Goal: Task Accomplishment & Management: Manage account settings

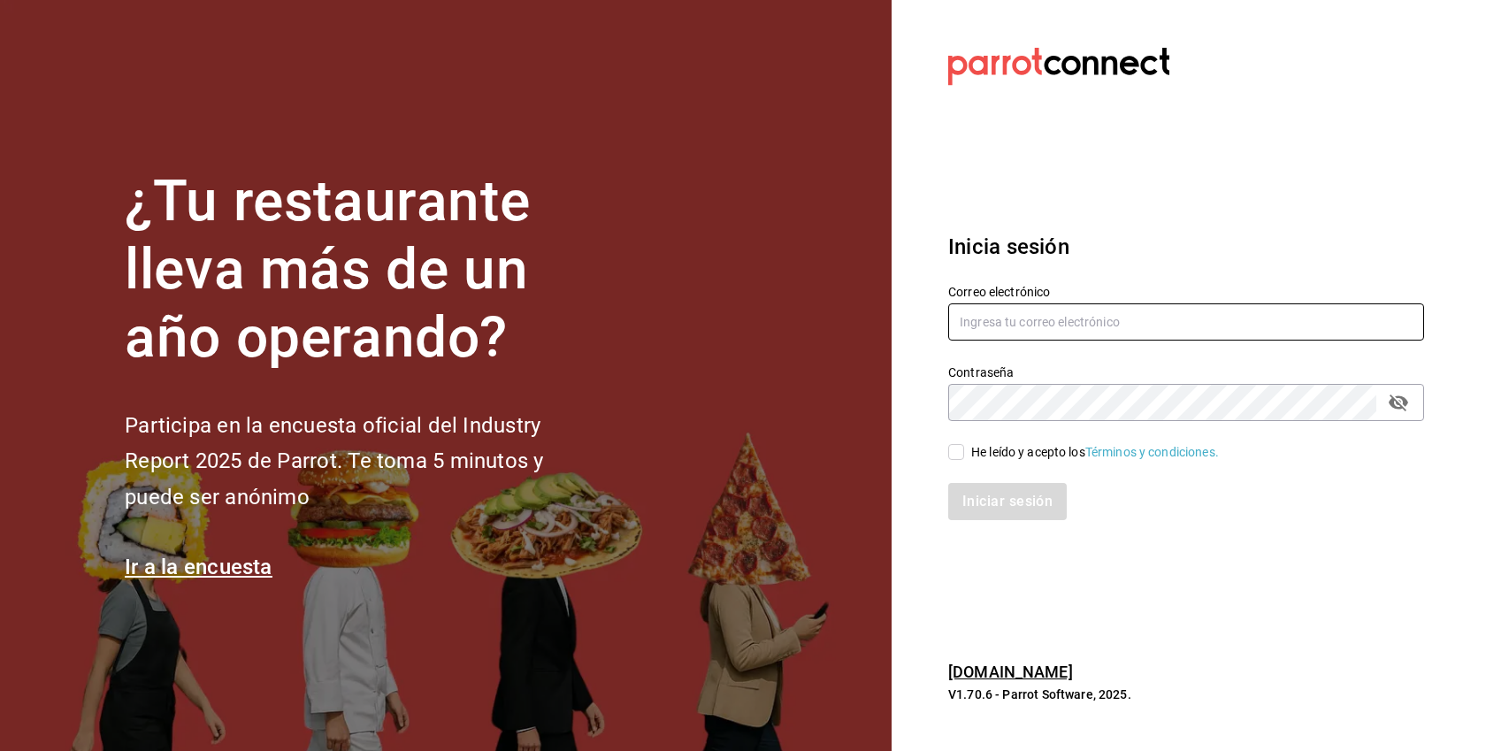
click at [1066, 334] on input "text" at bounding box center [1186, 321] width 476 height 37
click at [1044, 453] on div "He leído y acepto los Términos y condiciones." at bounding box center [1095, 452] width 248 height 19
click at [964, 453] on input "He leído y acepto los Términos y condiciones." at bounding box center [956, 452] width 16 height 16
checkbox input "true"
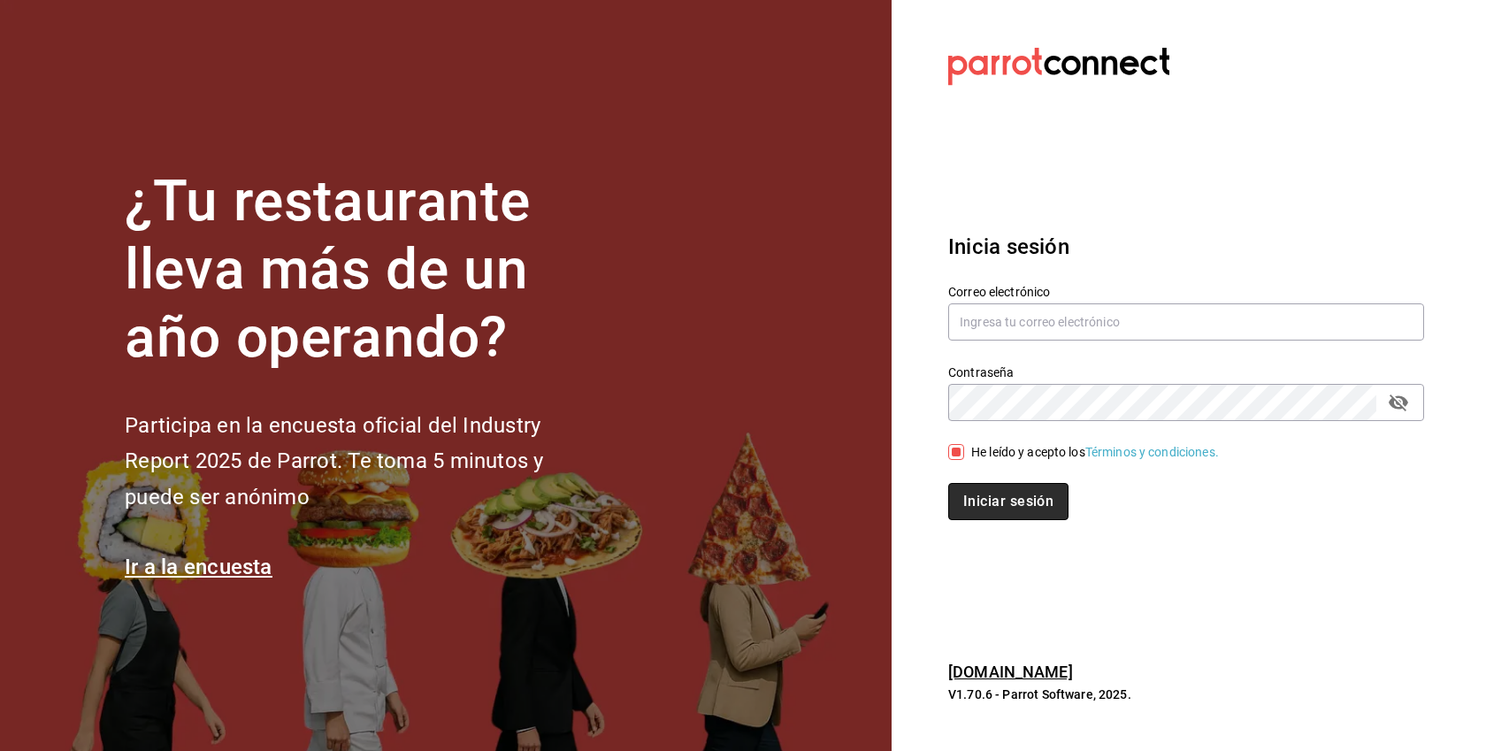
click at [1031, 499] on button "Iniciar sesión" at bounding box center [1008, 501] width 120 height 37
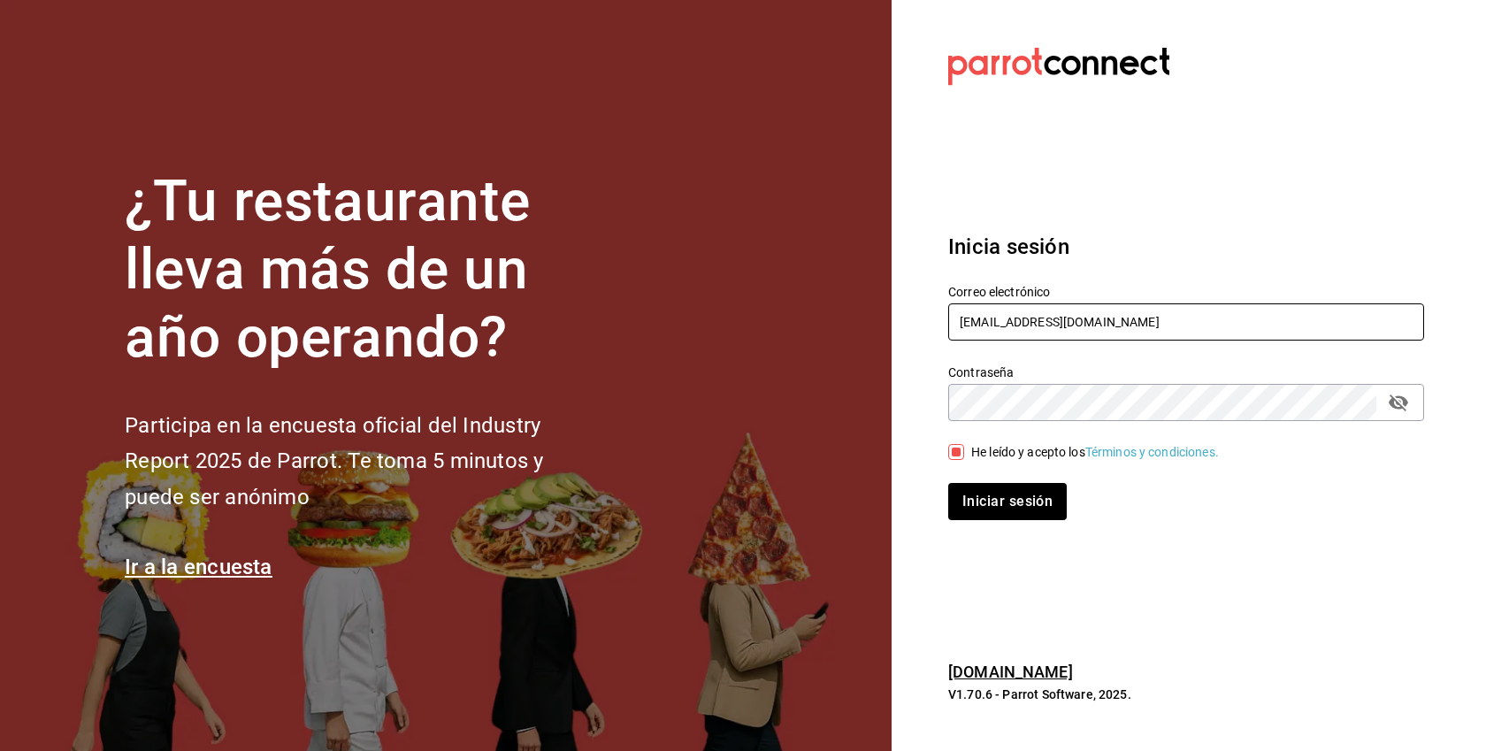
type input "ixum@cancun.com"
click at [948, 483] on button "Iniciar sesión" at bounding box center [1007, 501] width 119 height 37
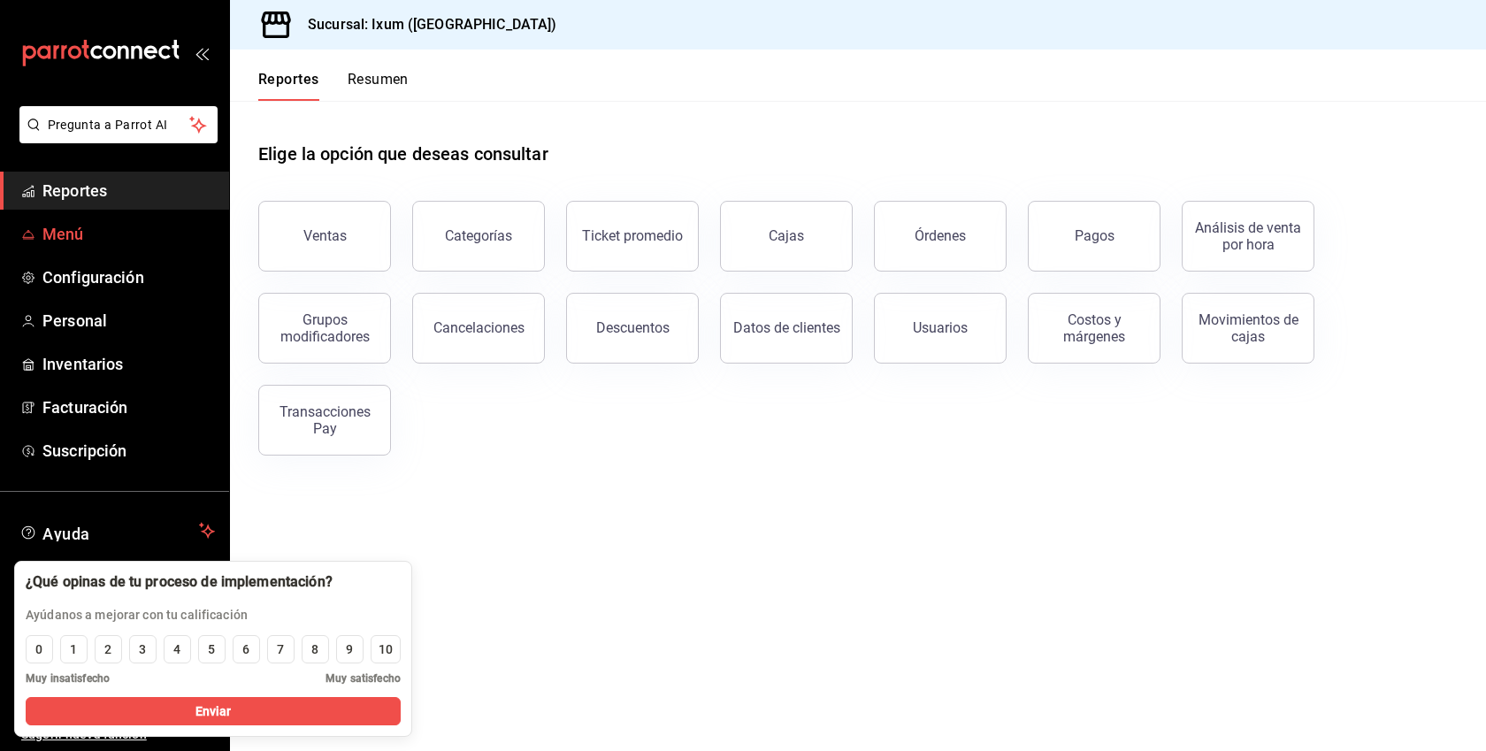
click at [74, 241] on span "Menú" at bounding box center [128, 234] width 172 height 24
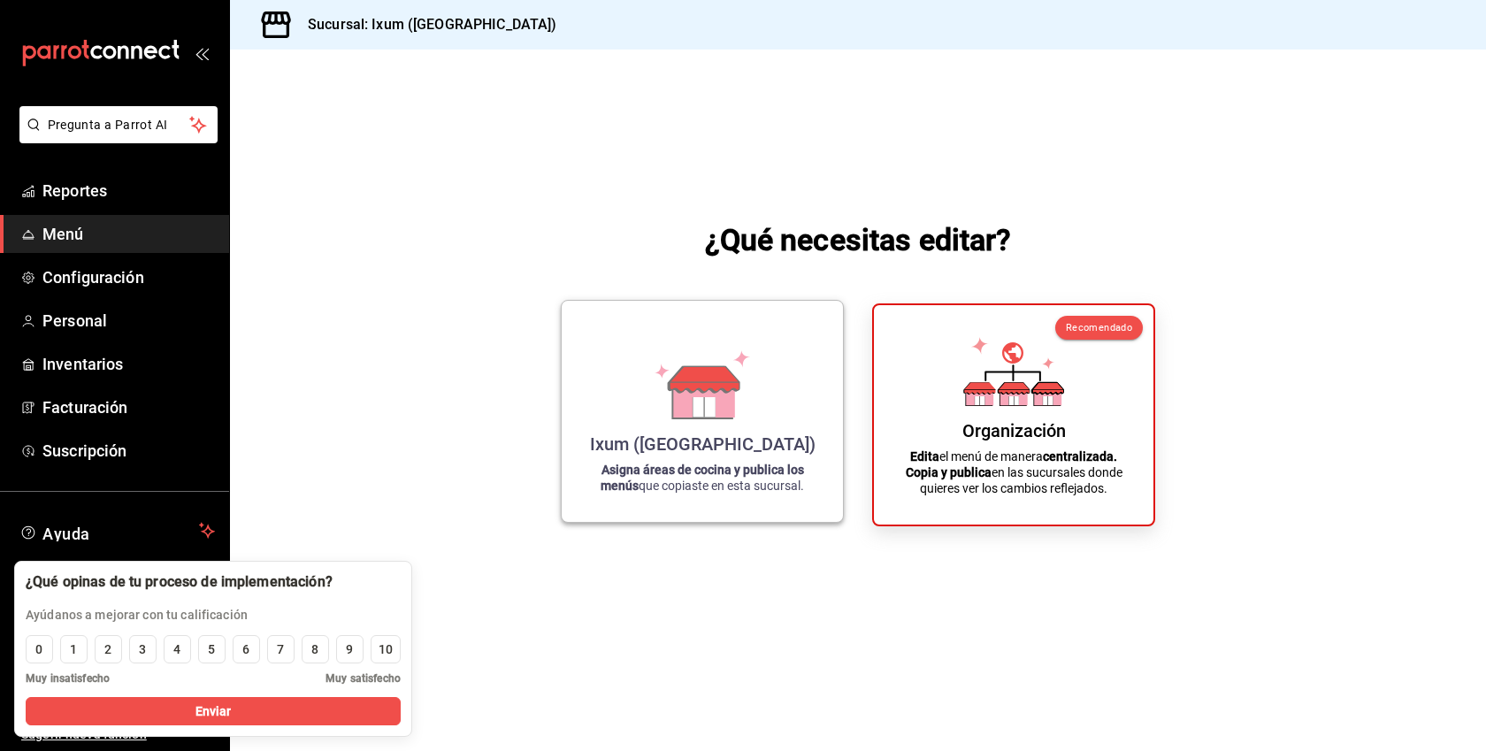
click at [758, 403] on div "Ixum (Cancun) Asigna áreas de cocina y publica los menús que copiaste en esta s…" at bounding box center [702, 411] width 239 height 193
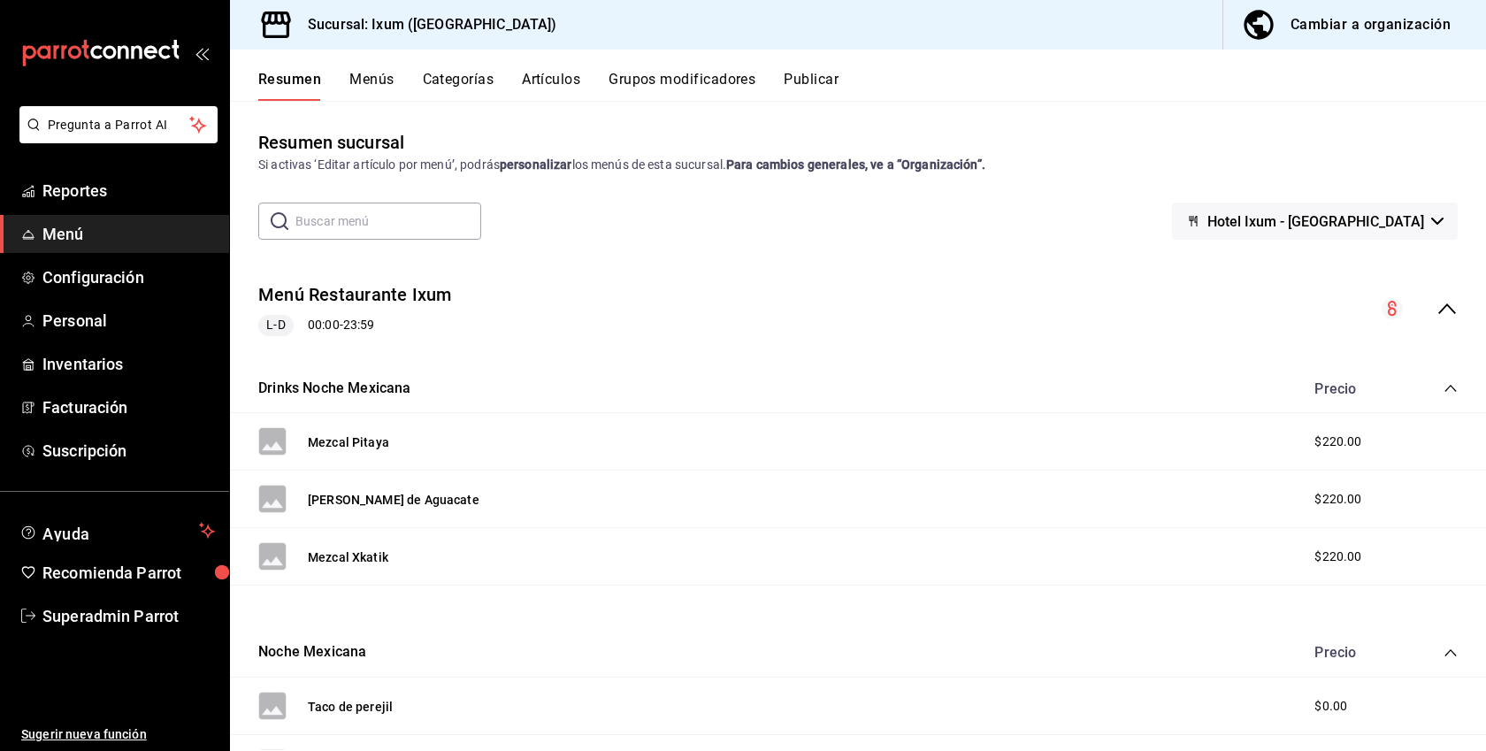
click at [1419, 233] on button "Hotel Ixum - Cancun" at bounding box center [1315, 221] width 286 height 37
click at [1374, 207] on button "Restaurante Ixum - Cancun" at bounding box center [1303, 221] width 310 height 37
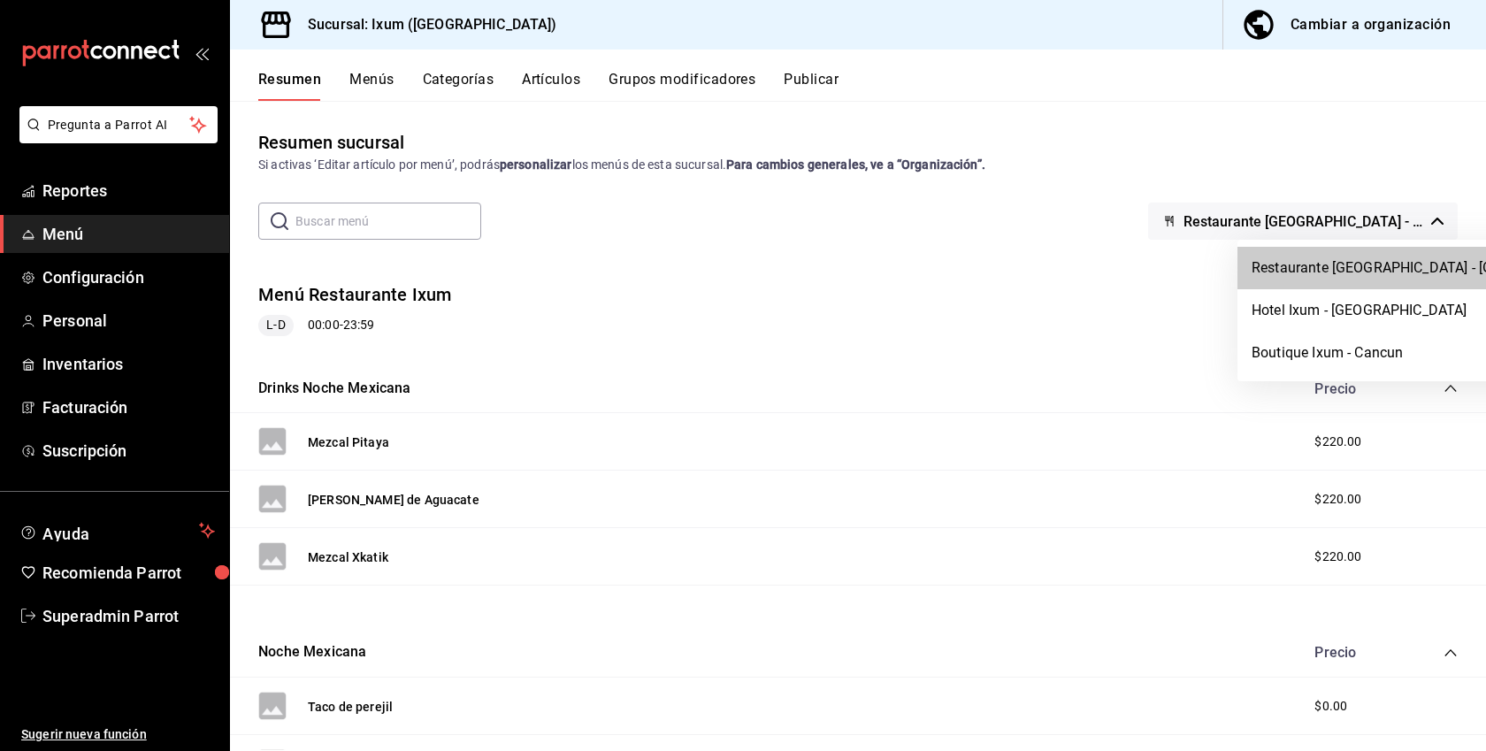
click at [1352, 16] on div at bounding box center [743, 375] width 1486 height 751
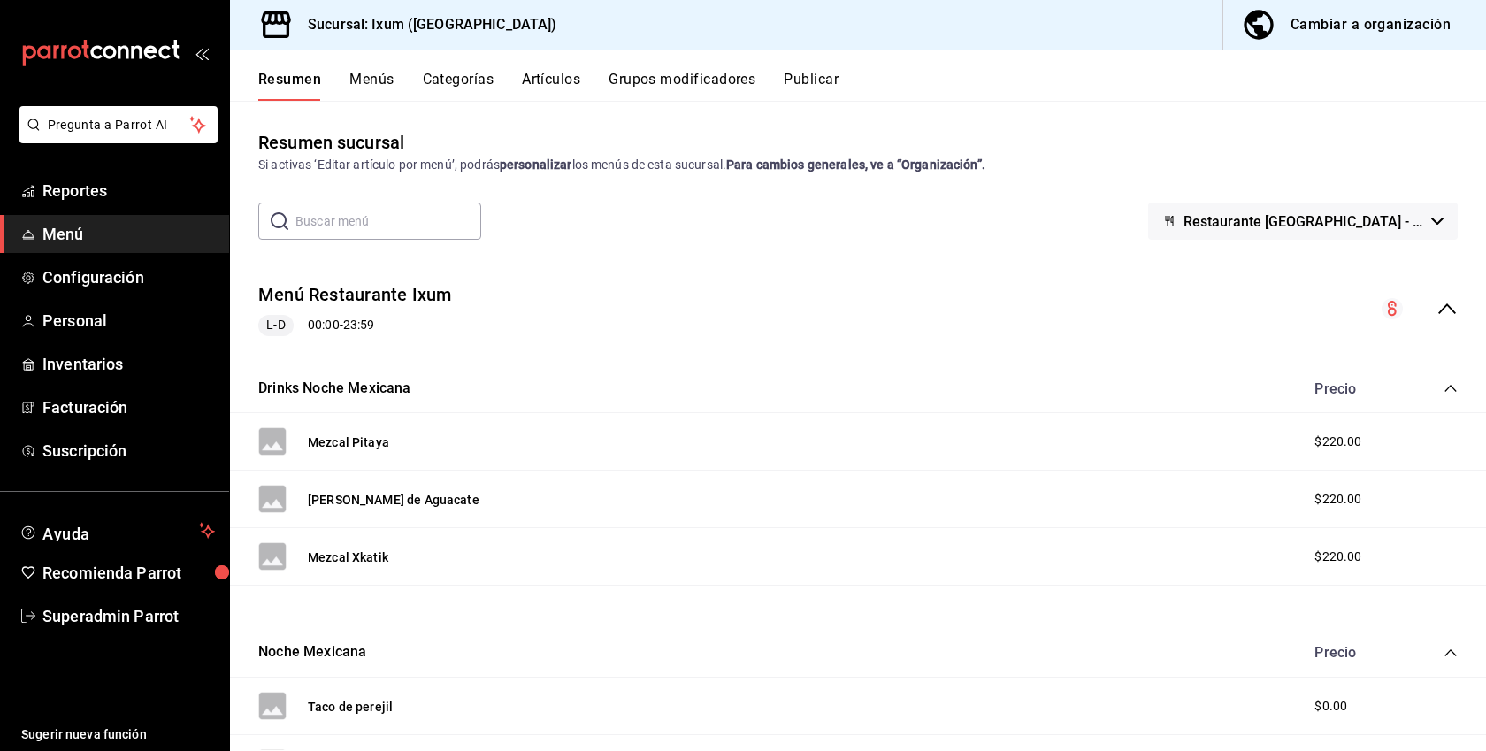
click at [1320, 39] on button "Cambiar a organización" at bounding box center [1347, 25] width 249 height 50
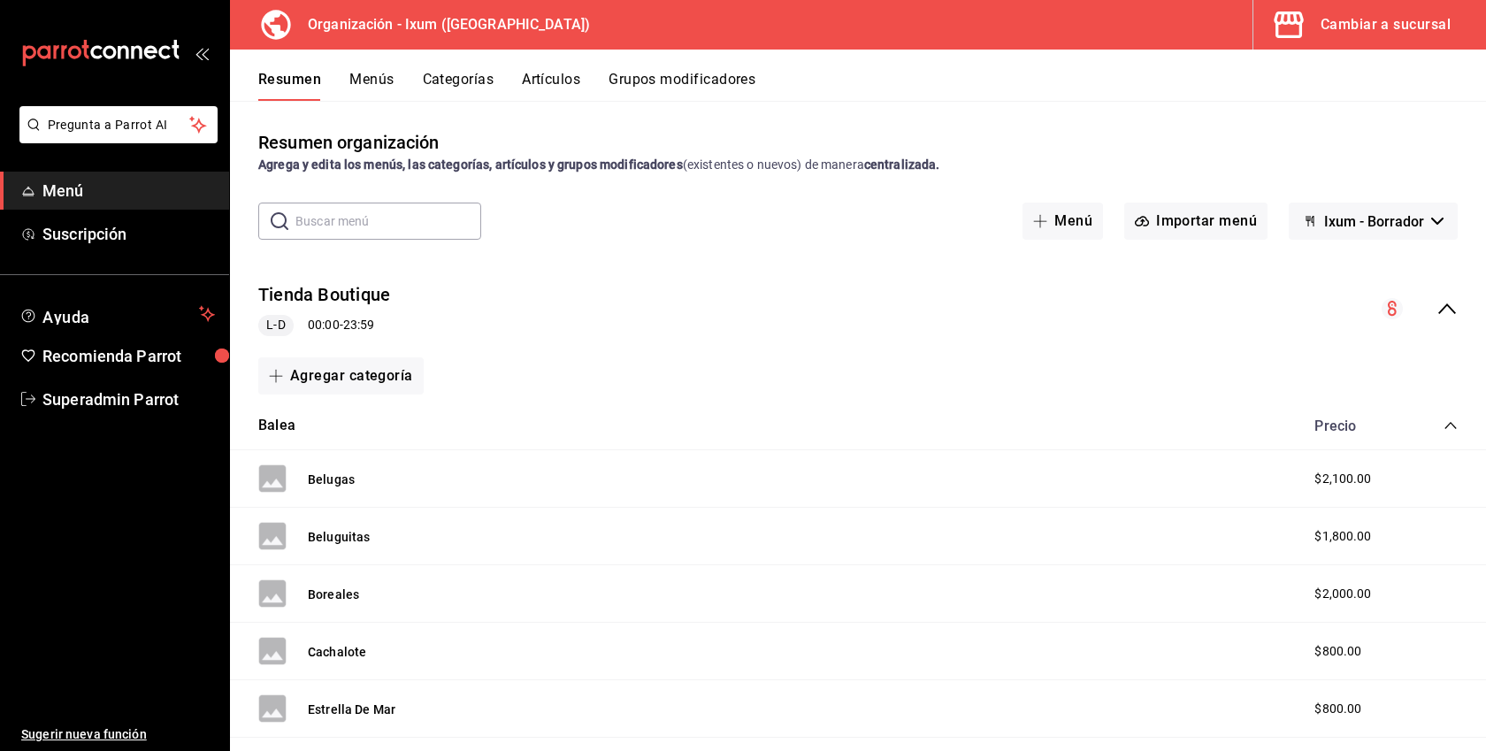
click at [385, 69] on div "Resumen Menús Categorías Artículos Grupos modificadores" at bounding box center [858, 75] width 1256 height 51
click at [374, 87] on button "Menús" at bounding box center [371, 86] width 44 height 30
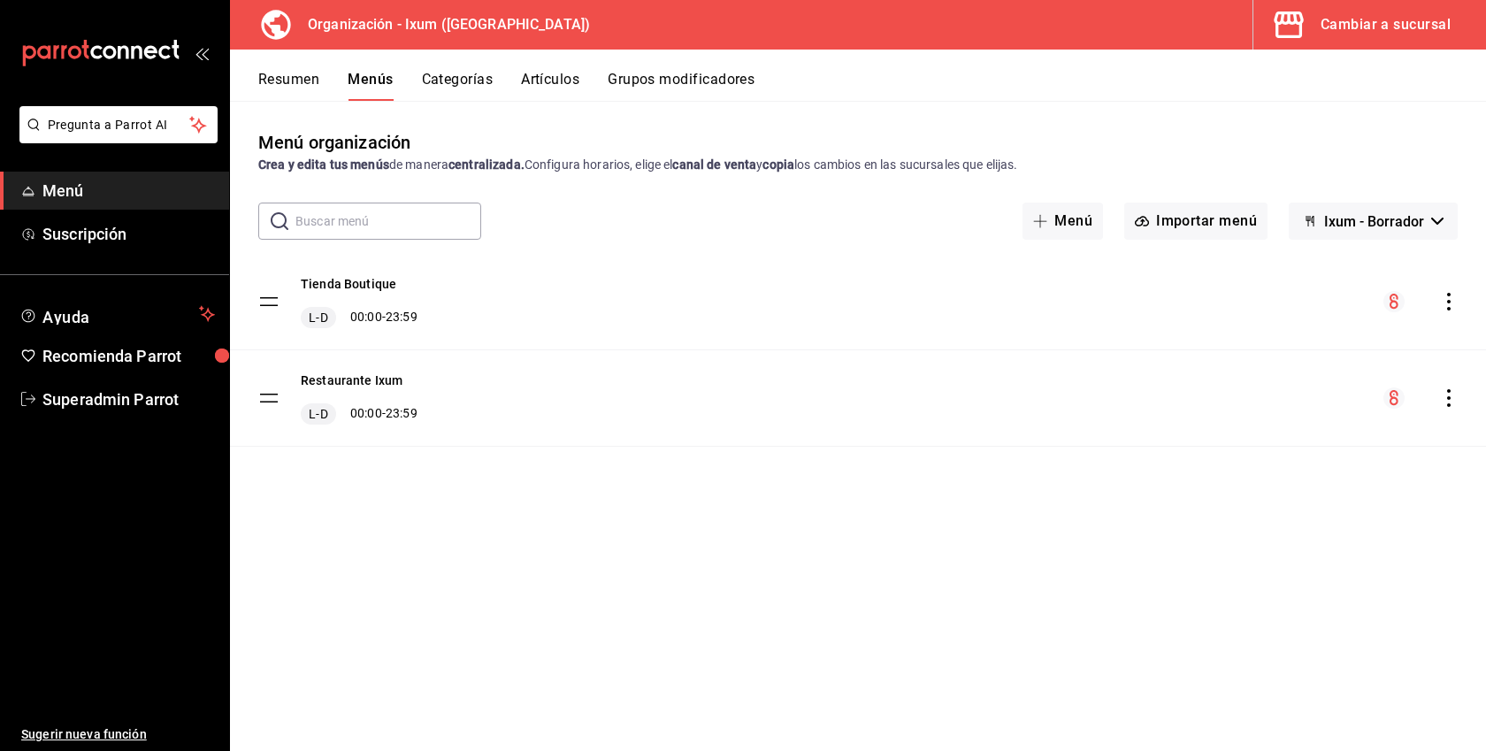
click at [1452, 302] on icon "actions" at bounding box center [1449, 302] width 18 height 18
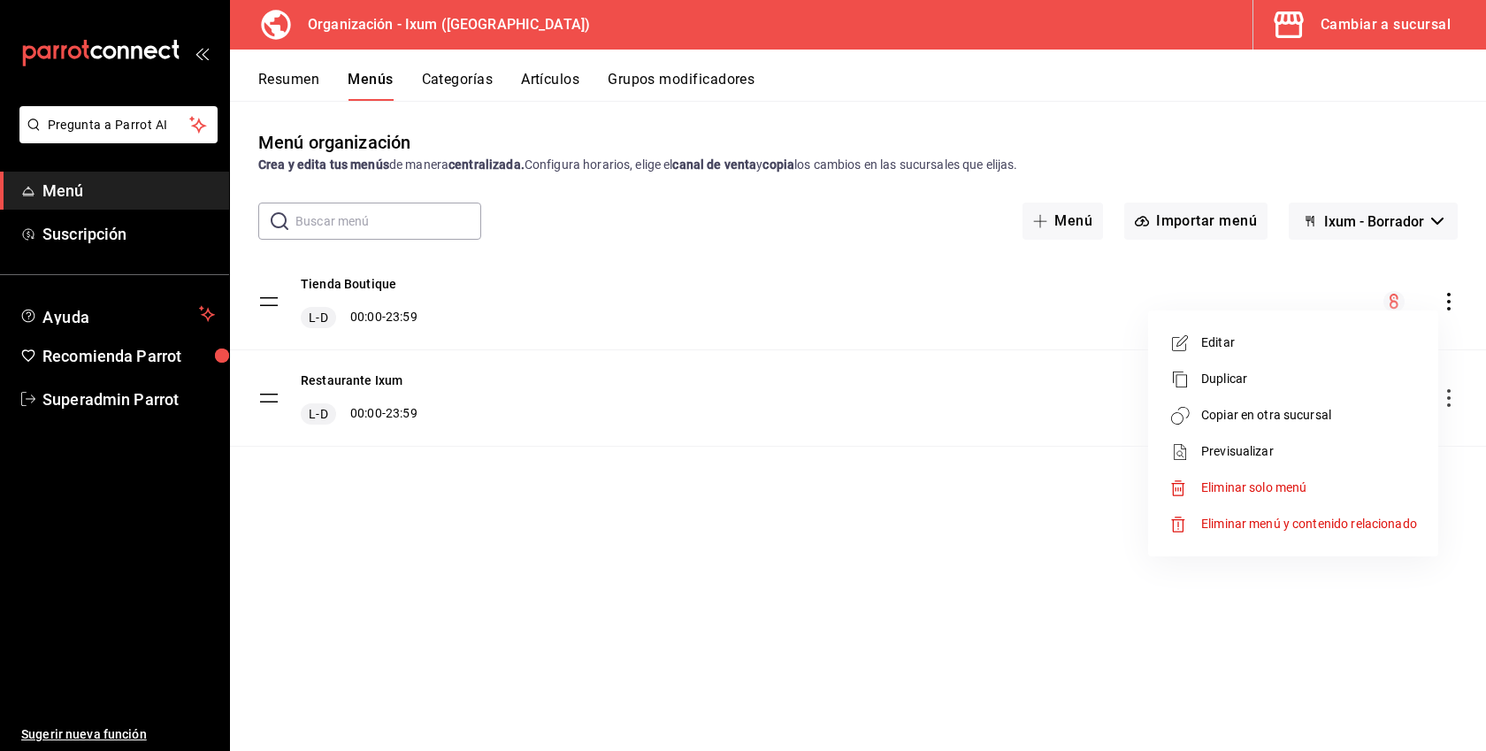
click at [1298, 406] on span "Copiar en otra sucursal" at bounding box center [1309, 415] width 216 height 19
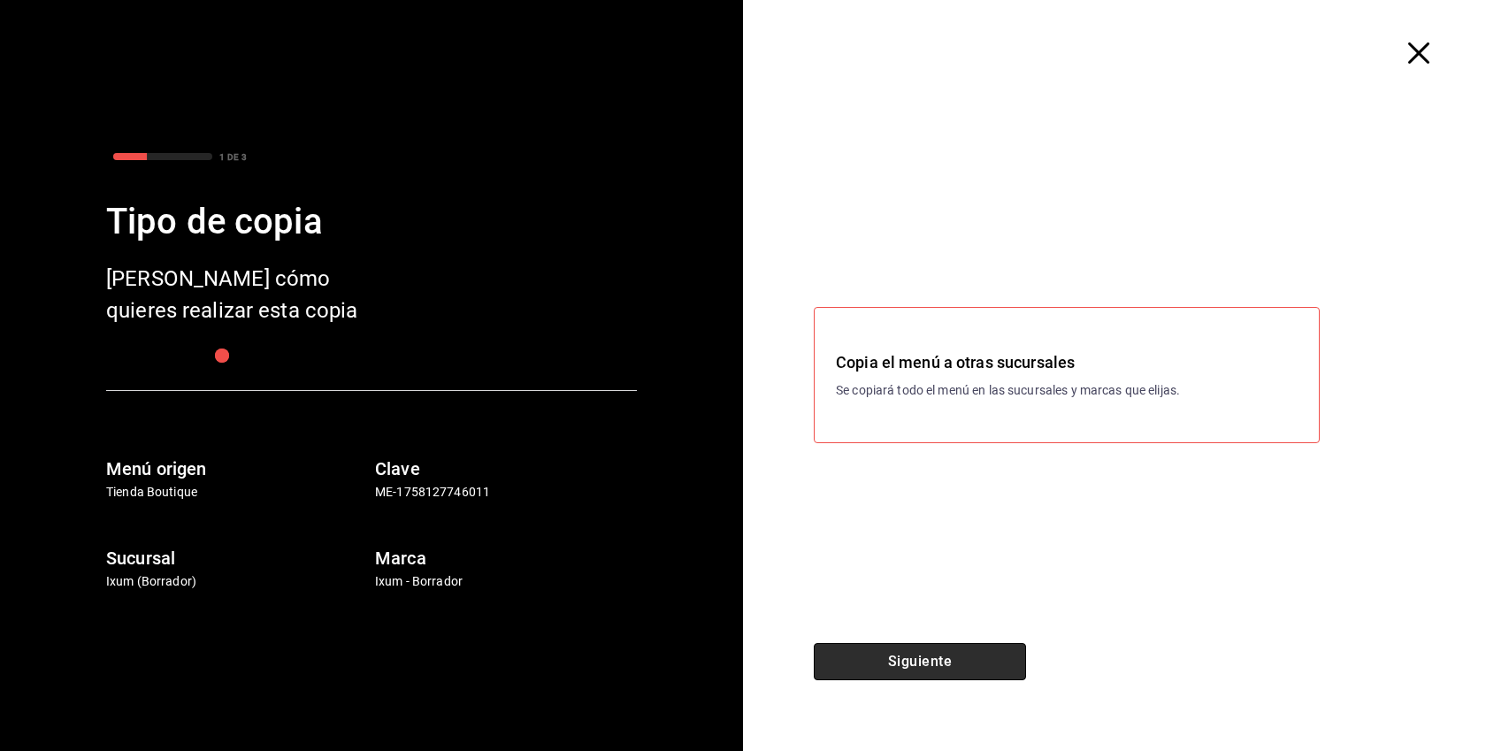
click at [988, 658] on button "Siguiente" at bounding box center [920, 661] width 212 height 37
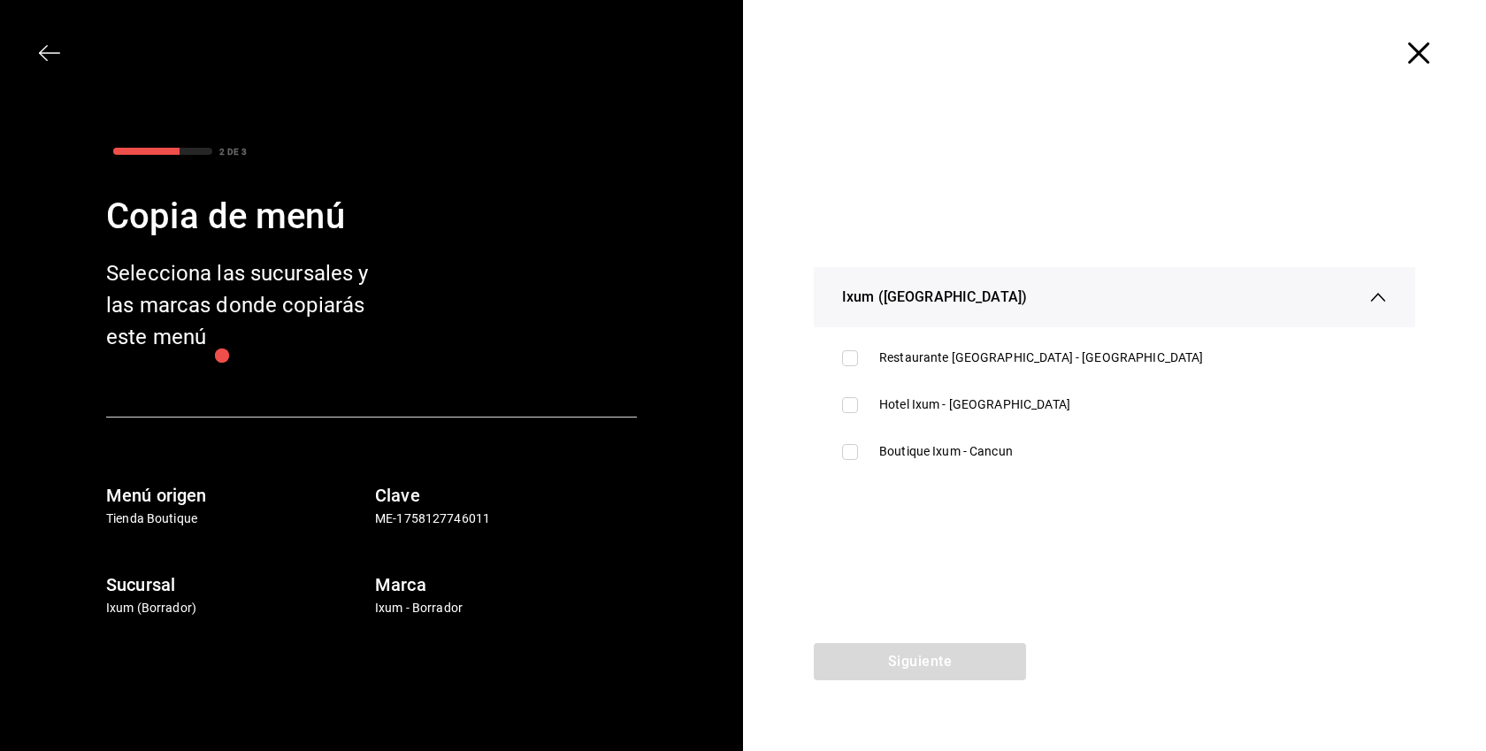
click at [1431, 46] on span "button" at bounding box center [1427, 52] width 32 height 21
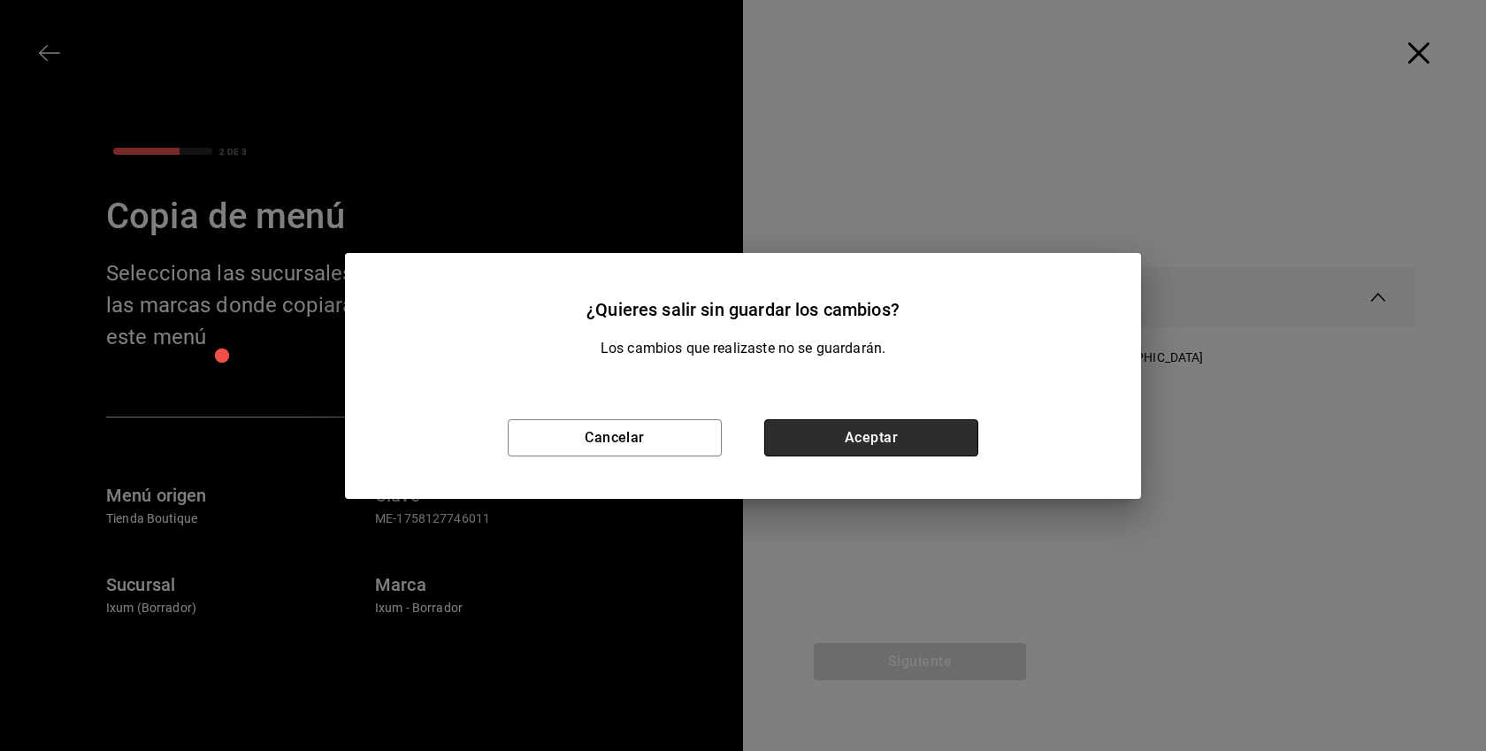
click at [920, 432] on button "Aceptar" at bounding box center [871, 437] width 214 height 37
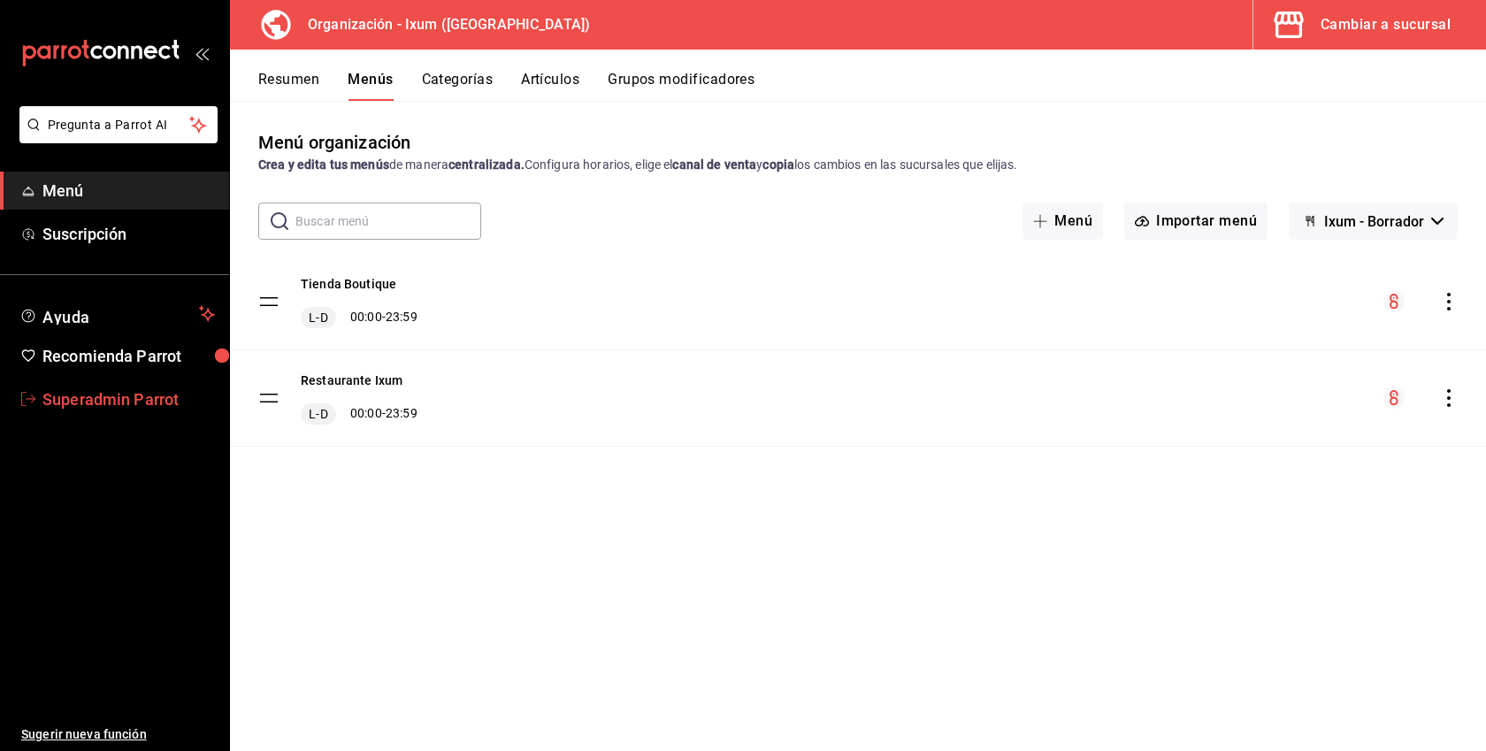
click at [117, 407] on span "Superadmin Parrot" at bounding box center [128, 399] width 172 height 24
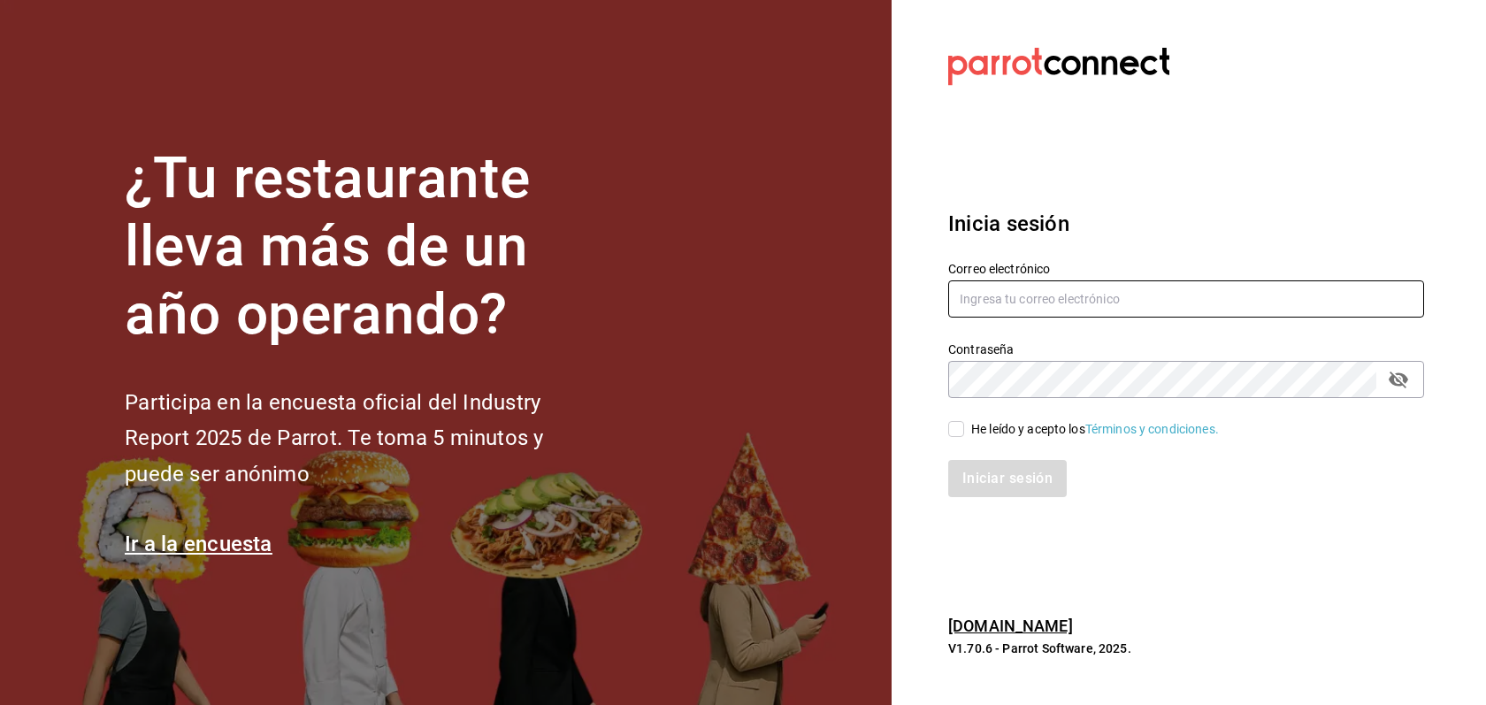
click at [1014, 296] on input "text" at bounding box center [1186, 298] width 476 height 37
paste input "multiuser@berrymunch.com"
type input "multiuser@berrymunch.com"
click at [1014, 425] on div "He leído y acepto los Términos y condiciones." at bounding box center [1095, 429] width 248 height 19
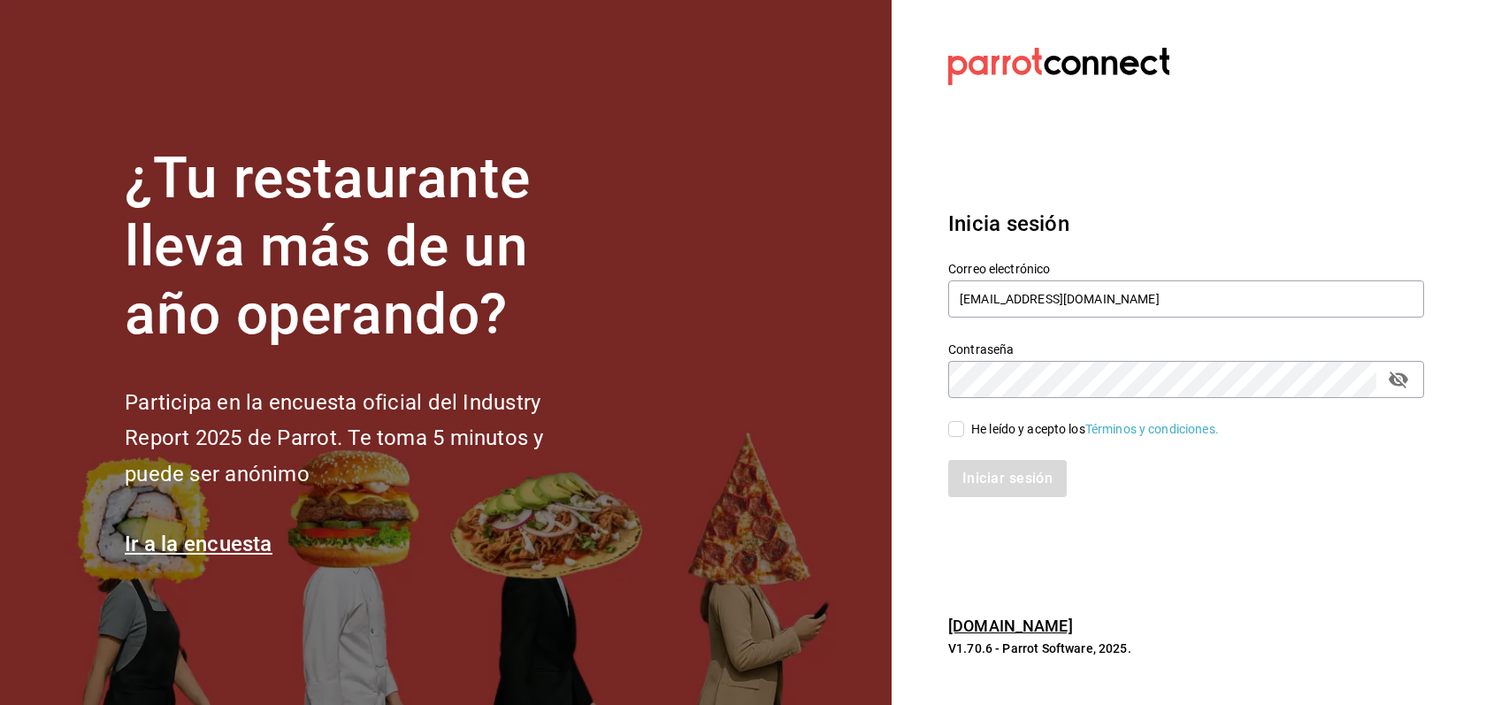
click at [964, 425] on input "He leído y acepto los Términos y condiciones." at bounding box center [956, 429] width 16 height 16
checkbox input "true"
click at [948, 460] on button "Iniciar sesión" at bounding box center [1007, 478] width 119 height 37
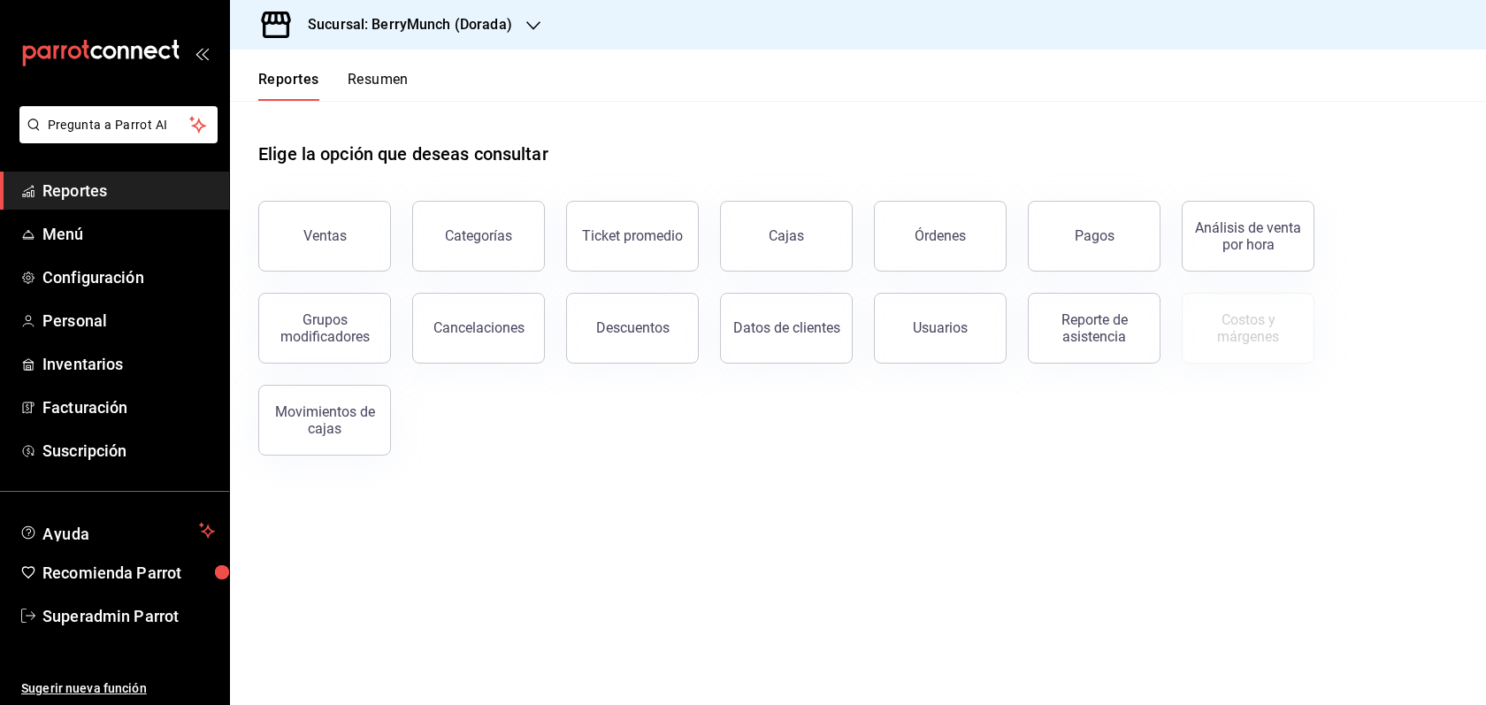
click at [510, 26] on div "Sucursal: BerryMunch (Dorada)" at bounding box center [395, 25] width 303 height 50
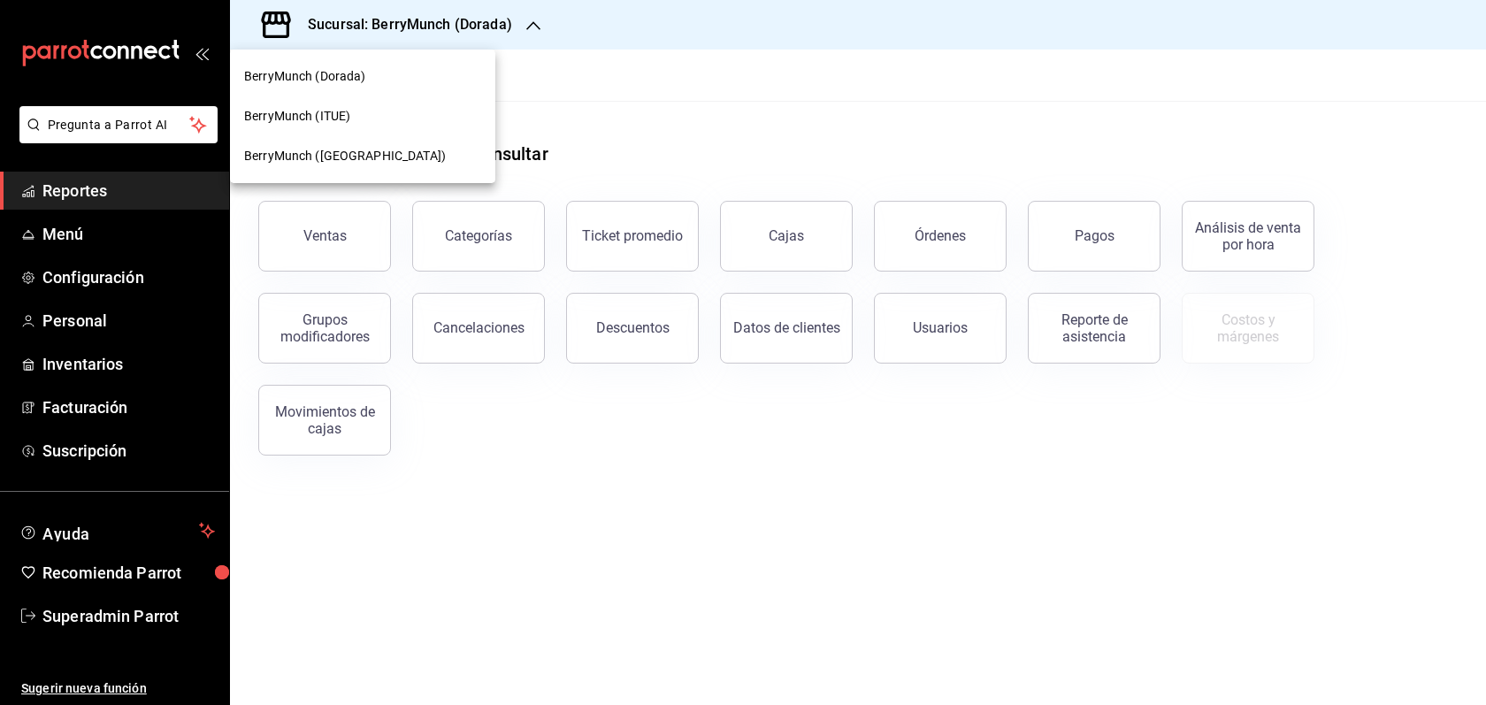
click at [346, 167] on div "BerryMunch ([GEOGRAPHIC_DATA])" at bounding box center [362, 156] width 265 height 40
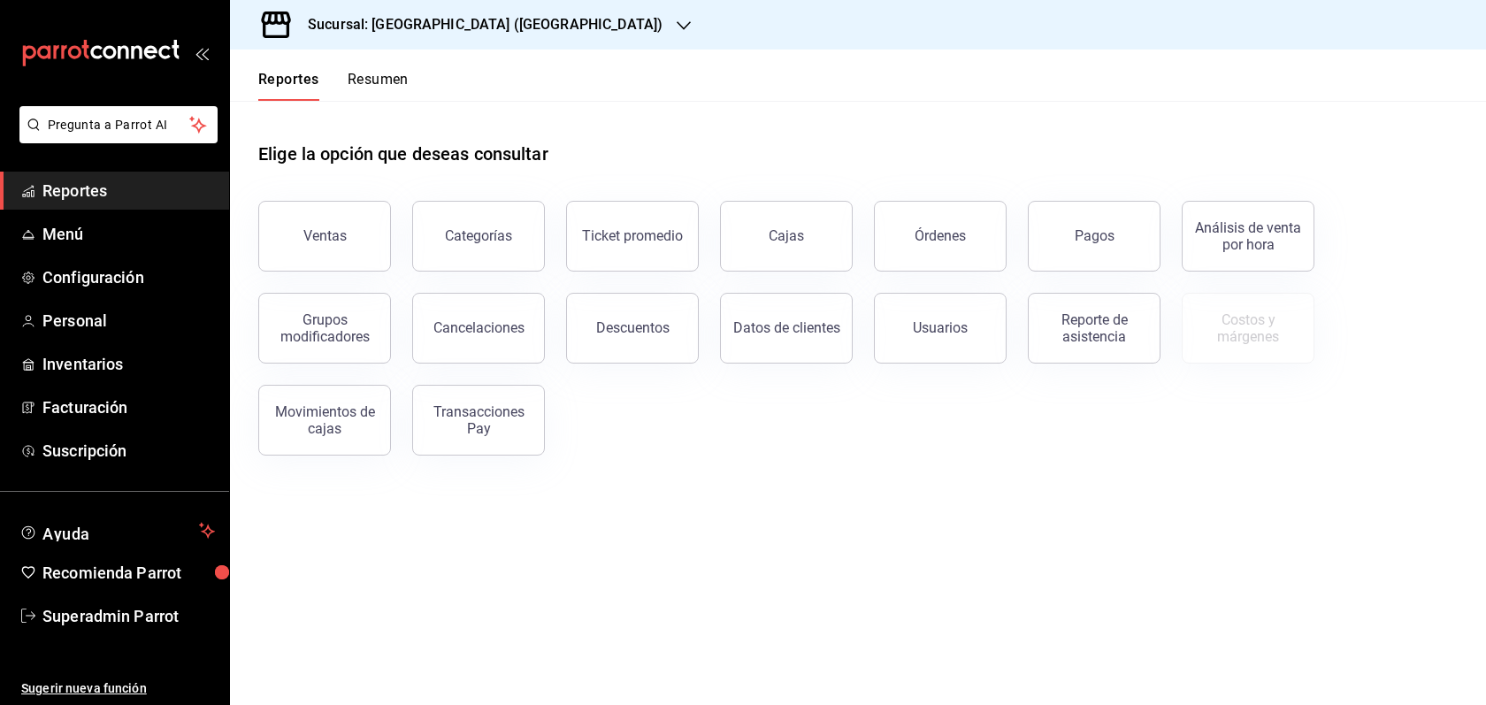
click at [459, 19] on h3 "Sucursal: [GEOGRAPHIC_DATA] ([GEOGRAPHIC_DATA])" at bounding box center [478, 24] width 369 height 21
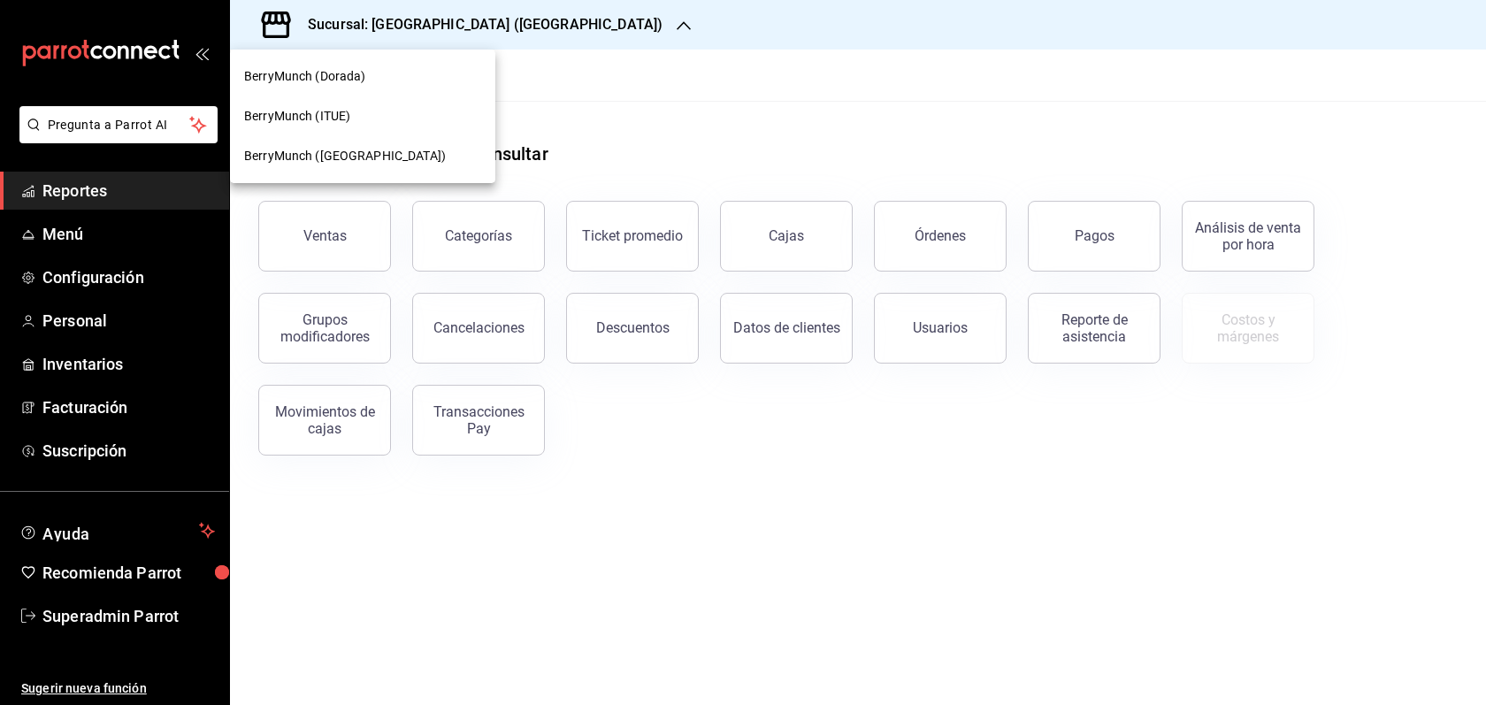
click at [76, 237] on div at bounding box center [743, 352] width 1486 height 705
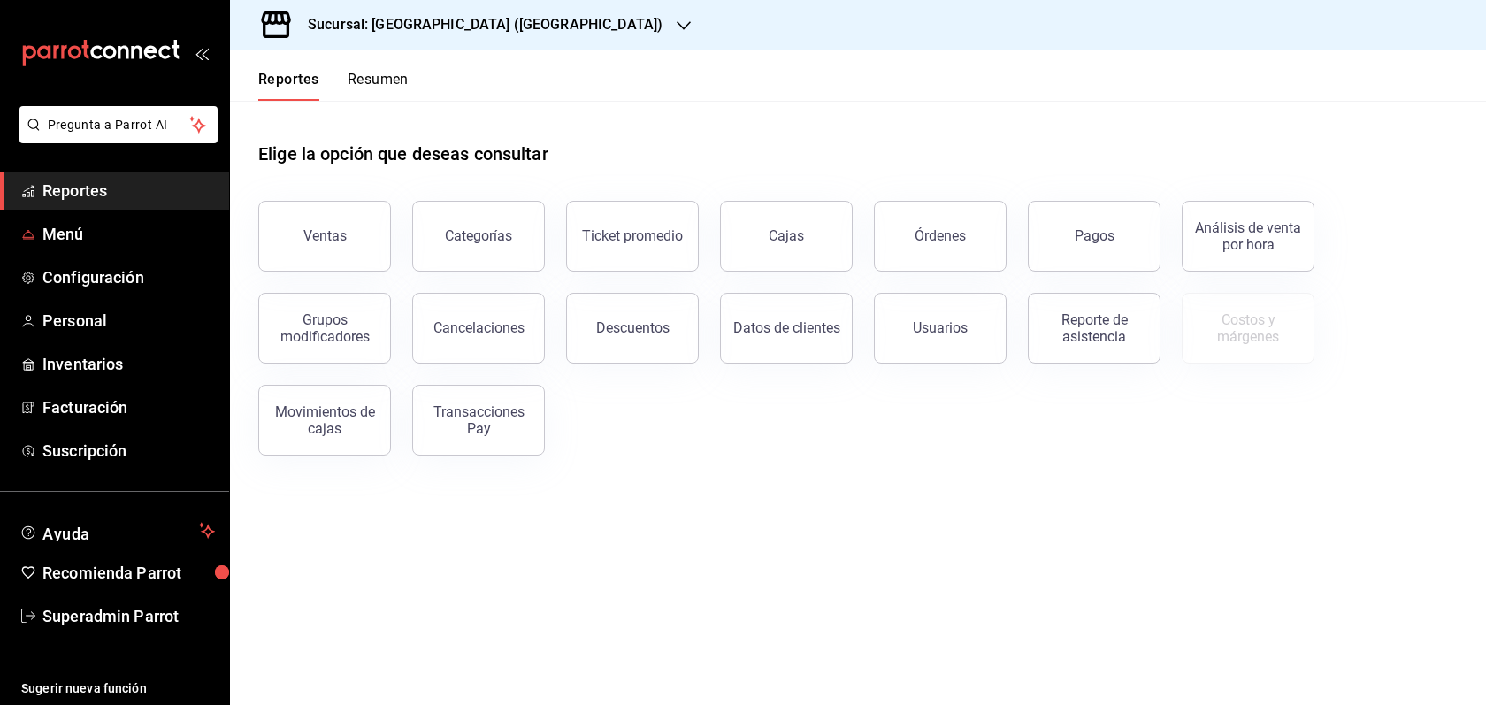
click at [76, 237] on span "Menú" at bounding box center [128, 234] width 172 height 24
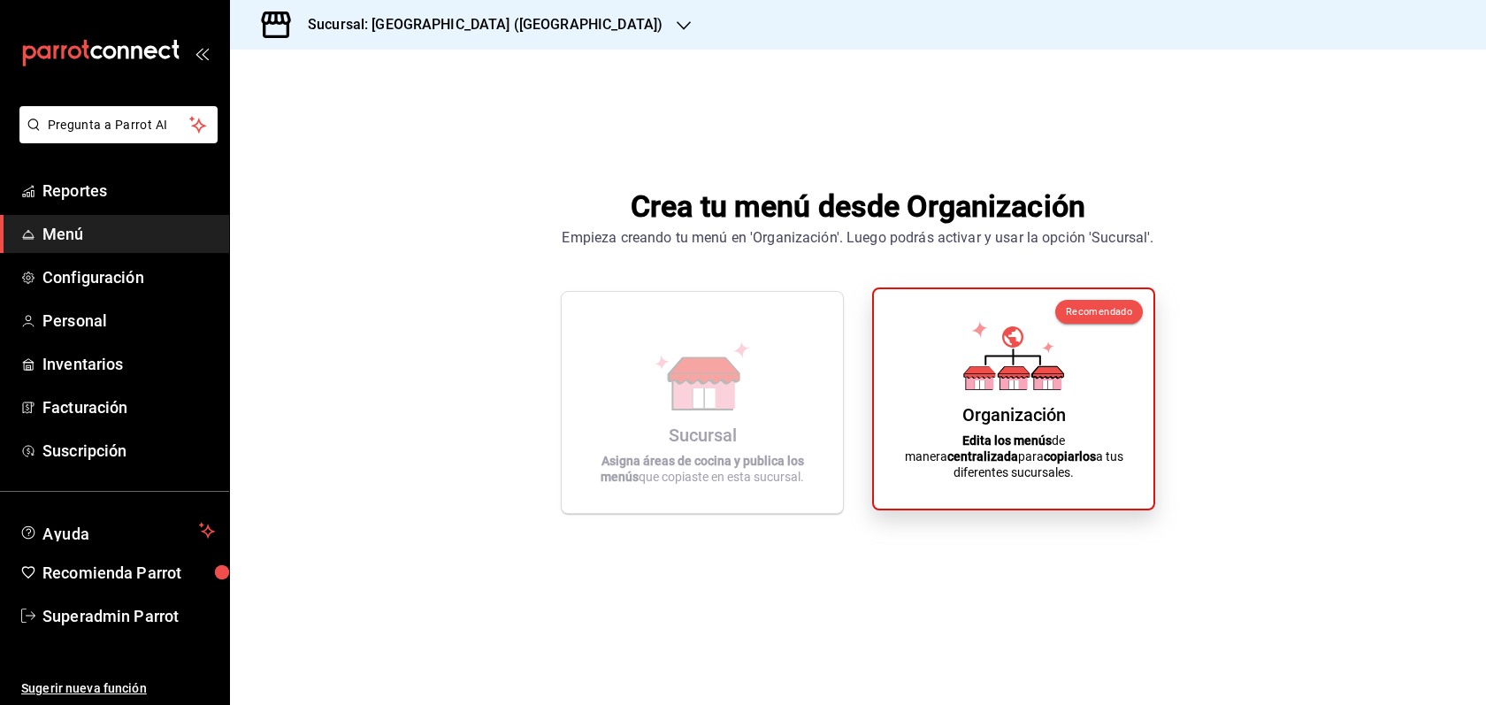
click at [1067, 393] on div "Organización Edita los menús de manera centralizada para copiarlos a tus difere…" at bounding box center [1013, 398] width 237 height 191
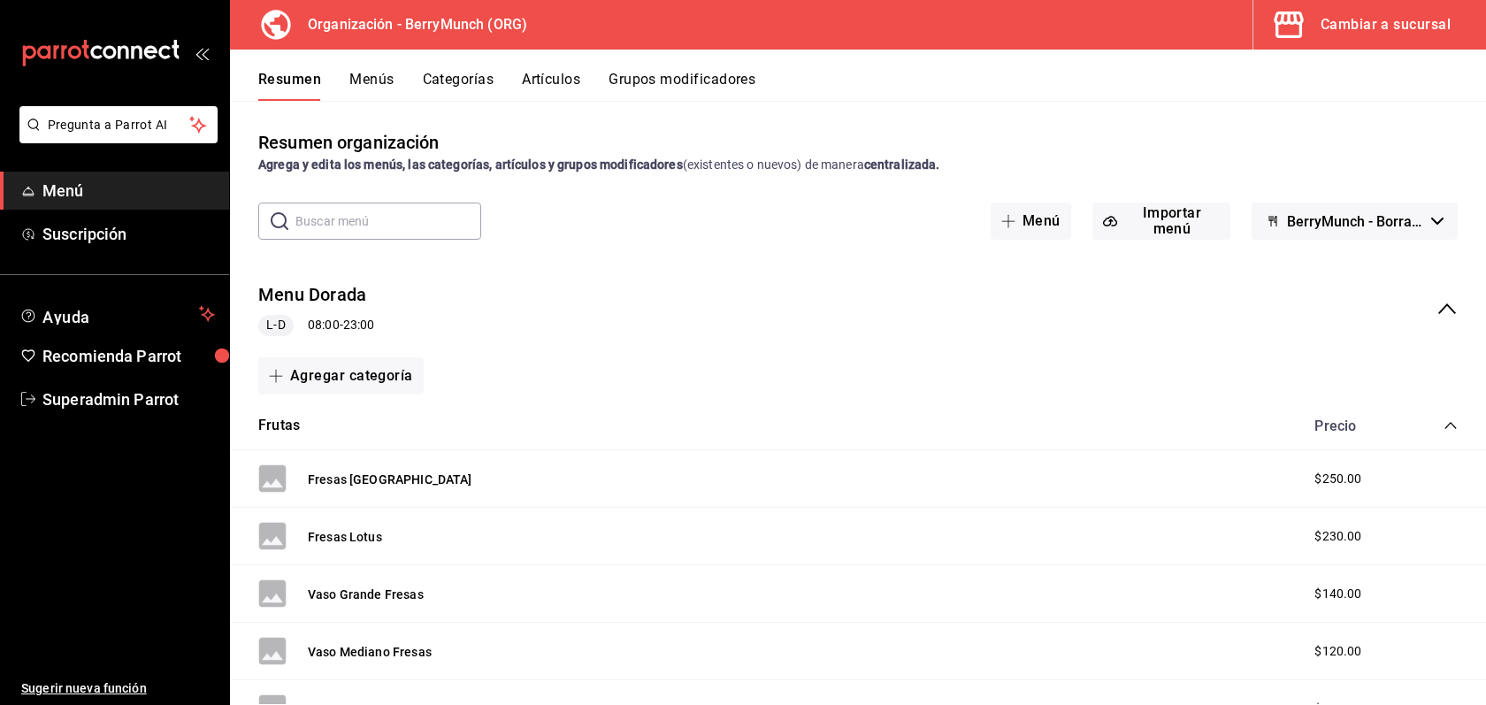
click at [366, 77] on button "Menús" at bounding box center [371, 86] width 44 height 30
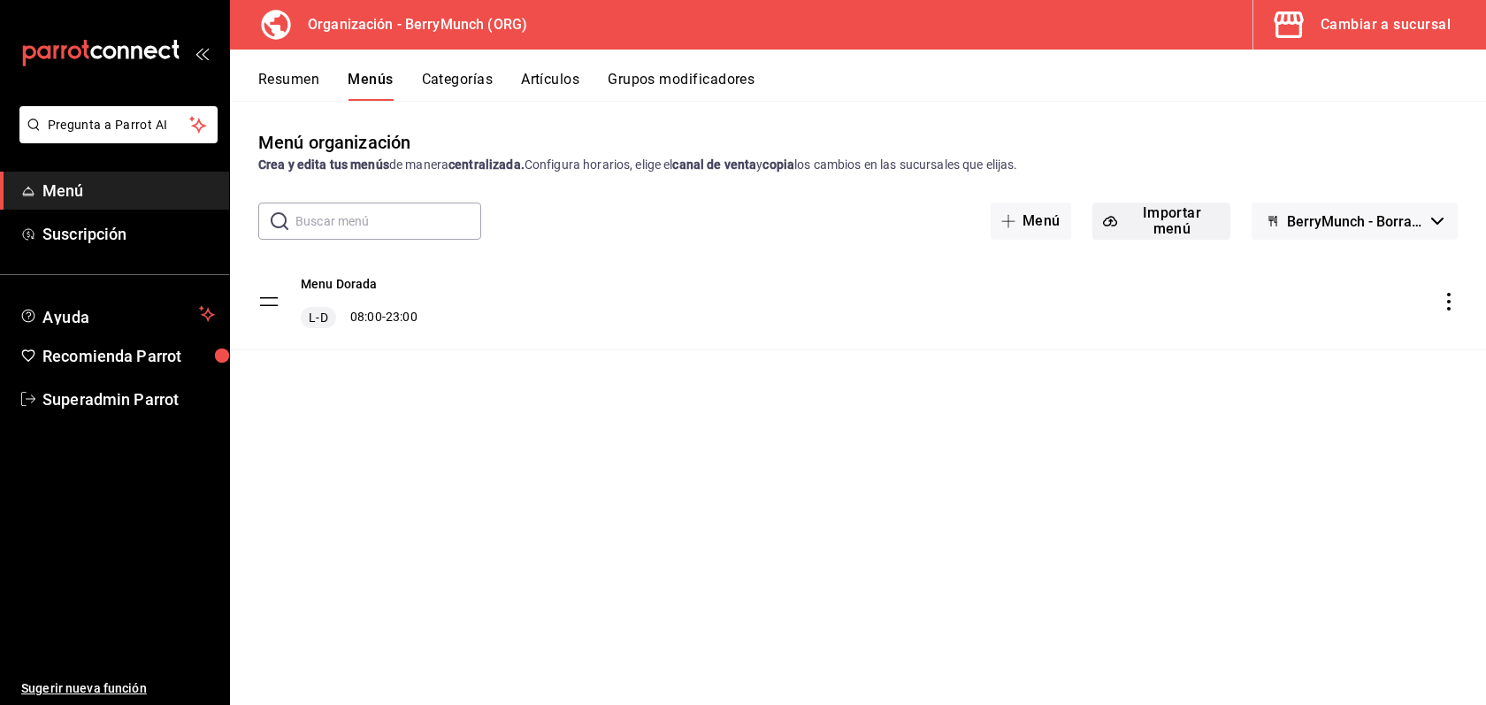
click at [1138, 215] on button "Importar menú" at bounding box center [1161, 221] width 138 height 37
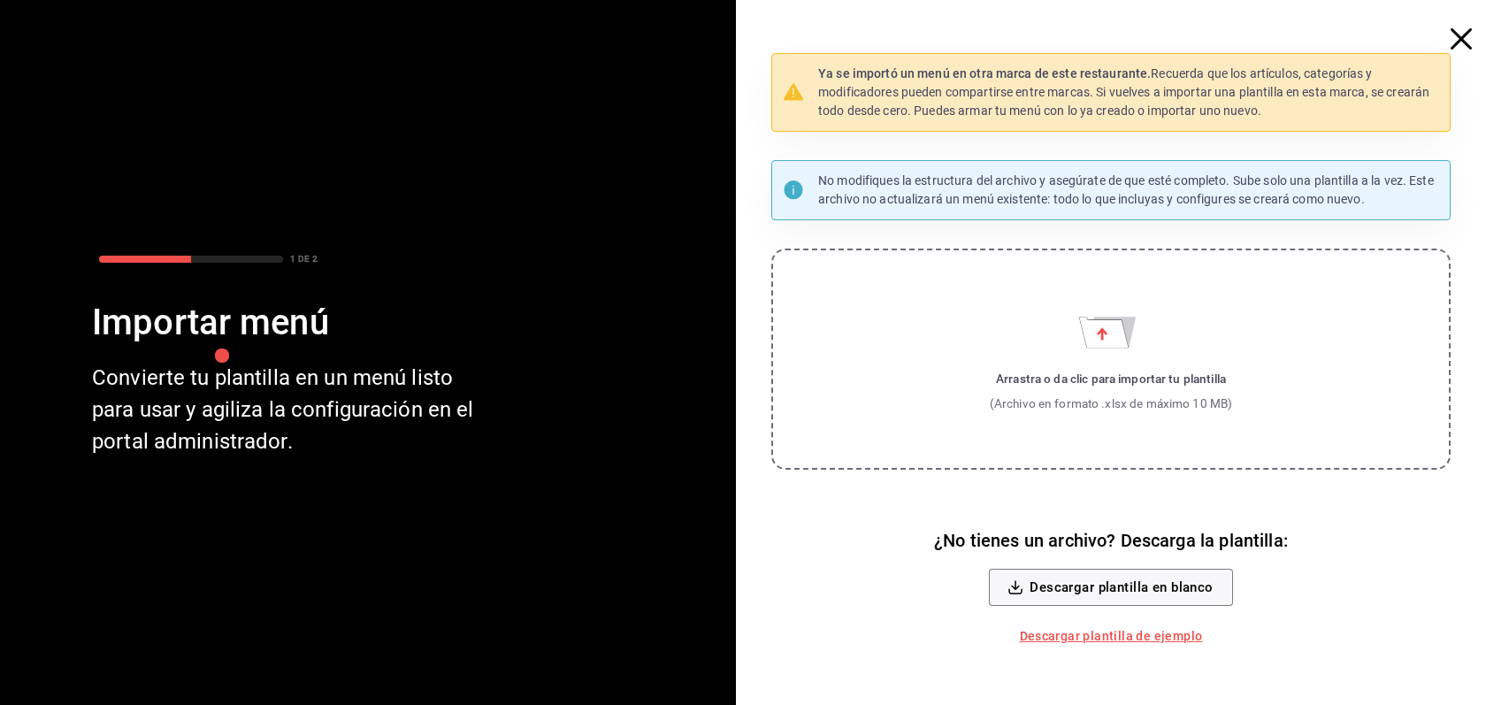
click at [1477, 29] on span "button" at bounding box center [1470, 38] width 32 height 21
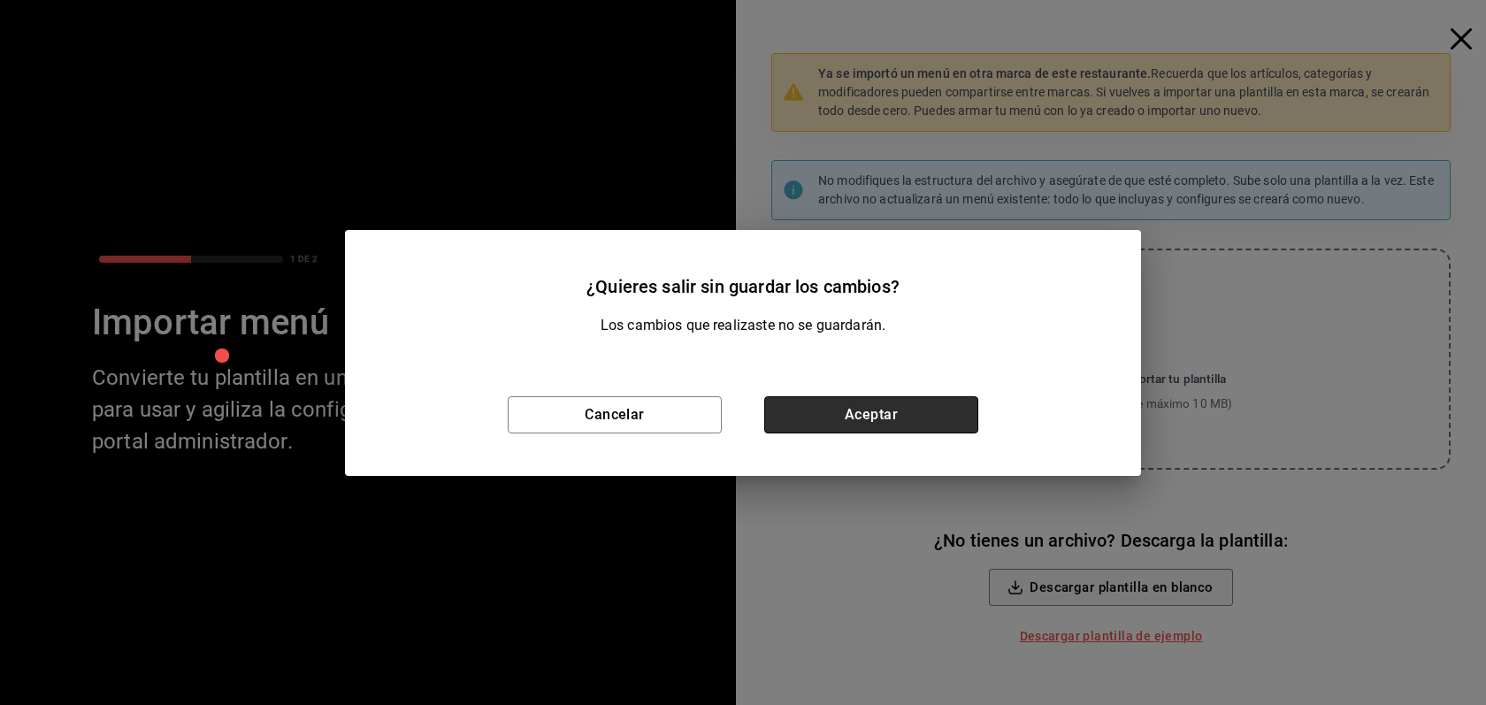
click at [941, 411] on button "Aceptar" at bounding box center [871, 414] width 214 height 37
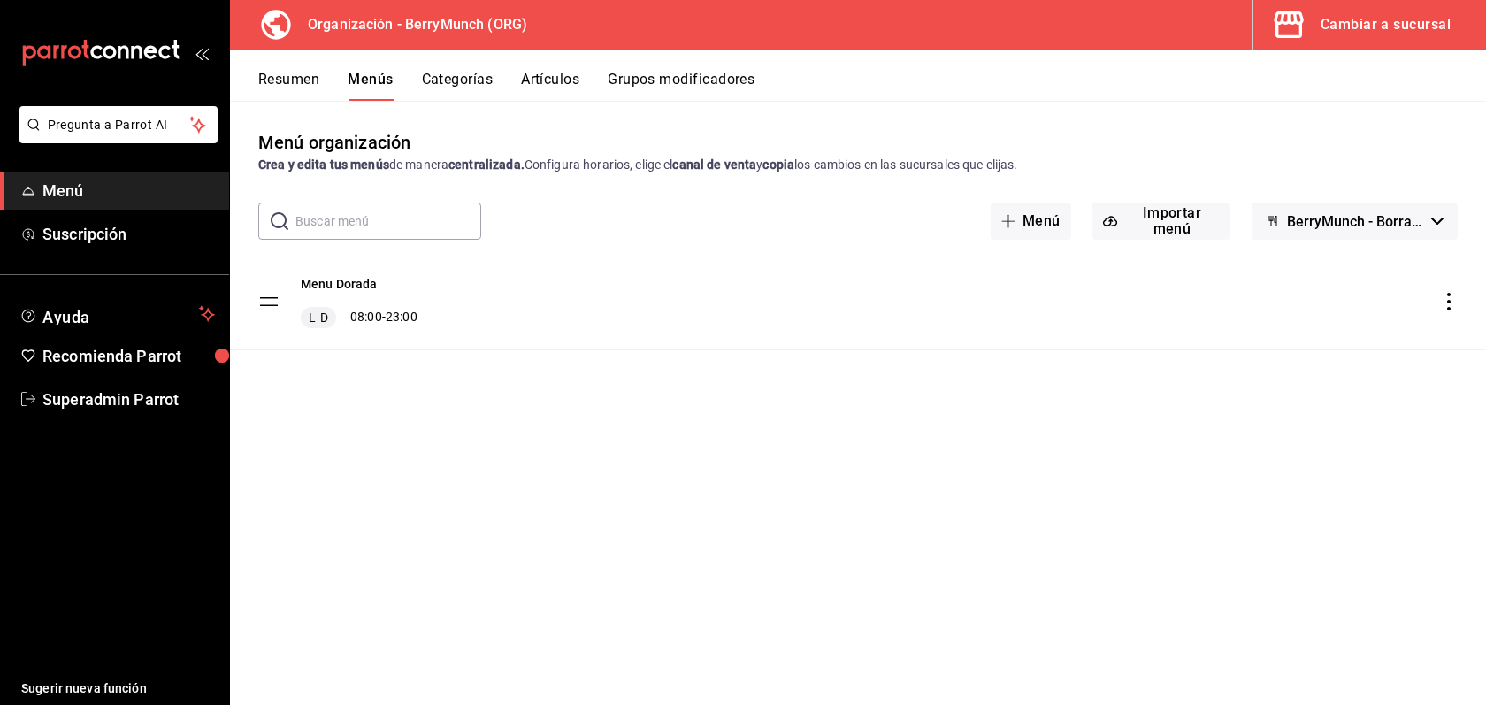
click at [1387, 21] on div "Cambiar a sucursal" at bounding box center [1385, 24] width 130 height 25
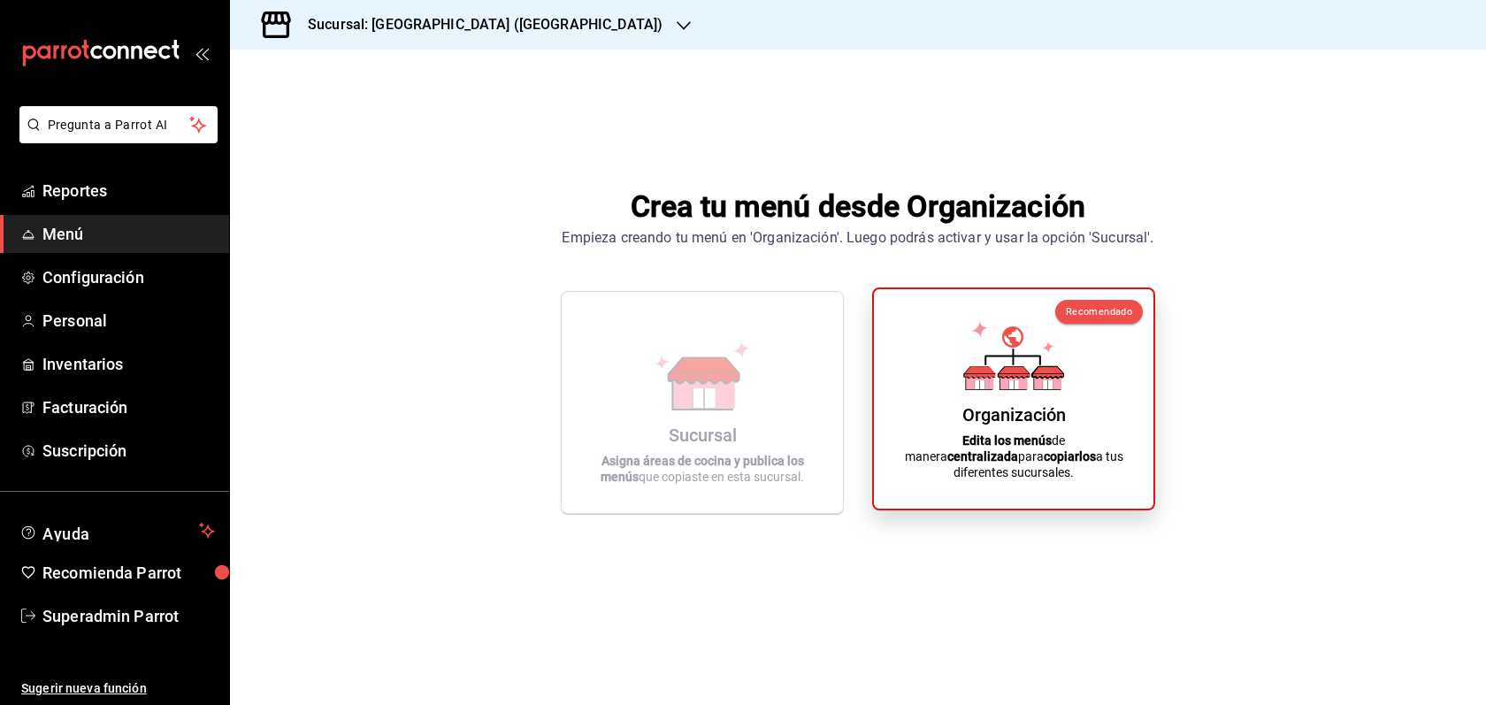
click at [1043, 459] on p "Edita los menús de manera centralizada para copiarlos a tus diferentes sucursal…" at bounding box center [1013, 456] width 237 height 48
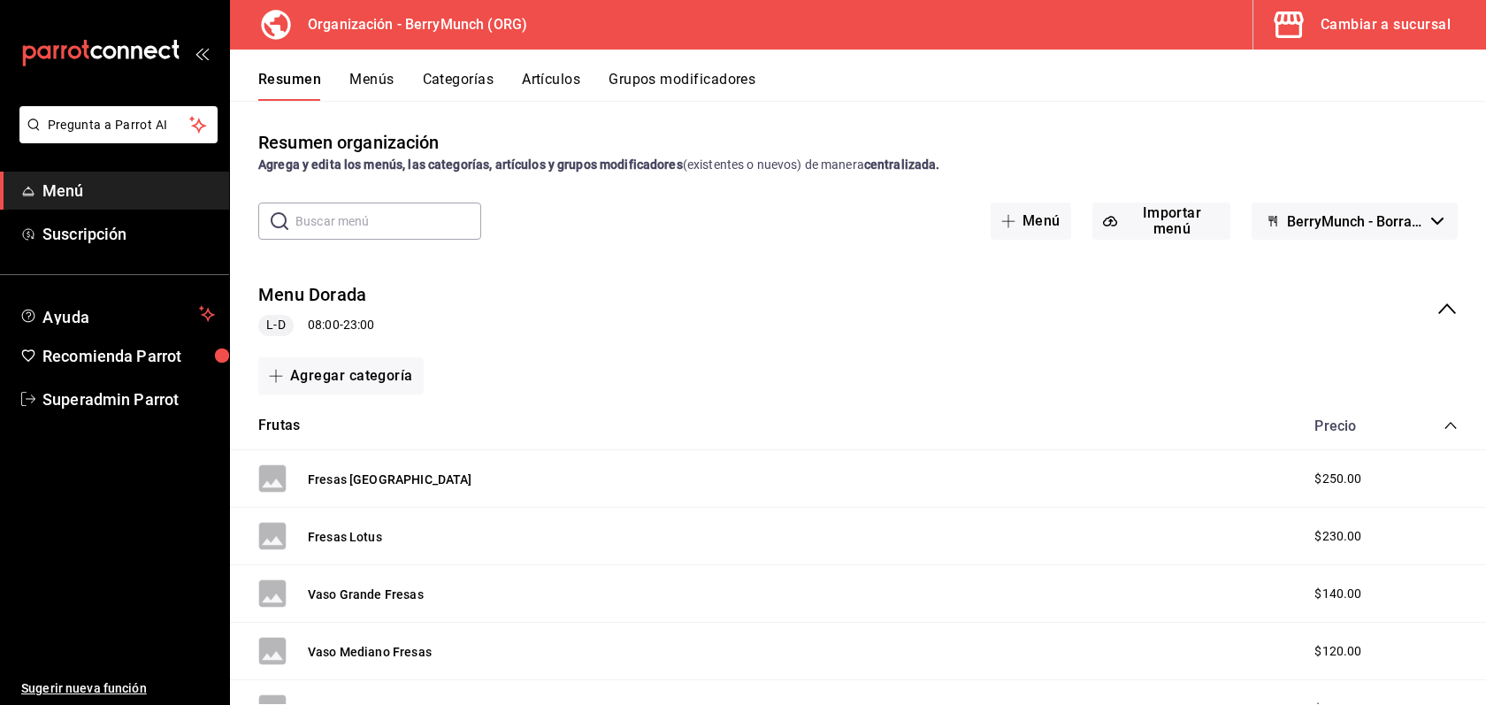
click at [385, 80] on button "Menús" at bounding box center [371, 86] width 44 height 30
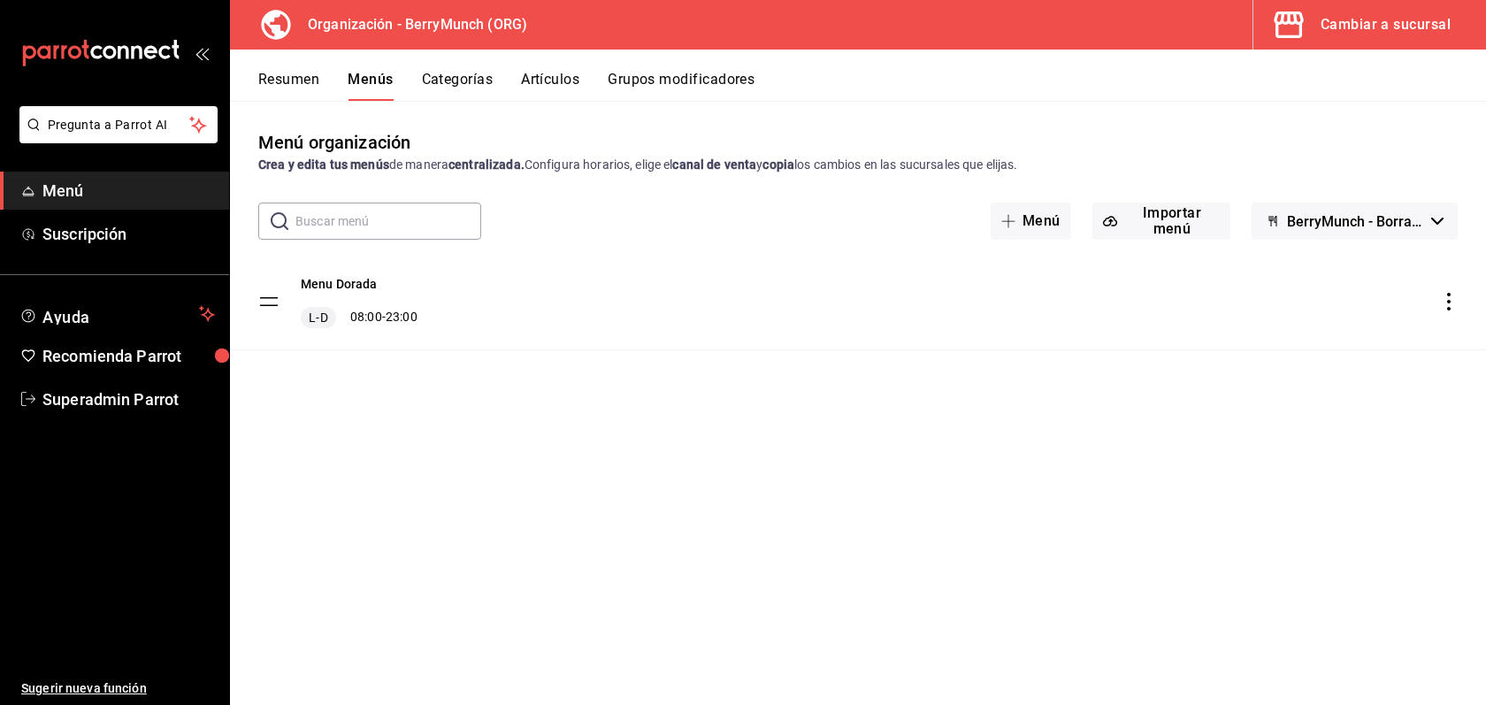
click at [1450, 310] on div "Menu Dorada L-D 08:00 - 23:00" at bounding box center [858, 302] width 1256 height 96
click at [1448, 299] on icon "actions" at bounding box center [1449, 302] width 18 height 18
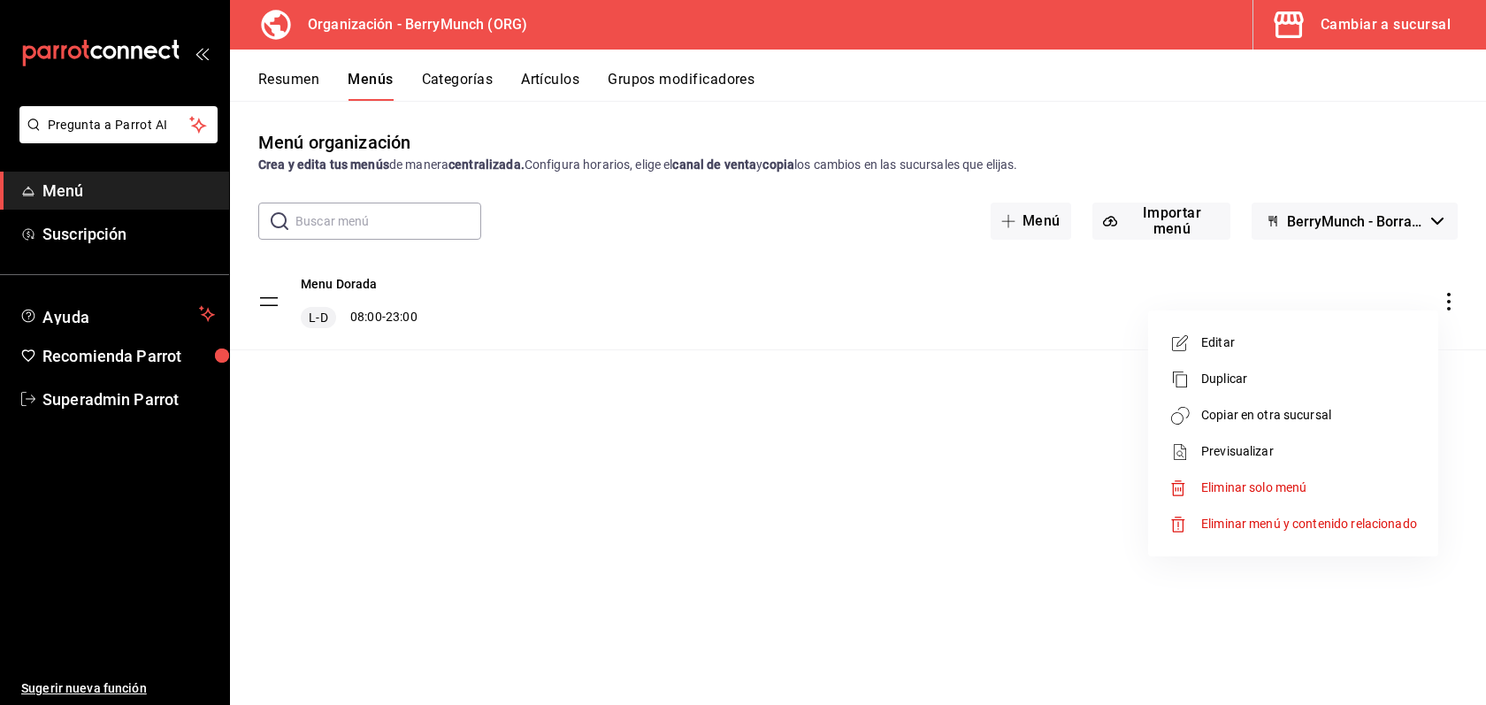
click at [1306, 529] on span "Eliminar menú y contenido relacionado" at bounding box center [1309, 523] width 216 height 14
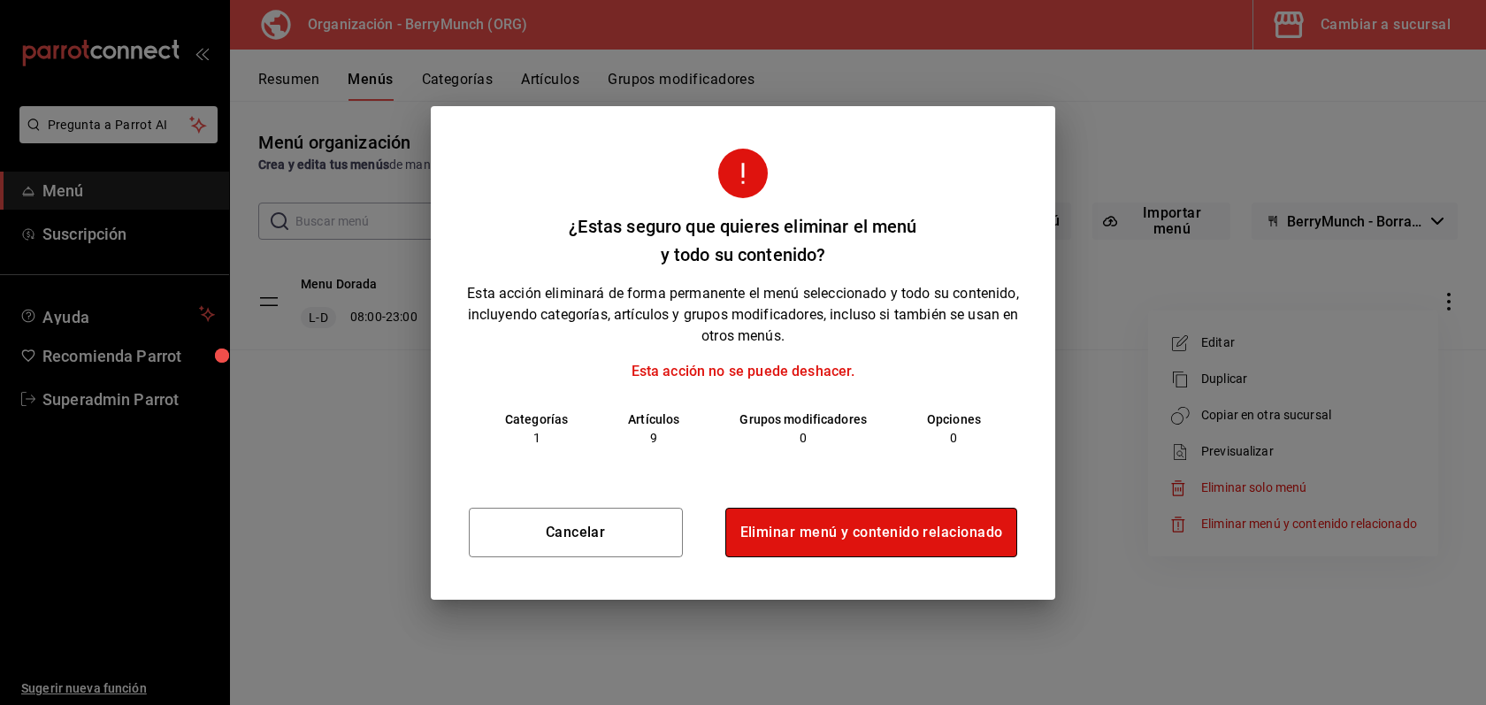
click at [837, 543] on button "Eliminar menú y contenido relacionado" at bounding box center [871, 533] width 293 height 50
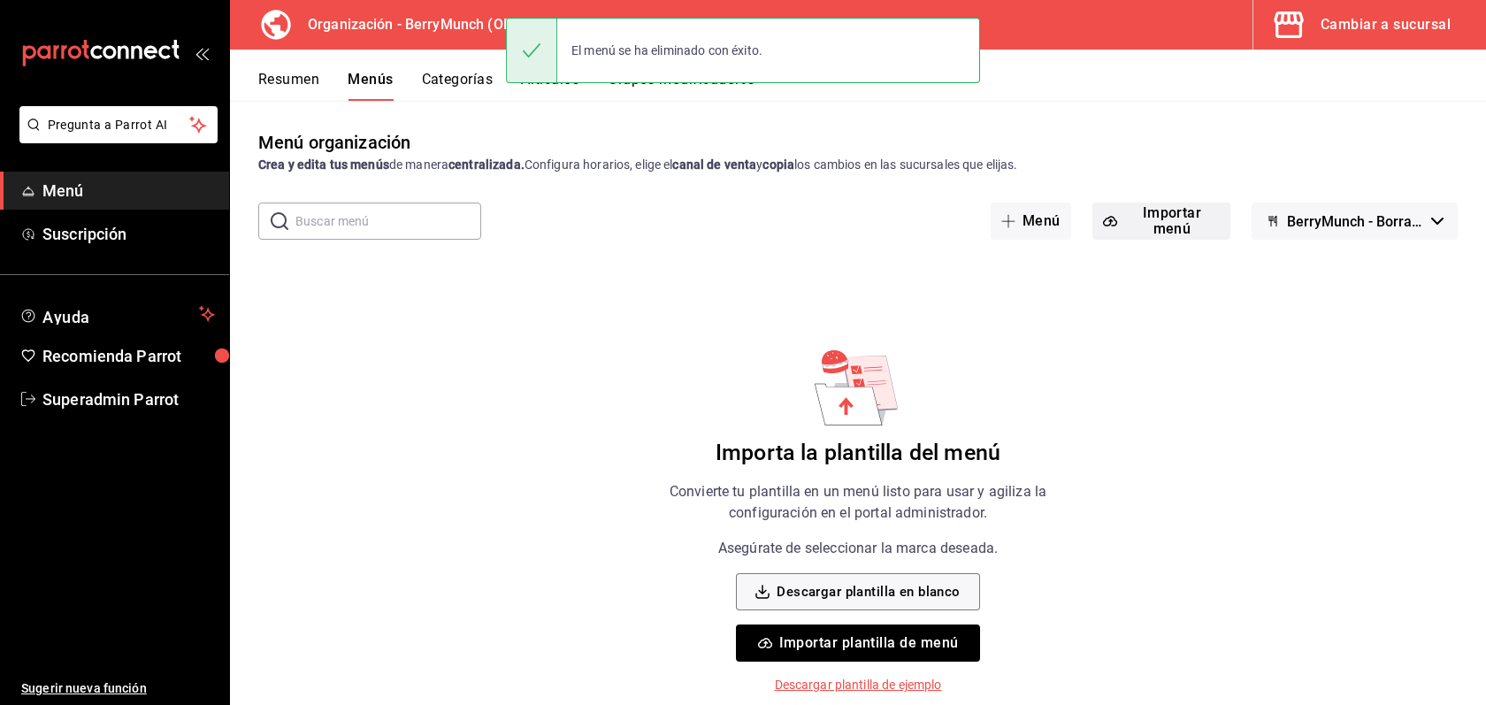
click at [1152, 238] on button "Importar menú" at bounding box center [1161, 221] width 138 height 37
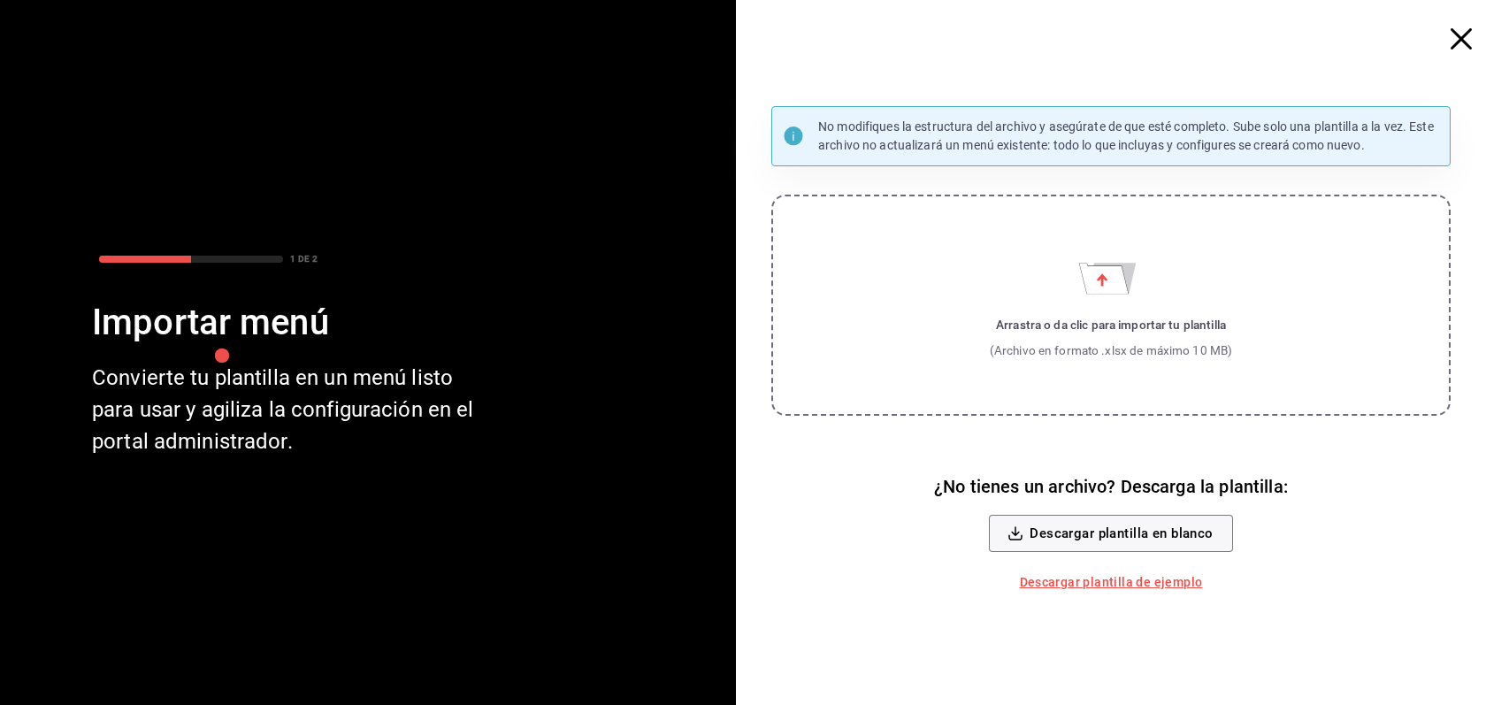
click at [1131, 319] on div "Arrastra o da clic para importar tu plantilla" at bounding box center [1111, 325] width 243 height 18
click at [0, 0] on input "Arrastra o da clic para importar tu plantilla (Archivo en formato .xlsx de máxi…" at bounding box center [0, 0] width 0 height 0
click at [1139, 355] on div "(Archivo en formato .xlsx de máximo 10 MB)" at bounding box center [1111, 350] width 243 height 18
click at [0, 0] on input "Arrastra o da clic para importar tu plantilla (Archivo en formato .xlsx de máxi…" at bounding box center [0, 0] width 0 height 0
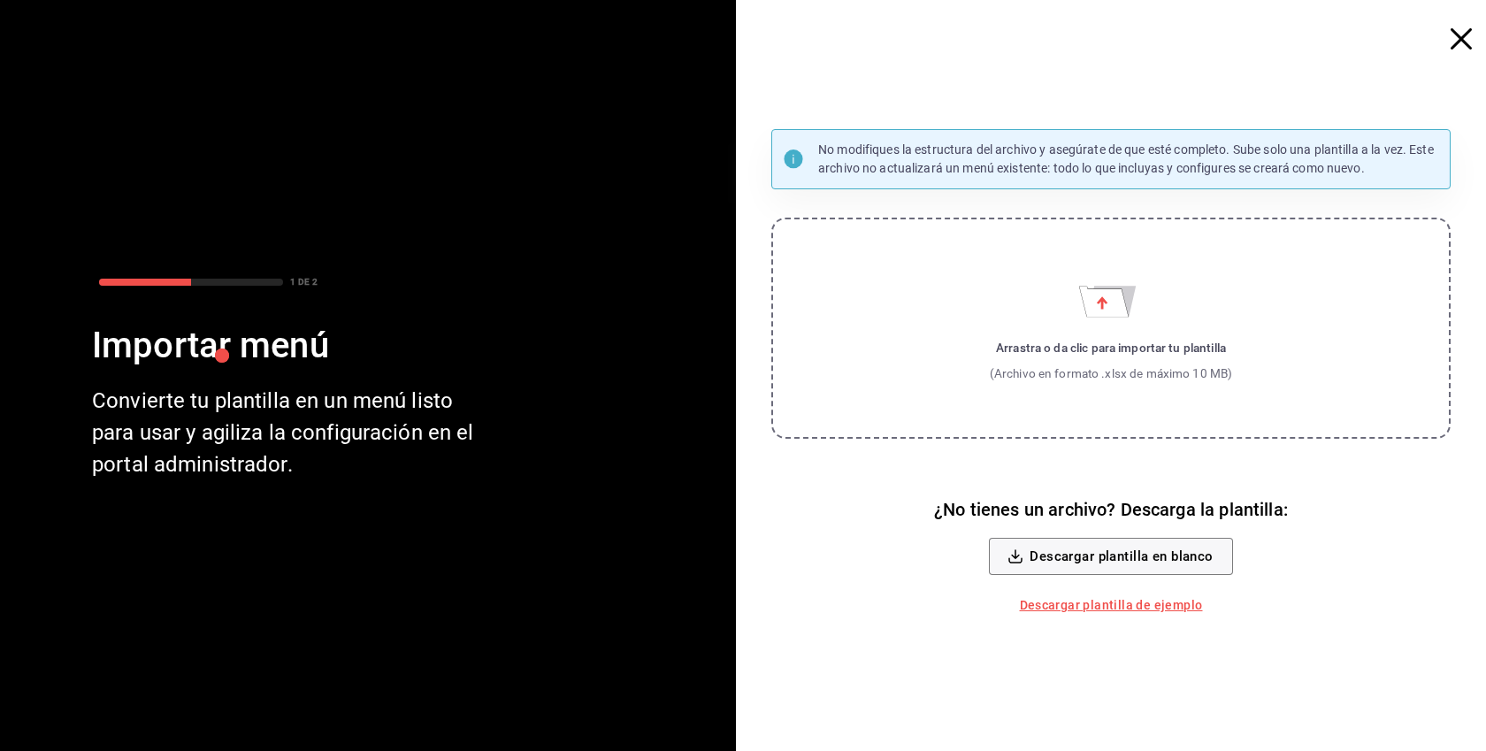
click at [1037, 354] on div "Arrastra o da clic para importar tu plantilla" at bounding box center [1111, 348] width 243 height 18
click at [0, 0] on input "Arrastra o da clic para importar tu plantilla (Archivo en formato .xlsx de máxi…" at bounding box center [0, 0] width 0 height 0
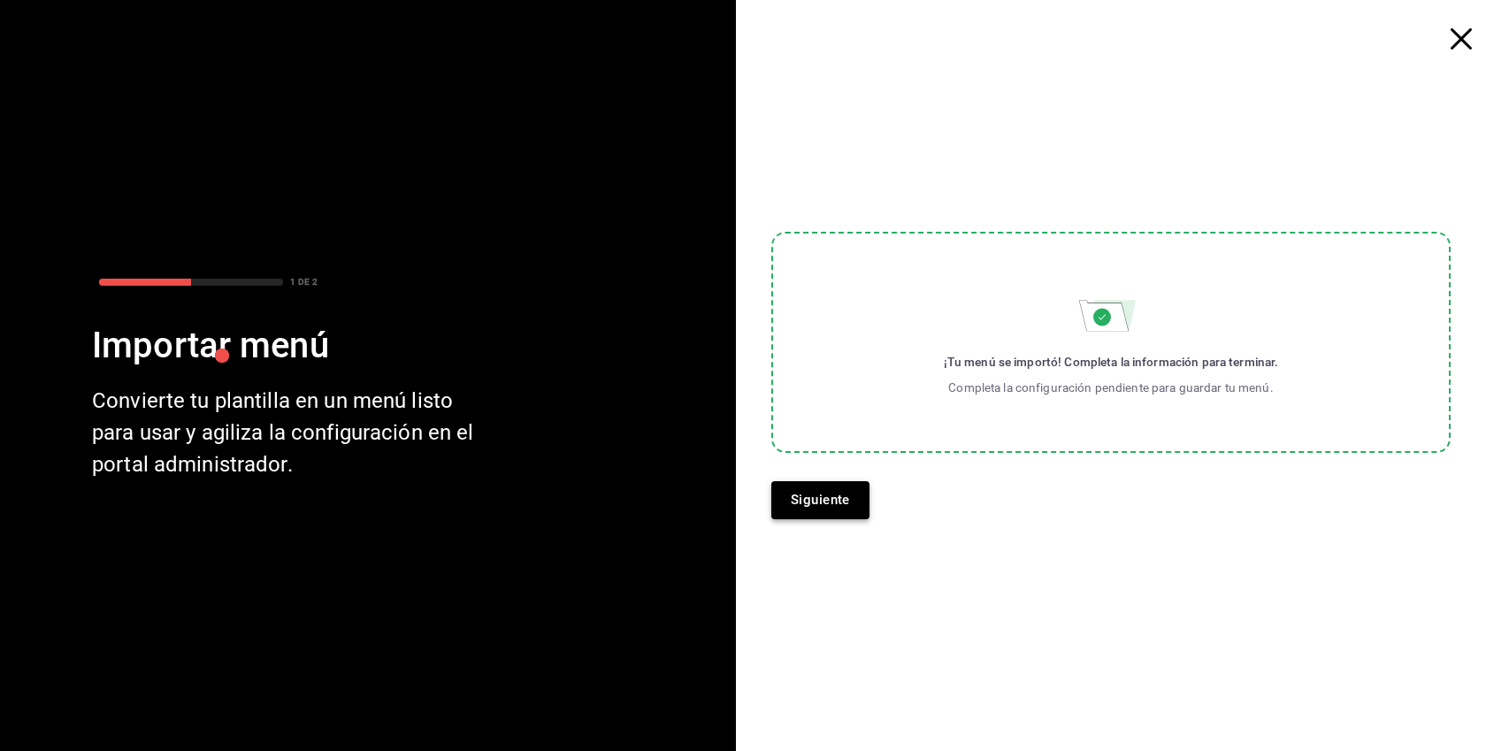
click at [827, 499] on button "Siguiente" at bounding box center [820, 499] width 98 height 37
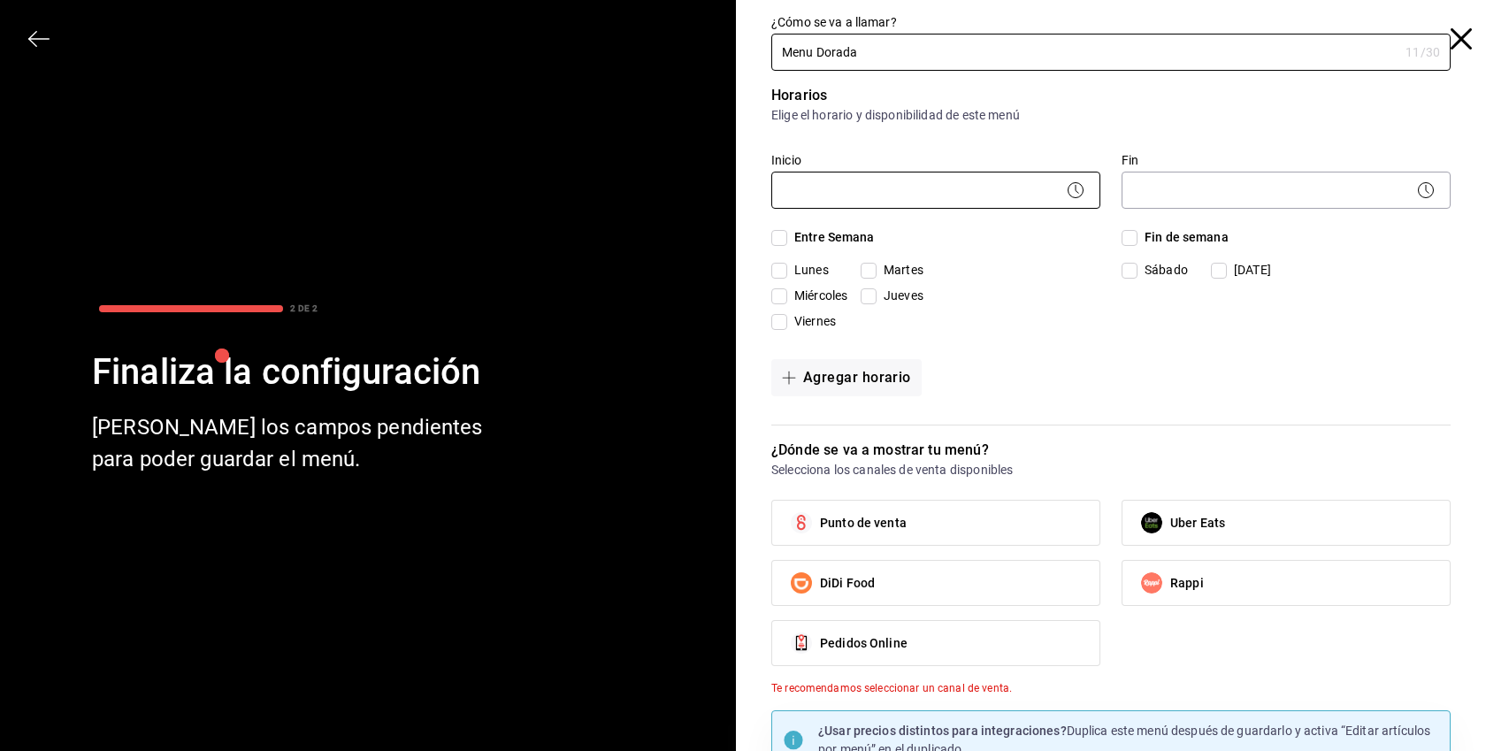
type input "Menu Dorada"
click at [805, 205] on body "Pregunta a Parrot AI Menú Suscripción Ayuda Recomienda Parrot Superadmin Parrot…" at bounding box center [743, 375] width 1486 height 751
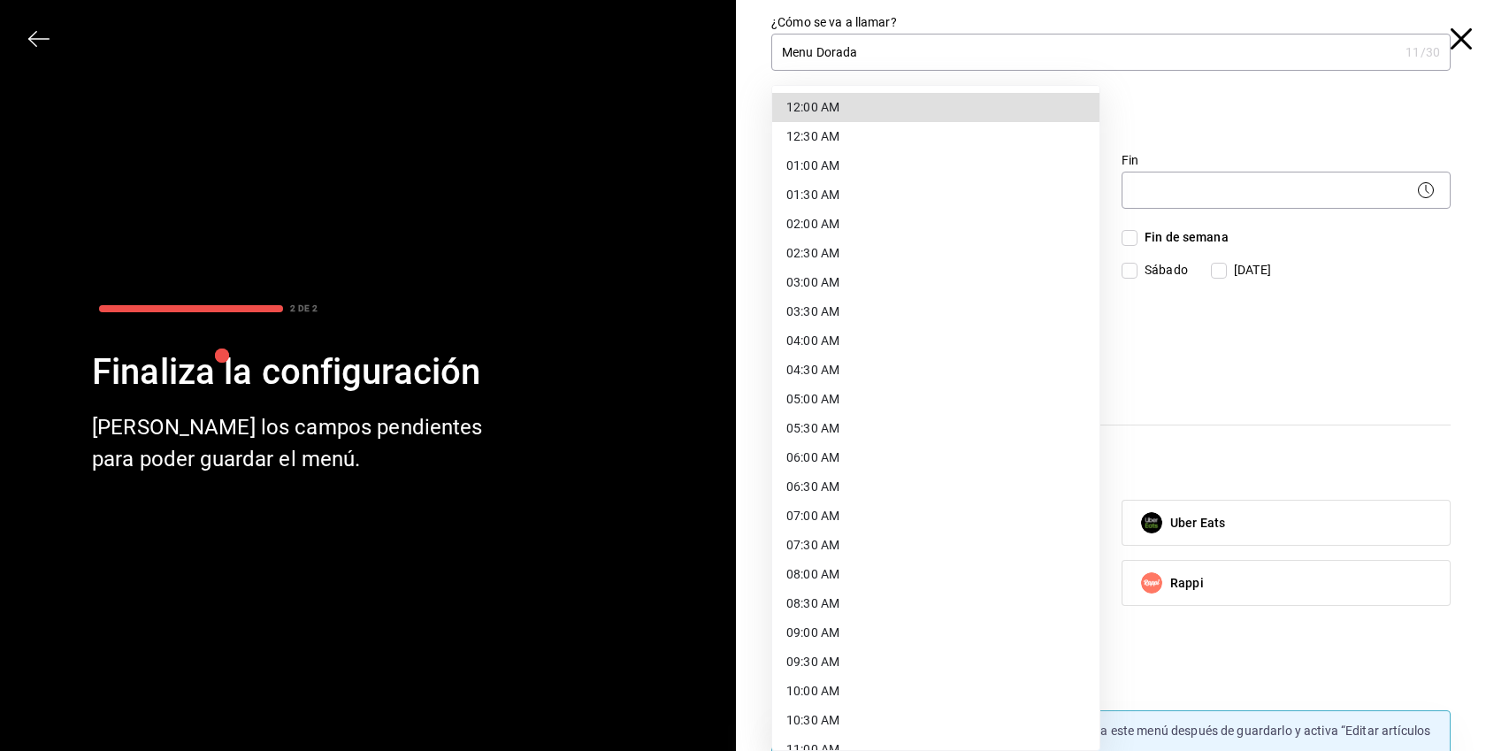
click at [805, 205] on li "01:30 AM" at bounding box center [935, 194] width 327 height 29
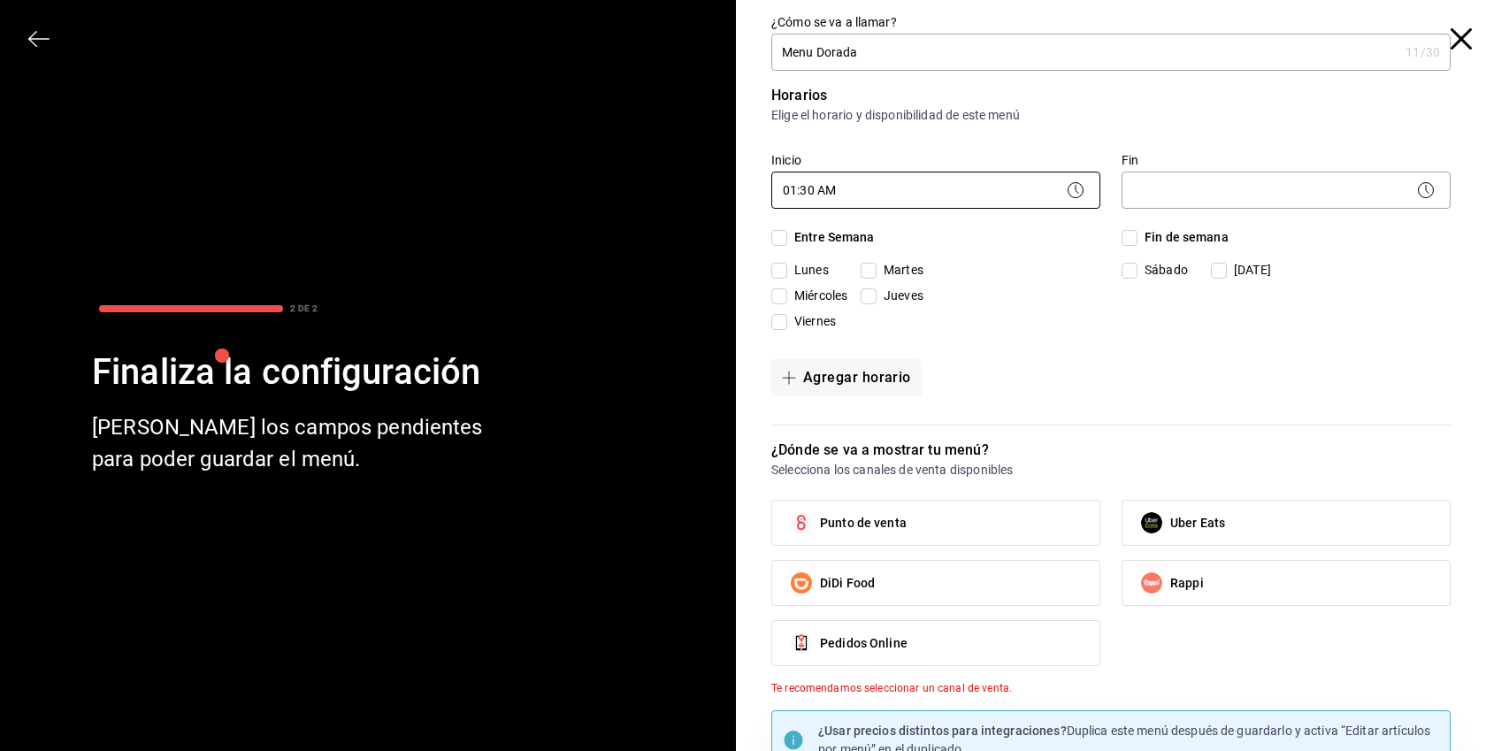
click at [826, 199] on body "Pregunta a Parrot AI Menú Suscripción Ayuda Recomienda Parrot Superadmin Parrot…" at bounding box center [743, 375] width 1486 height 751
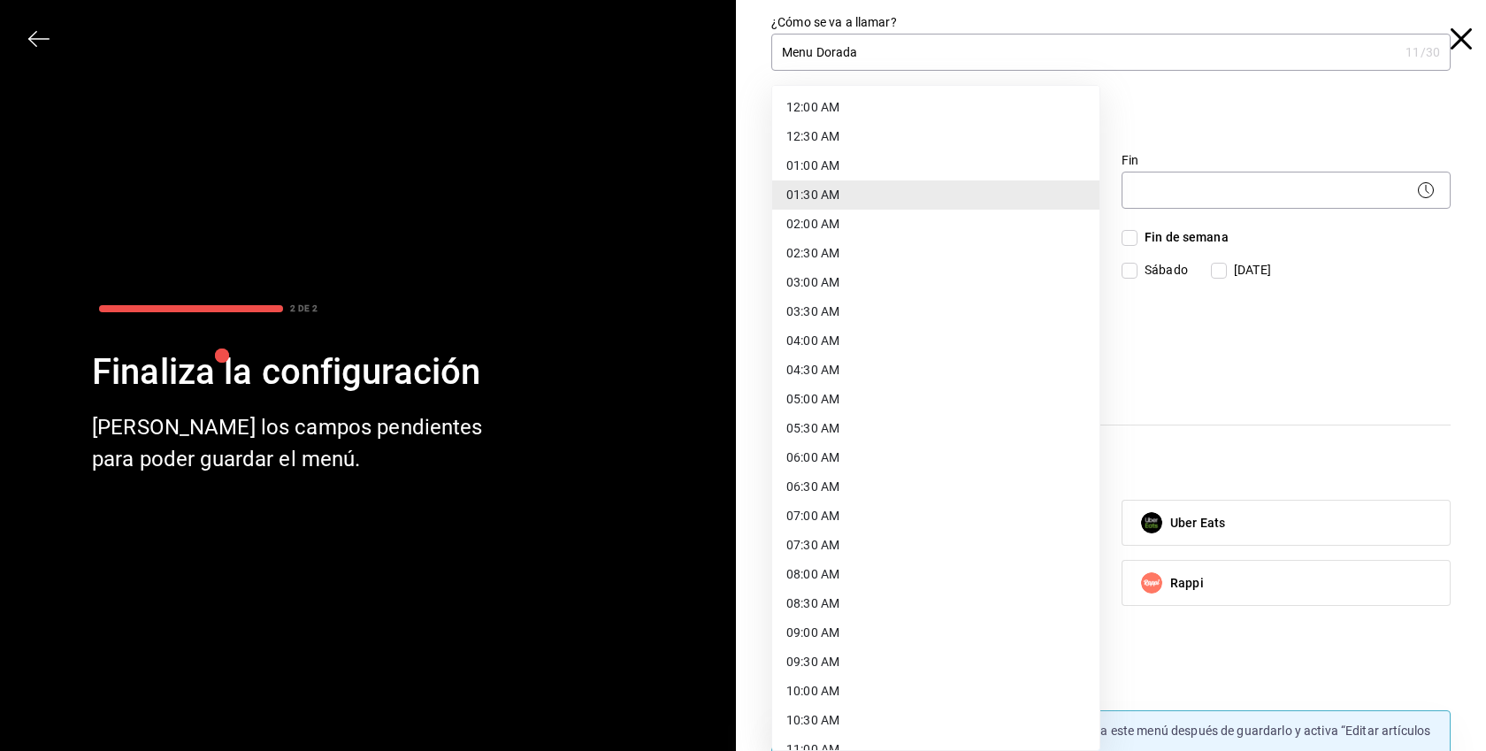
click at [842, 117] on li "12:00 AM" at bounding box center [935, 107] width 327 height 29
type input "00:00"
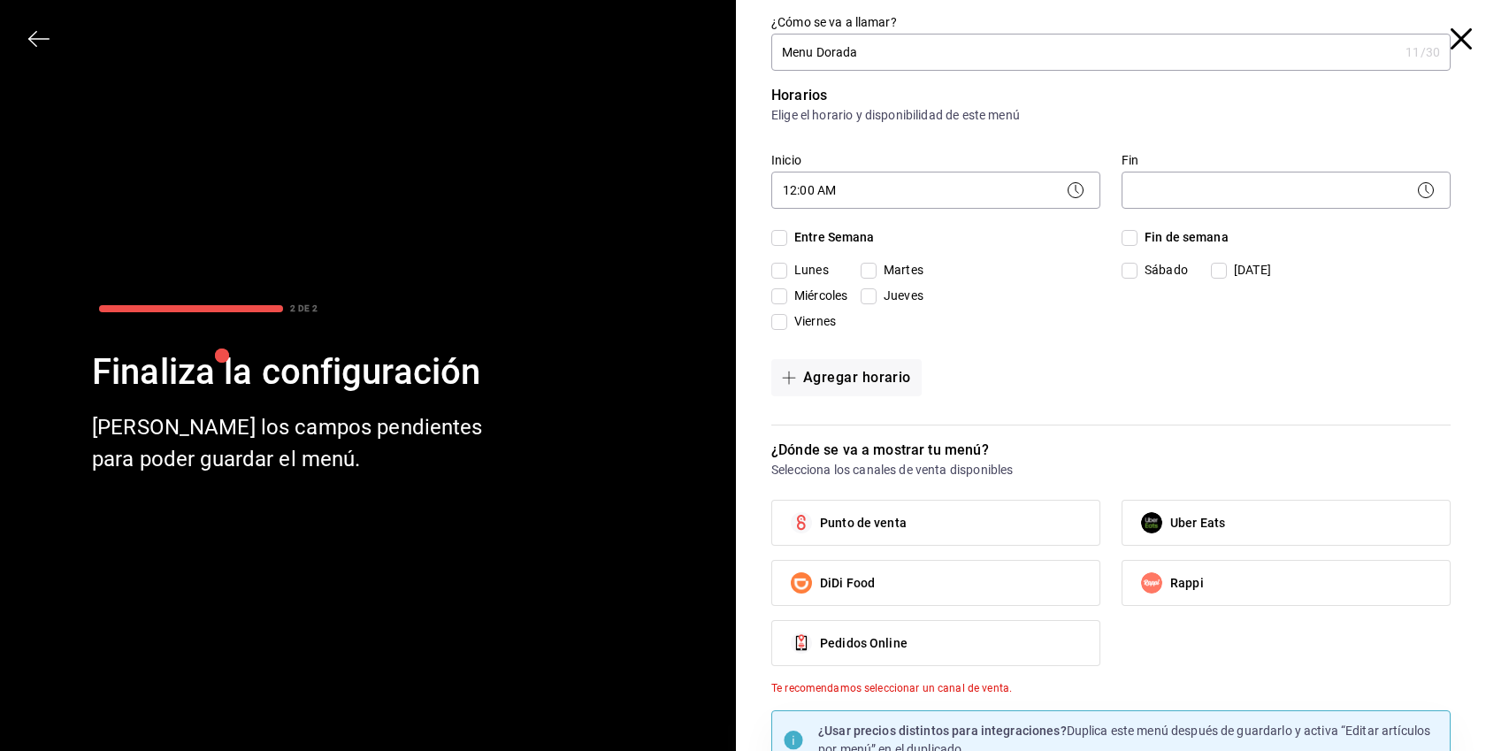
click at [834, 229] on span "Entre Semana" at bounding box center [831, 237] width 88 height 19
click at [787, 230] on input "Entre Semana" at bounding box center [779, 238] width 16 height 16
checkbox input "true"
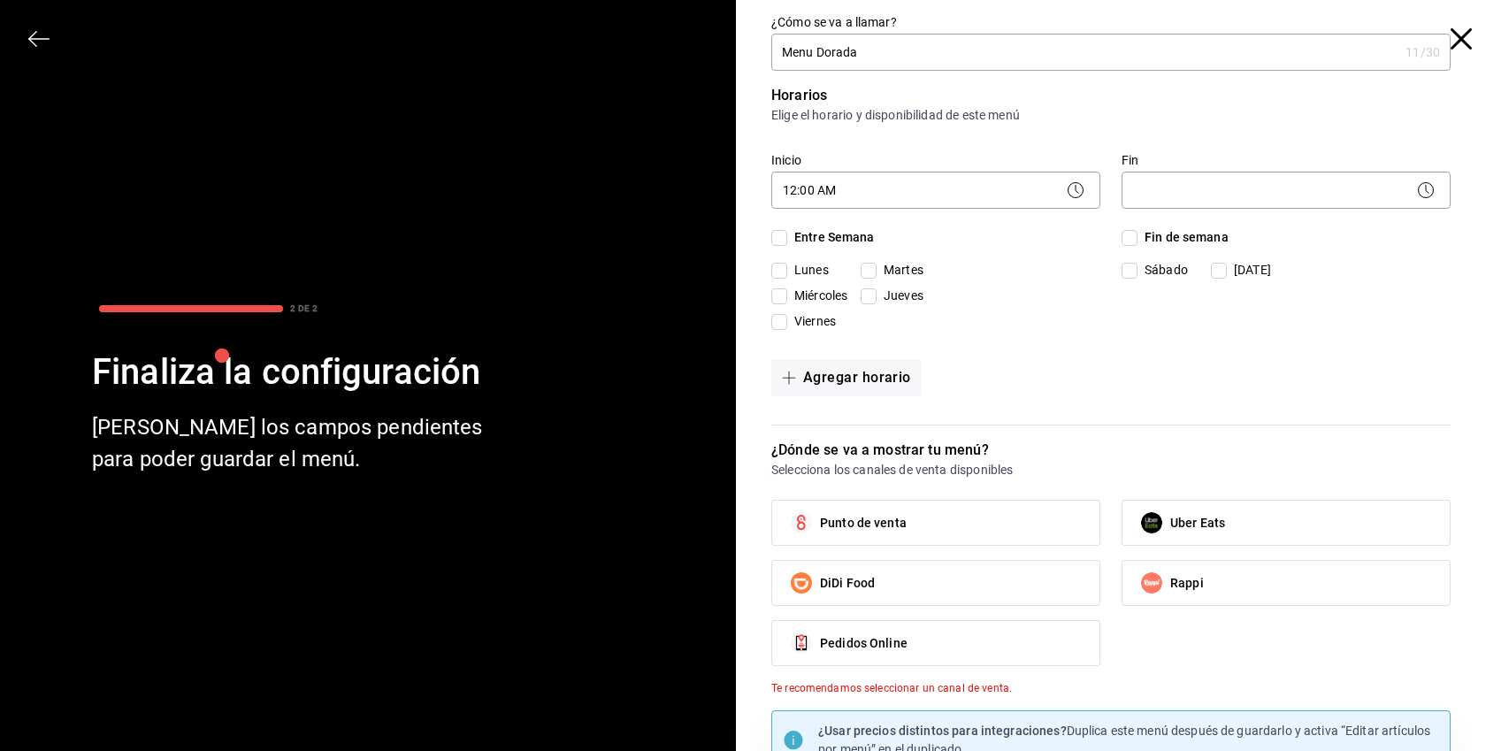
checkbox input "true"
click at [1182, 186] on body "Pregunta a Parrot AI Menú Suscripción Ayuda Recomienda Parrot Superadmin Parrot…" at bounding box center [743, 375] width 1486 height 751
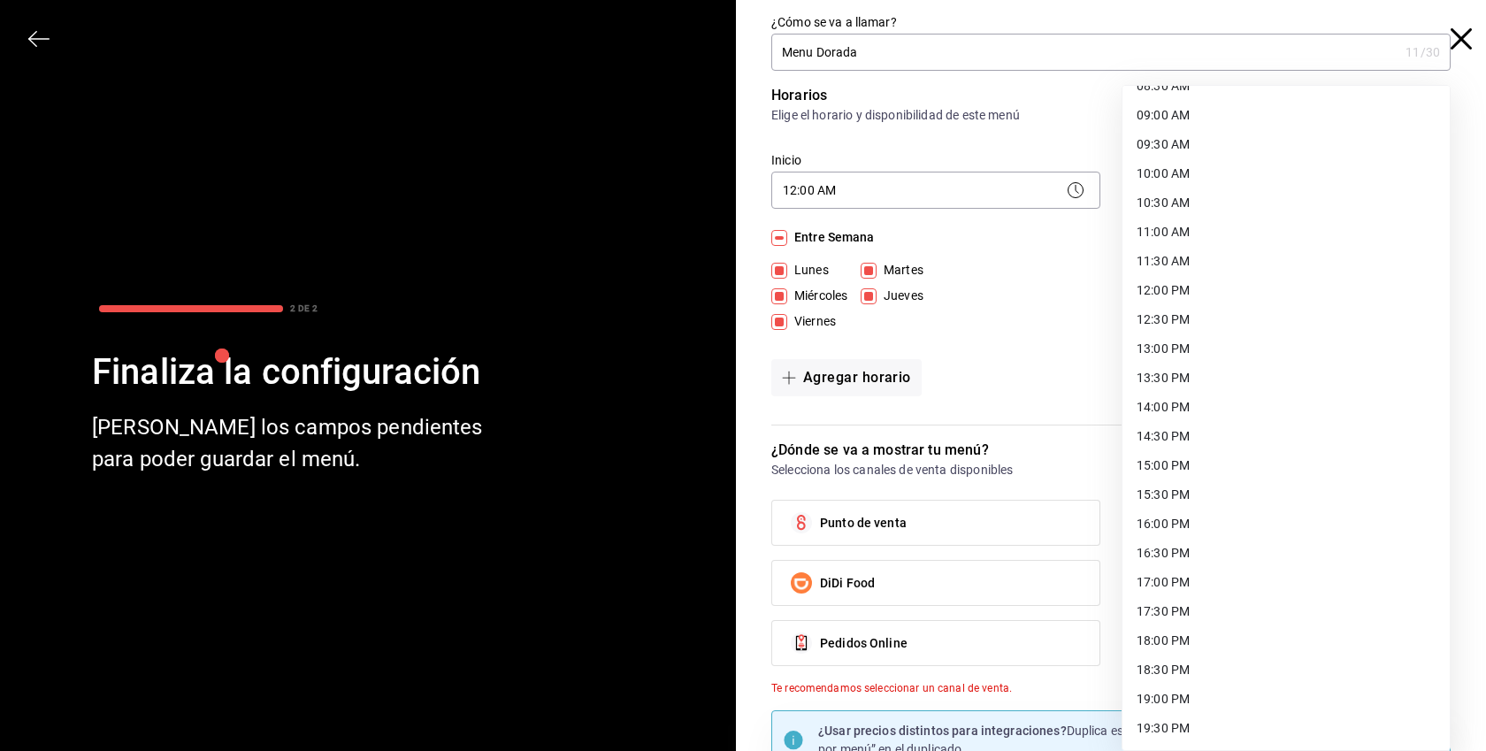
scroll to position [555, 0]
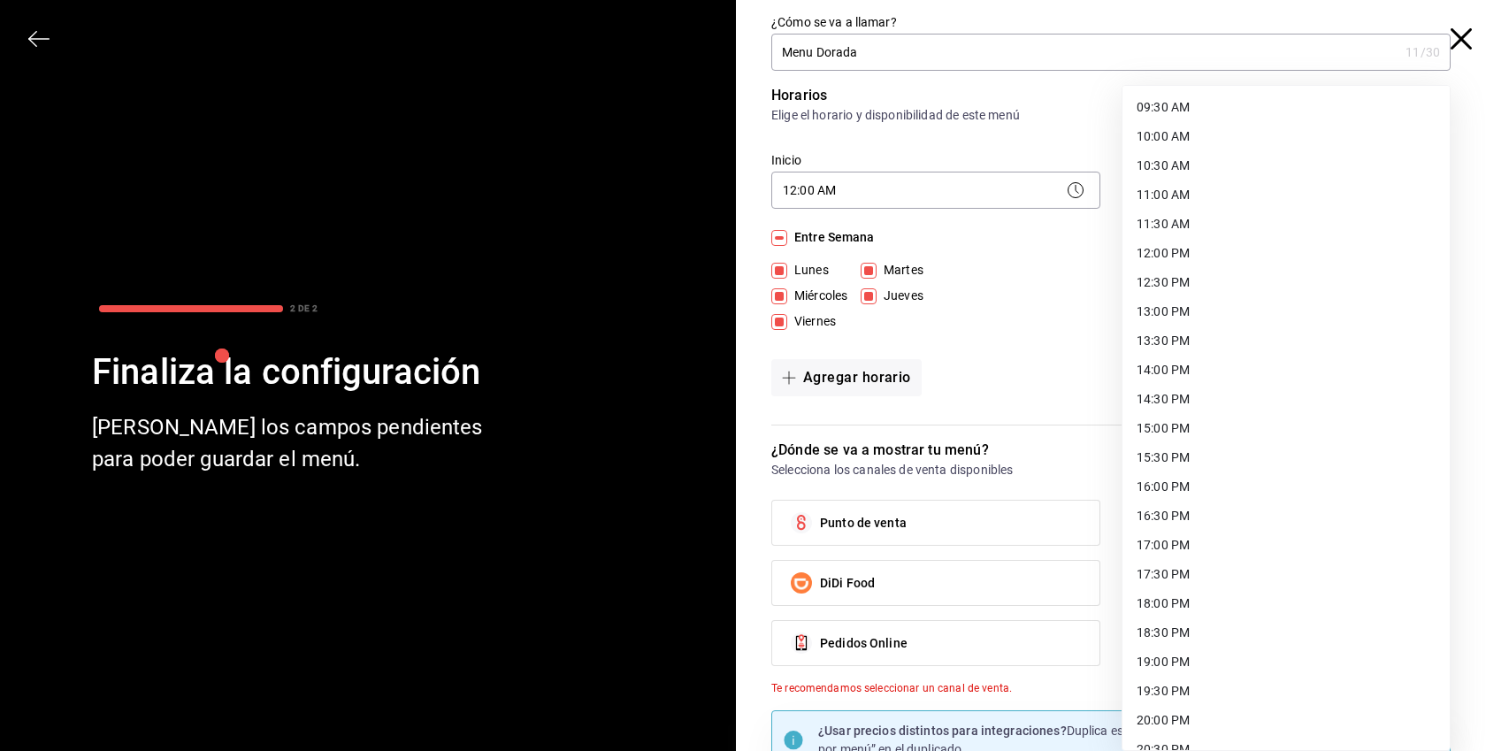
click at [1188, 608] on li "18:00 PM" at bounding box center [1285, 603] width 327 height 29
type input "18:00"
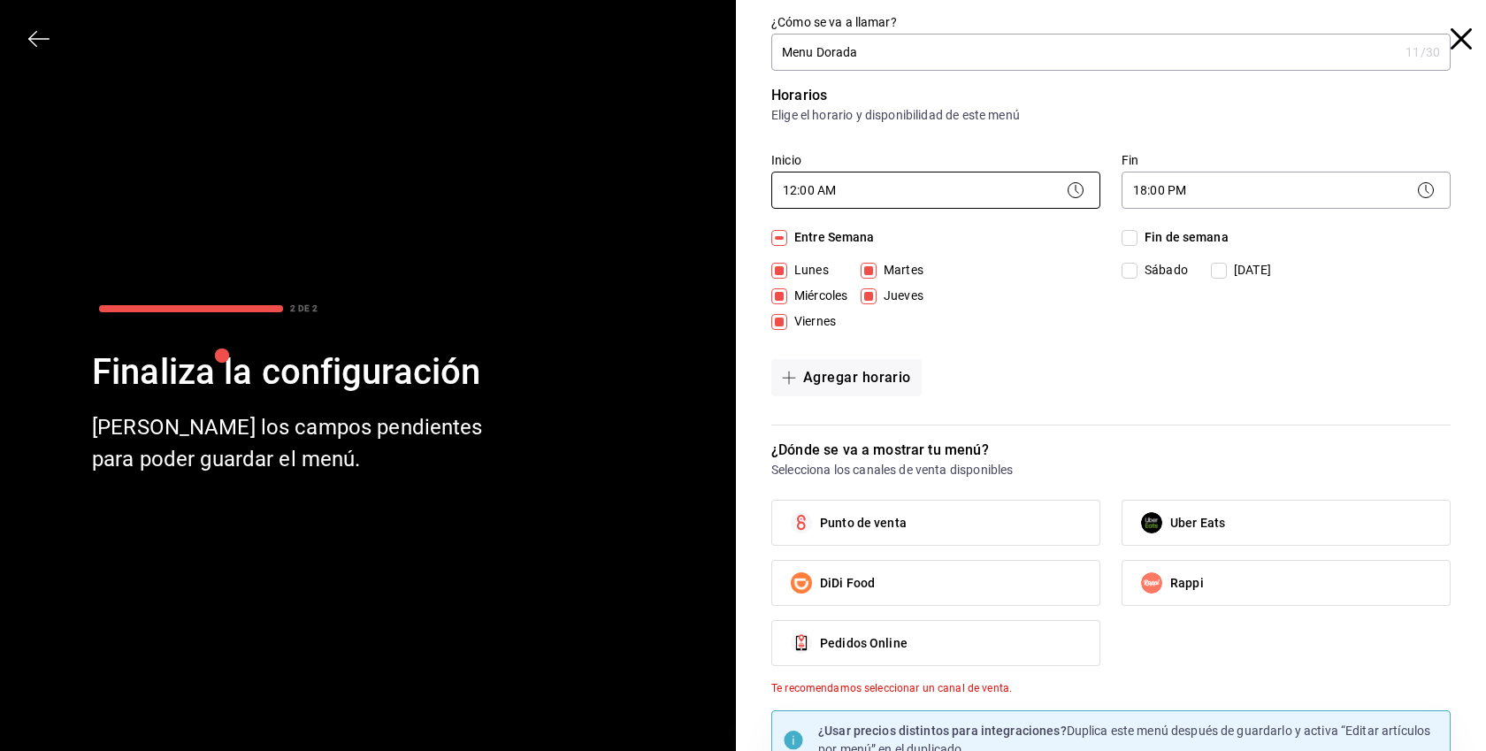
click at [1017, 187] on body "Pregunta a Parrot AI Menú Suscripción Ayuda Recomienda Parrot Superadmin Parrot…" at bounding box center [743, 375] width 1486 height 751
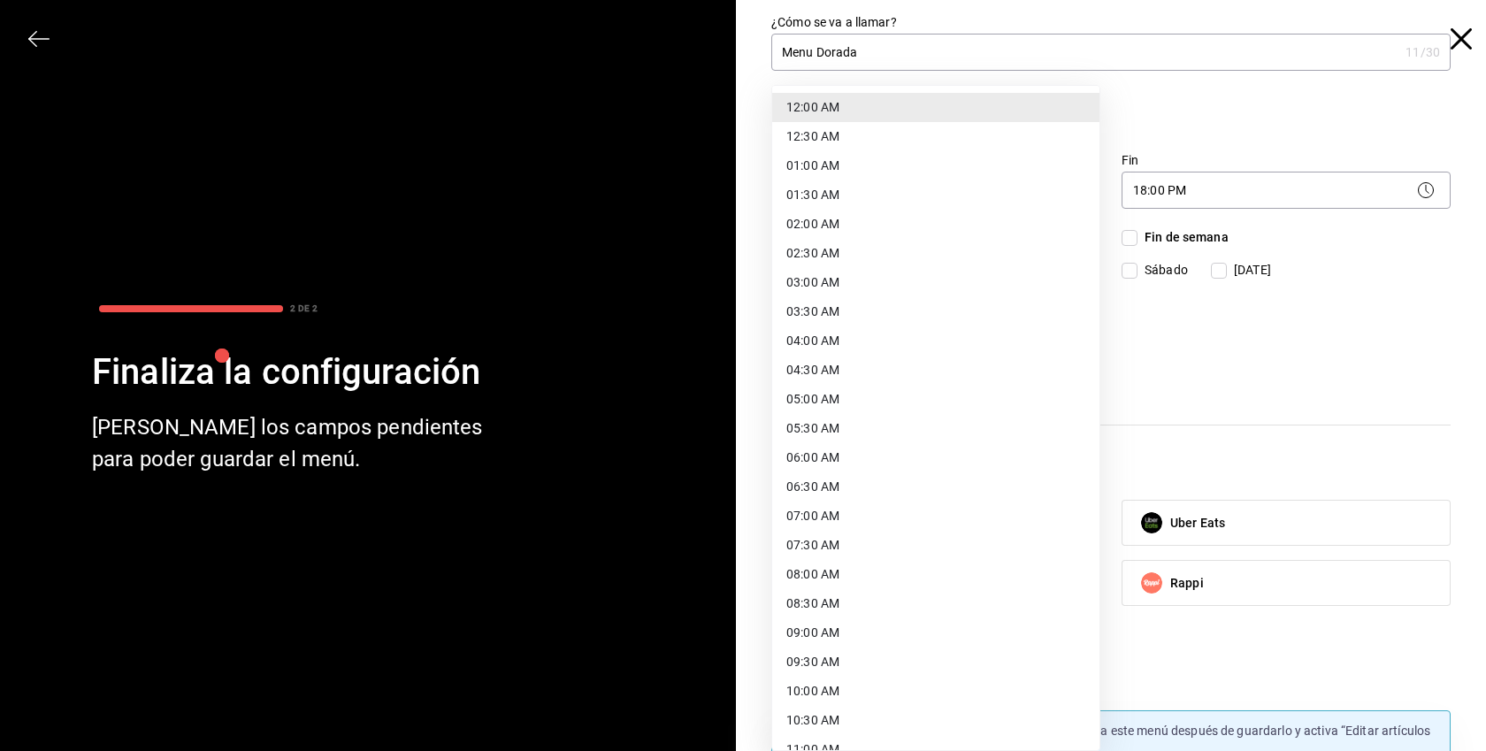
click at [829, 580] on li "08:00 AM" at bounding box center [935, 574] width 327 height 29
type input "08:00"
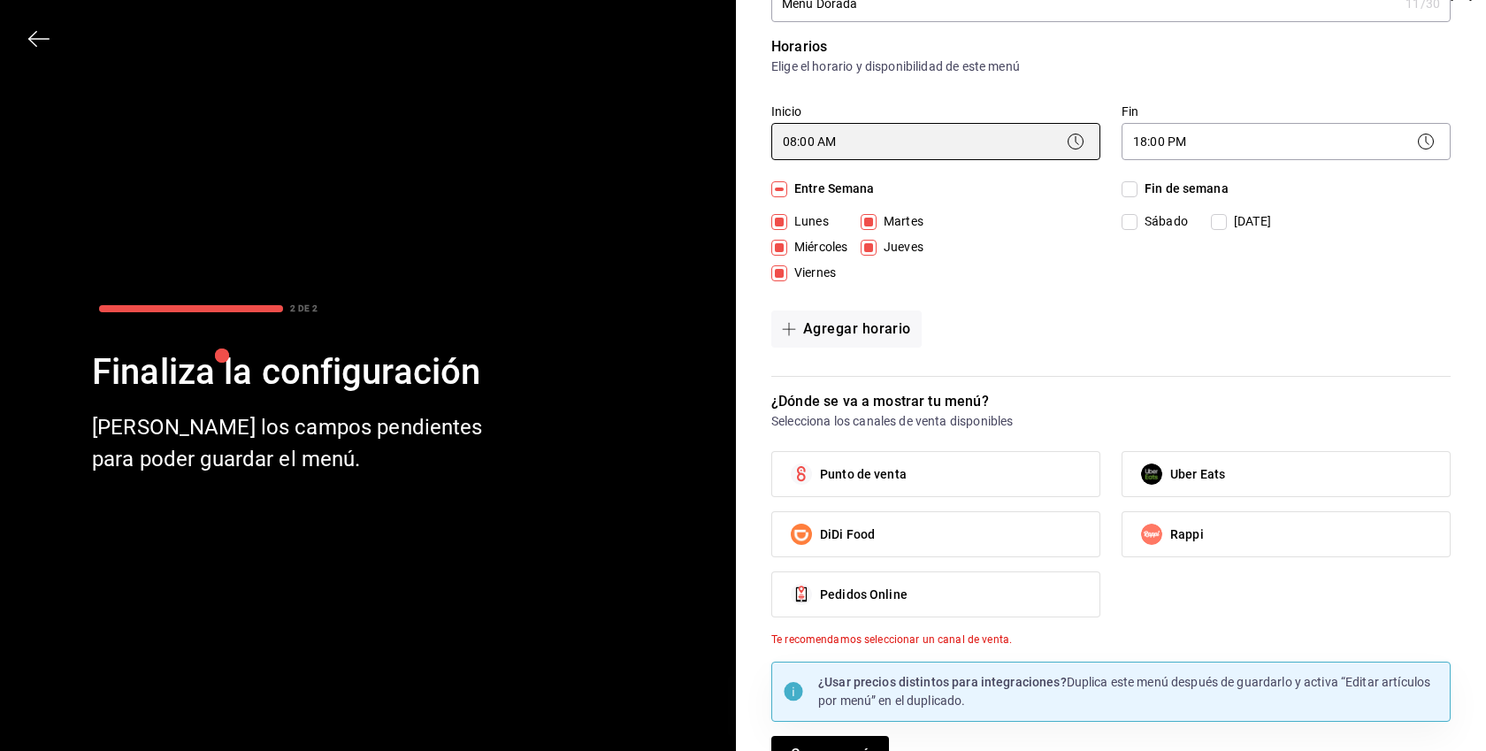
scroll to position [85, 0]
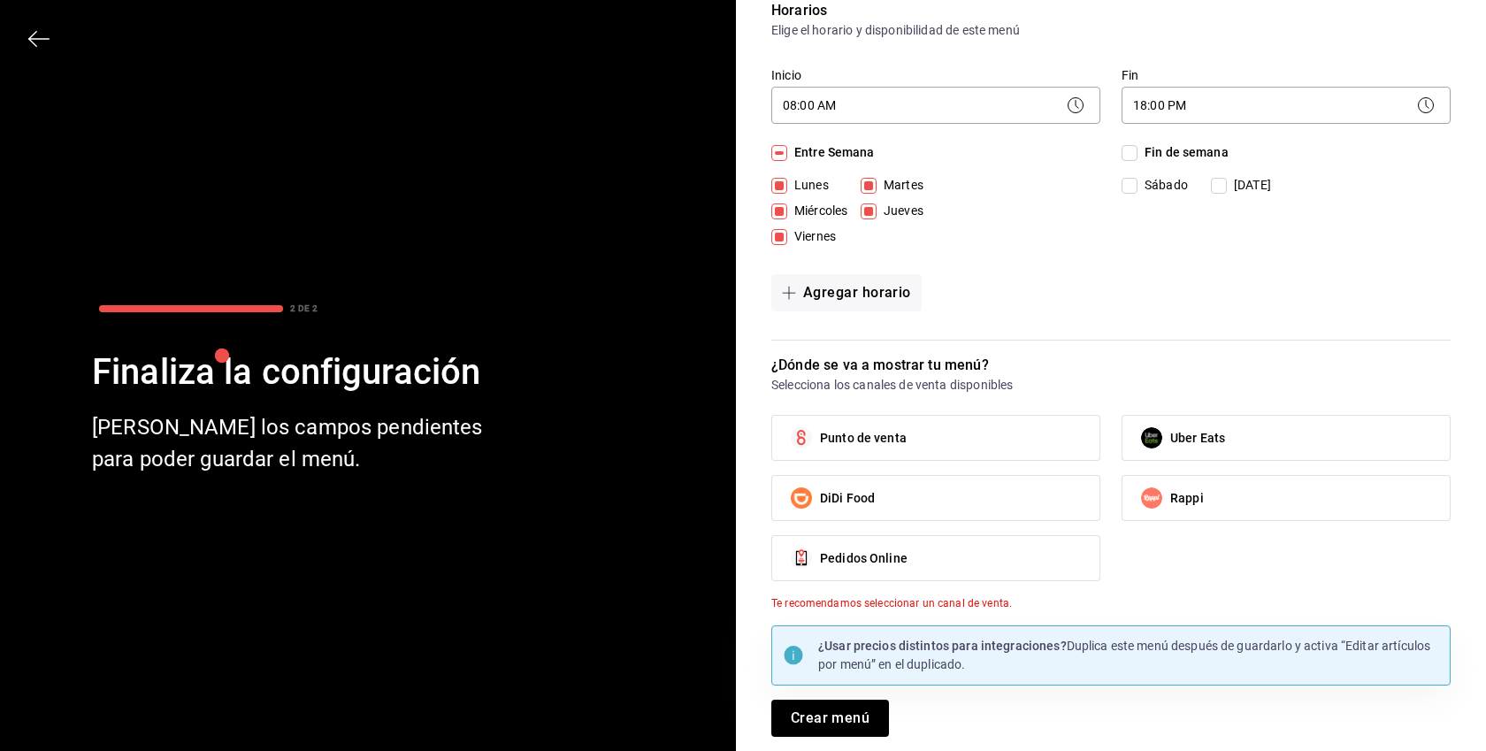
click at [983, 437] on label "Punto de venta" at bounding box center [935, 438] width 327 height 44
click at [820, 437] on input "Punto de venta" at bounding box center [801, 437] width 37 height 37
checkbox input "true"
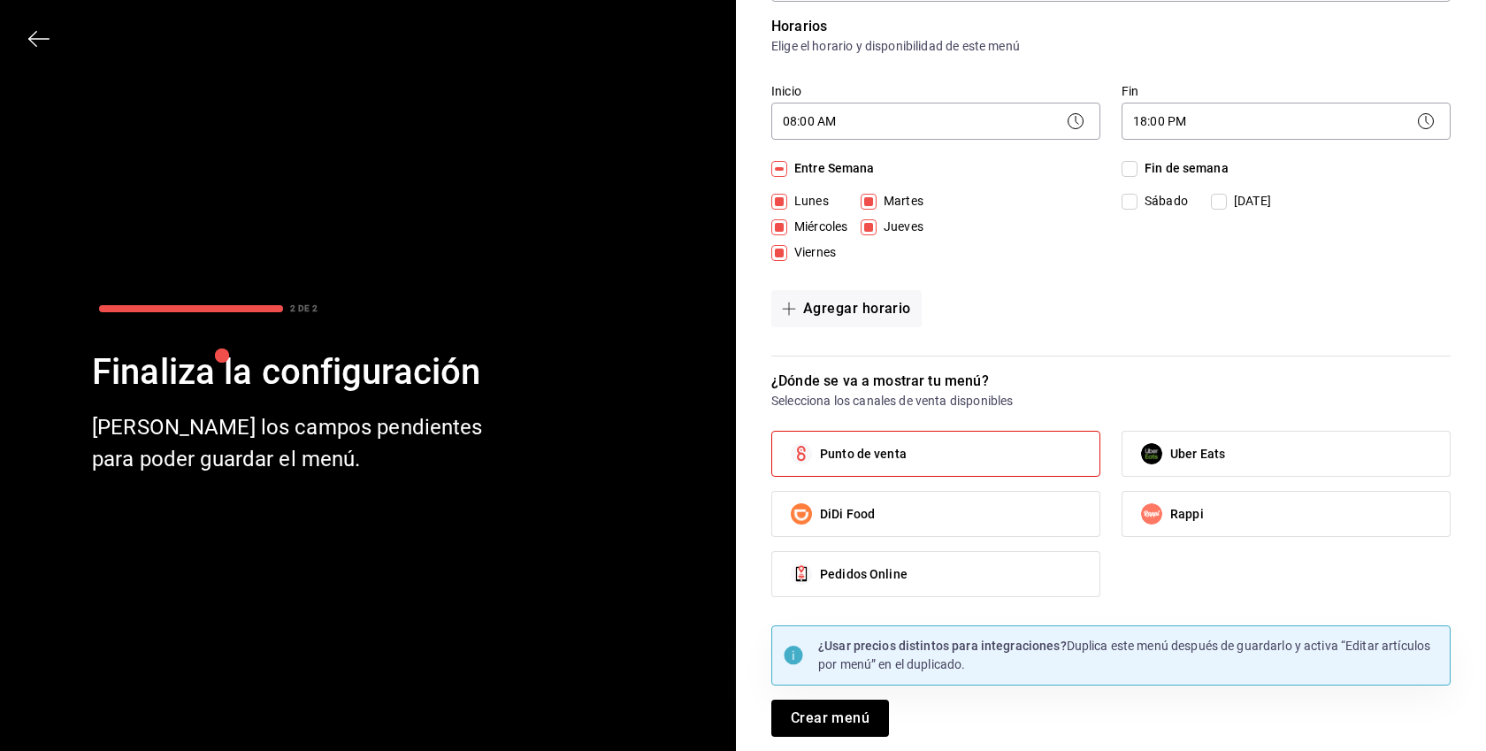
scroll to position [69, 0]
click at [869, 704] on button "Crear menú" at bounding box center [830, 718] width 118 height 37
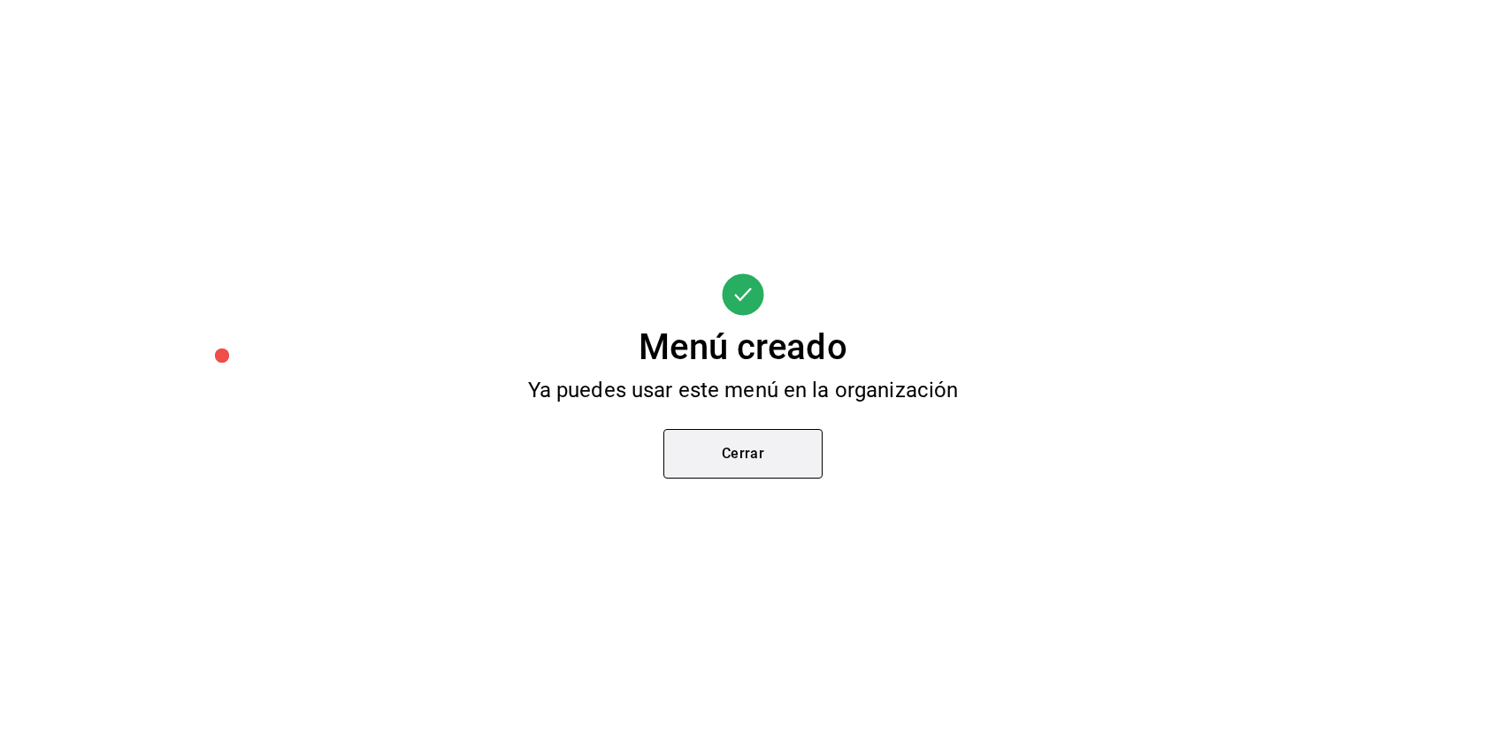
click at [785, 449] on button "Cerrar" at bounding box center [742, 454] width 159 height 50
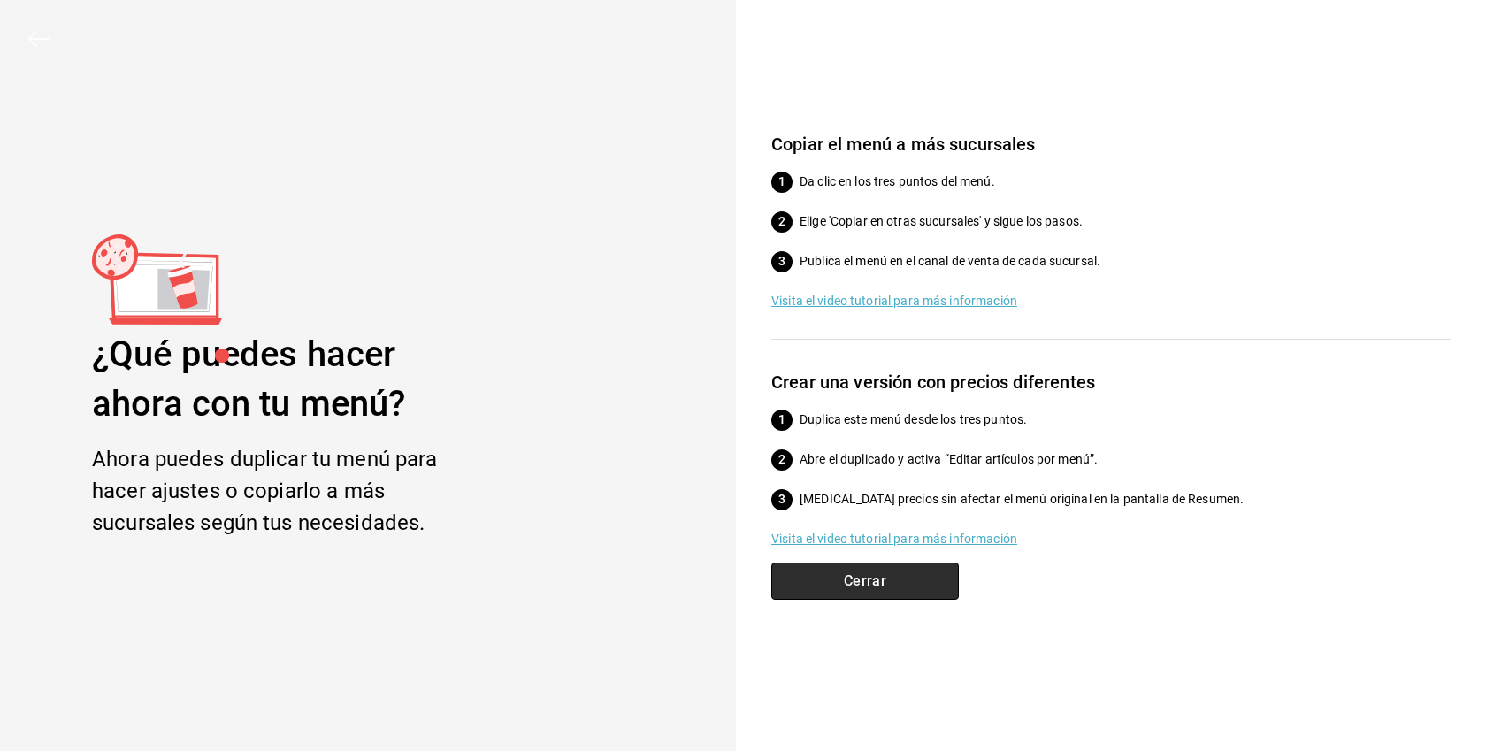
click at [906, 570] on button "Cerrar" at bounding box center [864, 580] width 187 height 37
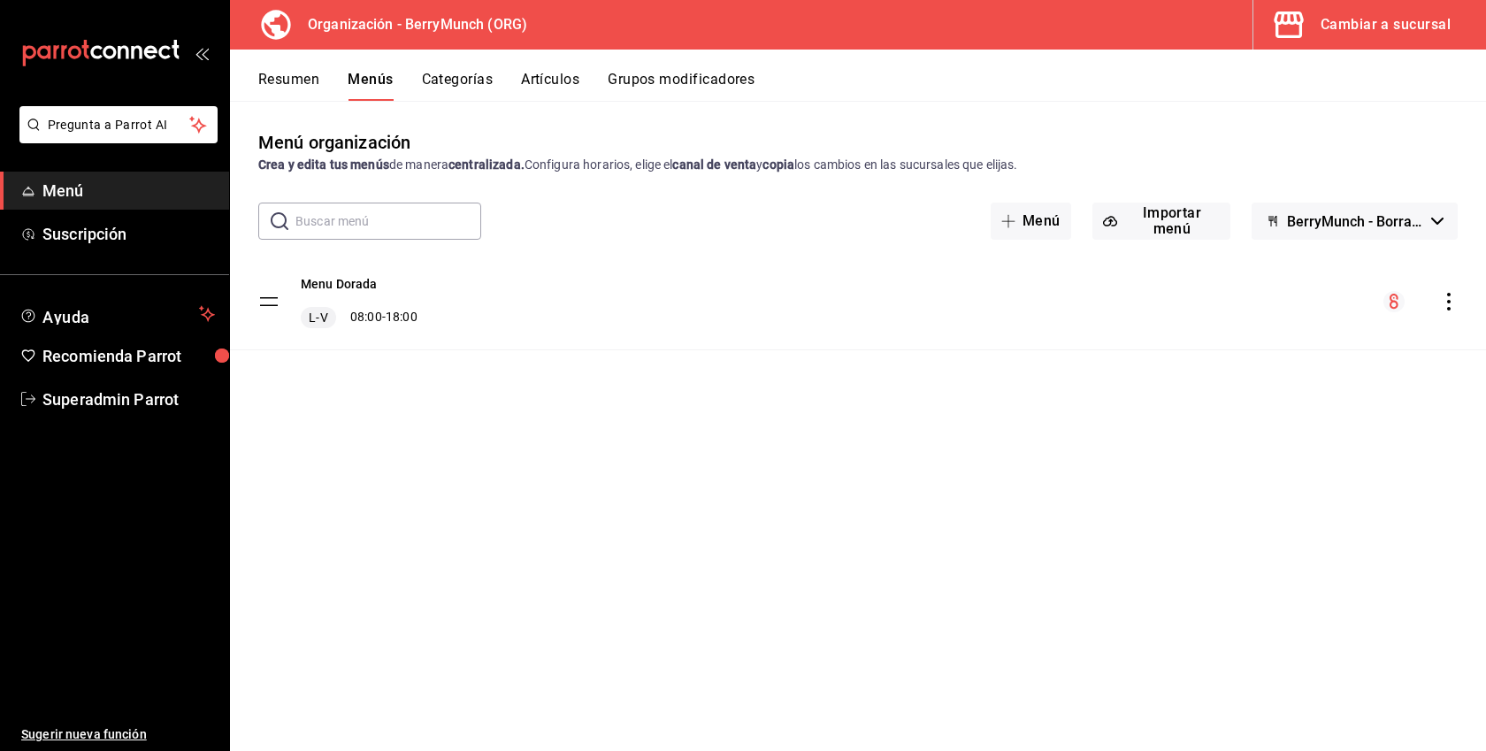
click at [462, 94] on button "Categorías" at bounding box center [458, 86] width 72 height 30
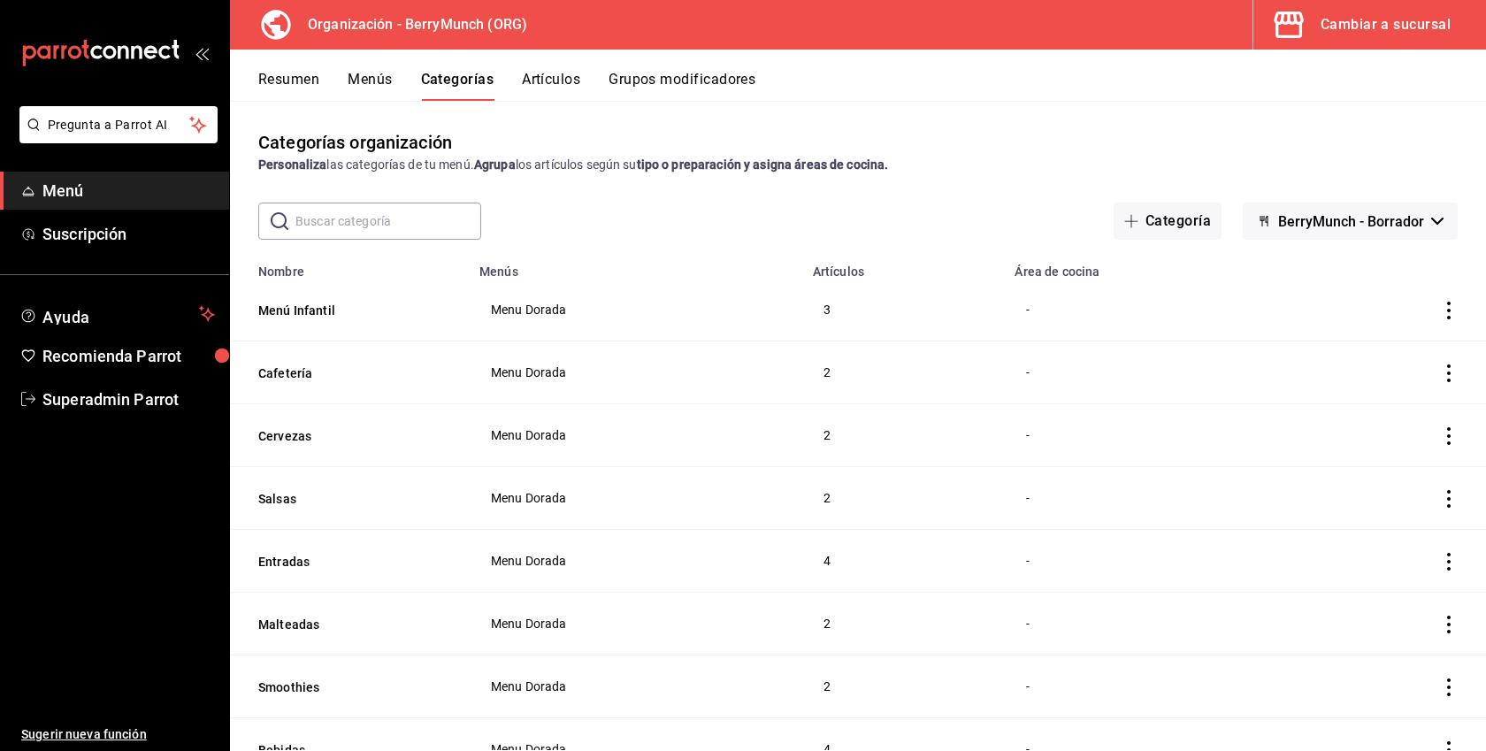
click at [550, 96] on button "Artículos" at bounding box center [551, 86] width 58 height 30
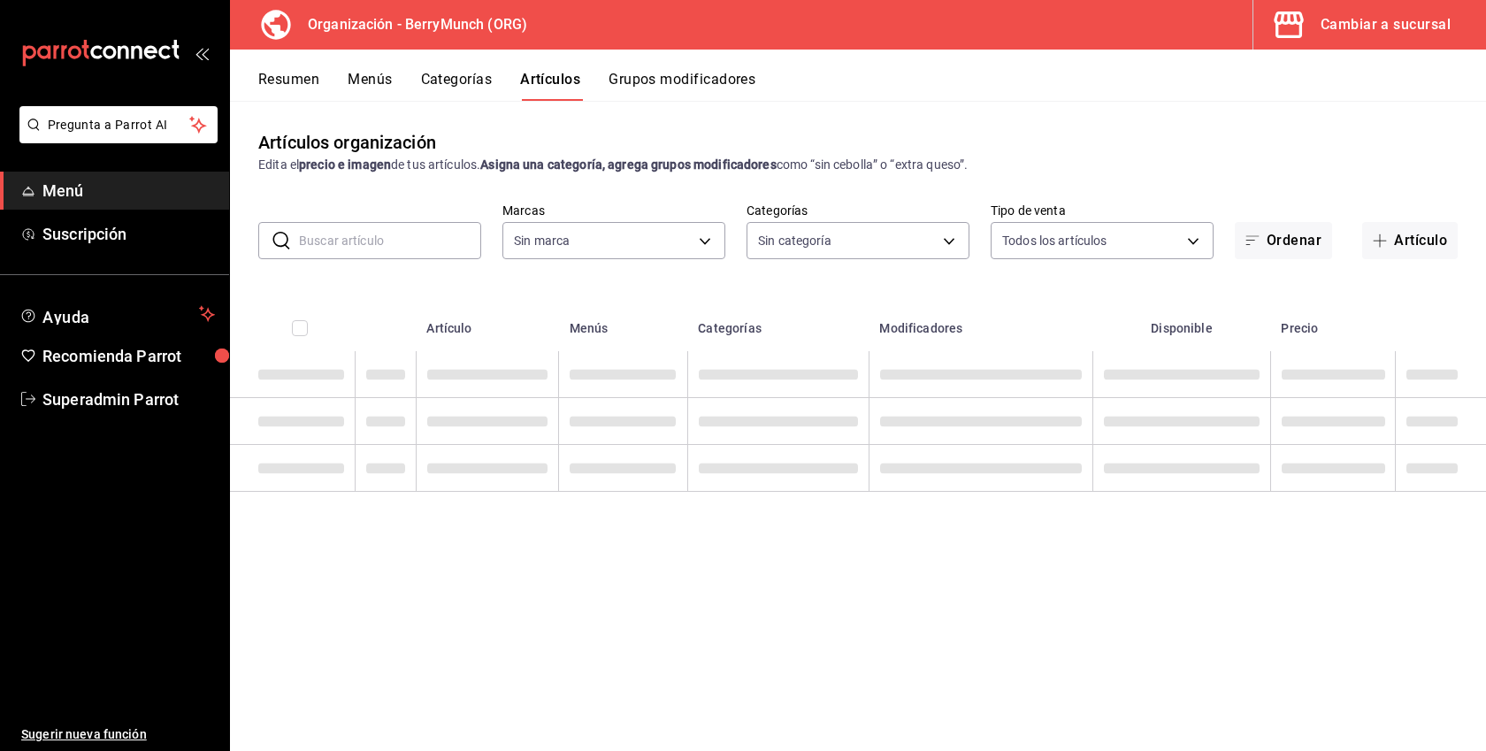
type input "6ee72f2c-8efd-45b5-a4e3-6075f88de568"
type input "98238f9e-2cbc-4dca-b565-c9744b0f20a7,38722d64-630f-4e4d-858d-4620d5f94179,886d1…"
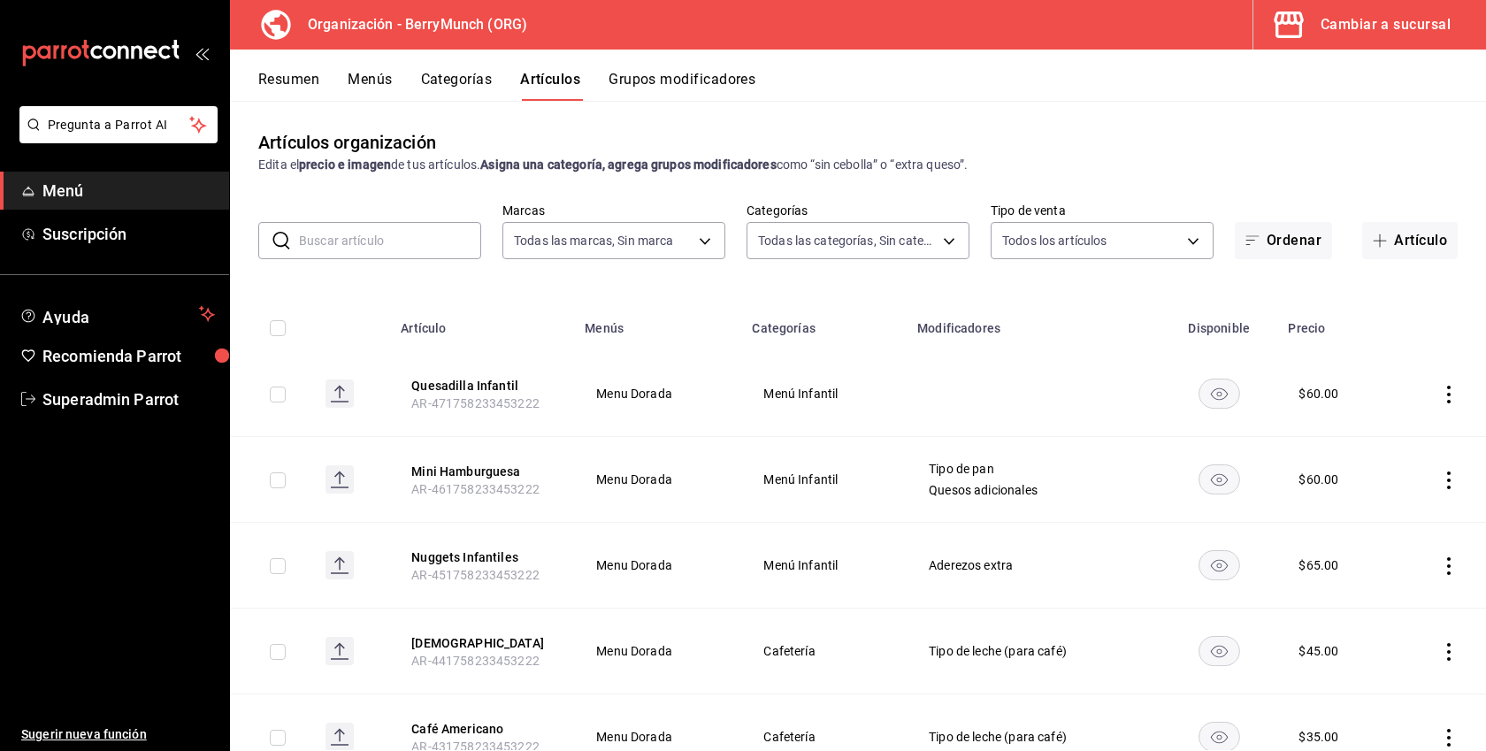
click at [356, 82] on button "Menús" at bounding box center [370, 86] width 44 height 30
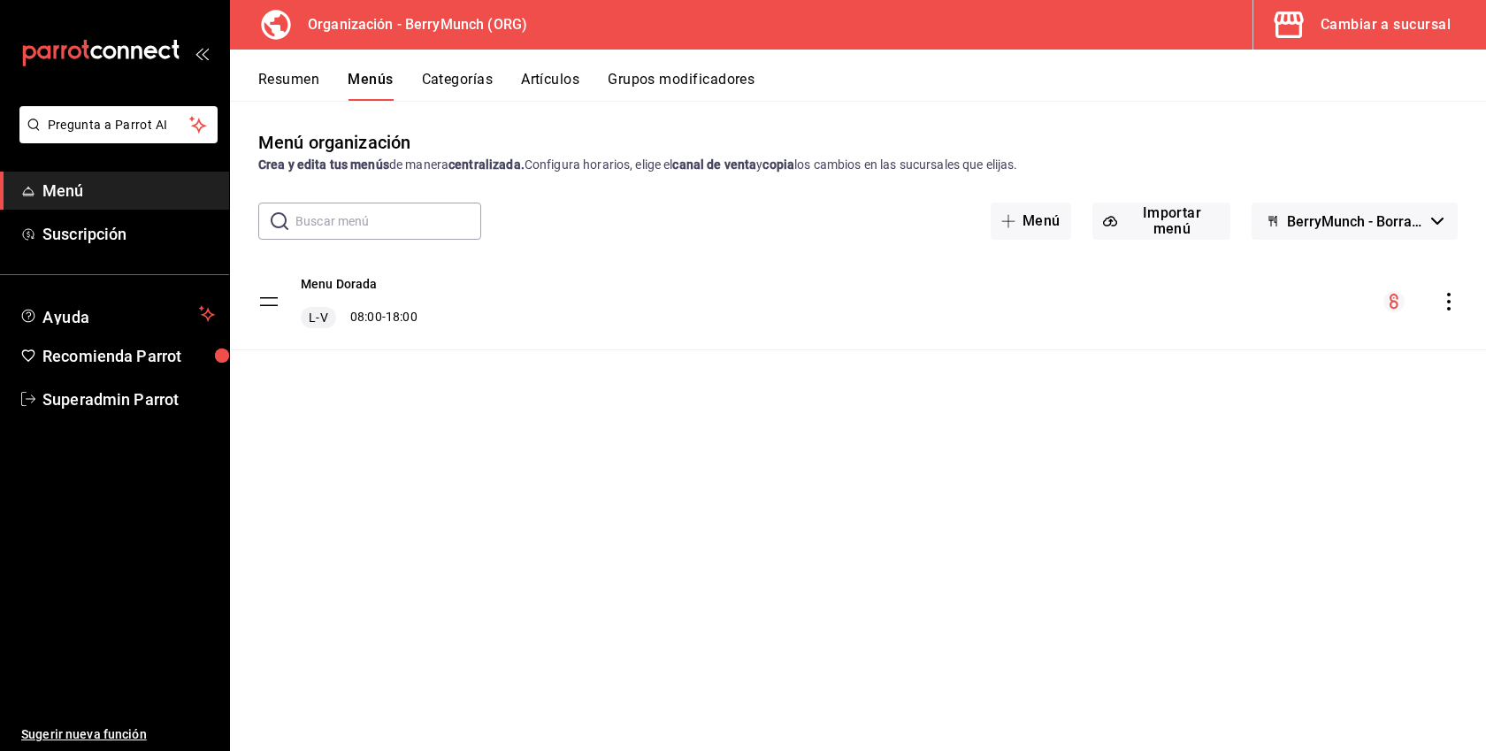
click at [1441, 306] on icon "actions" at bounding box center [1449, 302] width 18 height 18
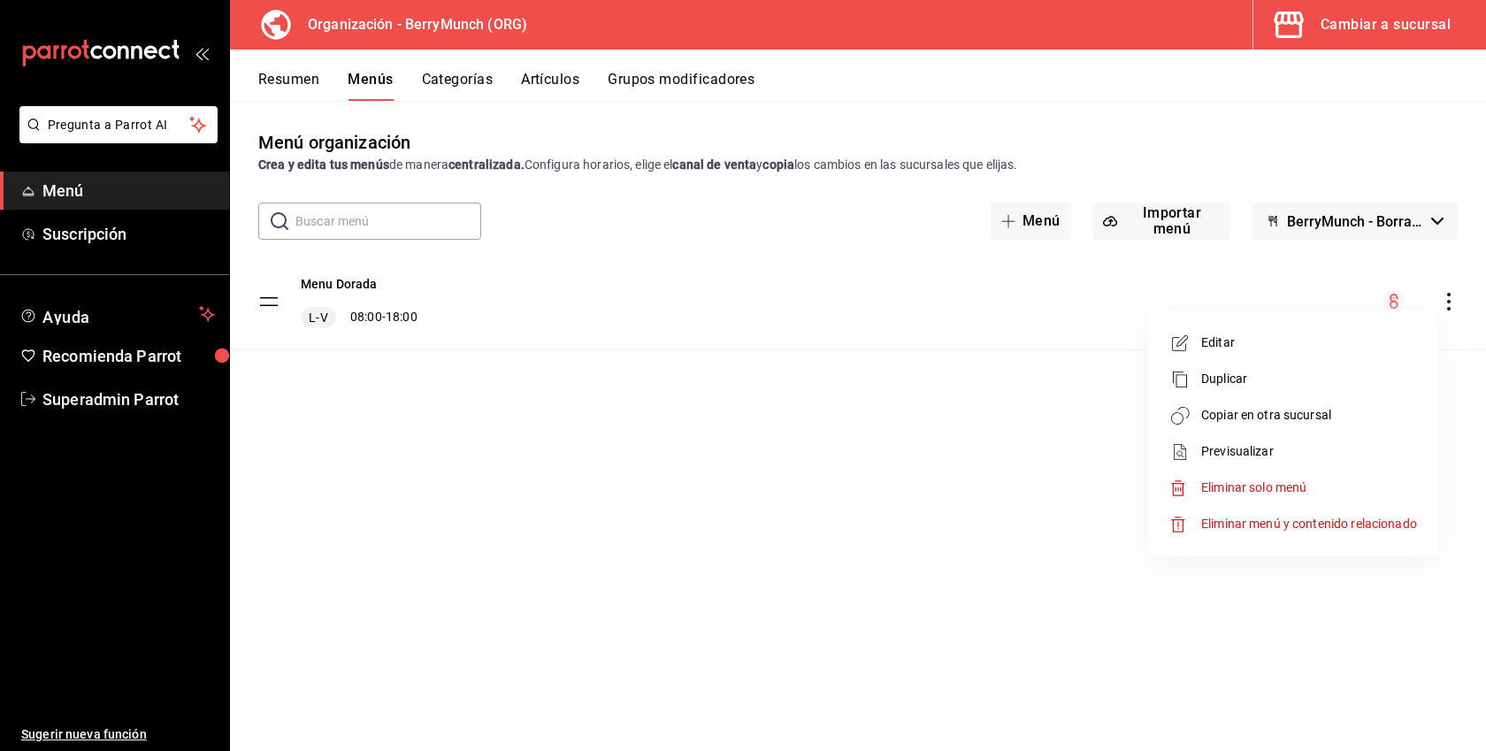
click at [1306, 427] on li "Copiar en otra sucursal" at bounding box center [1293, 415] width 276 height 36
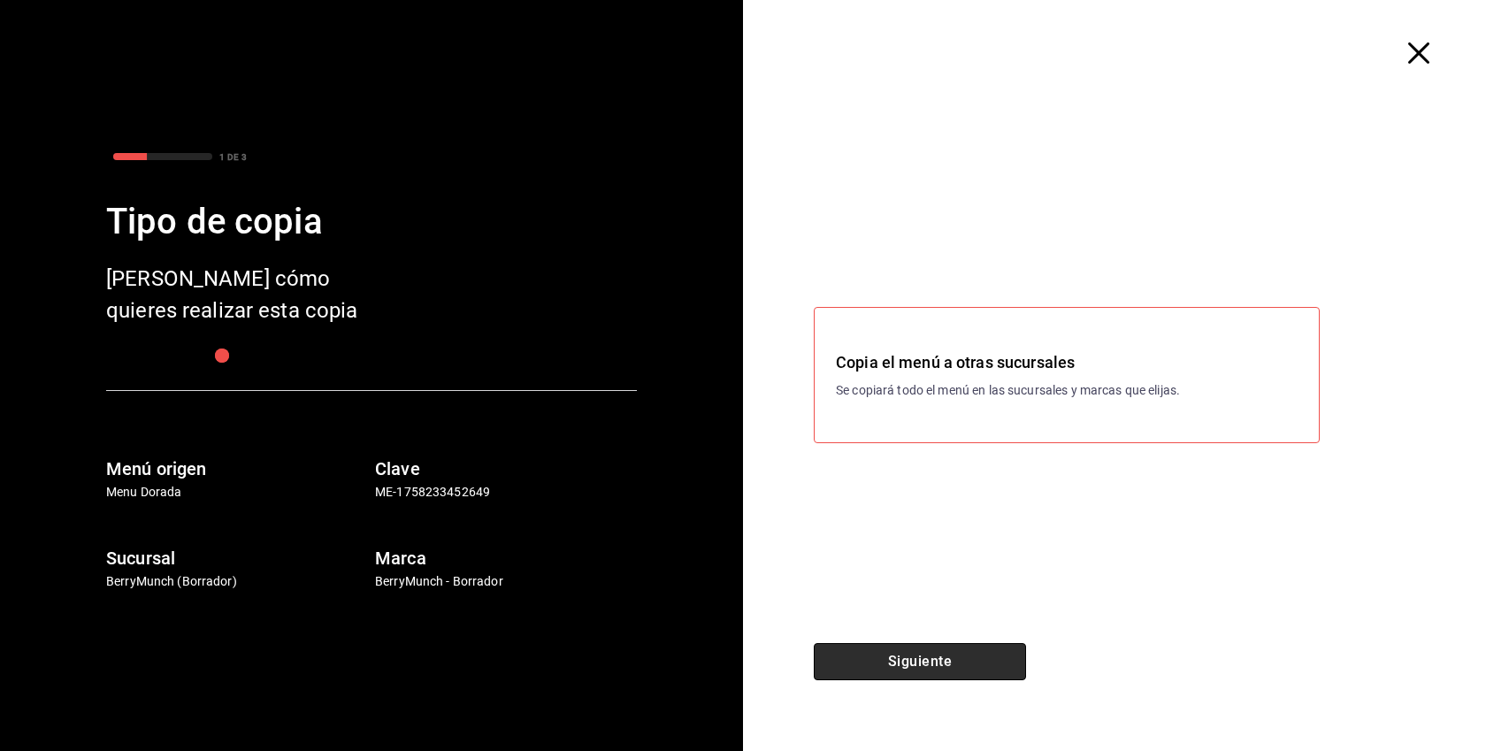
click at [987, 656] on button "Siguiente" at bounding box center [920, 661] width 212 height 37
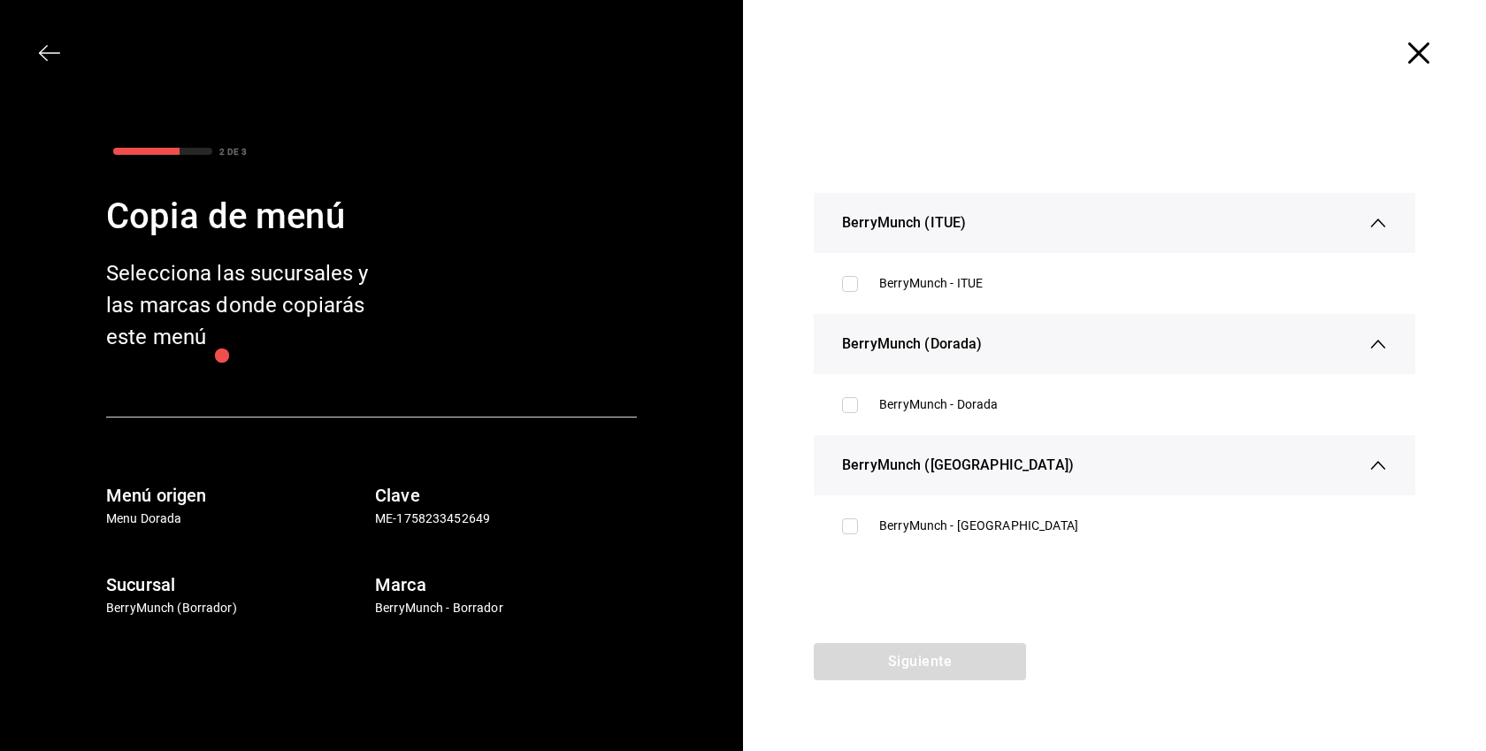
click at [1430, 58] on span "button" at bounding box center [1427, 52] width 32 height 21
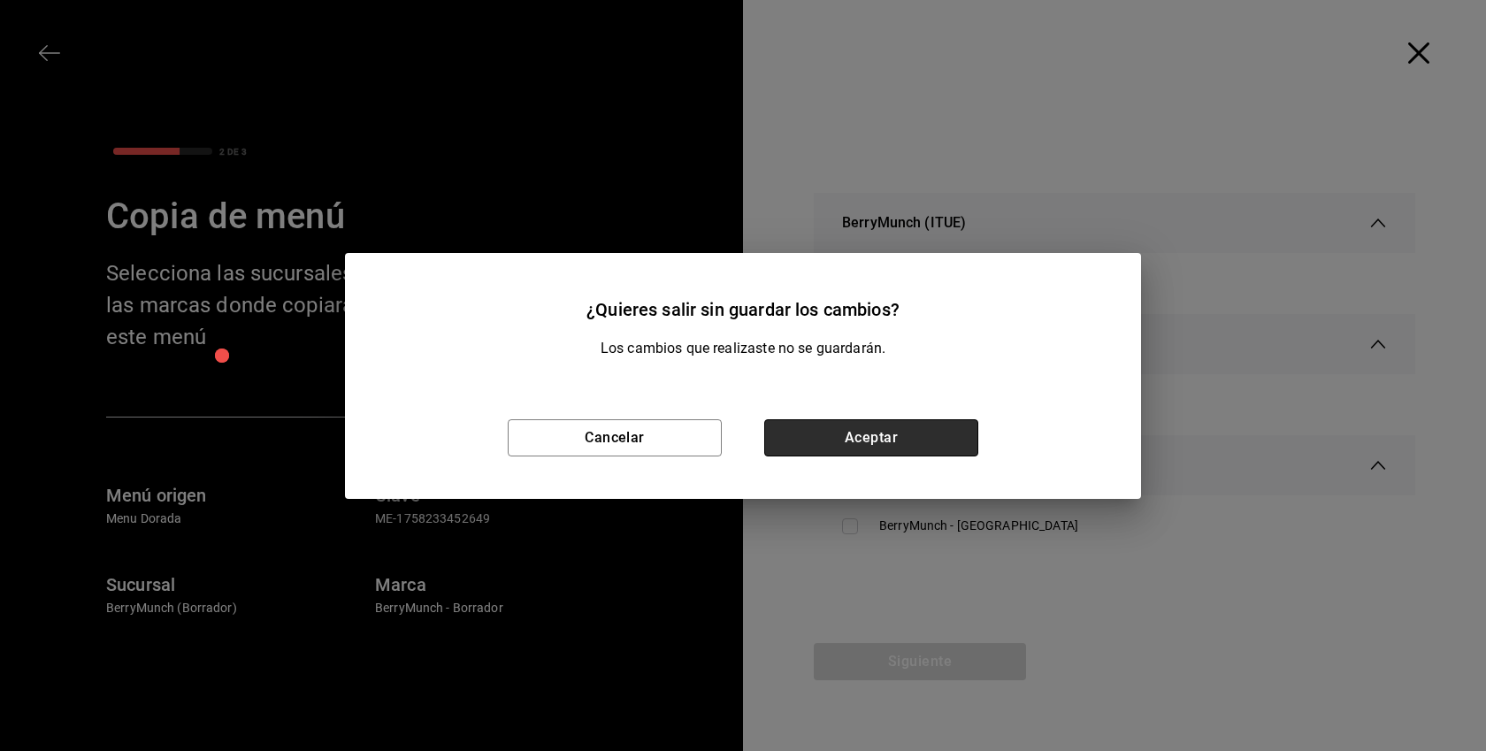
click at [862, 435] on button "Aceptar" at bounding box center [871, 437] width 214 height 37
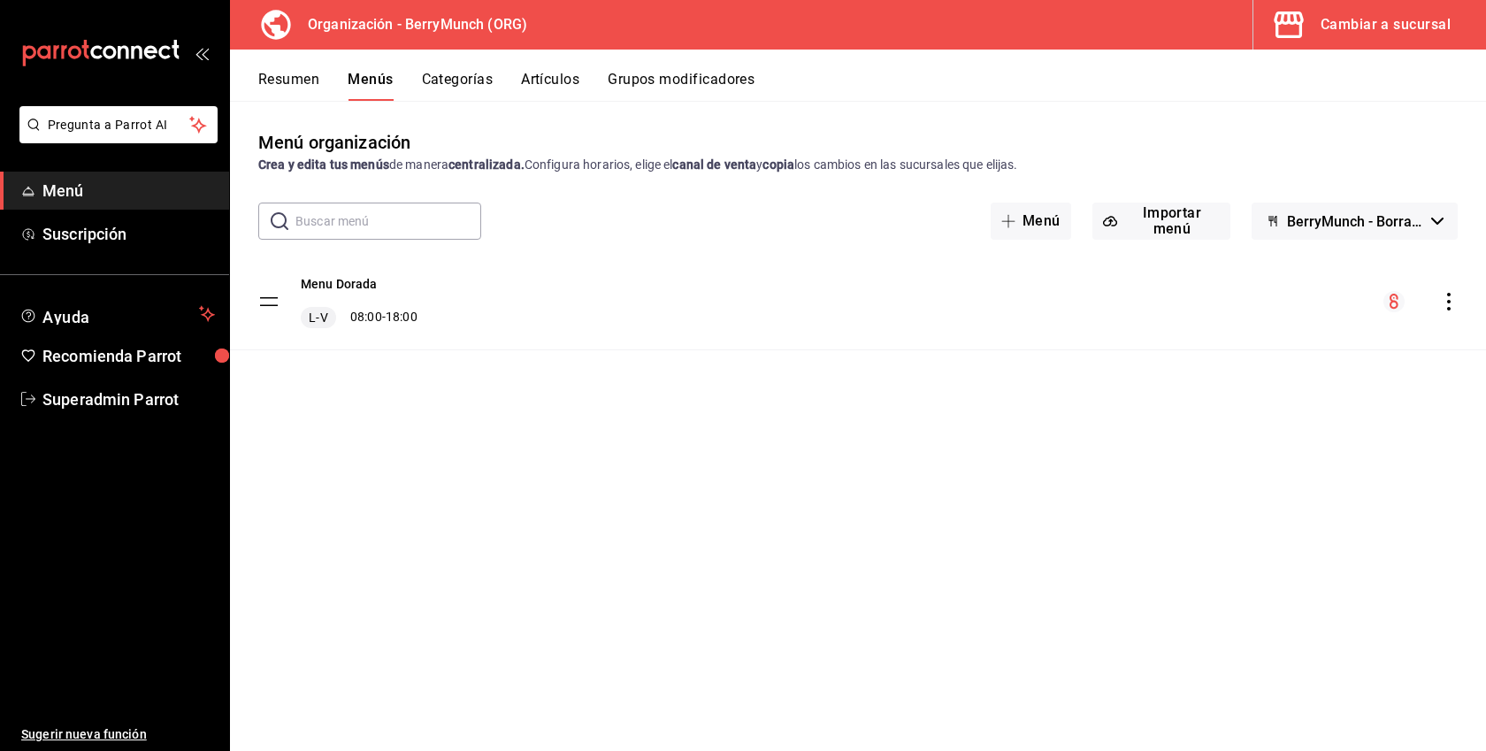
click at [1440, 293] on icon "actions" at bounding box center [1449, 302] width 18 height 18
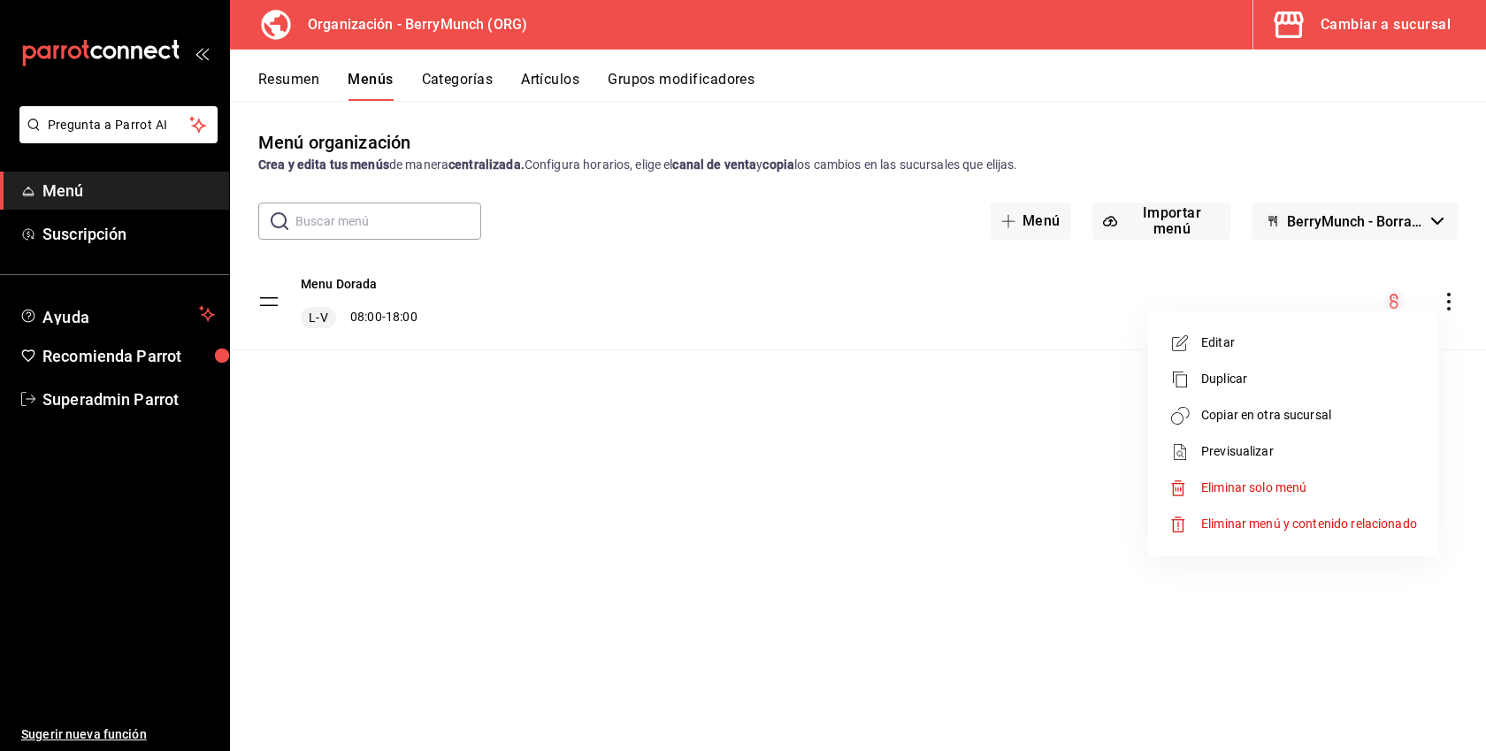
click at [1281, 525] on span "Eliminar menú y contenido relacionado" at bounding box center [1309, 523] width 216 height 14
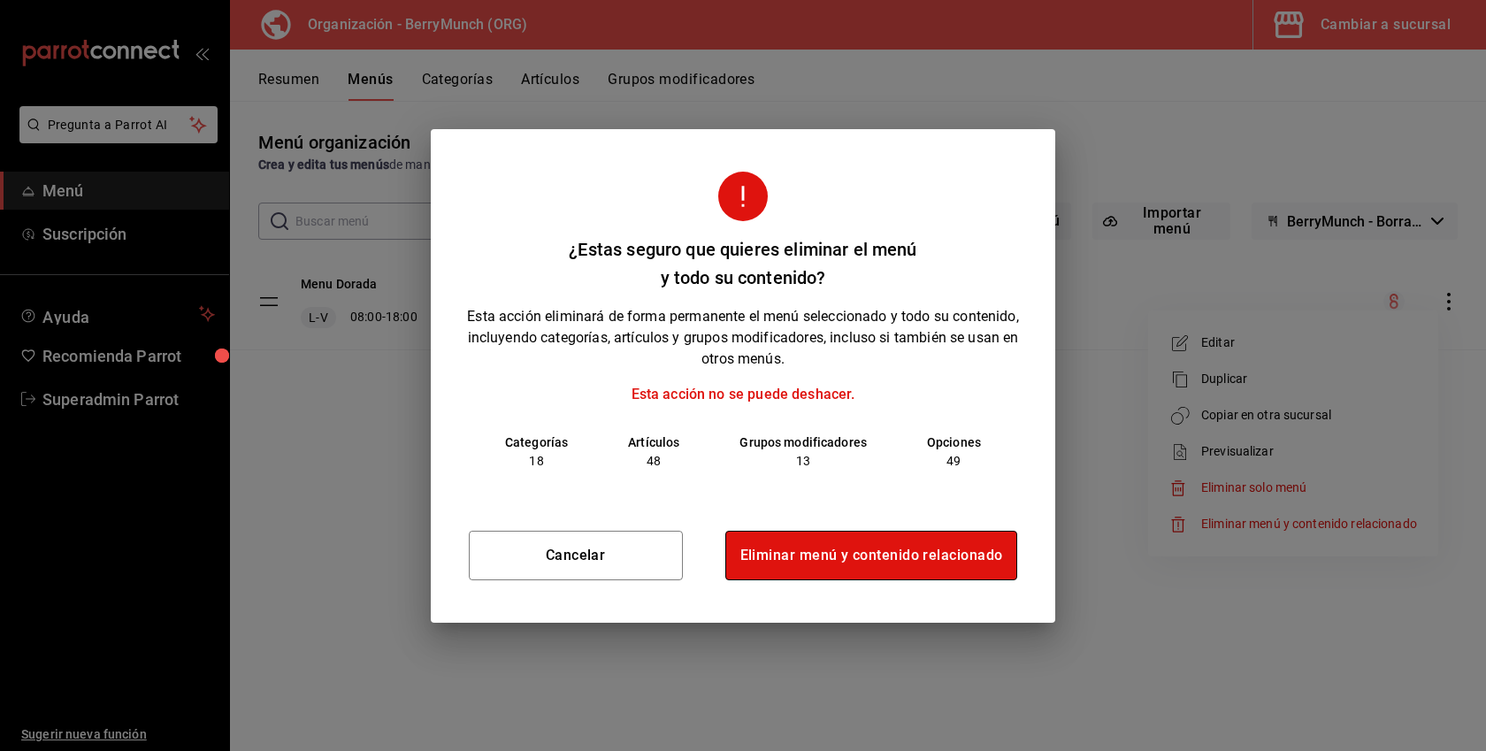
click at [956, 541] on button "Eliminar menú y contenido relacionado" at bounding box center [871, 556] width 293 height 50
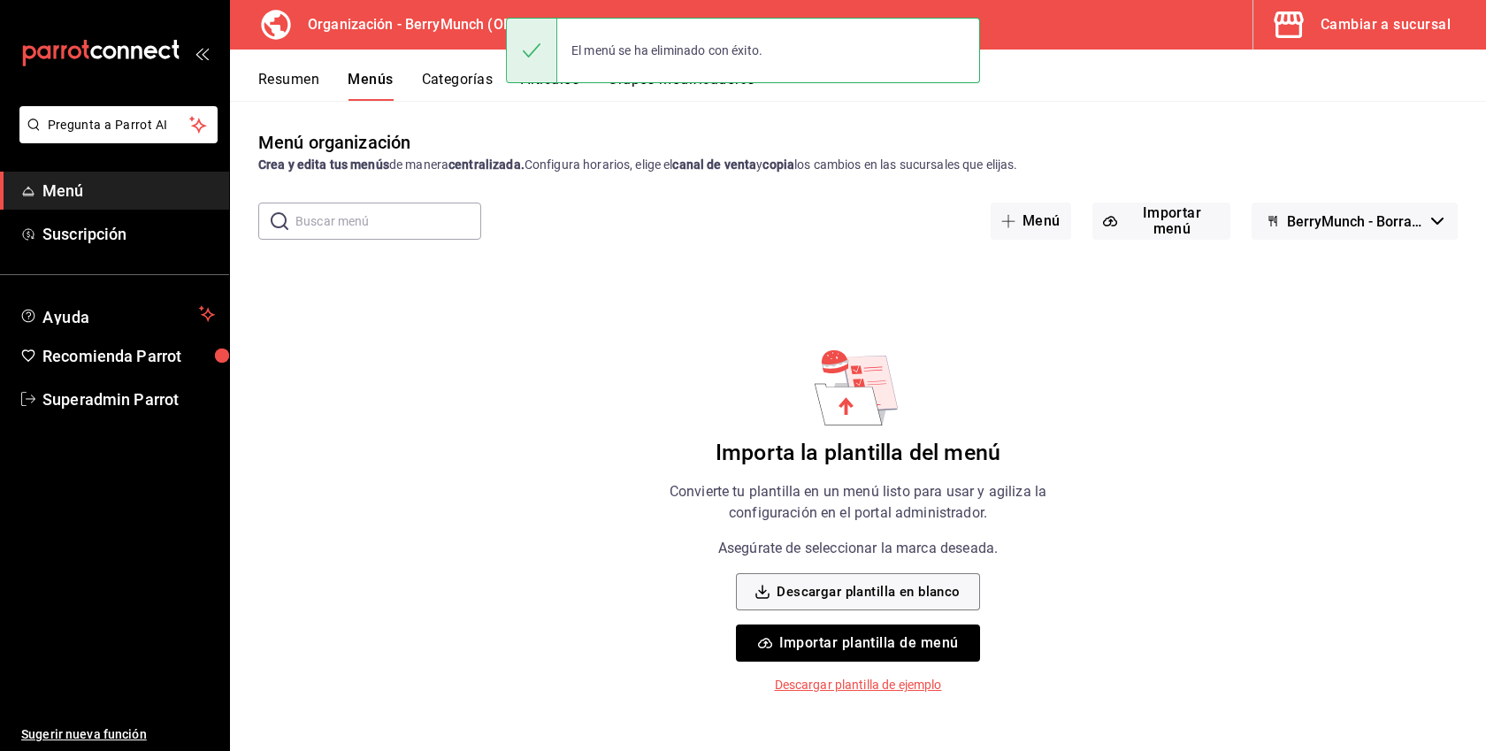
click at [1377, 22] on div "Cambiar a sucursal" at bounding box center [1385, 24] width 130 height 25
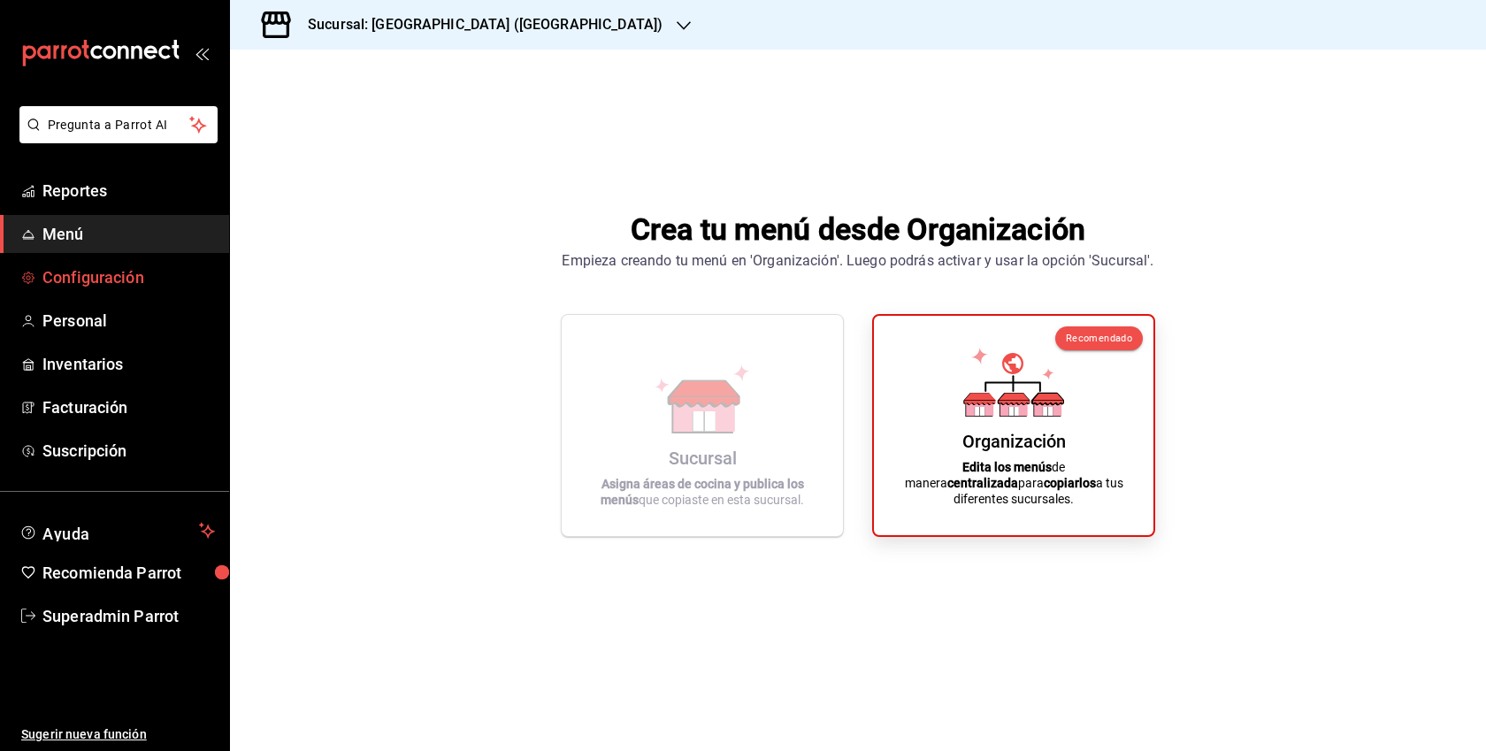
click at [122, 282] on span "Configuración" at bounding box center [128, 277] width 172 height 24
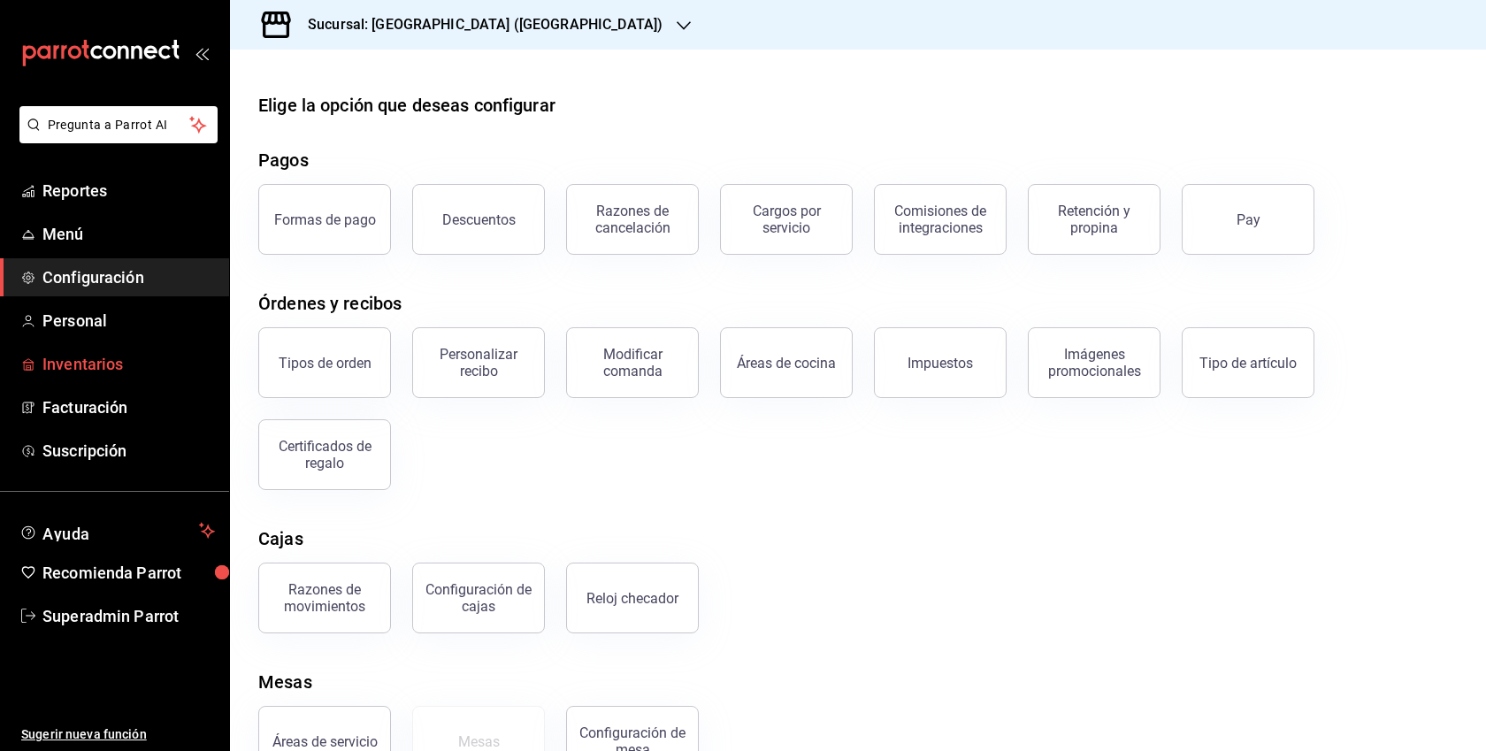
click at [64, 347] on link "Inventarios" at bounding box center [114, 364] width 229 height 38
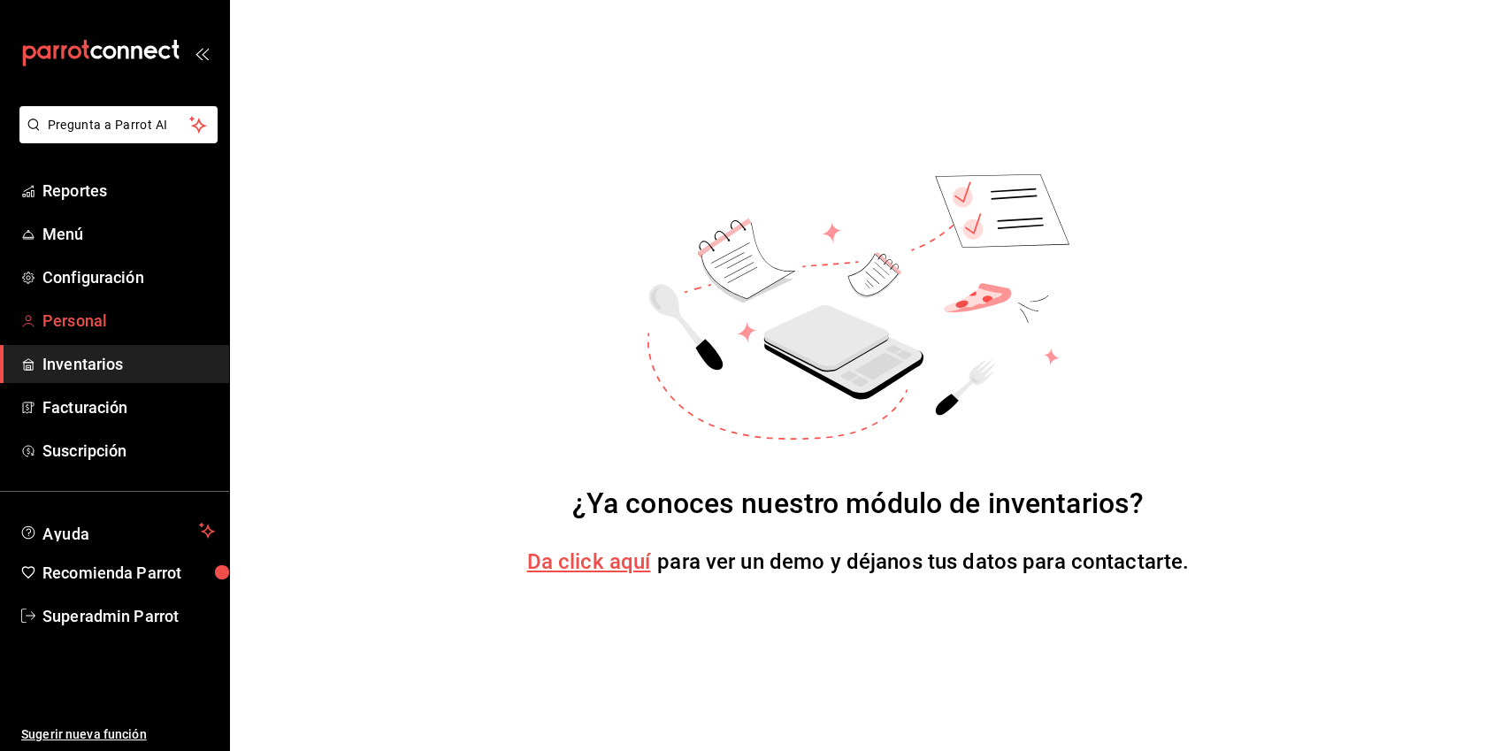
click at [67, 333] on link "Personal" at bounding box center [114, 321] width 229 height 38
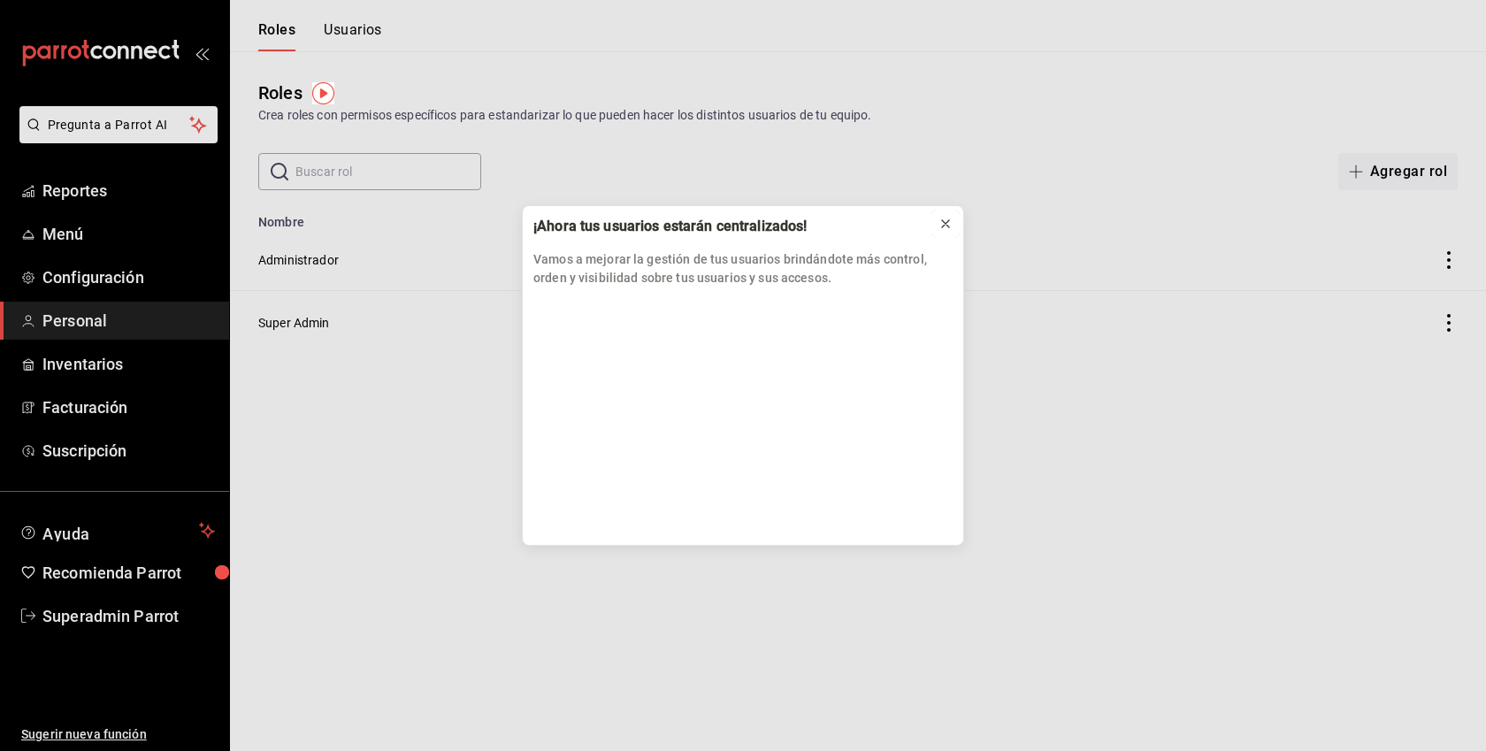
click at [953, 226] on button at bounding box center [945, 224] width 28 height 28
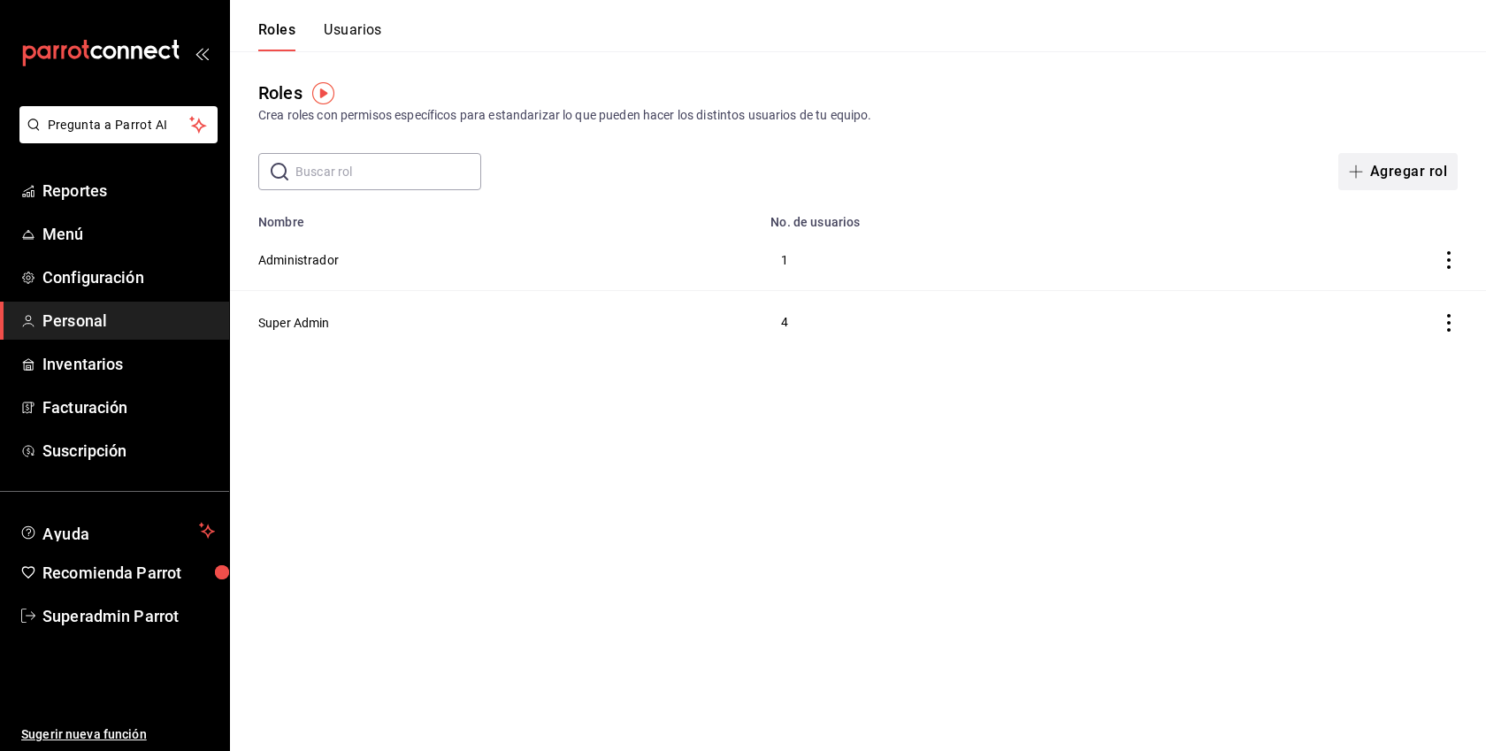
click at [1434, 166] on button "Agregar rol" at bounding box center [1397, 171] width 119 height 37
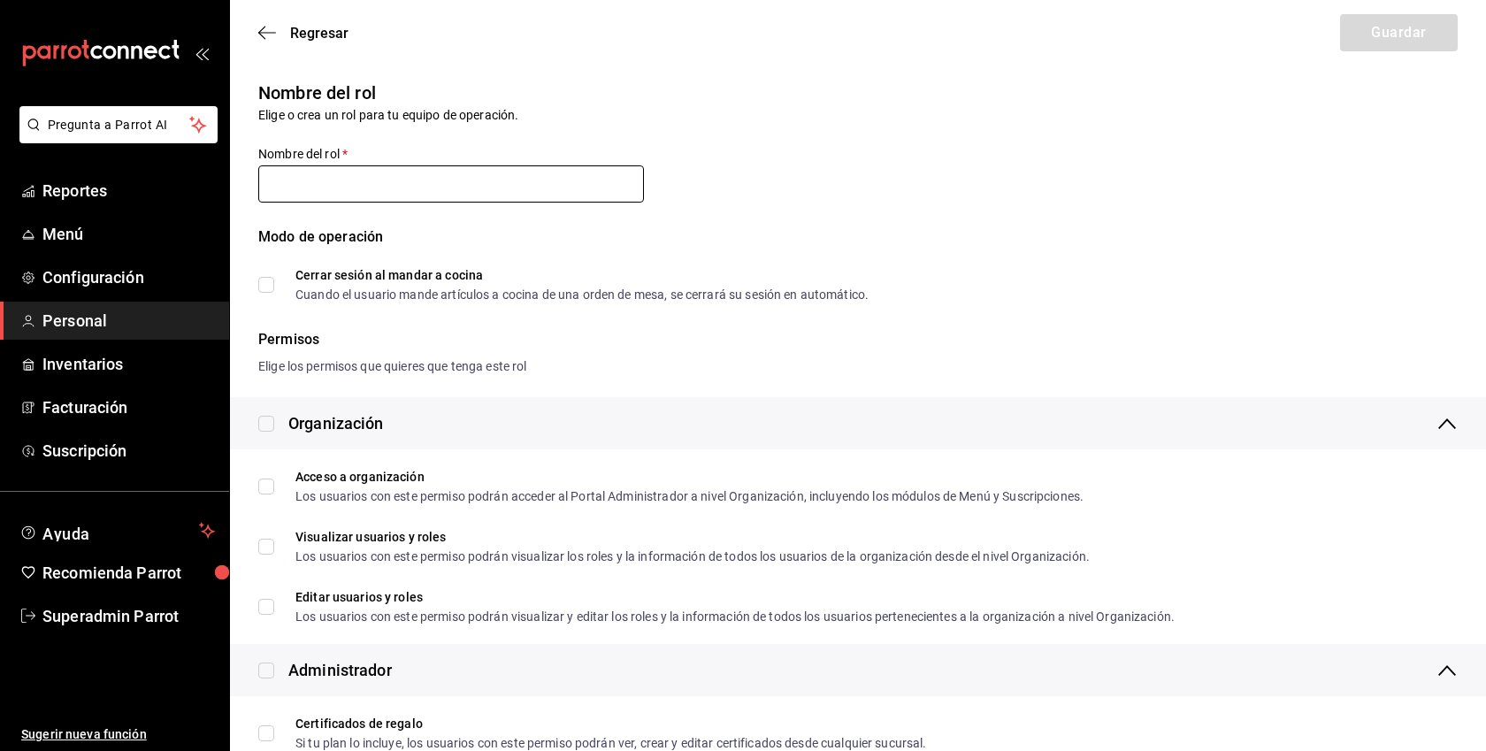
click at [361, 183] on input "text" at bounding box center [451, 183] width 386 height 37
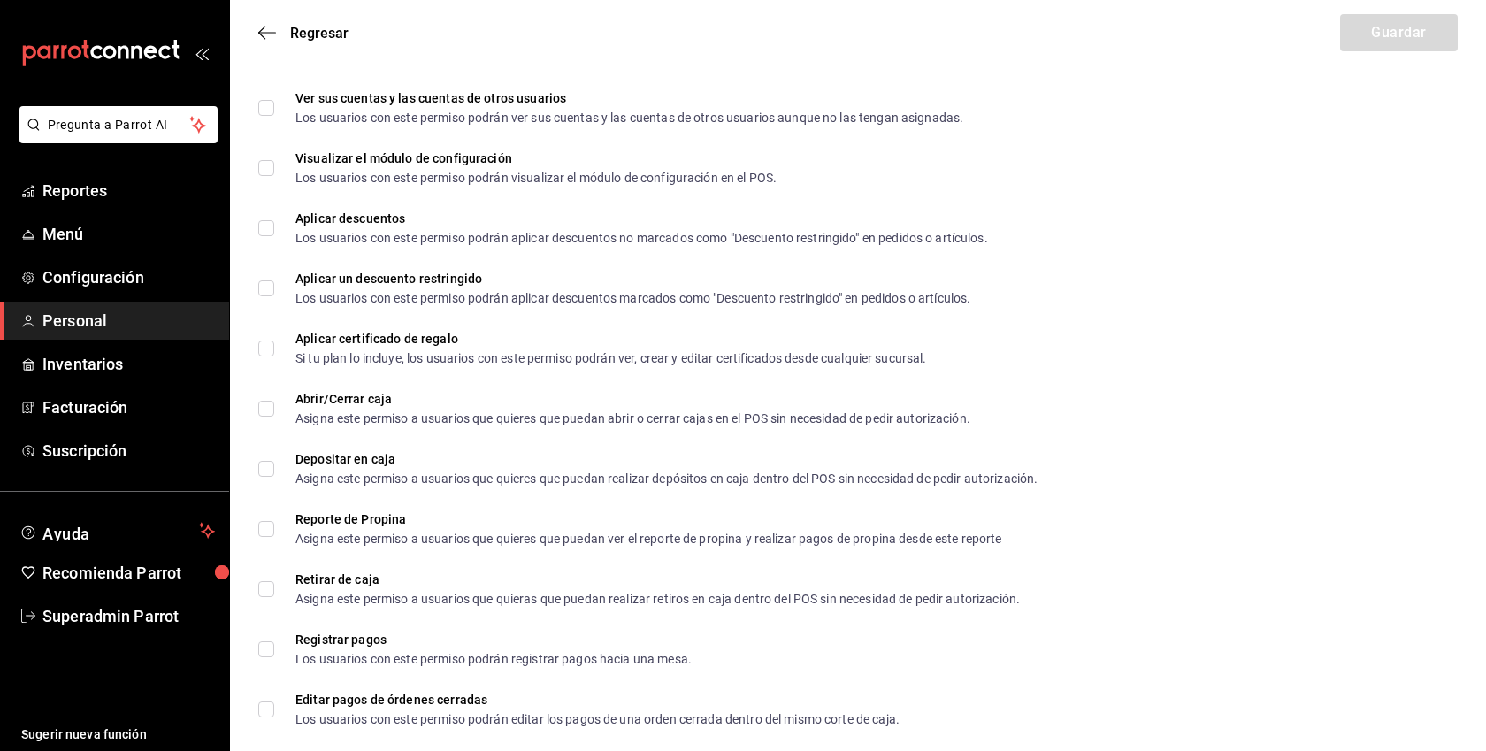
scroll to position [1589, 0]
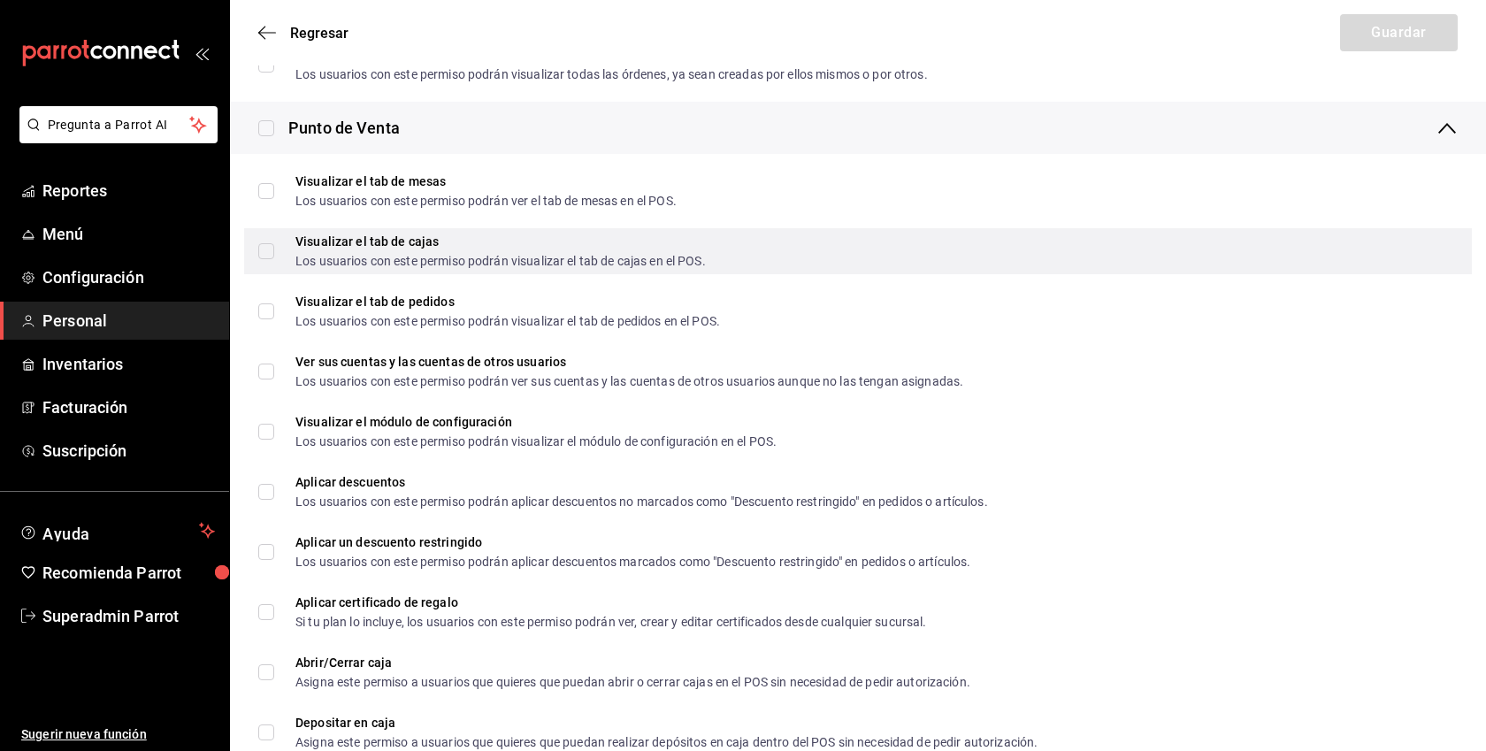
type input "Caja"
click at [266, 248] on input "Visualizar el tab de cajas Los usuarios con este permiso podrán visualizar el t…" at bounding box center [266, 251] width 16 height 16
checkbox input "true"
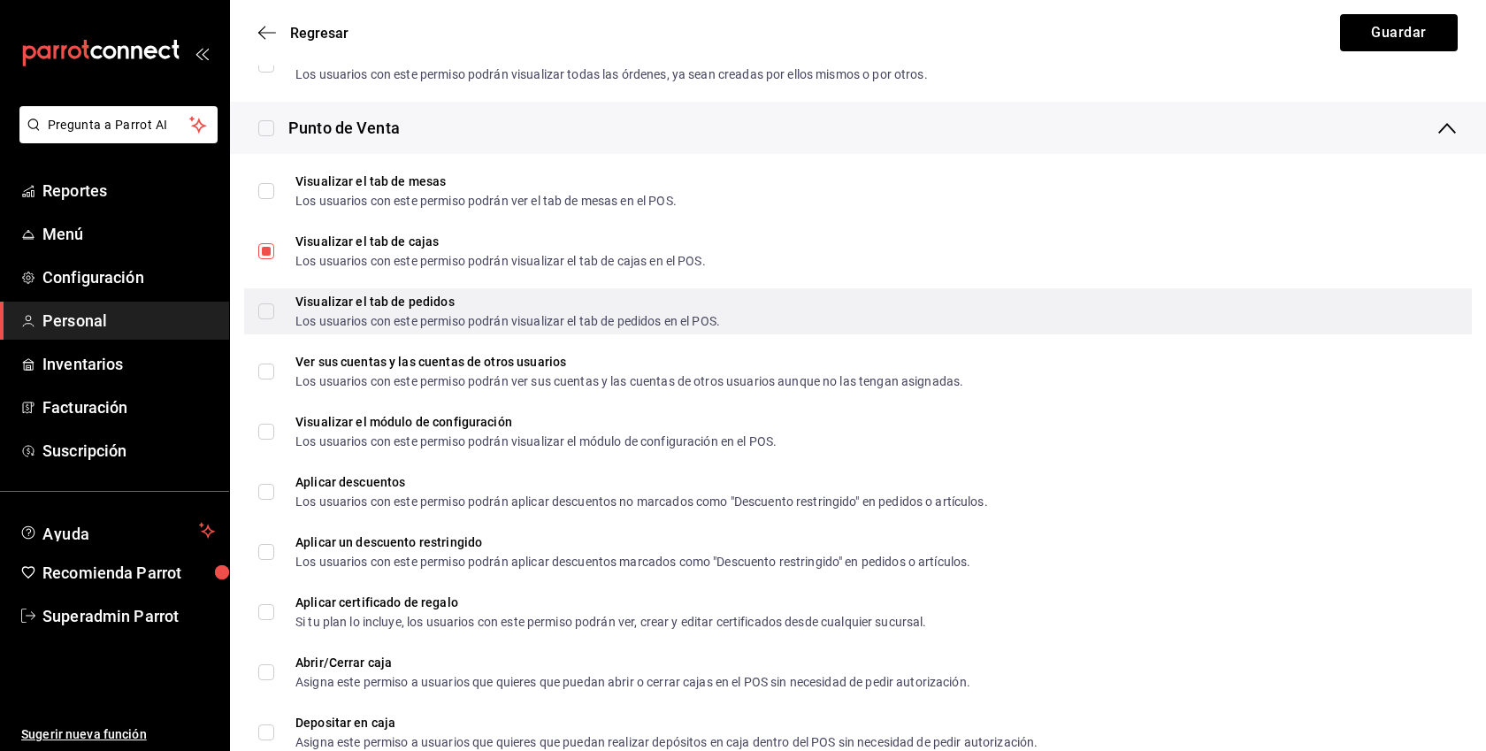
click at [273, 325] on label "Visualizar el tab de pedidos Los usuarios con este permiso podrán visualizar el…" at bounding box center [489, 311] width 462 height 32
click at [273, 319] on input "Visualizar el tab de pedidos Los usuarios con este permiso podrán visualizar el…" at bounding box center [266, 311] width 16 height 16
checkbox input "true"
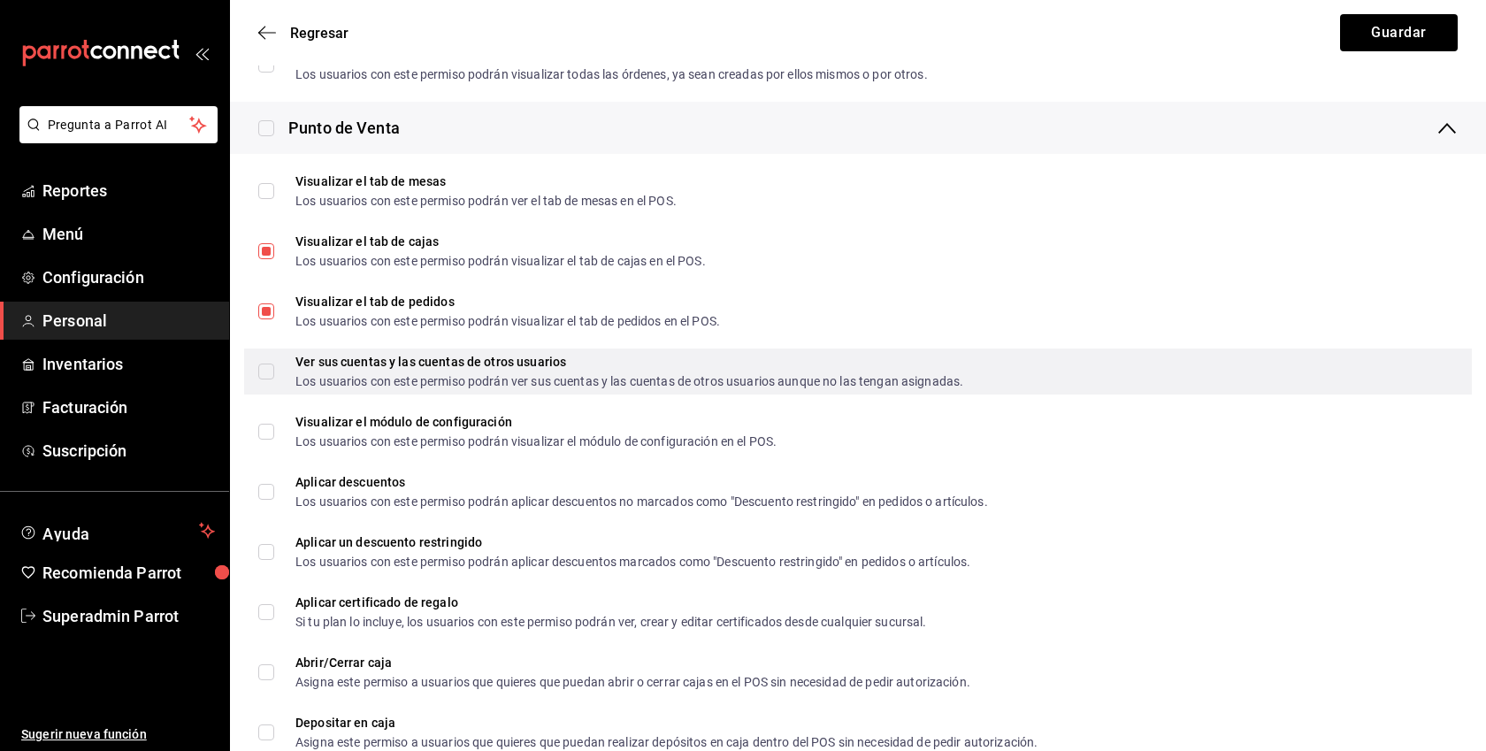
click at [265, 381] on label "Ver sus cuentas y las cuentas de otros usuarios Los usuarios con este permiso p…" at bounding box center [610, 372] width 705 height 32
click at [265, 379] on input "Ver sus cuentas y las cuentas de otros usuarios Los usuarios con este permiso p…" at bounding box center [266, 371] width 16 height 16
checkbox input "true"
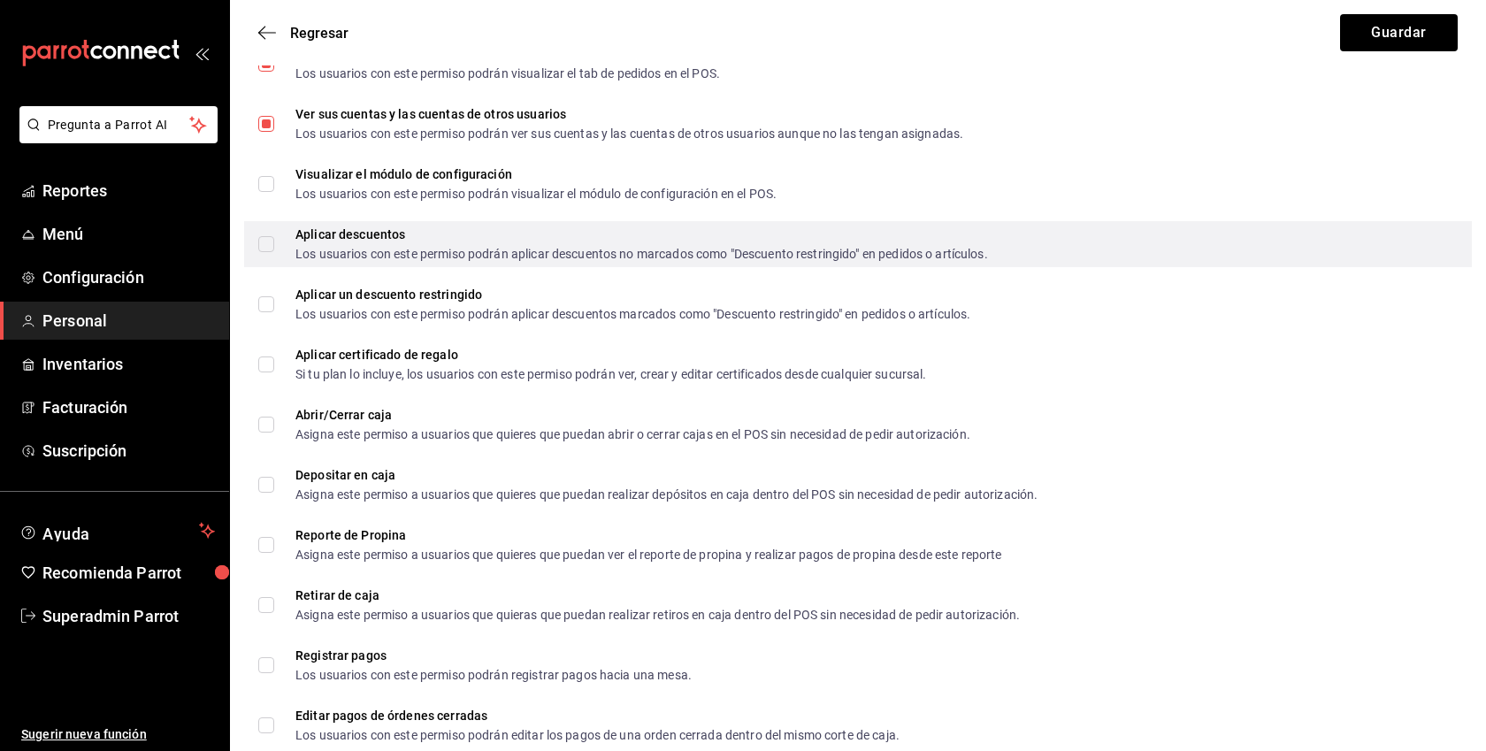
scroll to position [1846, 0]
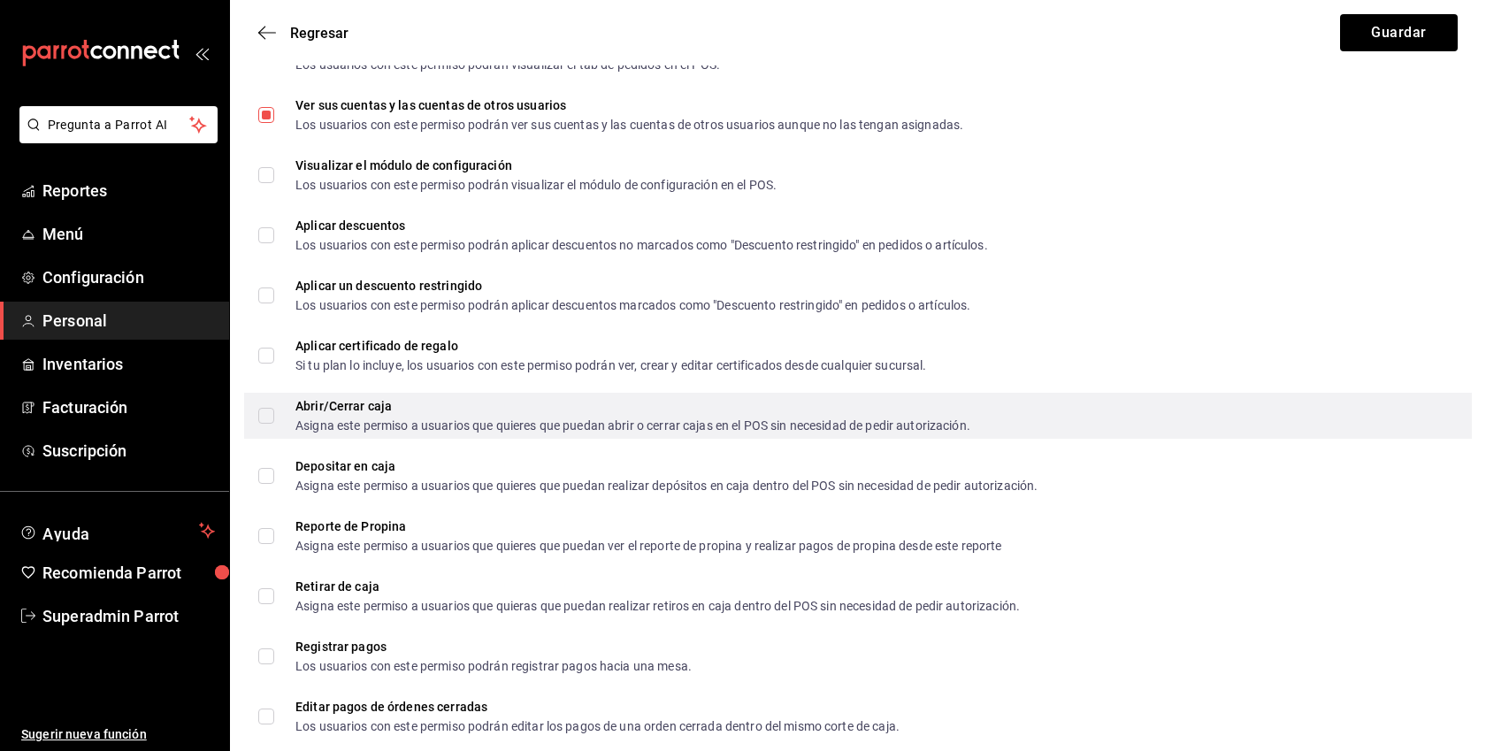
click at [266, 418] on input "Abrir/Cerrar caja Asigna este permiso a usuarios que quieres que puedan abrir o…" at bounding box center [266, 416] width 16 height 16
checkbox input "true"
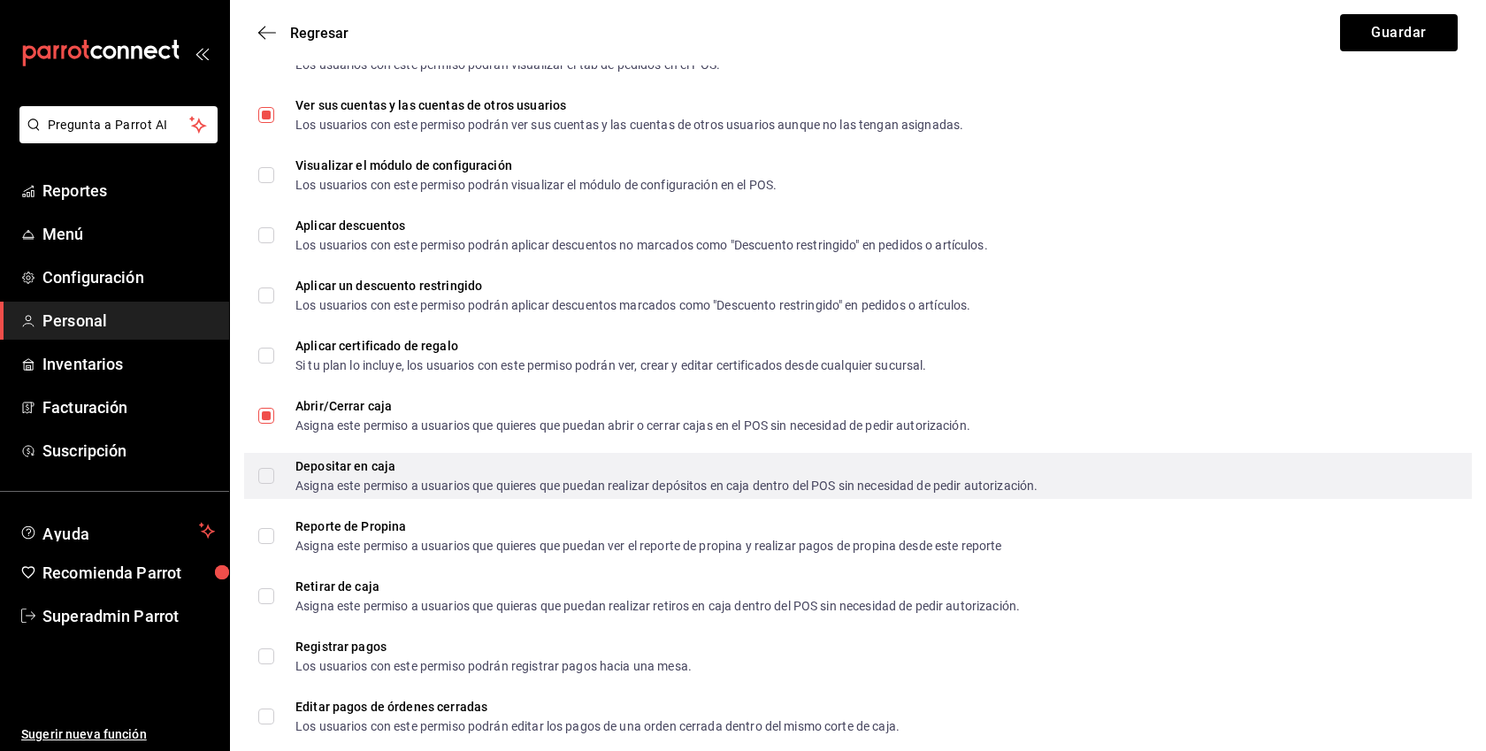
click at [262, 483] on input "Depositar en caja Asigna este permiso a usuarios que quieres que puedan realiza…" at bounding box center [266, 476] width 16 height 16
checkbox input "true"
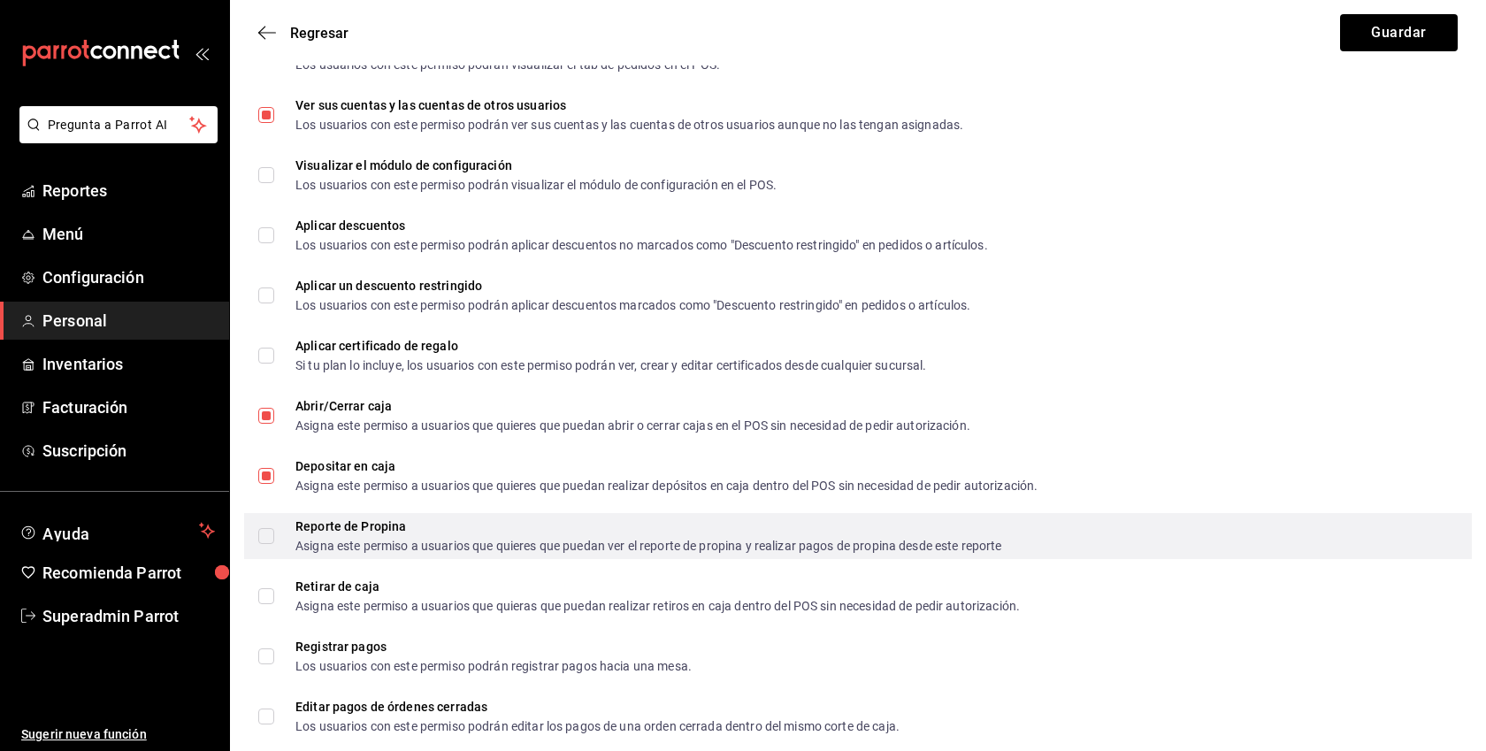
click at [269, 533] on input "Reporte de Propina Asigna este permiso a usuarios que quieres que puedan ver el…" at bounding box center [266, 536] width 16 height 16
checkbox input "true"
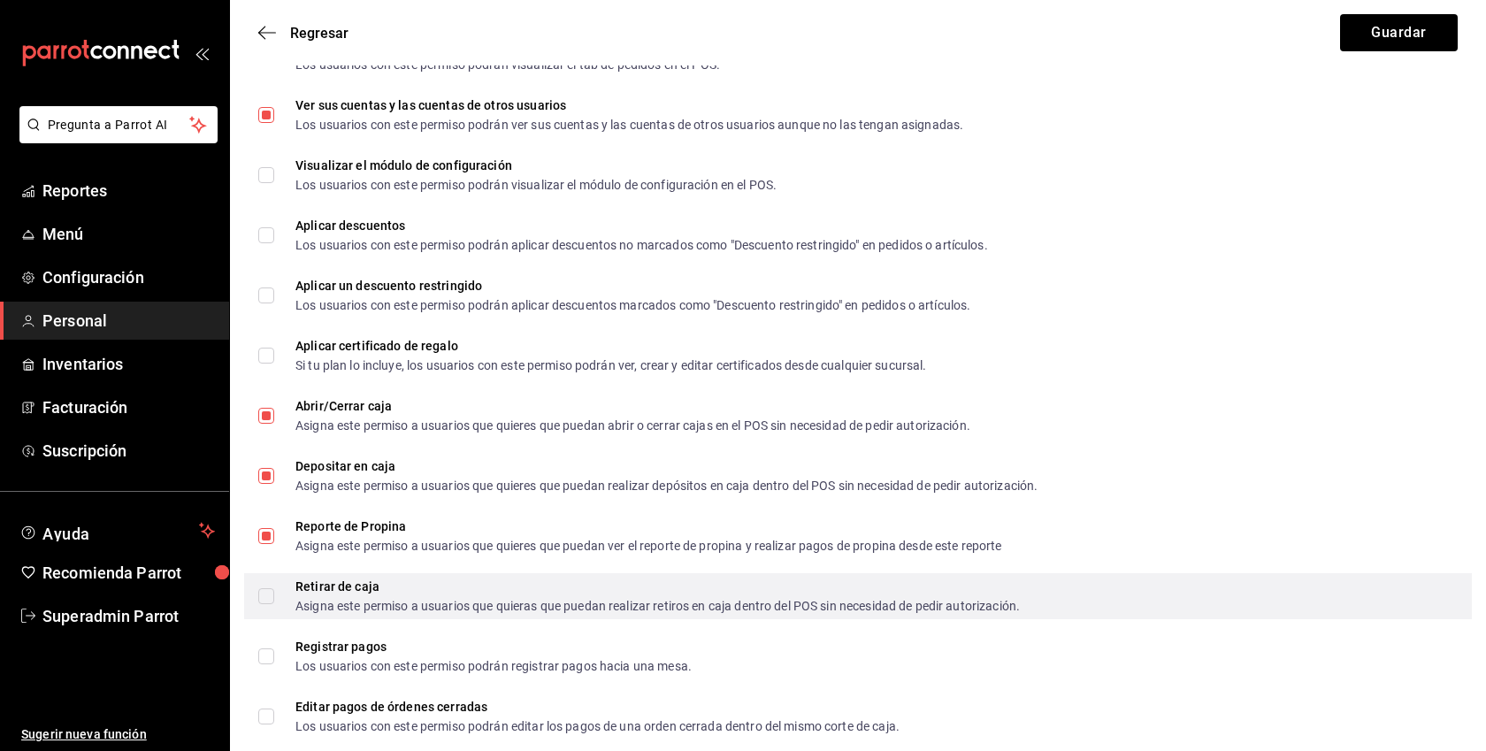
click at [264, 597] on input "Retirar de caja Asigna este permiso a usuarios que quieras que puedan realizar …" at bounding box center [266, 596] width 16 height 16
checkbox input "true"
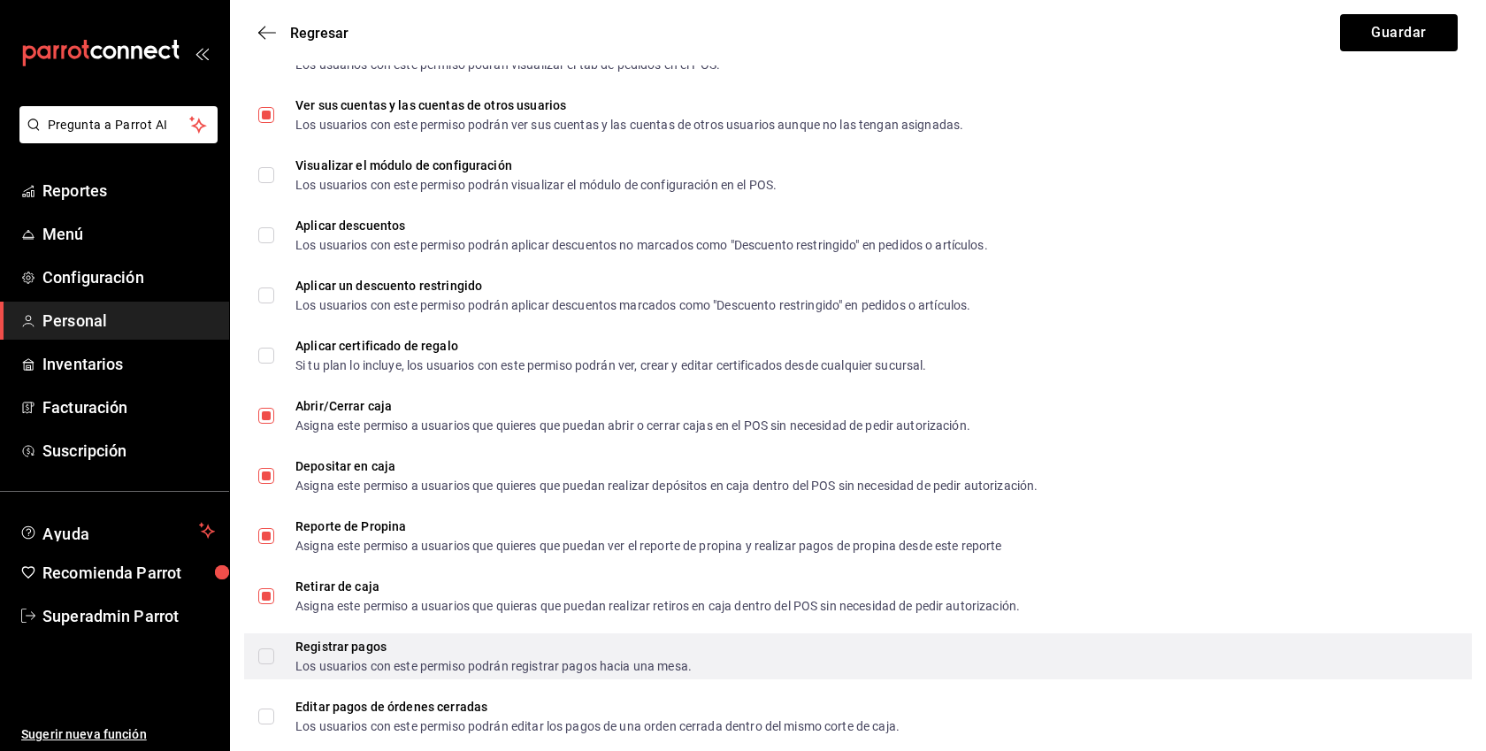
click at [262, 654] on input "Registrar pagos Los usuarios con este permiso podrán registrar pagos hacia una …" at bounding box center [266, 656] width 16 height 16
checkbox input "true"
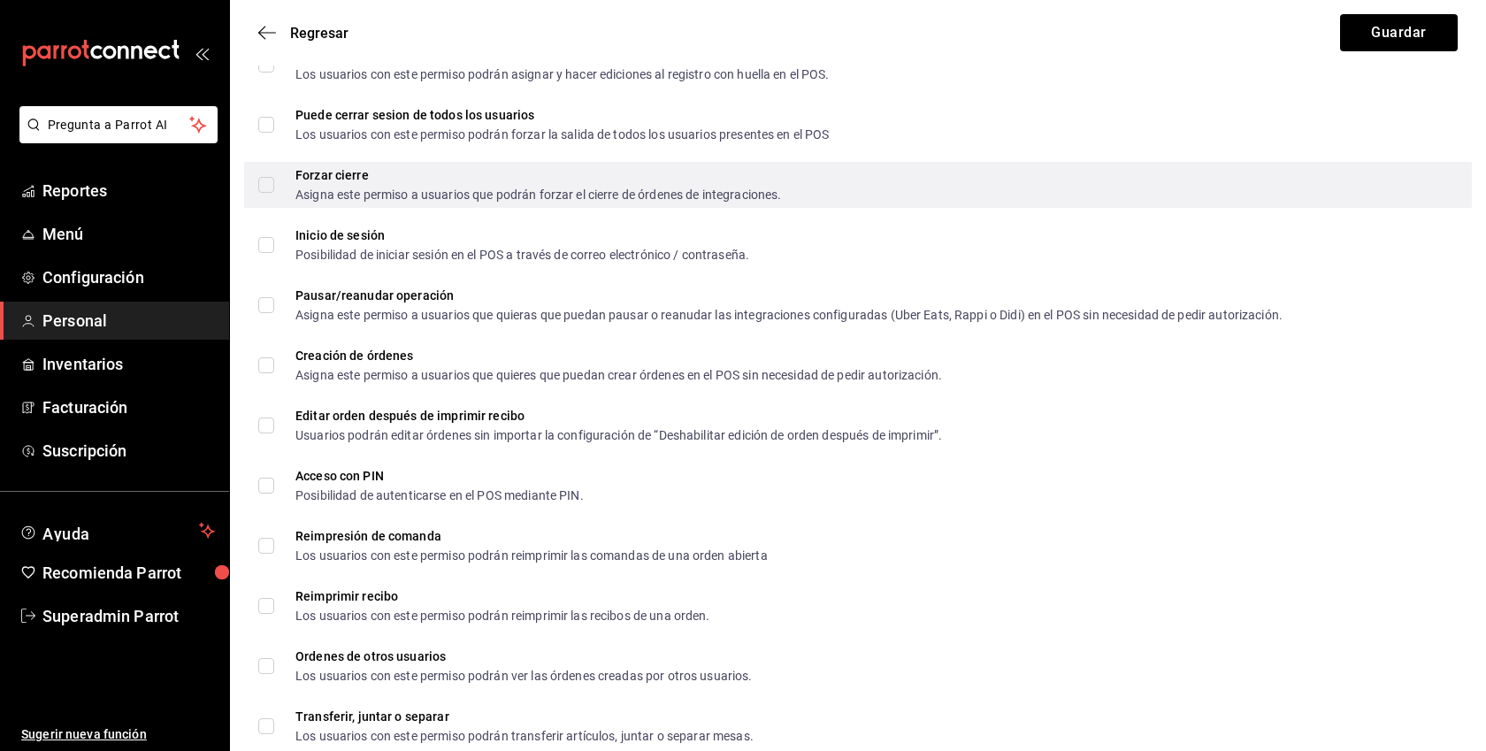
scroll to position [2566, 0]
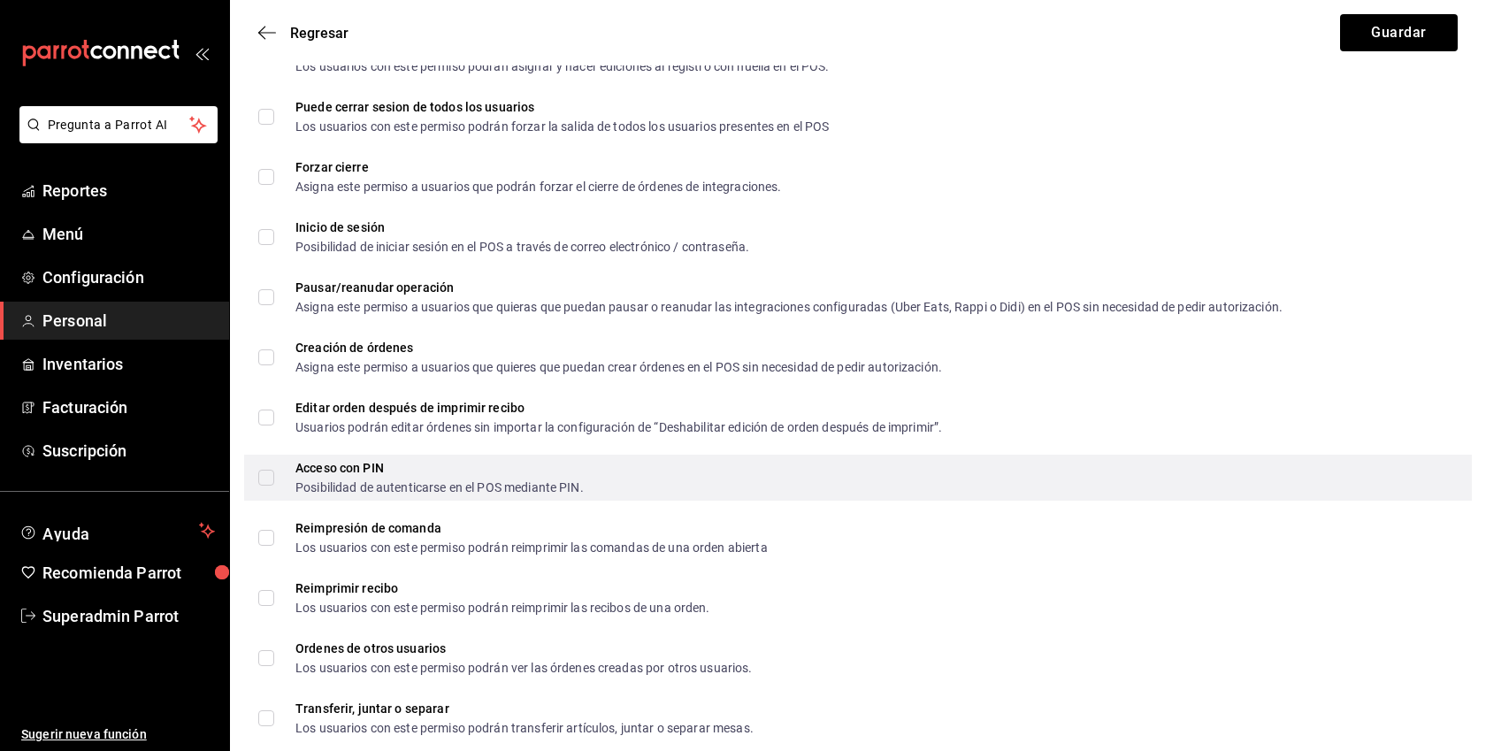
click at [272, 479] on input "Acceso con PIN Posibilidad de autenticarse en el POS mediante PIN." at bounding box center [266, 478] width 16 height 16
checkbox input "true"
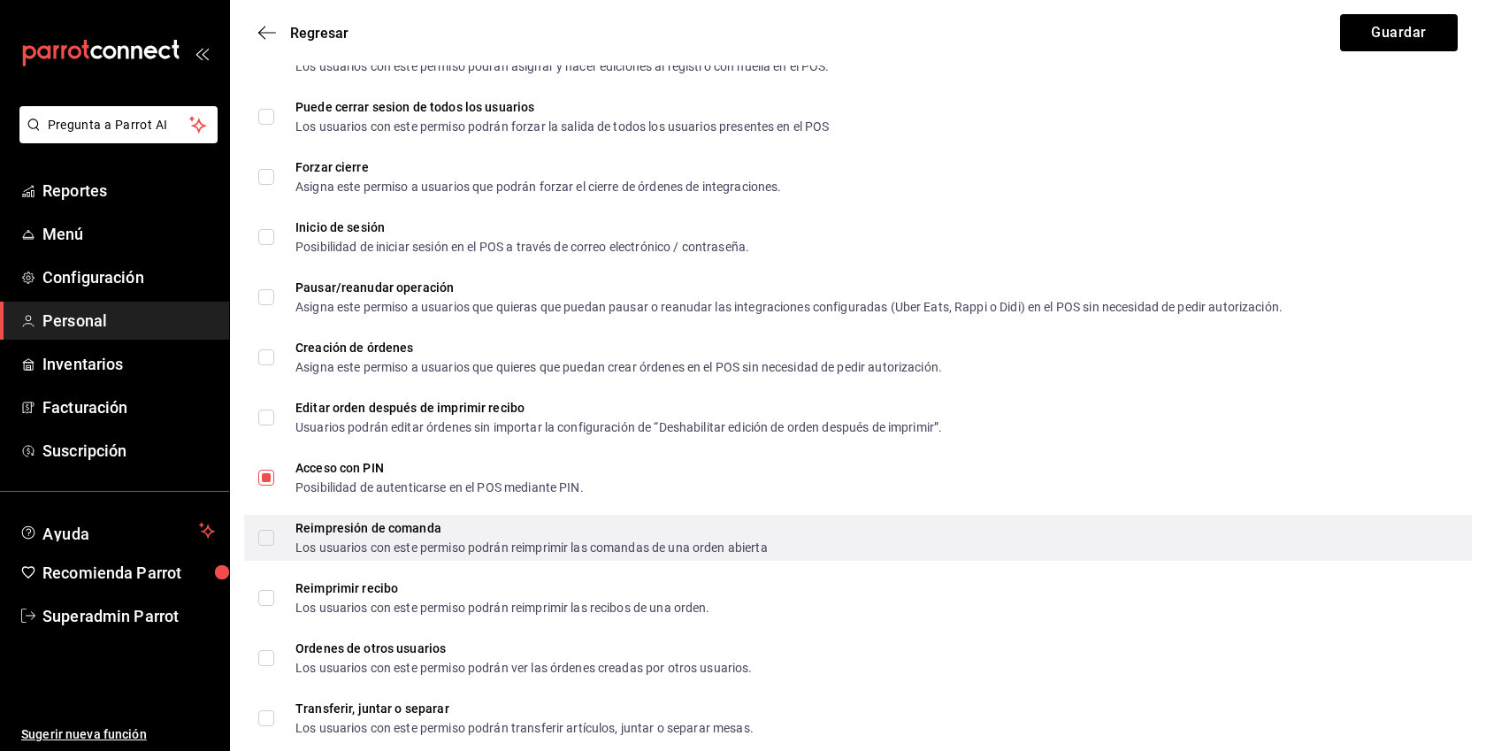
click at [271, 539] on input "Reimpresión de comanda Los usuarios con este permiso podrán reimprimir las coma…" at bounding box center [266, 538] width 16 height 16
checkbox input "true"
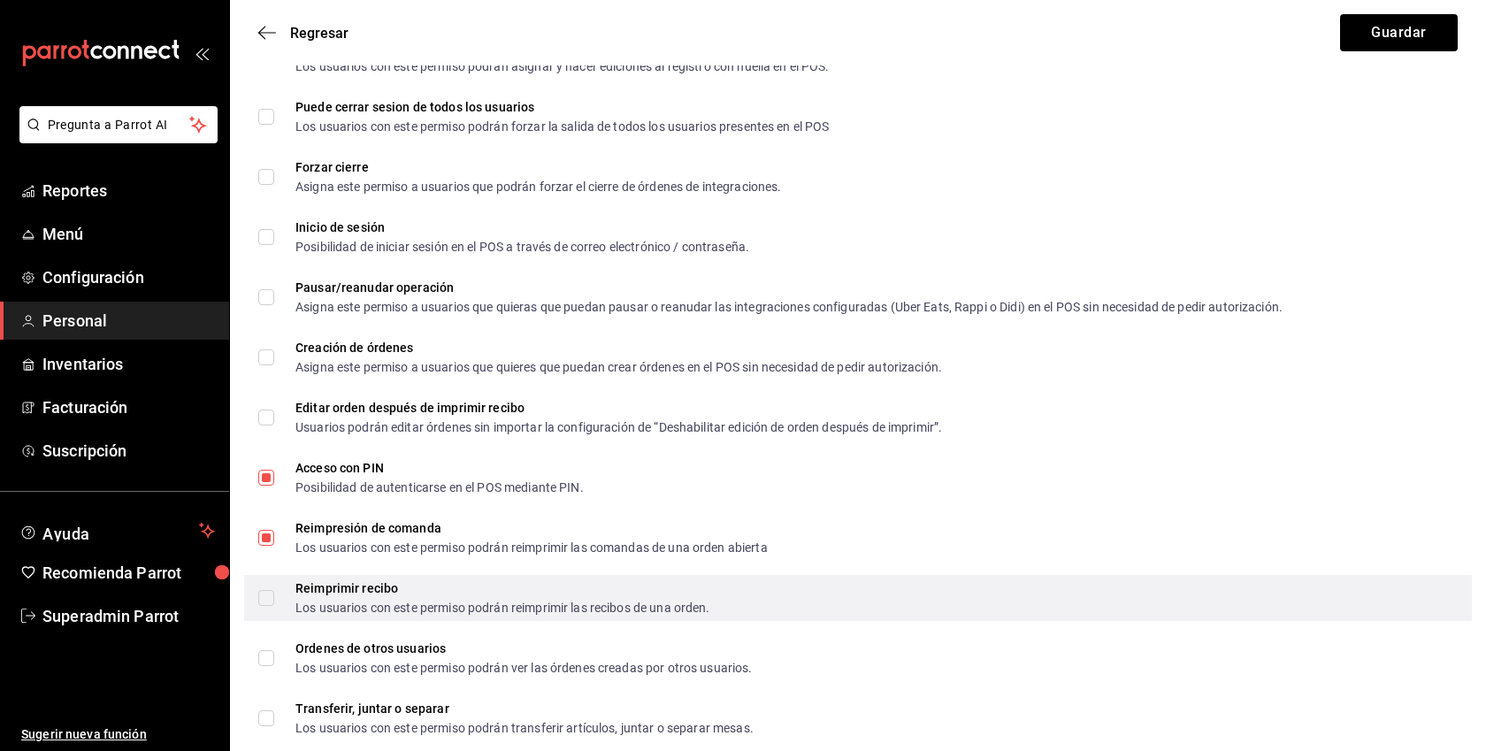
click at [277, 585] on span "Reimprimir recibo Los usuarios con este permiso podrán reimprimir las recibos d…" at bounding box center [492, 598] width 436 height 32
click at [274, 590] on input "Reimprimir recibo Los usuarios con este permiso podrán reimprimir las recibos d…" at bounding box center [266, 598] width 16 height 16
checkbox input "true"
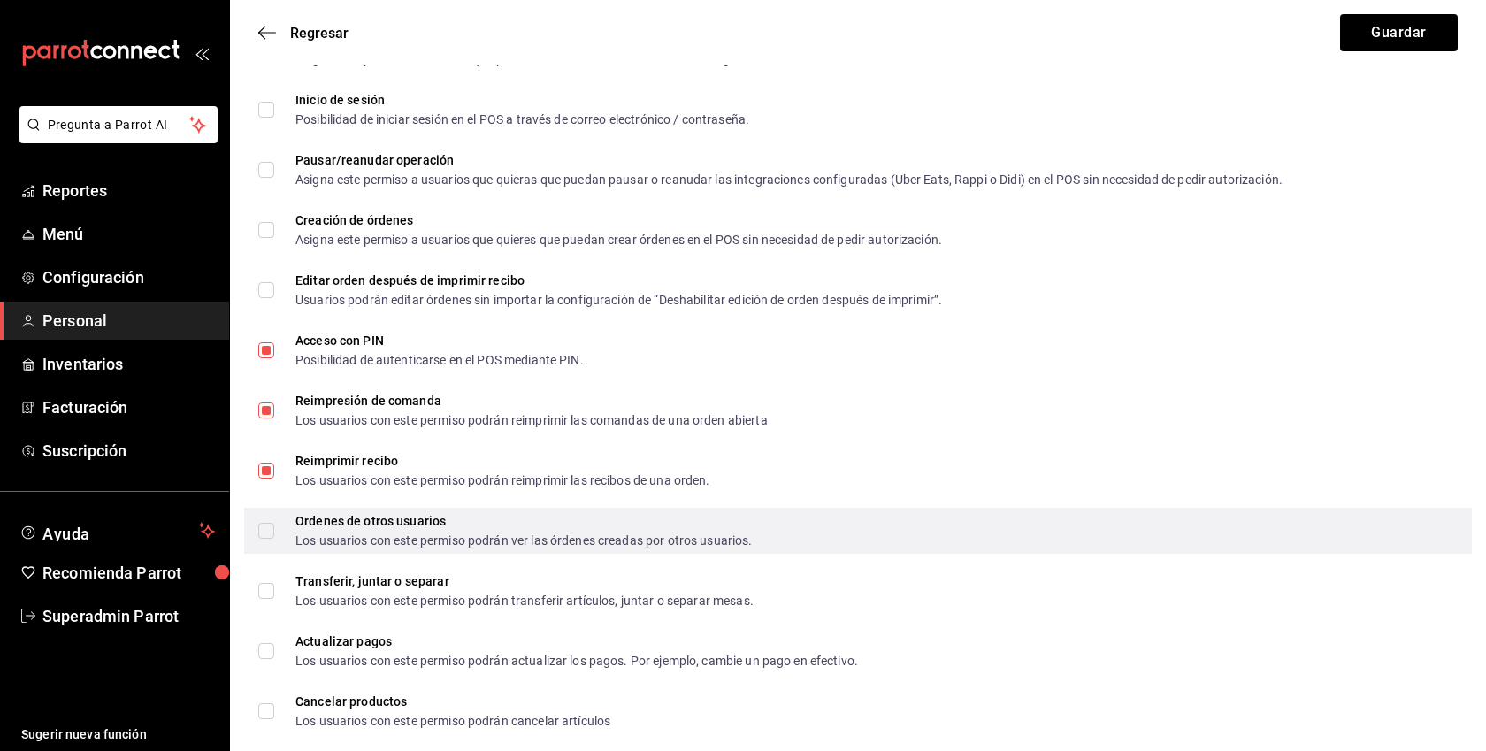
scroll to position [2738, 0]
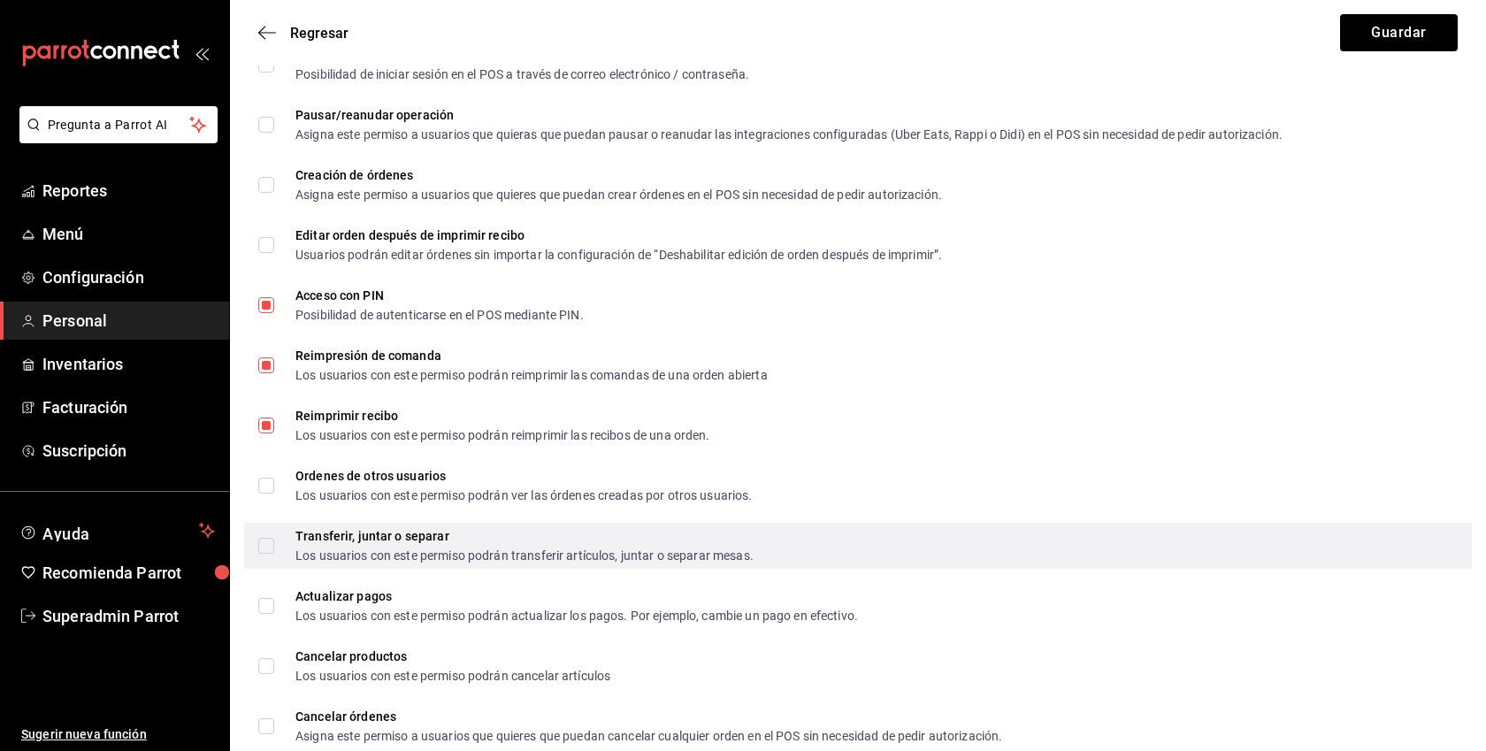
click at [263, 541] on input "Transferir, juntar o separar Los usuarios con este permiso podrán transferir ar…" at bounding box center [266, 546] width 16 height 16
checkbox input "true"
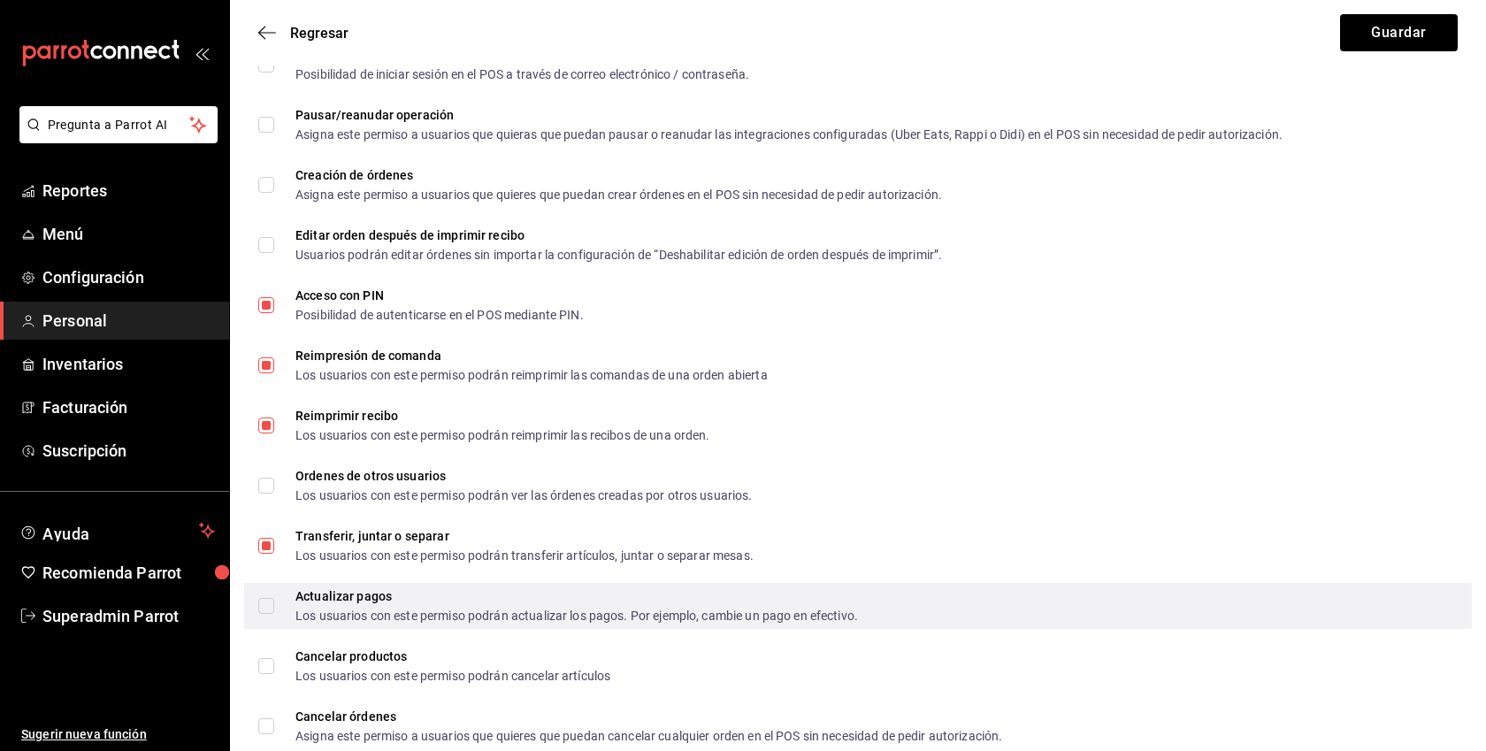
click at [264, 600] on input "Actualizar pagos Los usuarios con este permiso podrán actualizar los pagos. Por…" at bounding box center [266, 606] width 16 height 16
checkbox input "true"
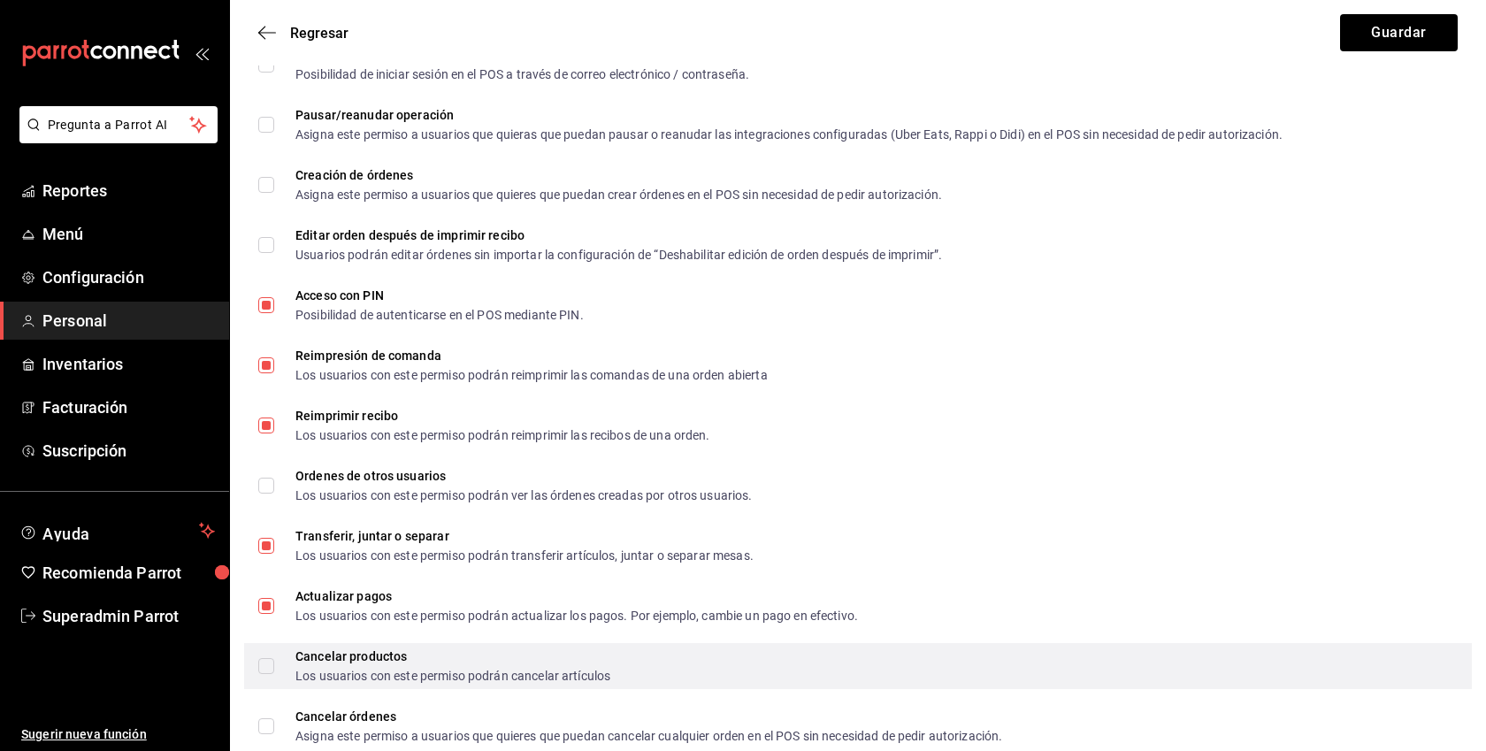
click at [265, 661] on input "Cancelar productos Los usuarios con este permiso podrán cancelar artículos" at bounding box center [266, 666] width 16 height 16
checkbox input "true"
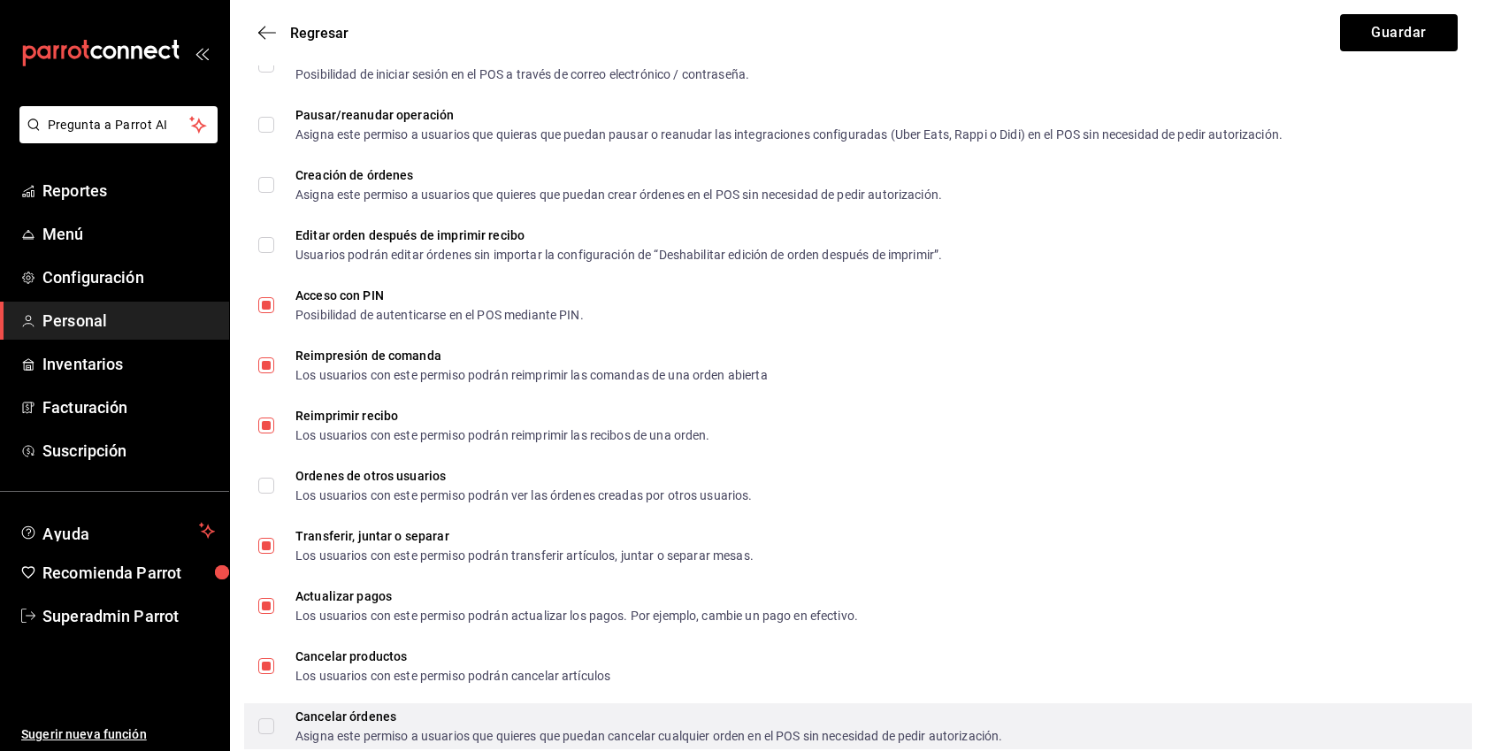
click at [273, 729] on input "Cancelar órdenes Asigna este permiso a usuarios que quieres que puedan cancelar…" at bounding box center [266, 726] width 16 height 16
click at [279, 726] on span "Cancelar órdenes Asigna este permiso a usuarios que quieres que puedan cancelar…" at bounding box center [638, 726] width 728 height 32
click at [274, 726] on input "Cancelar órdenes Asigna este permiso a usuarios que quieres que puedan cancelar…" at bounding box center [266, 726] width 16 height 16
checkbox input "false"
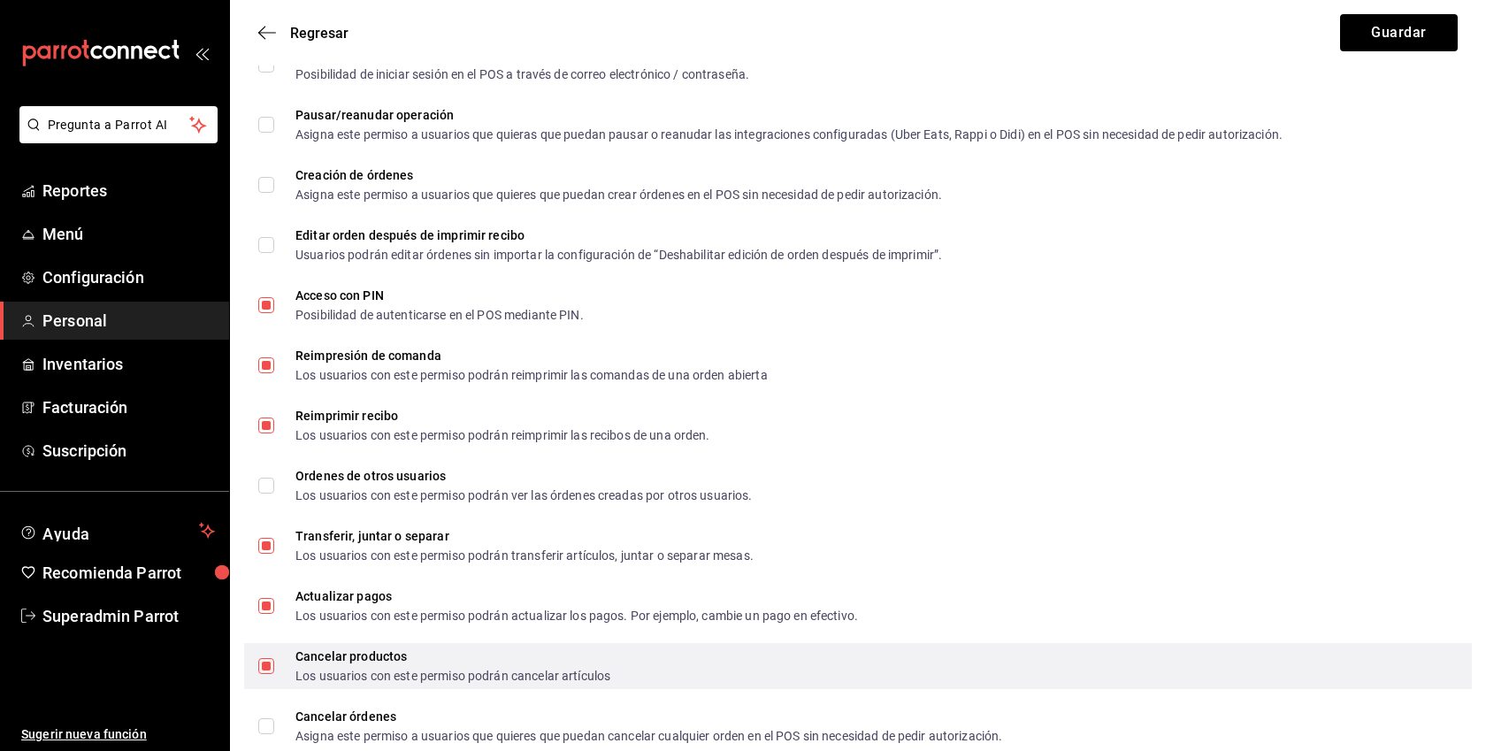
click at [272, 665] on input "Cancelar productos Los usuarios con este permiso podrán cancelar artículos" at bounding box center [266, 666] width 16 height 16
checkbox input "false"
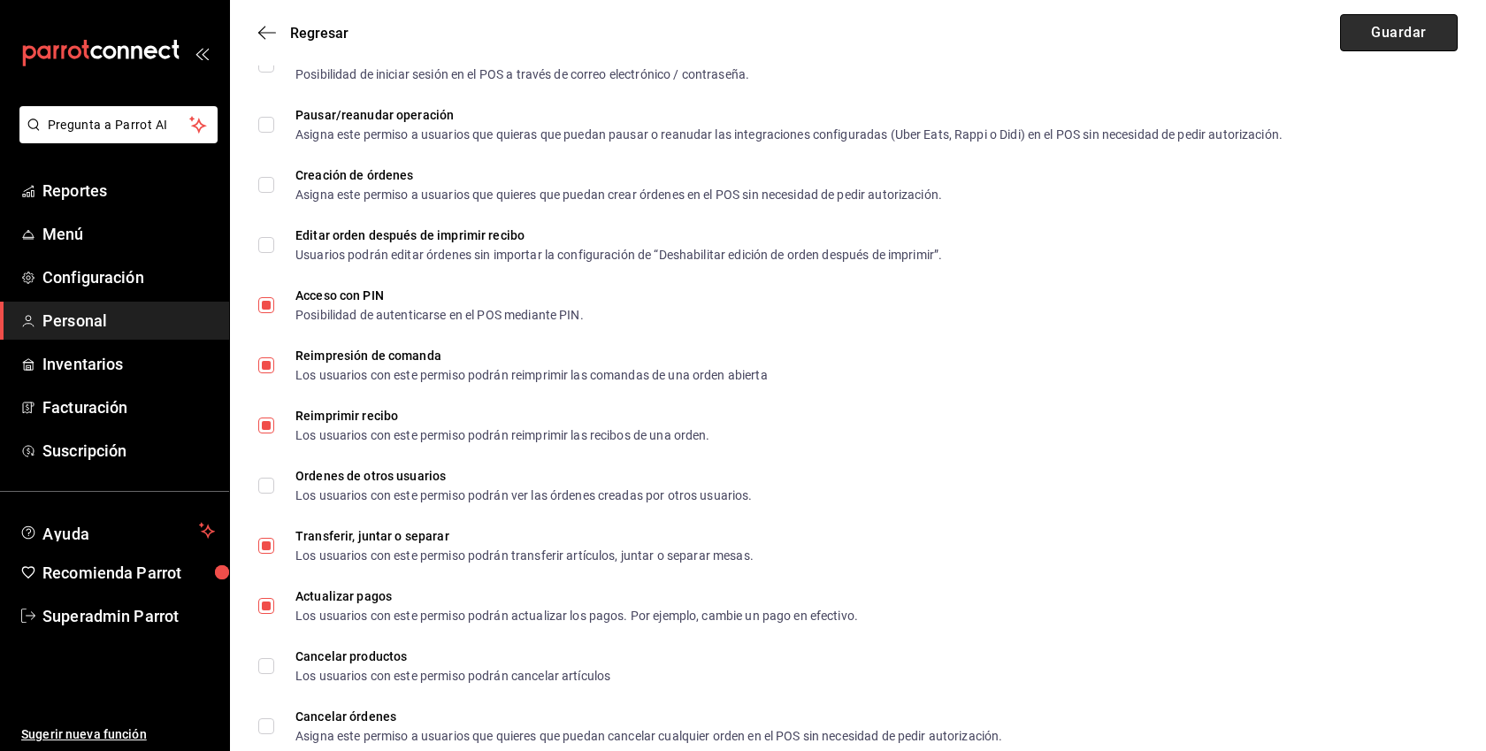
click at [1396, 36] on button "Guardar" at bounding box center [1399, 32] width 118 height 37
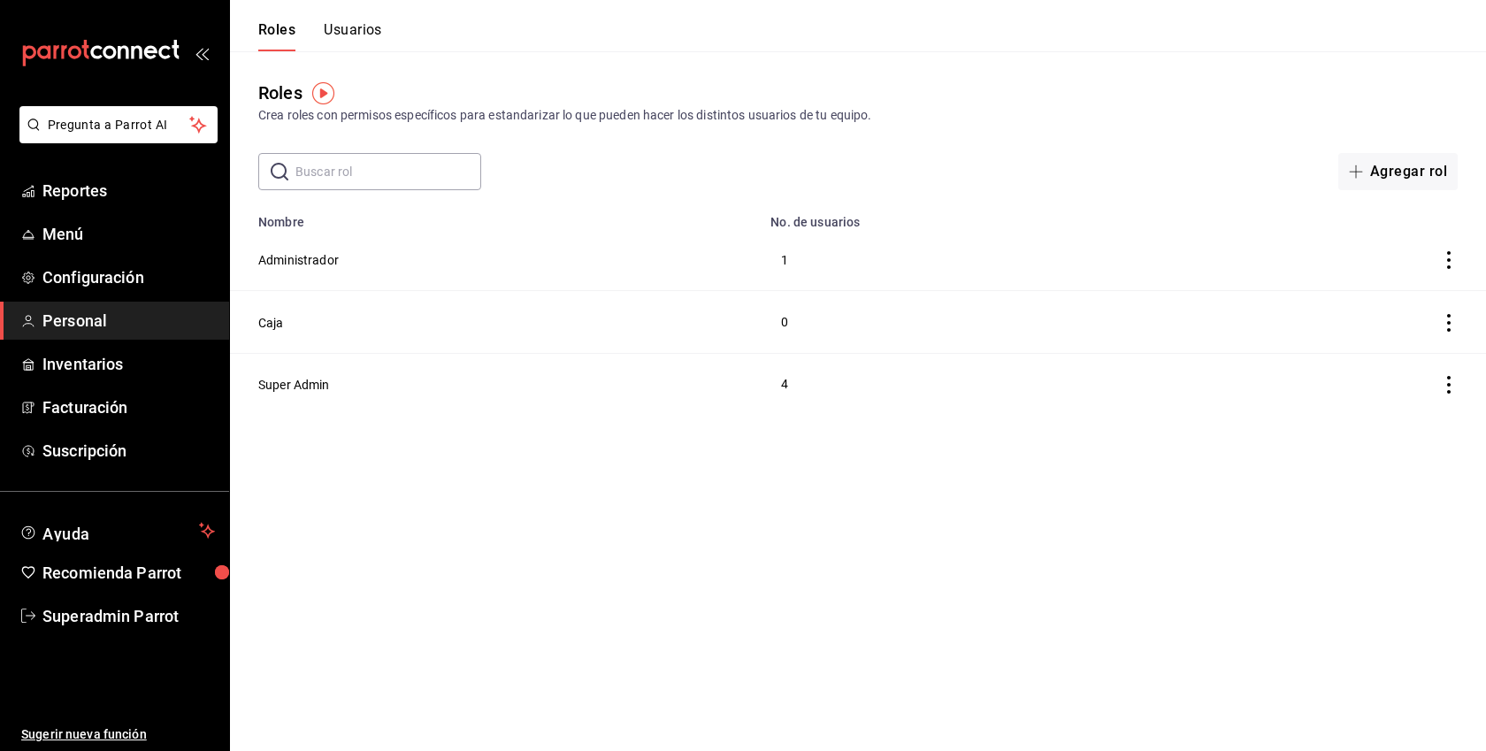
click at [368, 4] on div "Roles Usuarios" at bounding box center [306, 25] width 152 height 51
click at [363, 22] on button "Usuarios" at bounding box center [353, 36] width 58 height 30
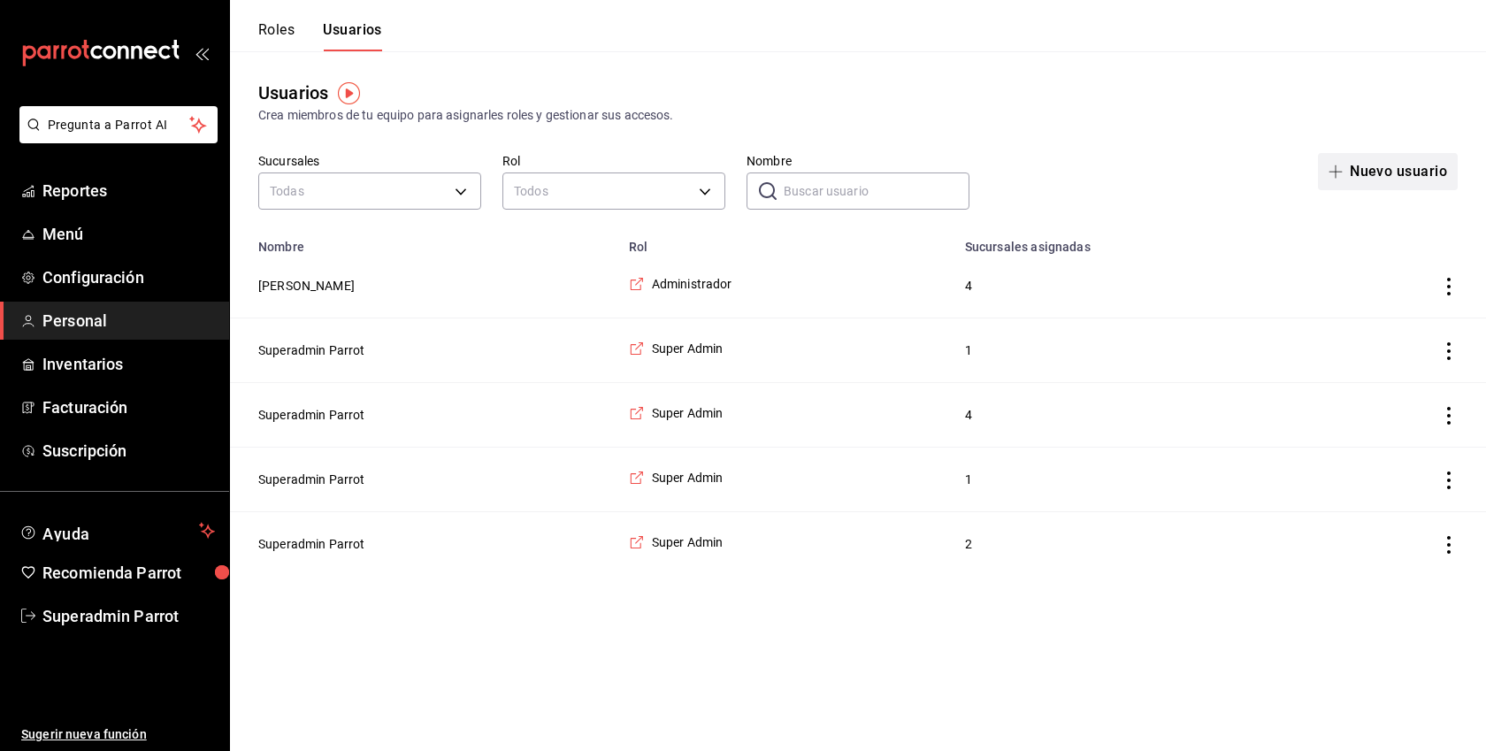
click at [1395, 180] on button "Nuevo usuario" at bounding box center [1388, 171] width 140 height 37
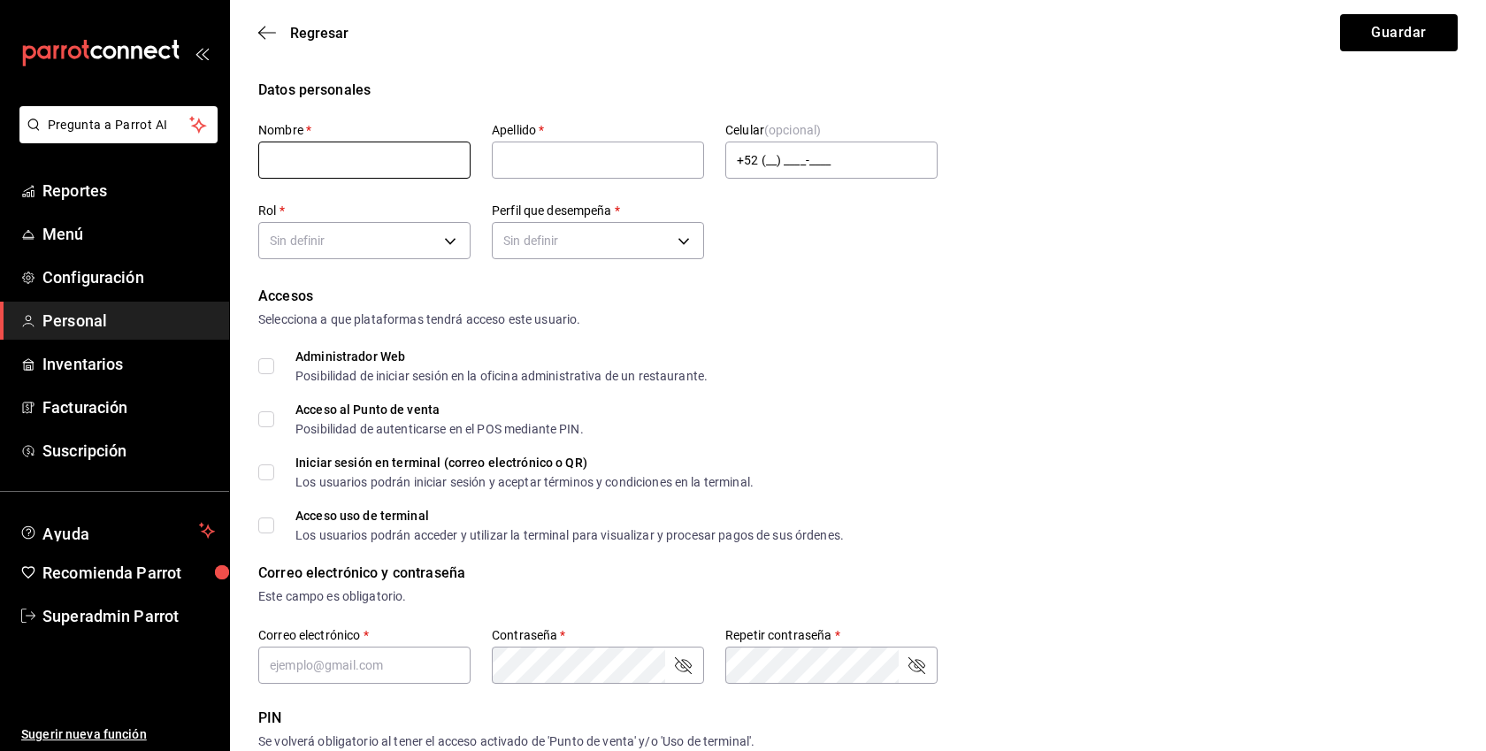
click at [369, 159] on input "text" at bounding box center [364, 160] width 212 height 37
type input "Roberto"
type input "Jimenez"
click at [379, 233] on body "Pregunta a Parrot AI Reportes Menú Configuración Personal Inventarios Facturaci…" at bounding box center [743, 659] width 1486 height 1318
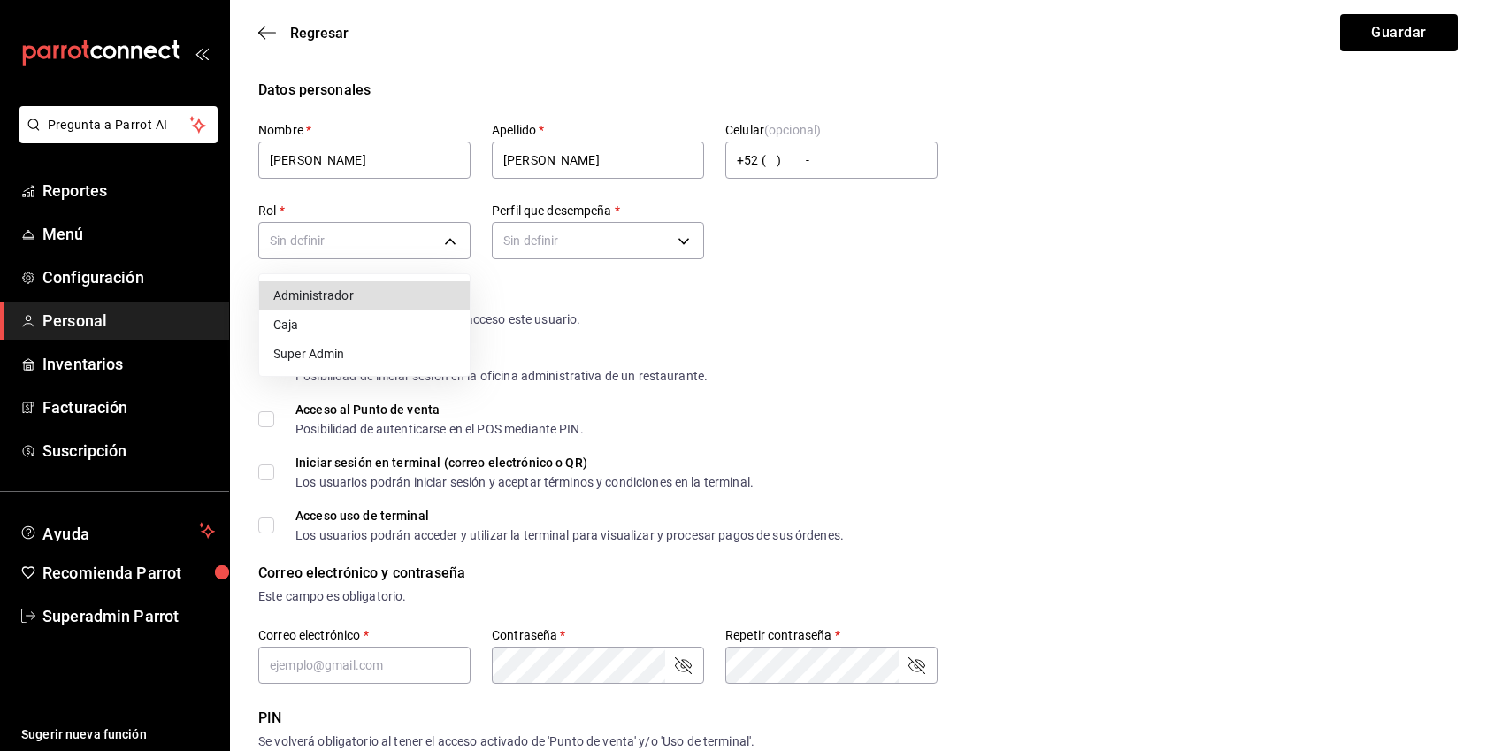
click at [333, 325] on li "Caja" at bounding box center [364, 324] width 210 height 29
type input "76c6842f-1e28-4f8f-95f0-e72390290030"
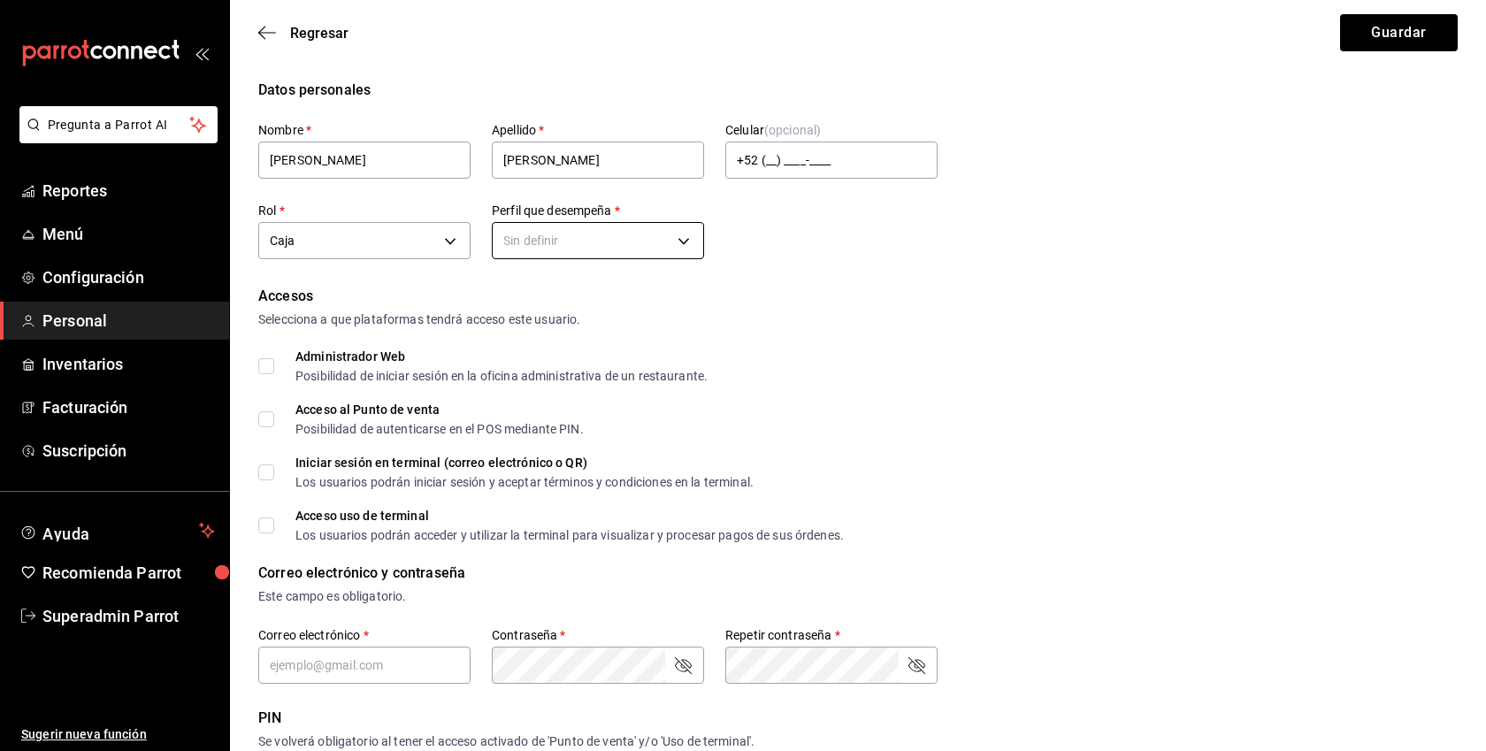
click at [572, 239] on body "Pregunta a Parrot AI Reportes Menú Configuración Personal Inventarios Facturaci…" at bounding box center [743, 659] width 1486 height 1318
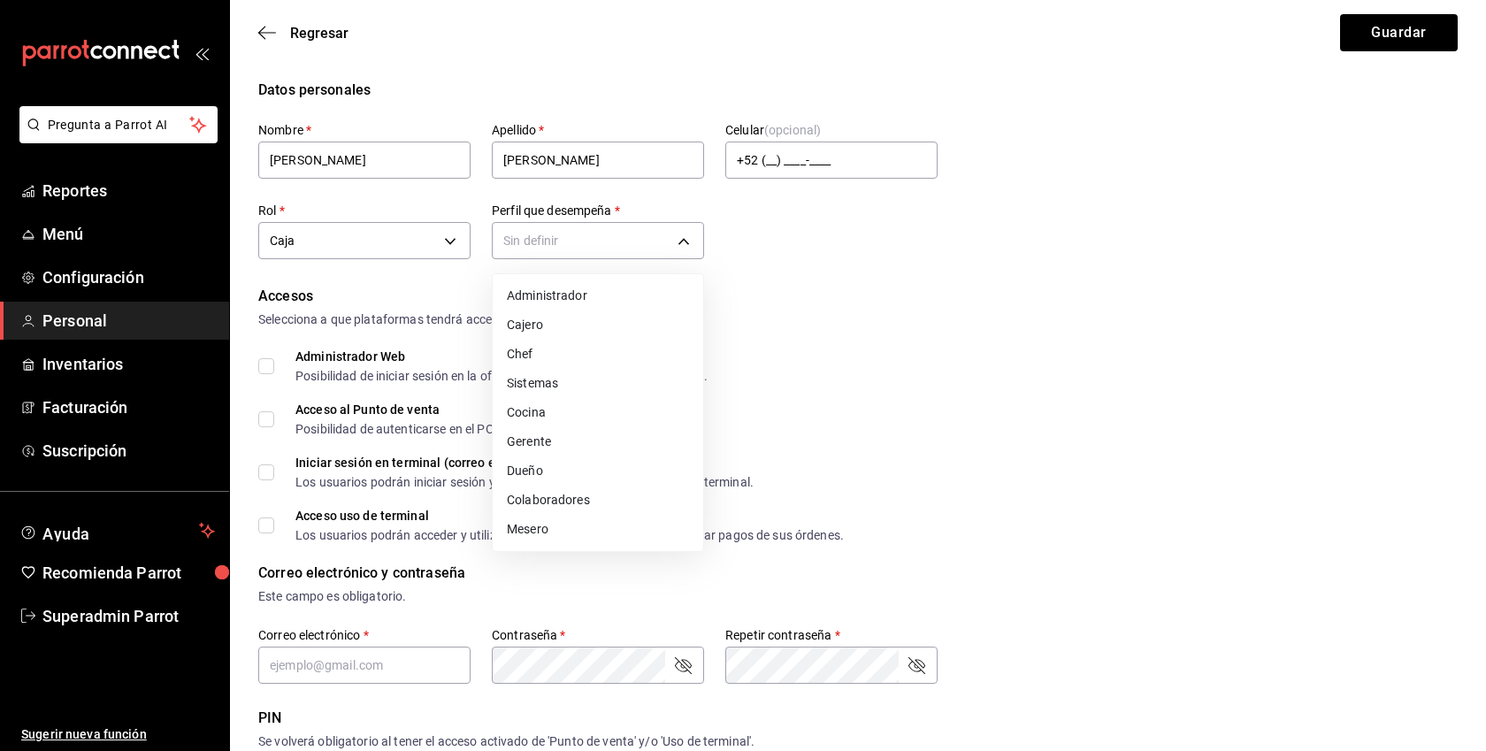
click at [532, 322] on li "Cajero" at bounding box center [598, 324] width 210 height 29
type input "CASHIER"
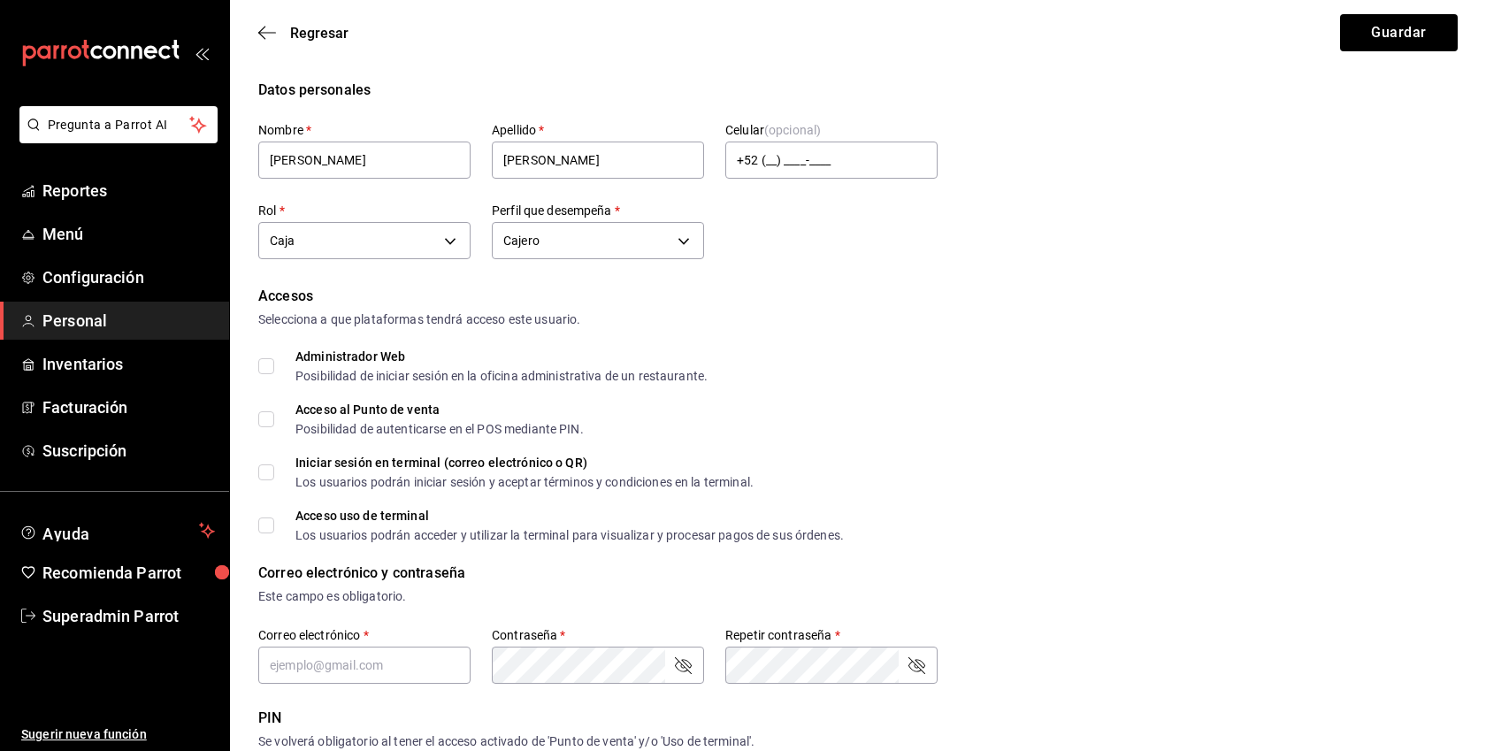
click at [268, 419] on input "Acceso al Punto de venta Posibilidad de autenticarse en el POS mediante PIN." at bounding box center [266, 419] width 16 height 16
checkbox input "true"
click at [272, 524] on input "Acceso uso de terminal Los usuarios podrán acceder y utilizar la terminal para …" at bounding box center [266, 525] width 16 height 16
checkbox input "true"
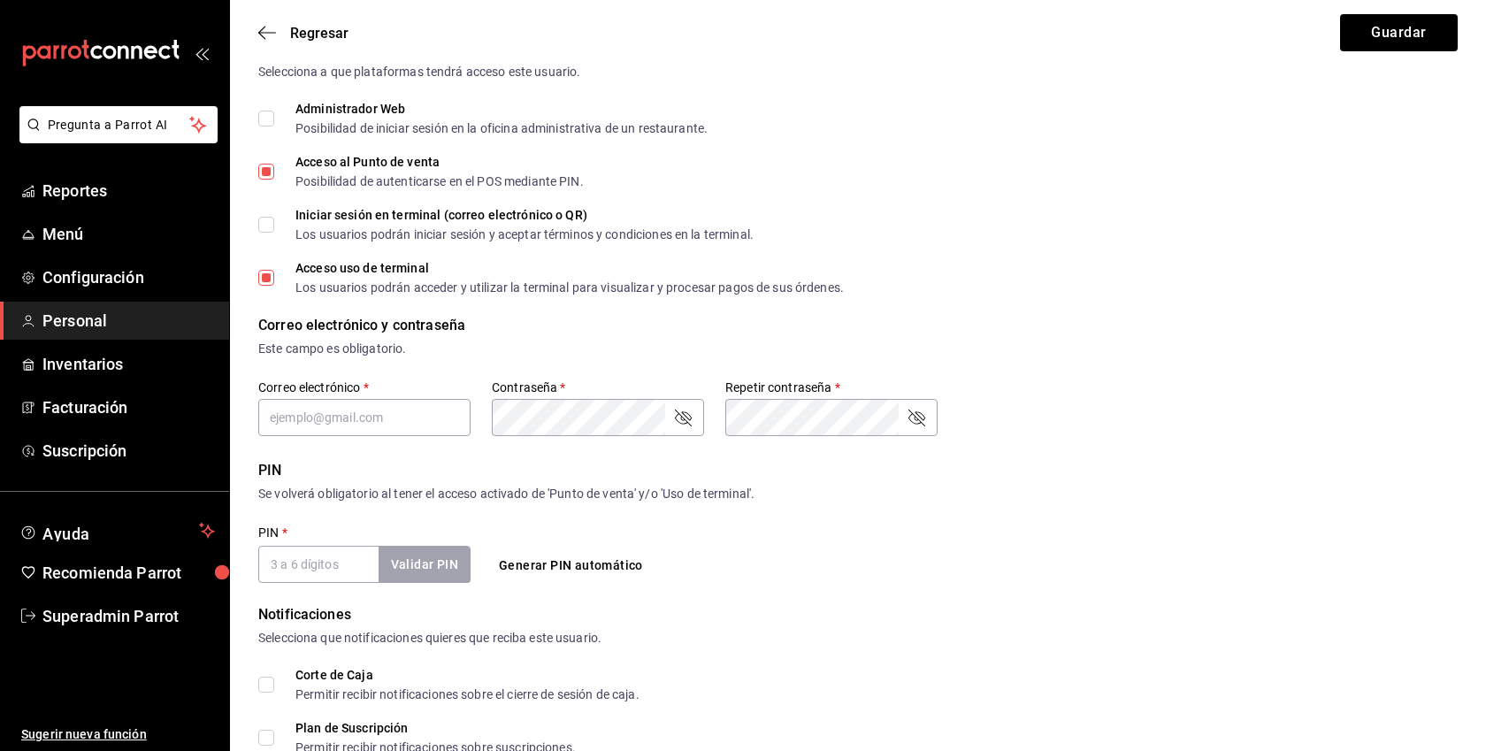
scroll to position [432, 0]
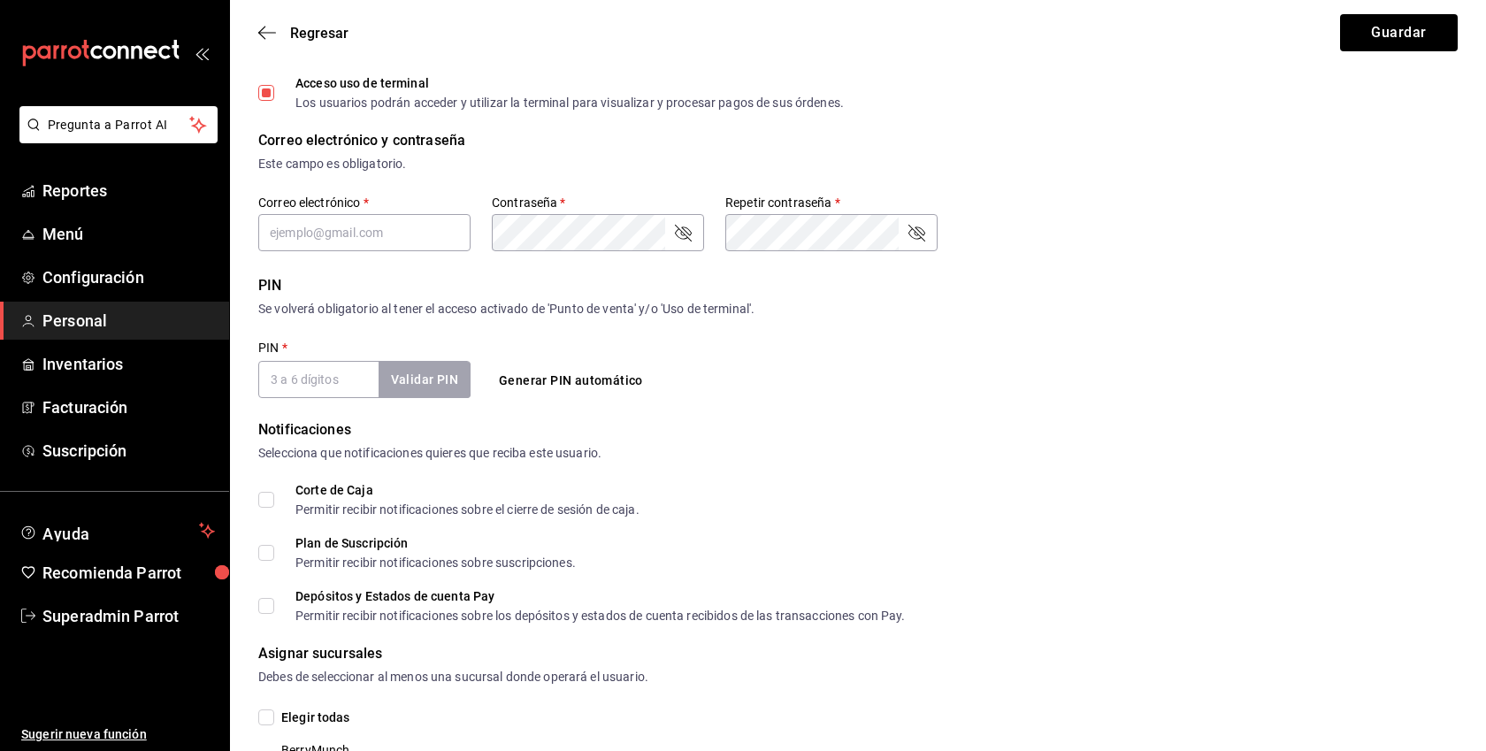
click at [313, 377] on input "PIN   *" at bounding box center [318, 379] width 120 height 37
type input "7234"
click at [437, 381] on button "Validar PIN" at bounding box center [424, 380] width 94 height 38
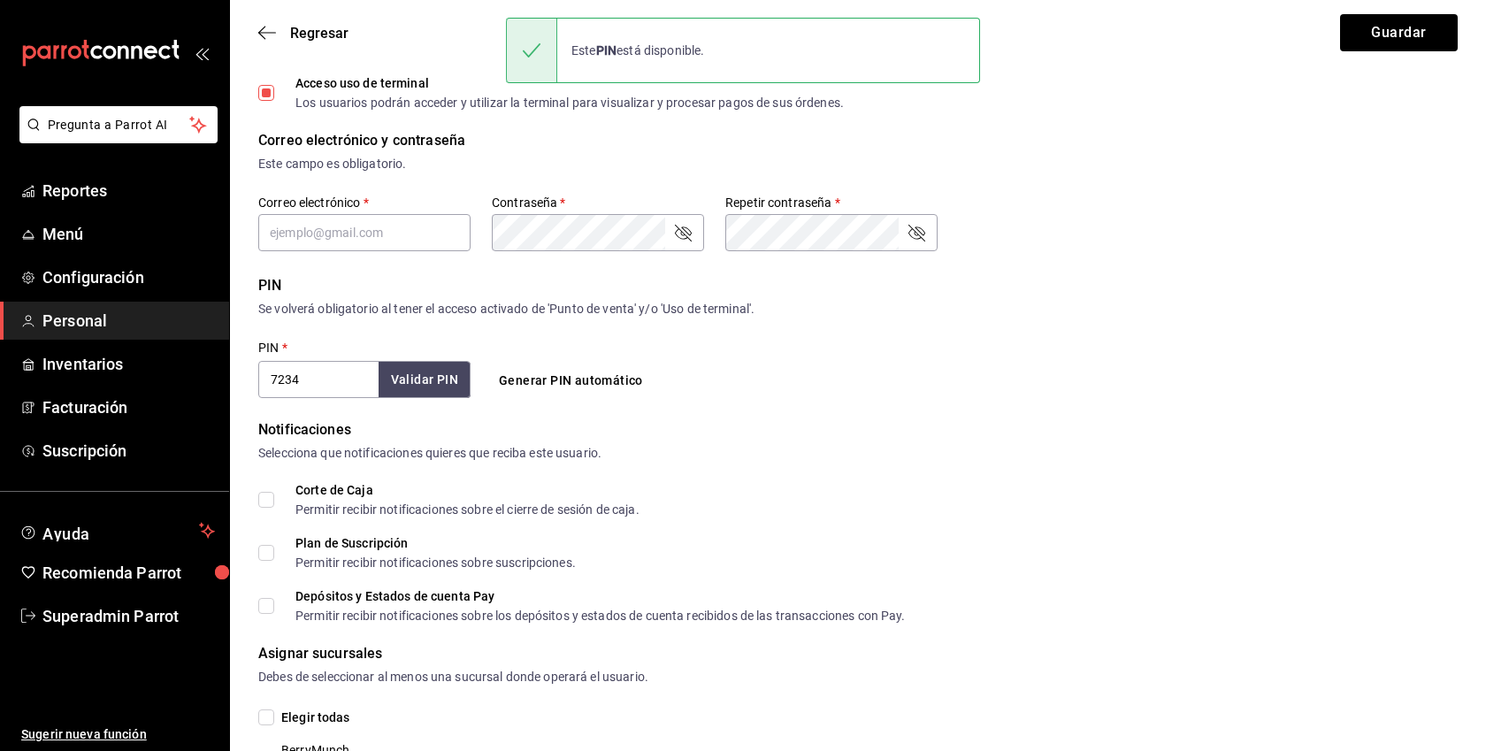
scroll to position [548, 0]
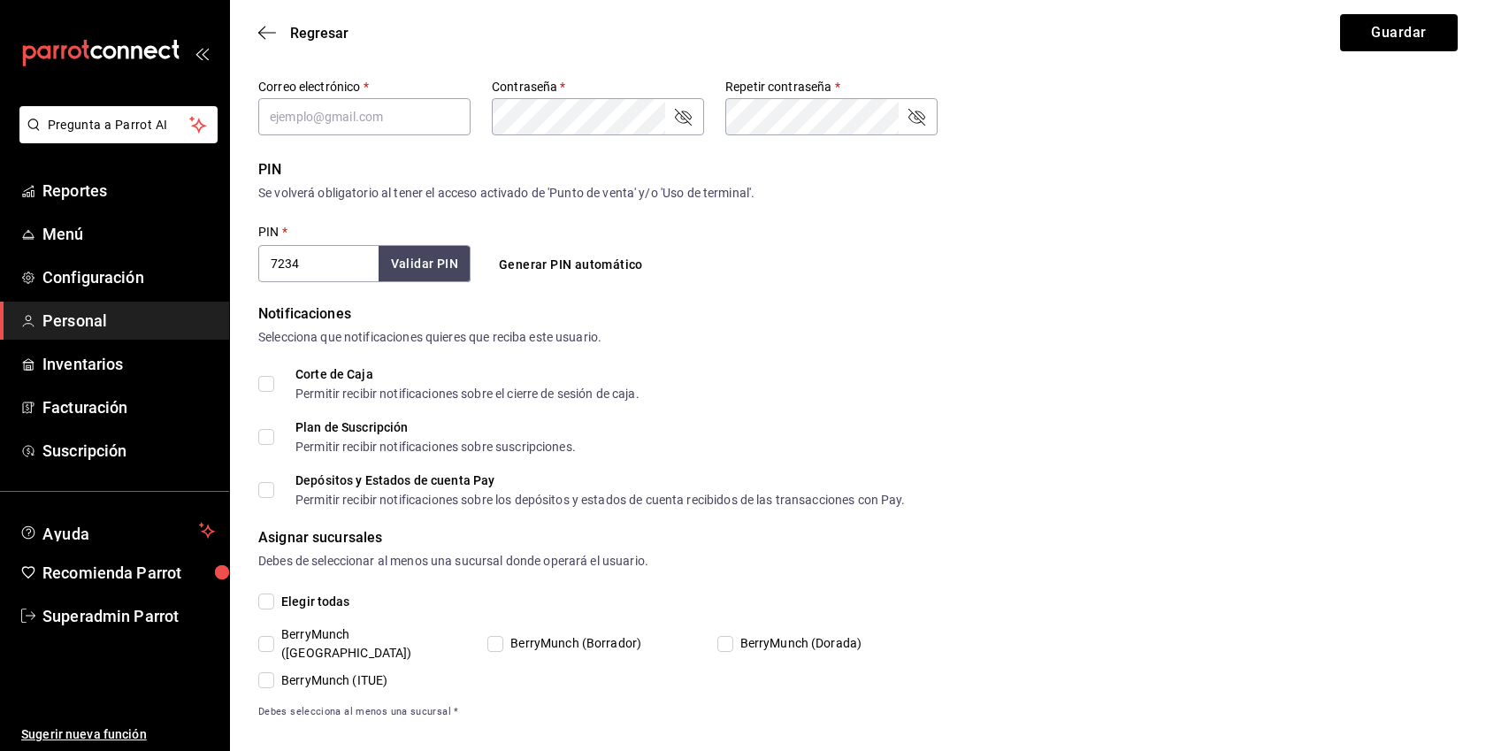
click at [271, 636] on input "BerryMunch ([GEOGRAPHIC_DATA])" at bounding box center [266, 644] width 16 height 16
checkbox input "true"
click at [264, 672] on input "BerryMunch (ITUE)" at bounding box center [266, 680] width 16 height 16
click at [305, 671] on span "BerryMunch (ITUE)" at bounding box center [330, 680] width 113 height 19
click at [274, 672] on input "BerryMunch (ITUE)" at bounding box center [266, 680] width 16 height 16
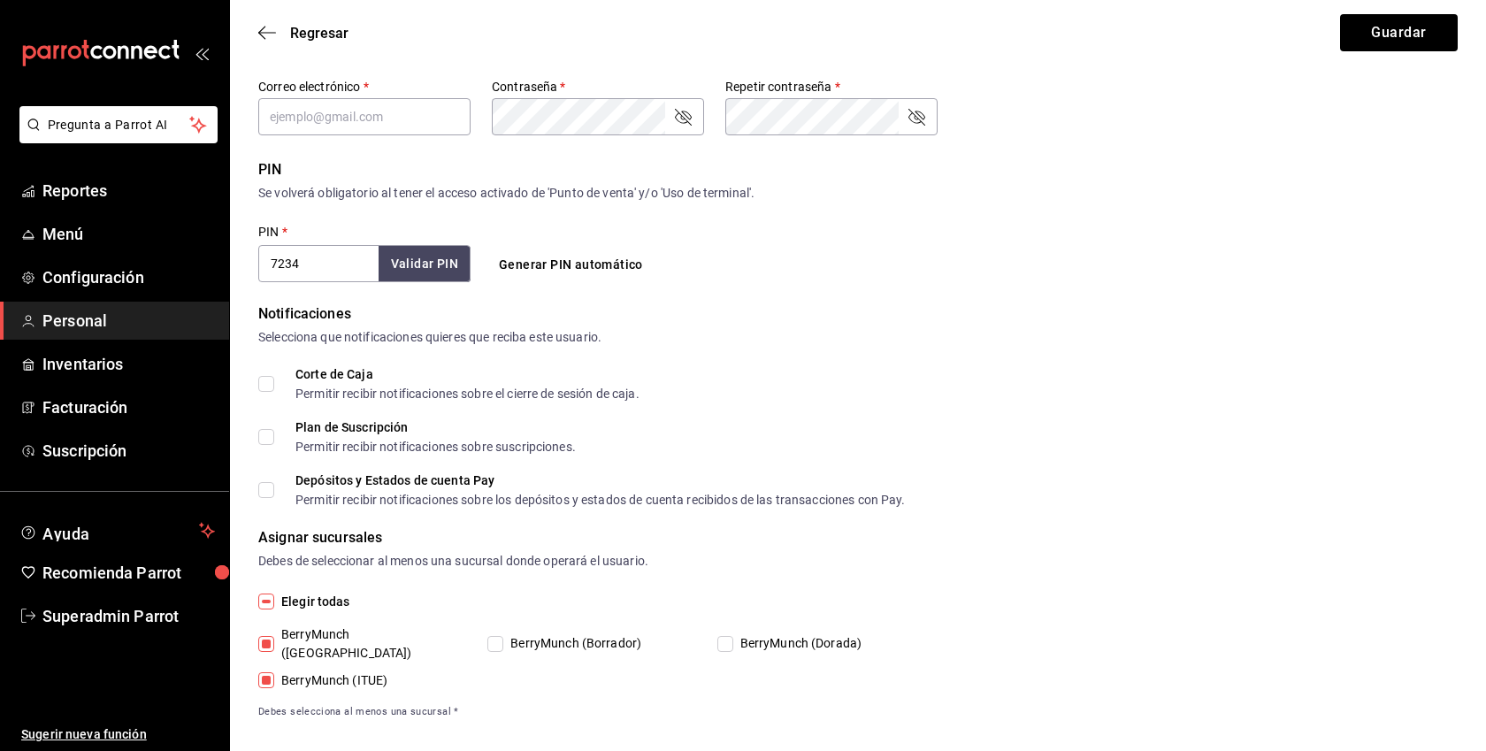
checkbox input "false"
click at [293, 25] on span "Regresar" at bounding box center [319, 33] width 58 height 17
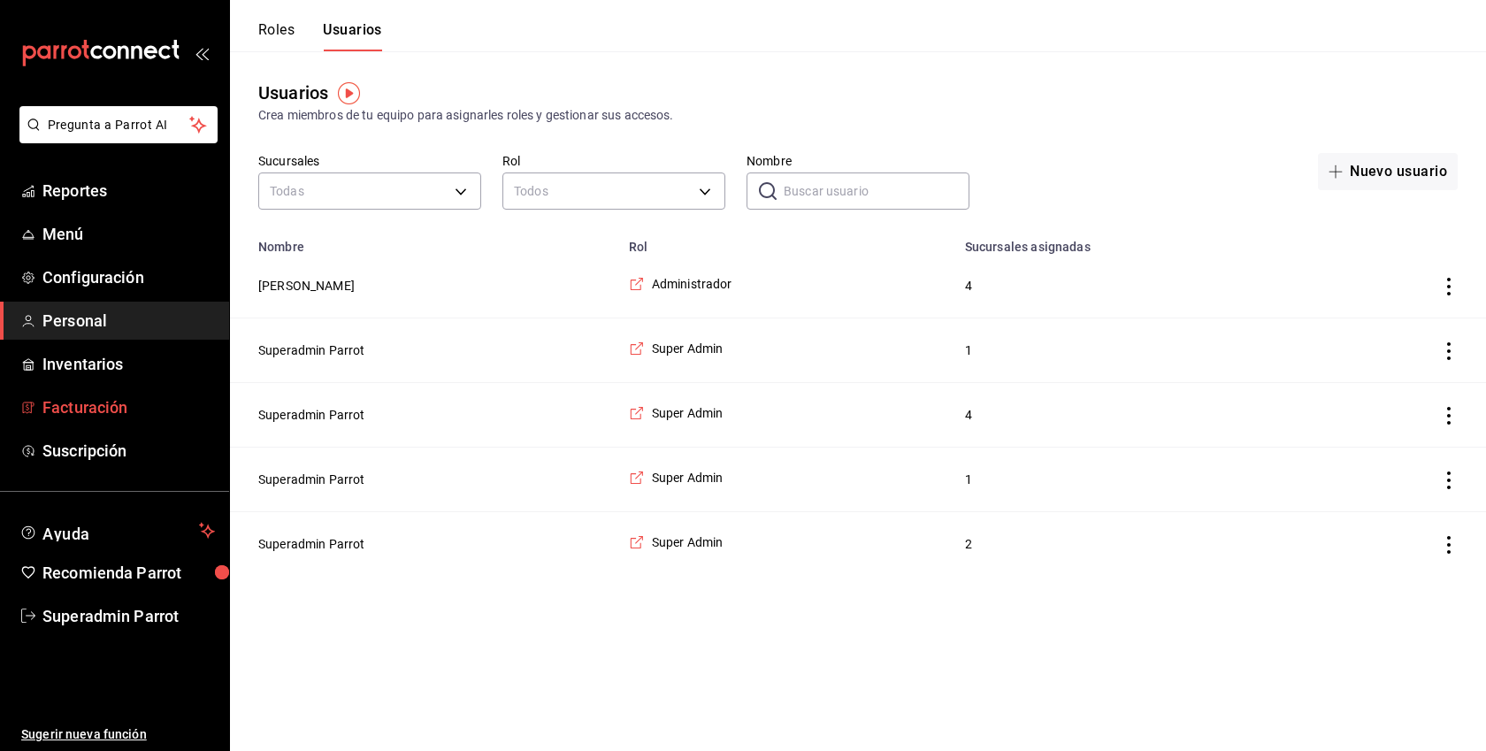
click at [114, 414] on span "Facturación" at bounding box center [128, 407] width 172 height 24
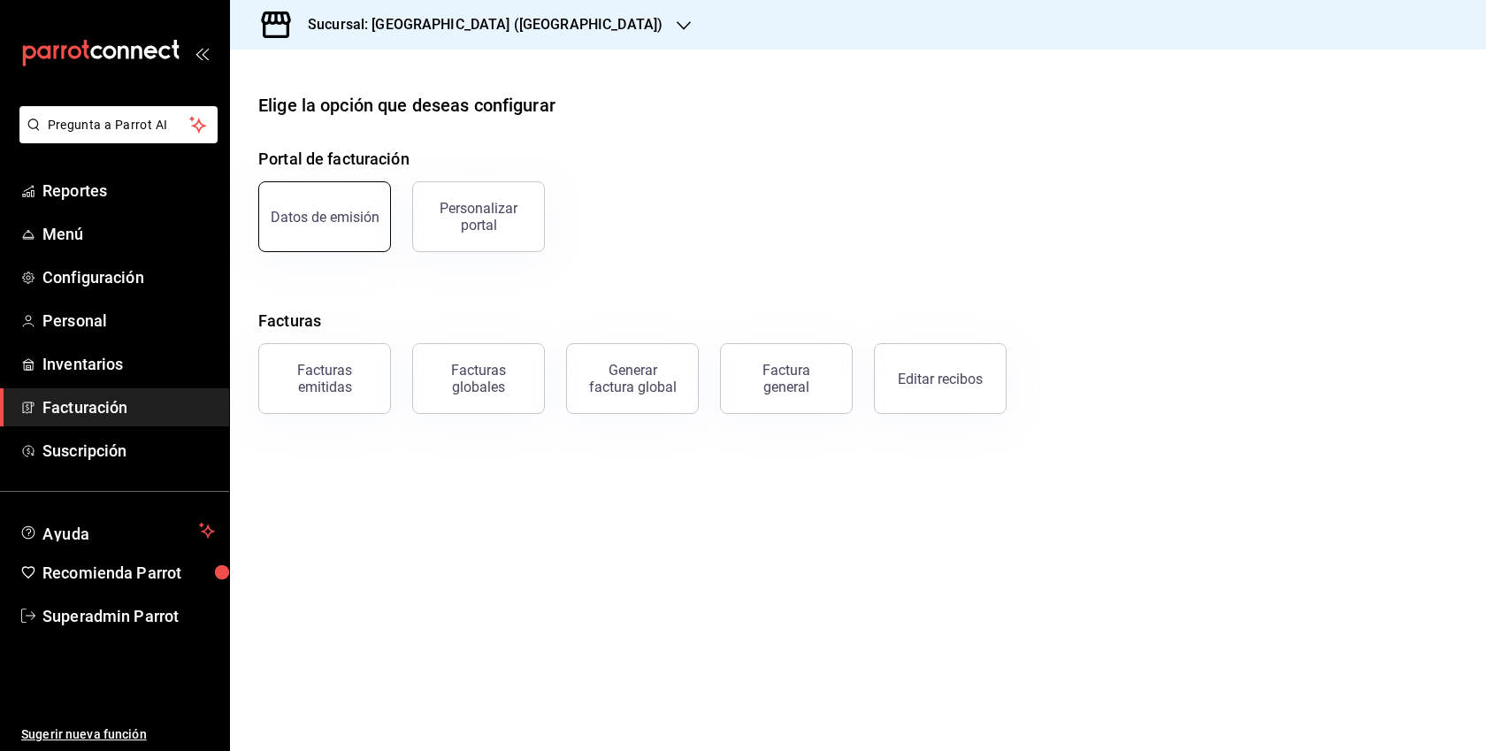
click at [352, 213] on div "Datos de emisión" at bounding box center [325, 217] width 109 height 17
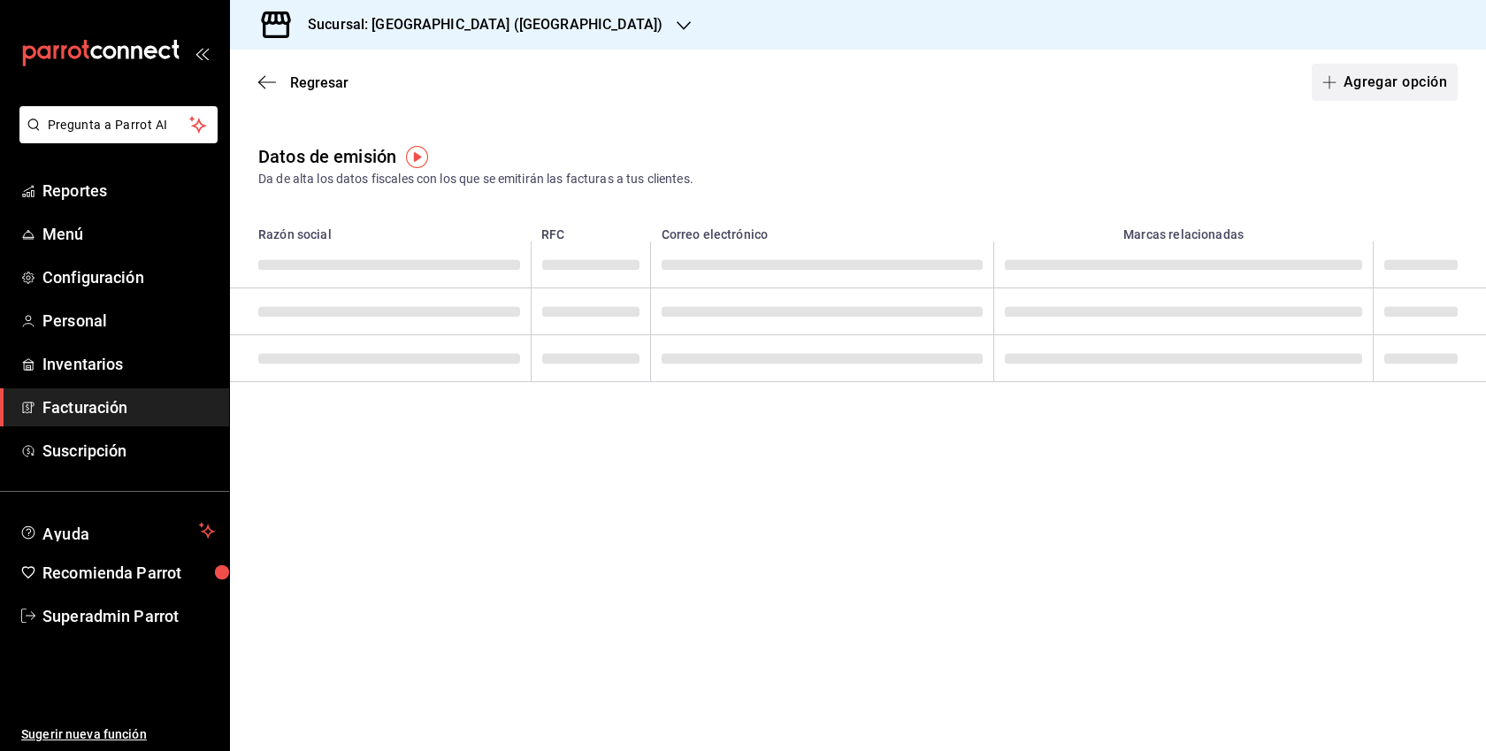
click at [1407, 77] on button "Agregar opción" at bounding box center [1385, 82] width 146 height 37
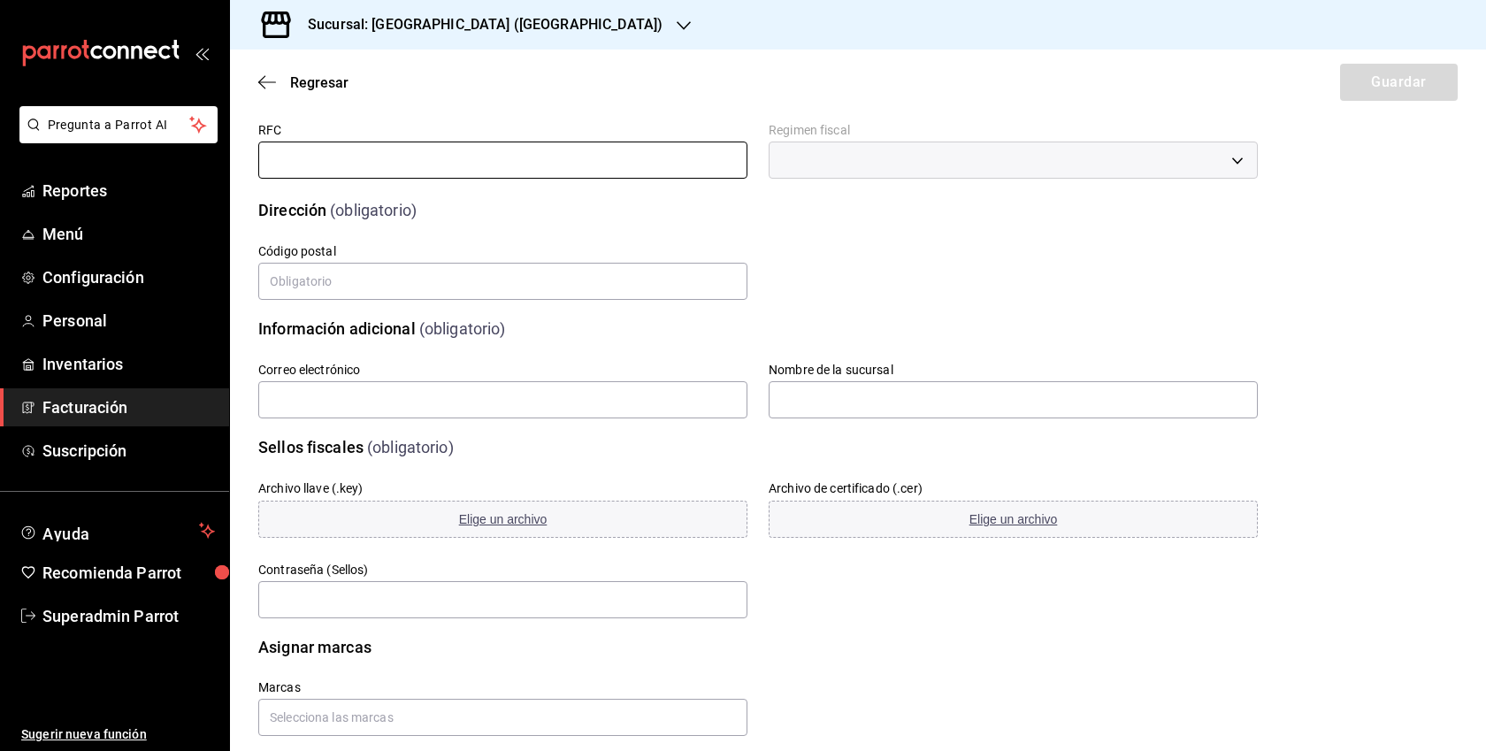
scroll to position [80, 0]
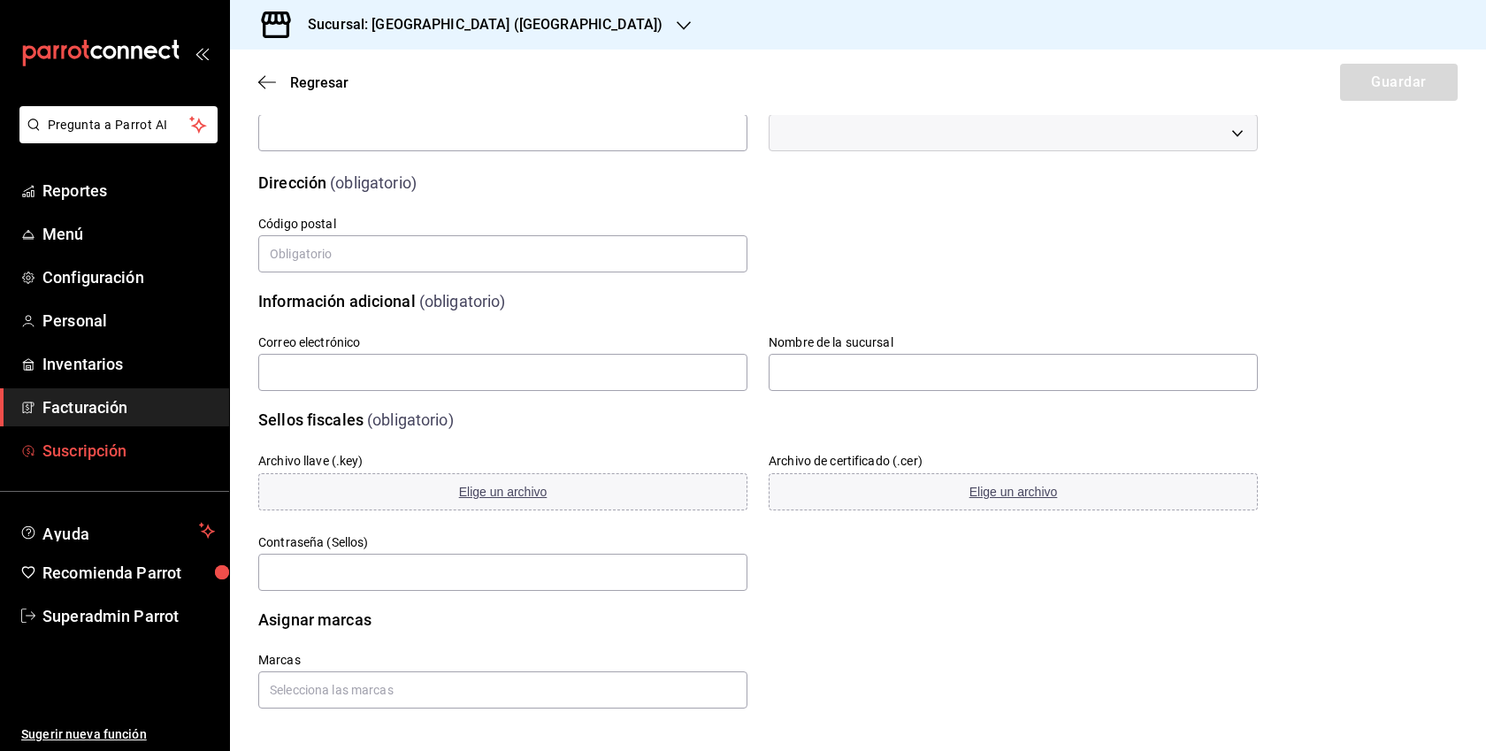
click at [104, 447] on span "Suscripción" at bounding box center [128, 451] width 172 height 24
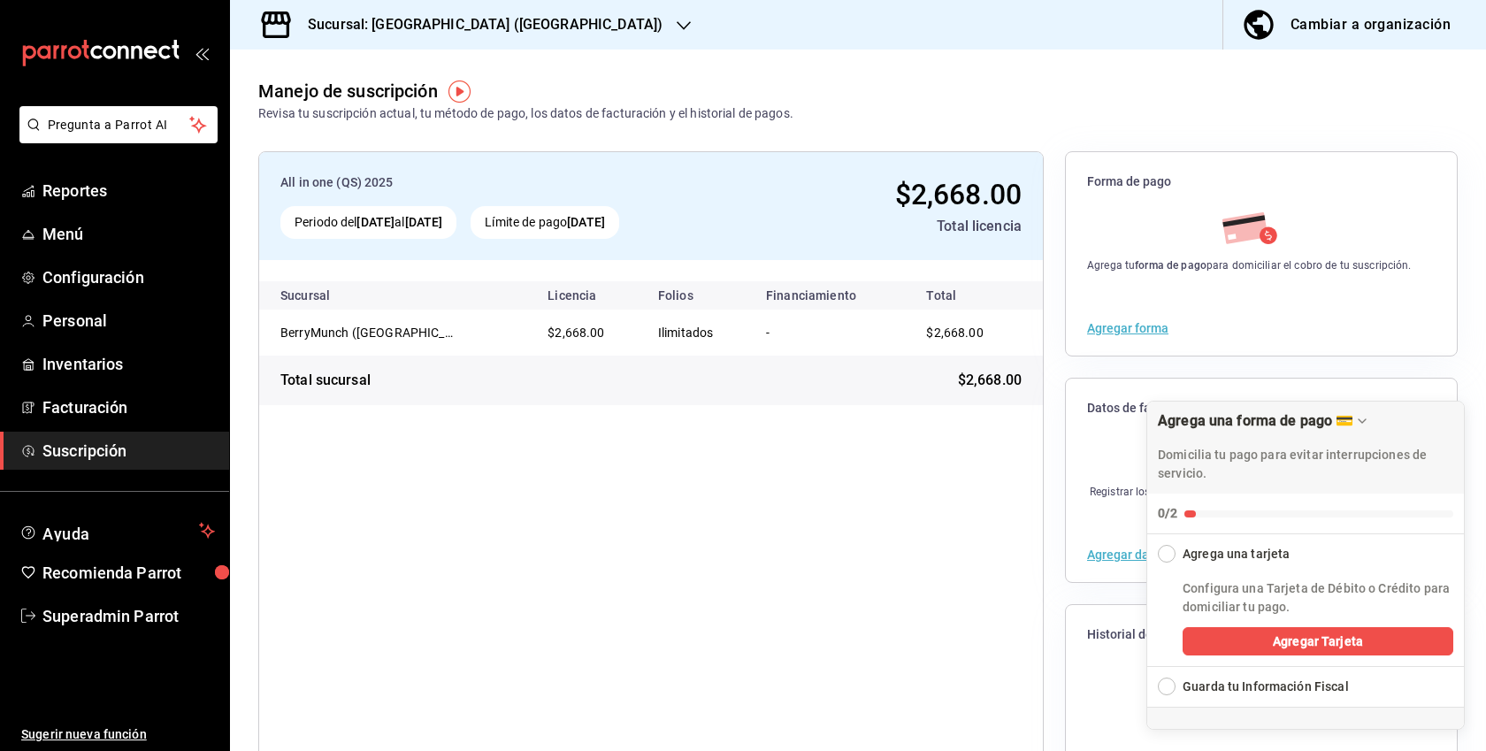
click at [1368, 27] on div "Cambiar a organización" at bounding box center [1370, 24] width 160 height 25
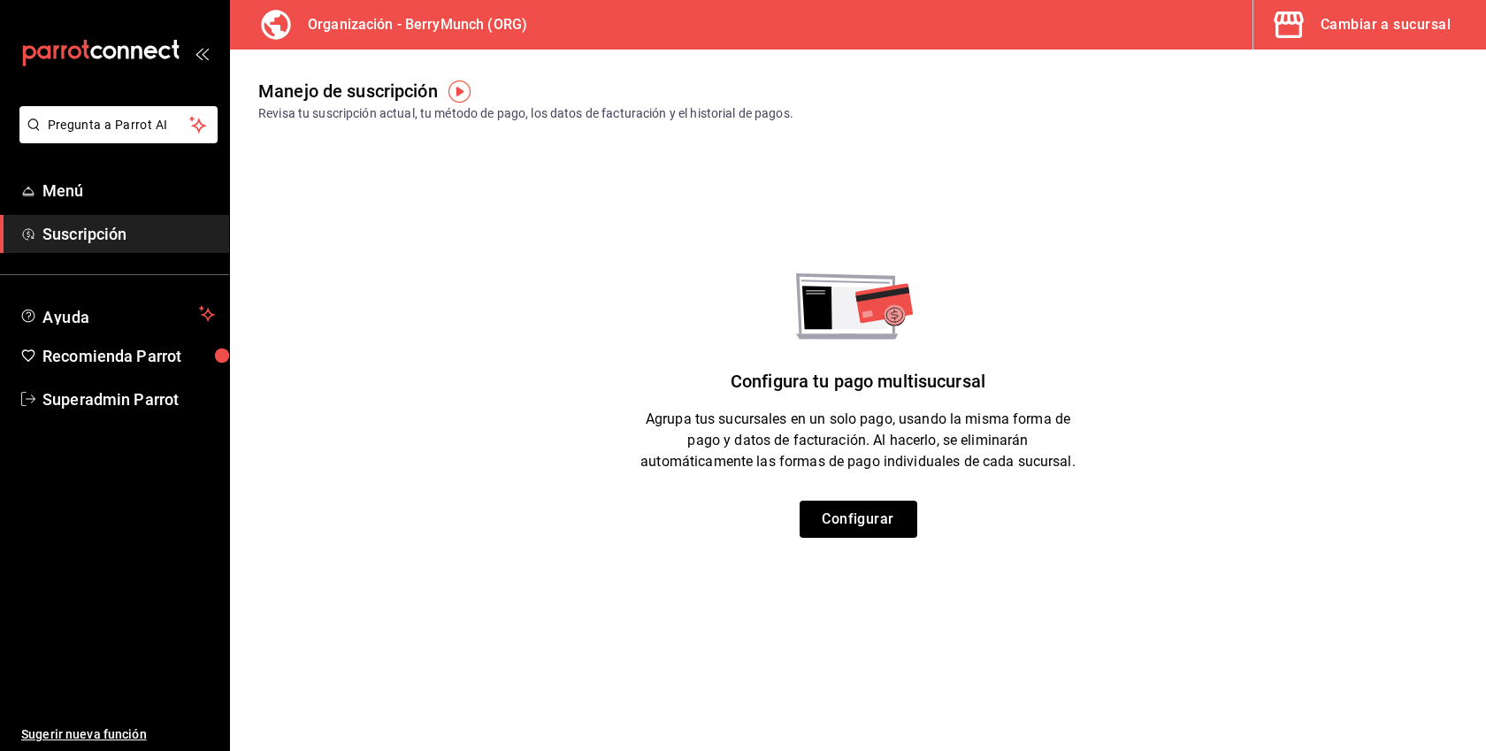
click at [1340, 25] on div "Cambiar a sucursal" at bounding box center [1385, 24] width 130 height 25
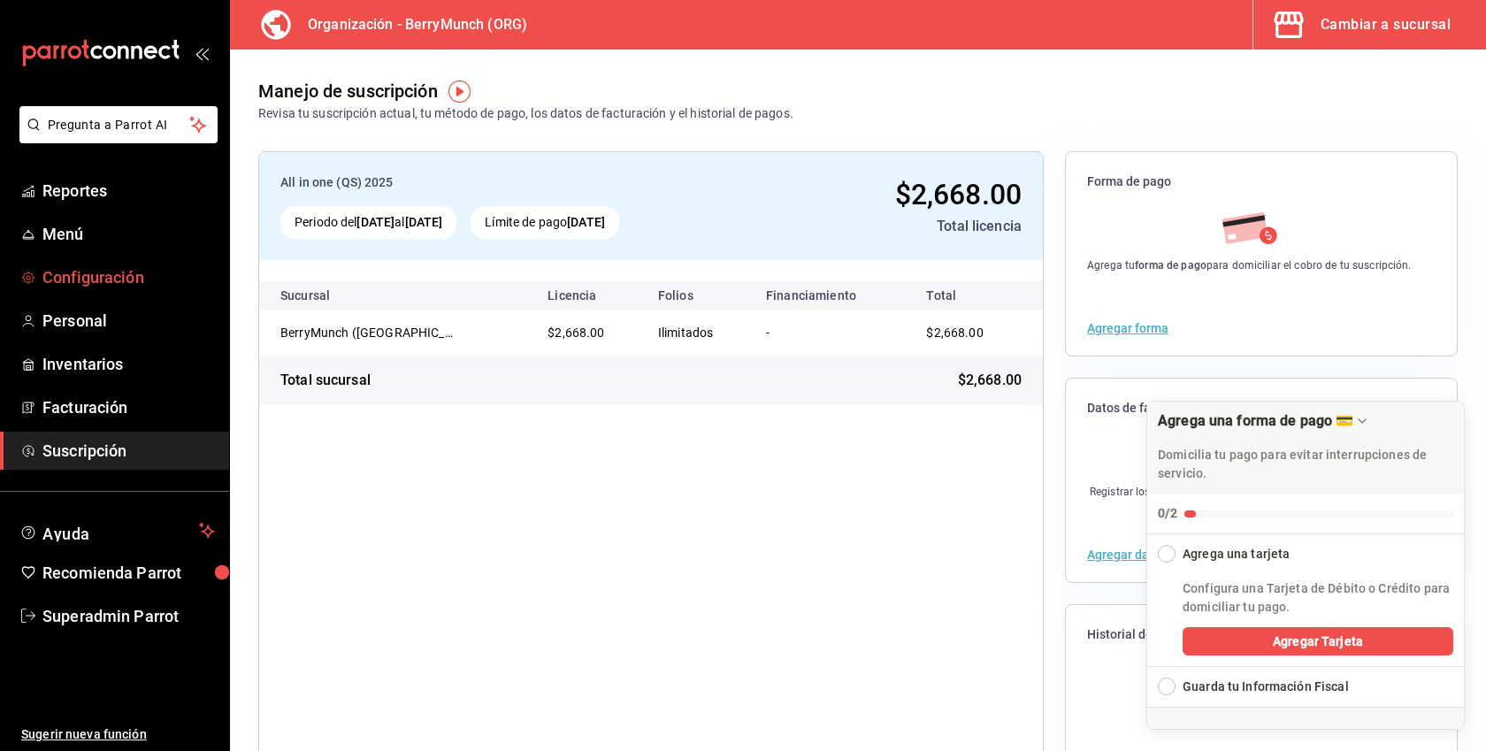
click at [102, 279] on span "Configuración" at bounding box center [128, 277] width 172 height 24
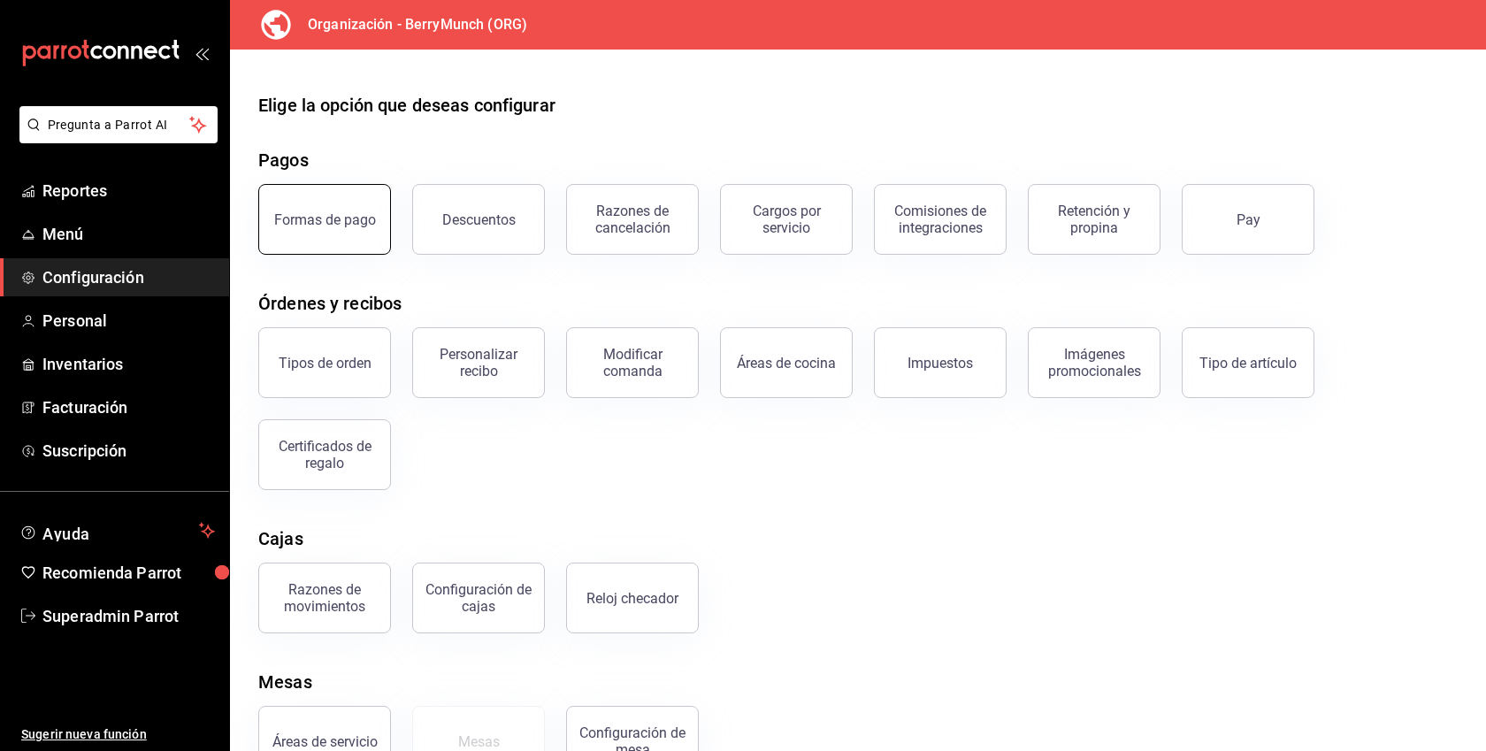
click at [331, 225] on div "Formas de pago" at bounding box center [325, 219] width 102 height 17
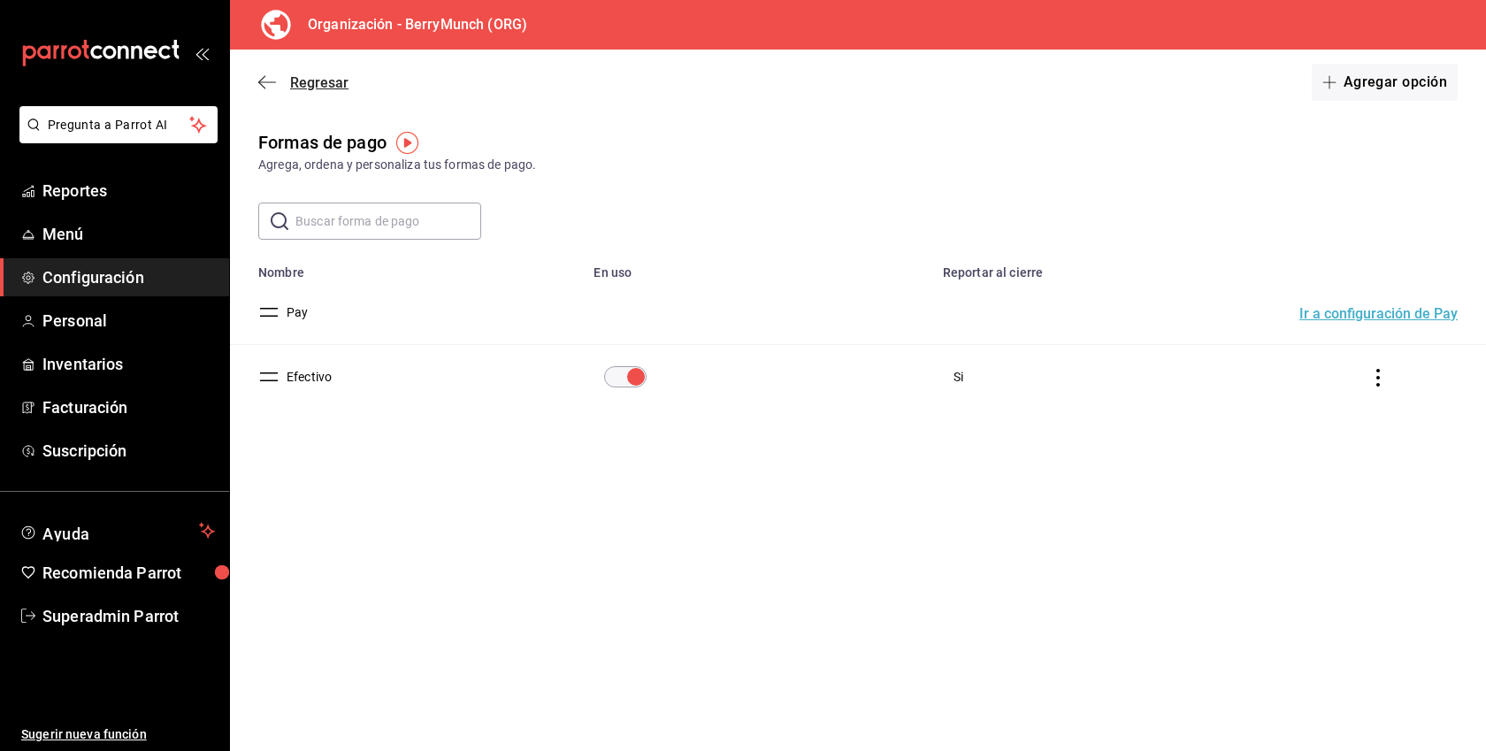
click at [304, 88] on span "Regresar" at bounding box center [319, 82] width 58 height 17
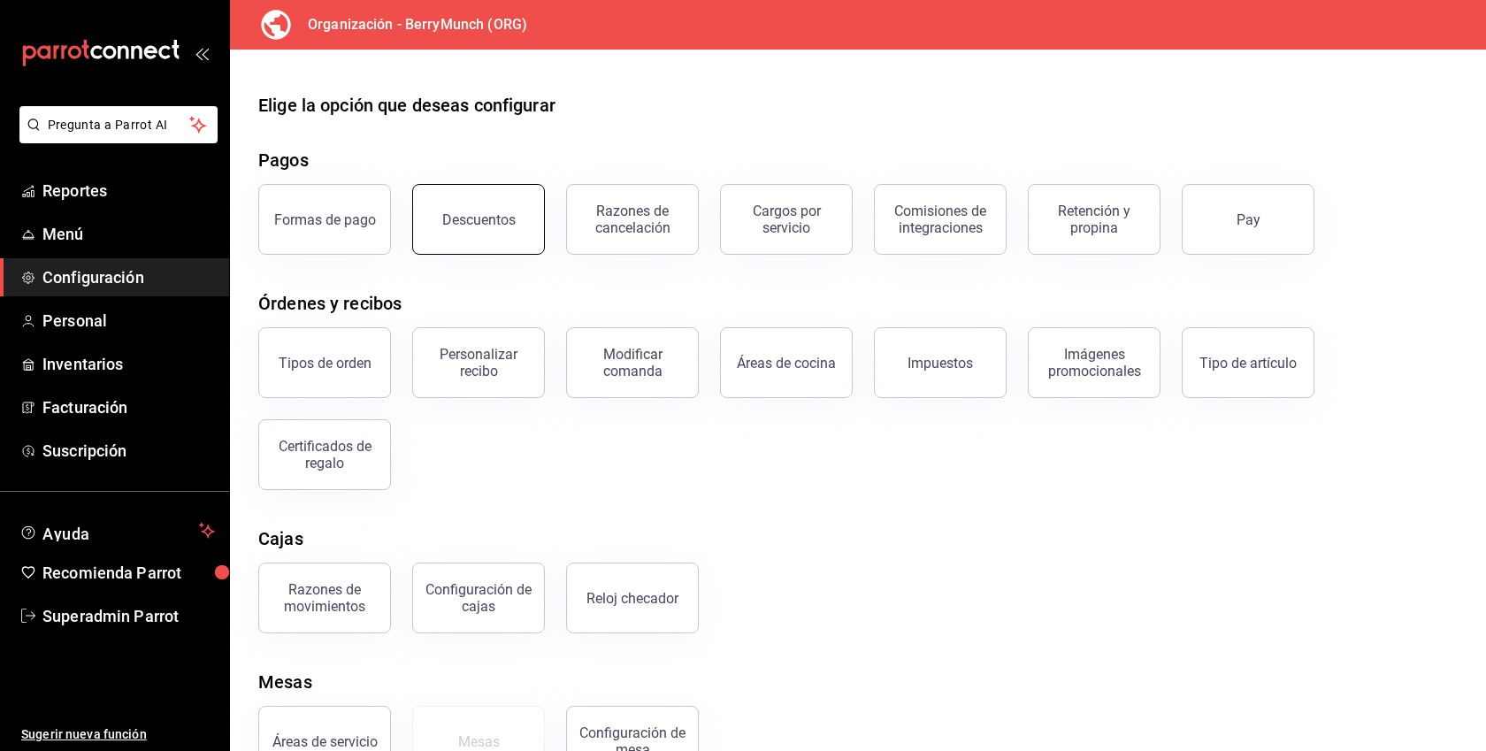
click at [508, 240] on button "Descuentos" at bounding box center [478, 219] width 133 height 71
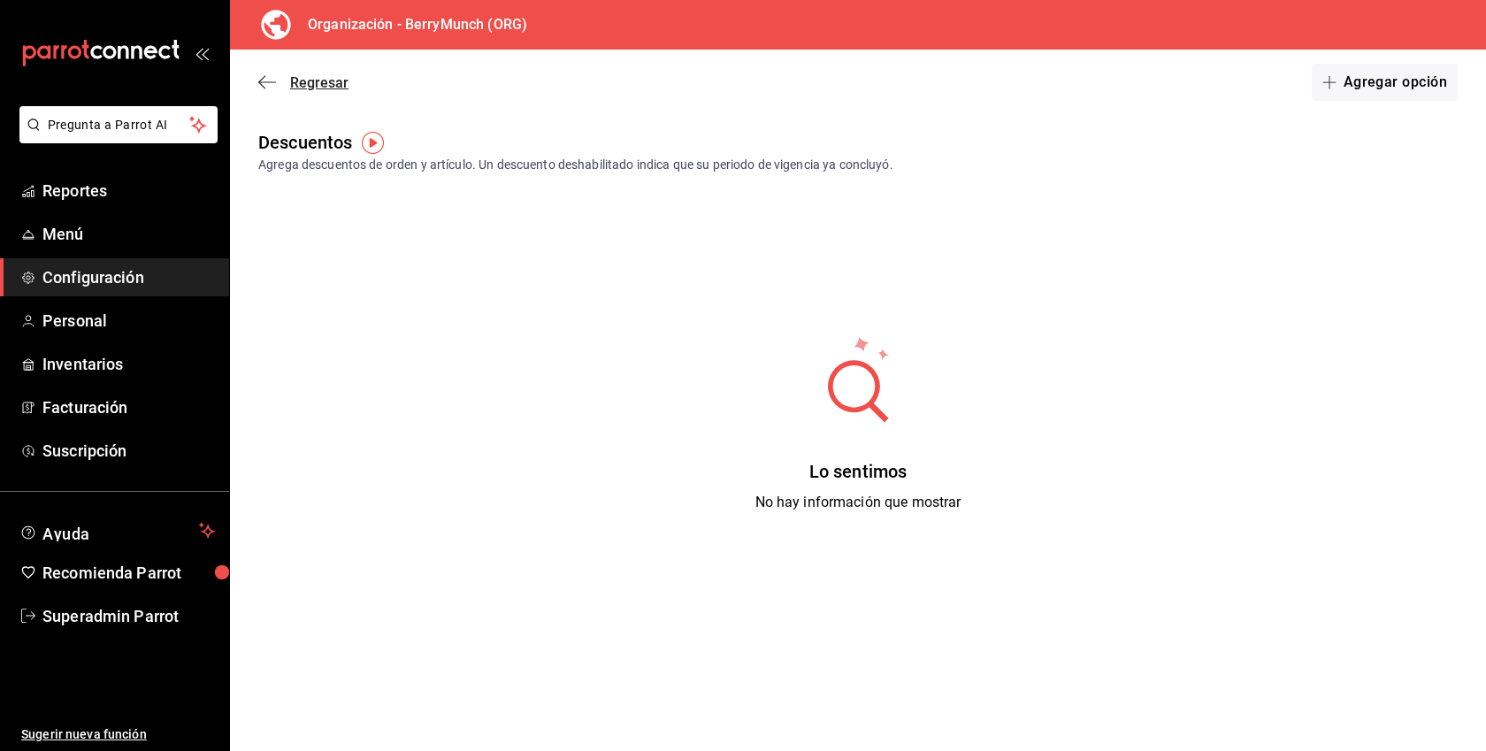
click at [320, 77] on span "Regresar" at bounding box center [319, 82] width 58 height 17
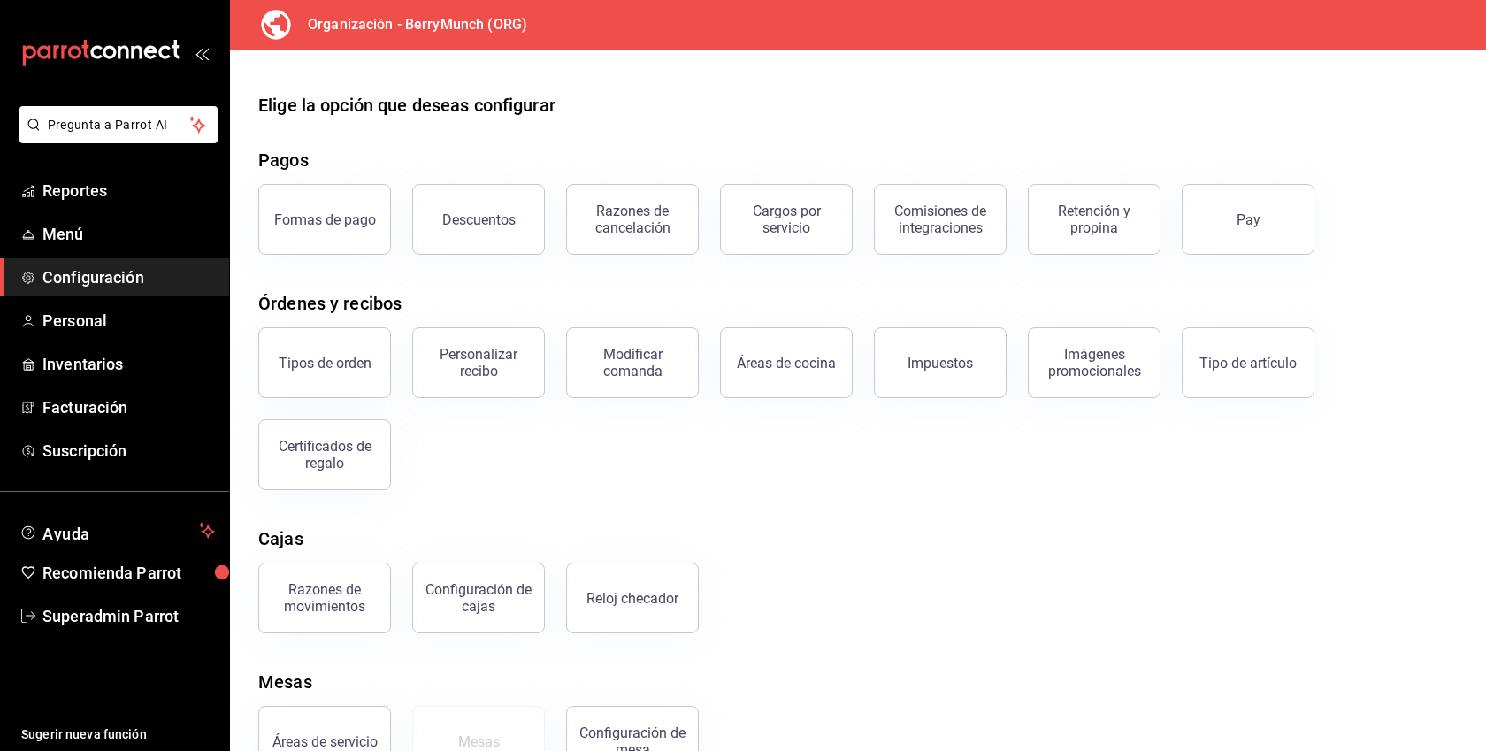
scroll to position [54, 0]
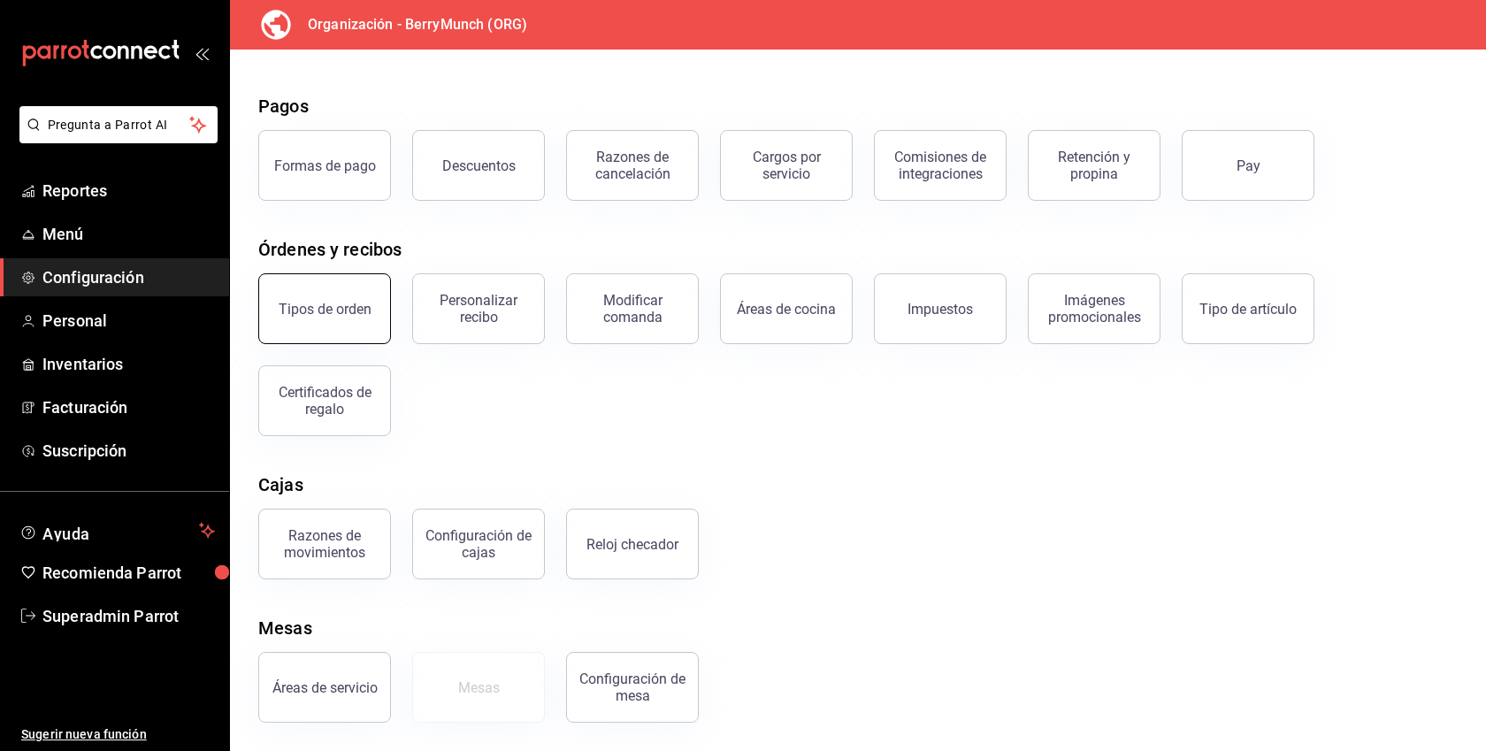
click at [380, 305] on button "Tipos de orden" at bounding box center [324, 308] width 133 height 71
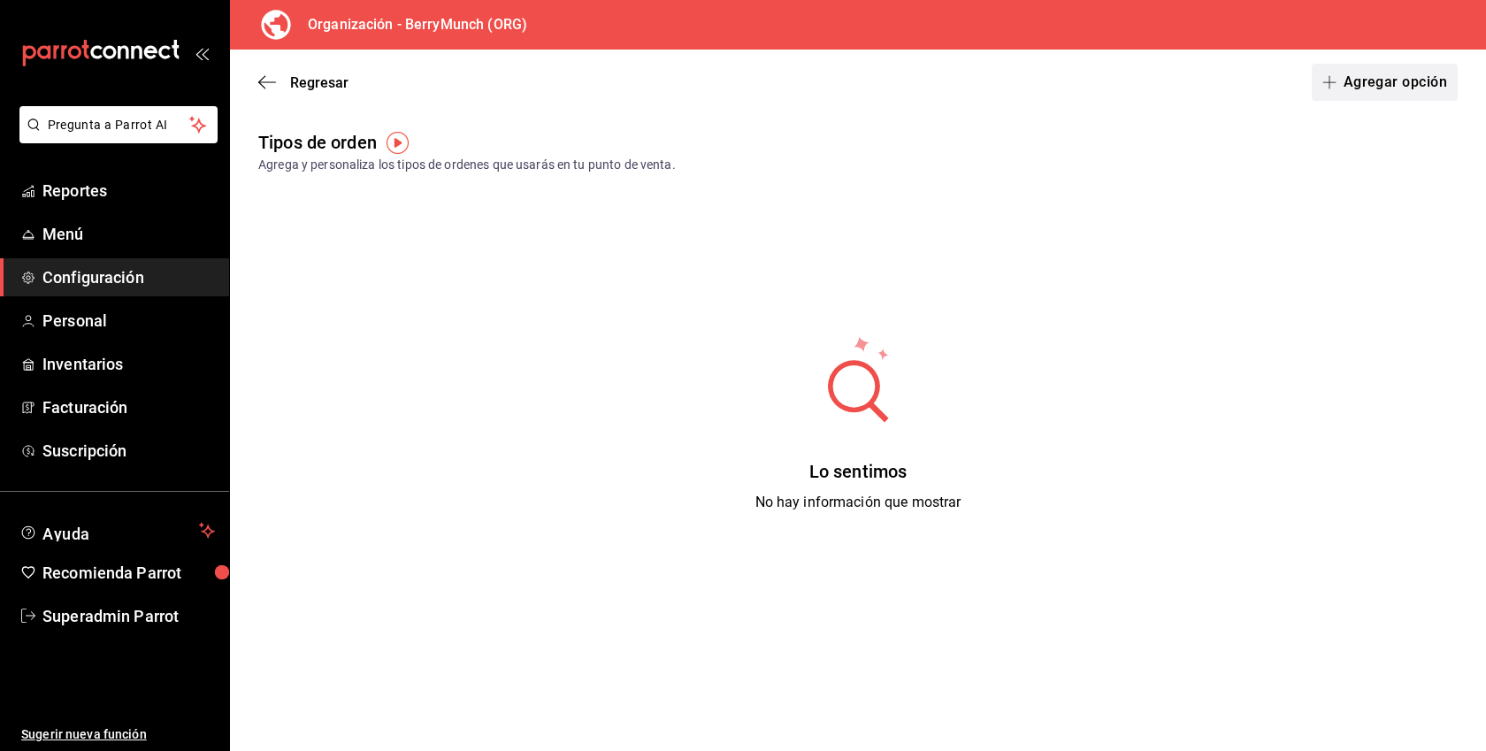
click at [1379, 96] on button "Agregar opción" at bounding box center [1385, 82] width 146 height 37
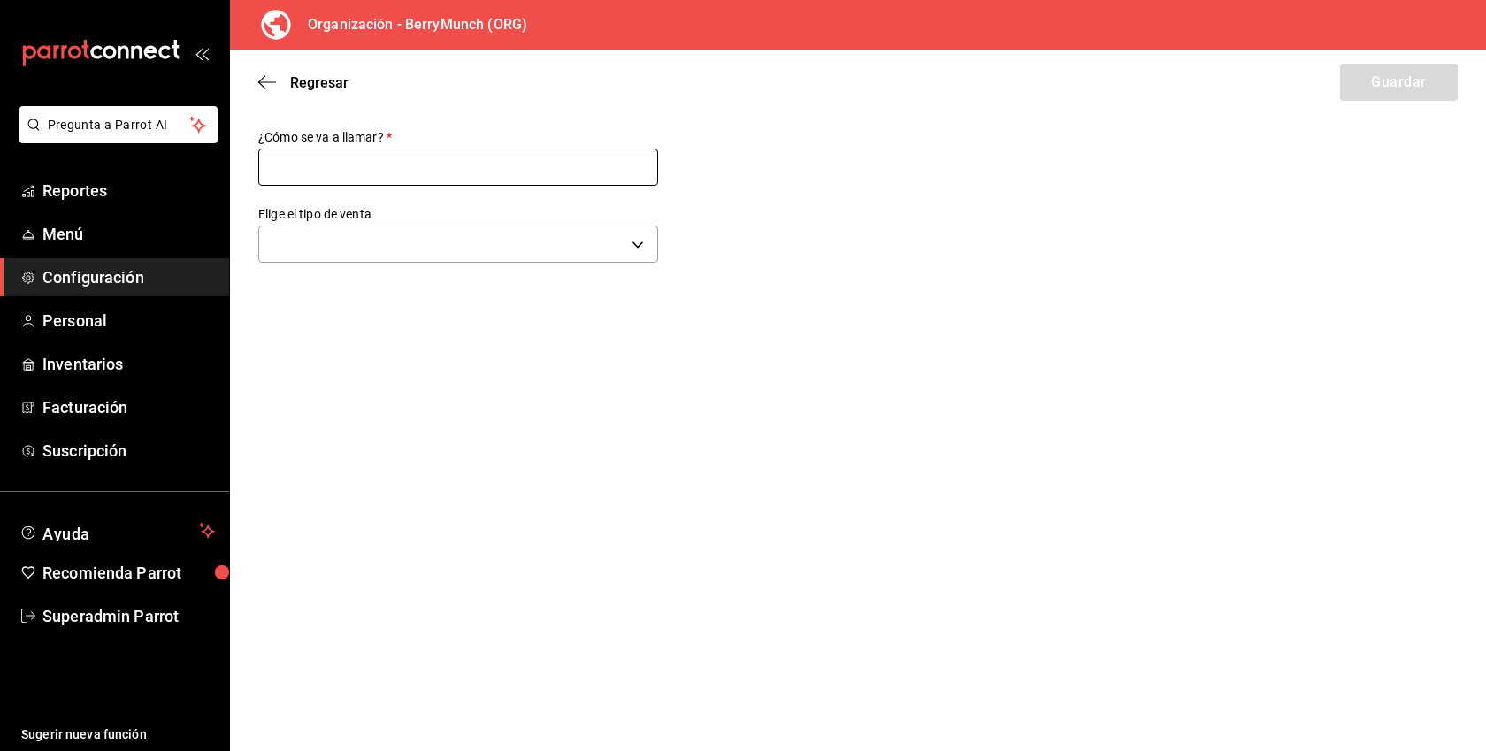
click at [453, 163] on input "text" at bounding box center [458, 167] width 400 height 37
type input "Mostrador"
click at [393, 241] on body "Pregunta a Parrot AI Reportes Menú Configuración Personal Inventarios Facturaci…" at bounding box center [743, 375] width 1486 height 751
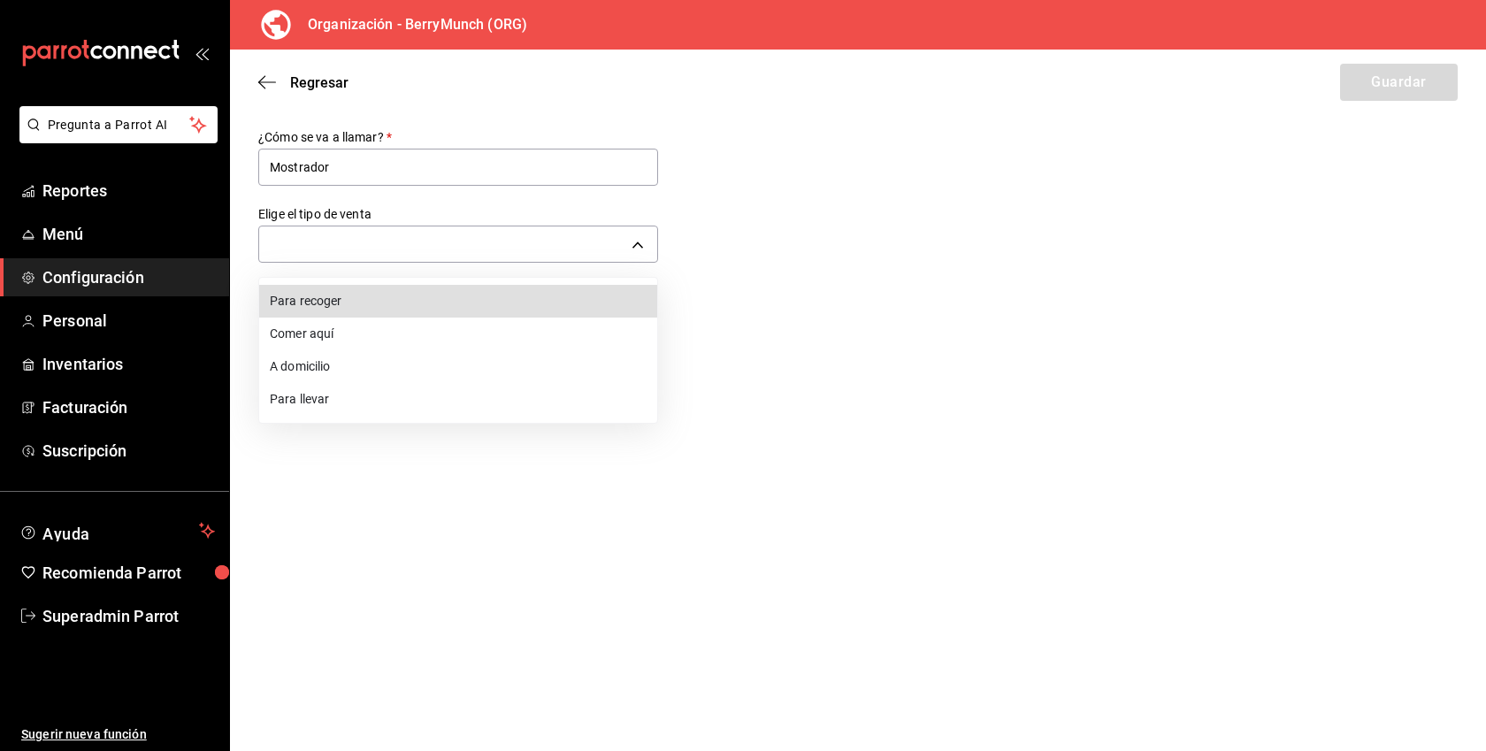
click at [310, 402] on li "Para llevar" at bounding box center [458, 399] width 398 height 33
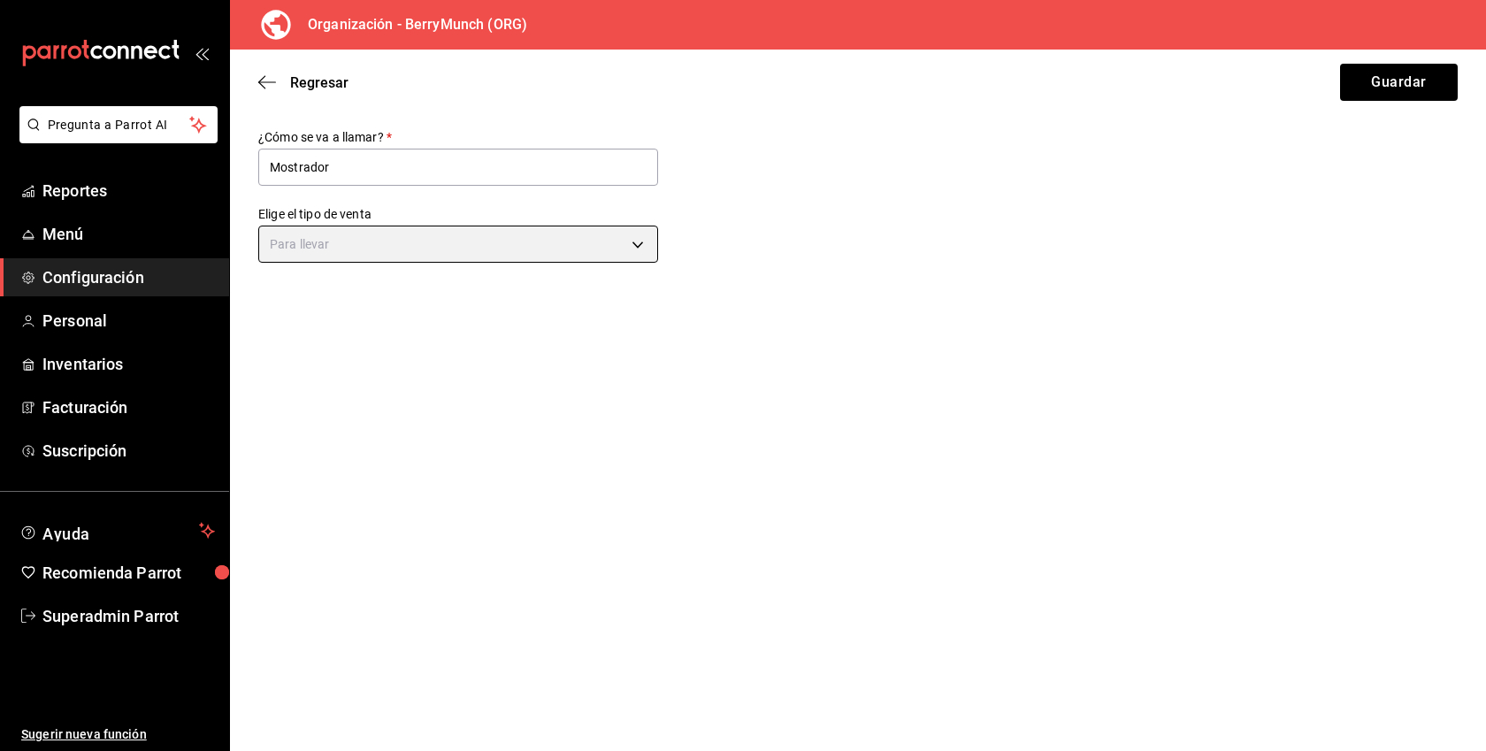
type input "TAKE_OUT"
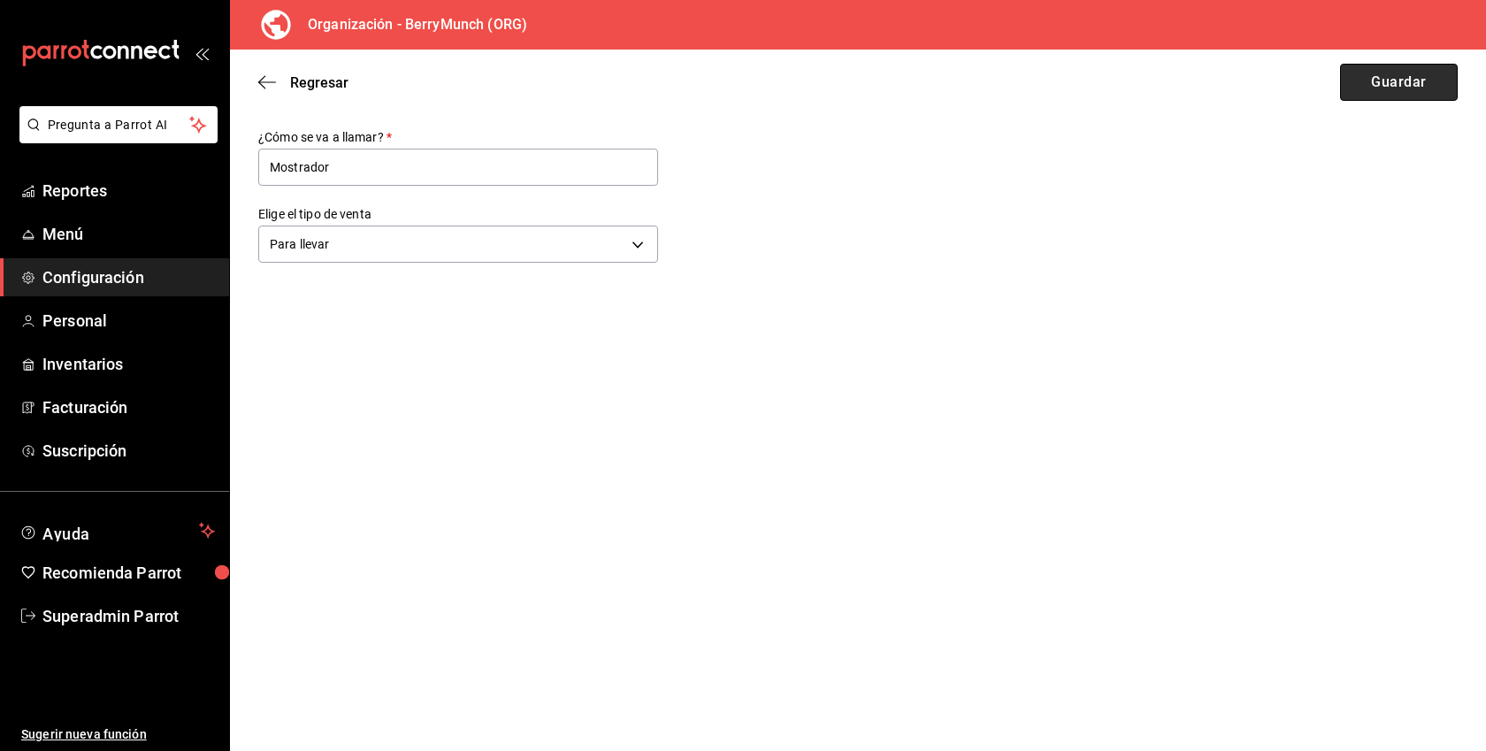
click at [1381, 79] on button "Guardar" at bounding box center [1399, 82] width 118 height 37
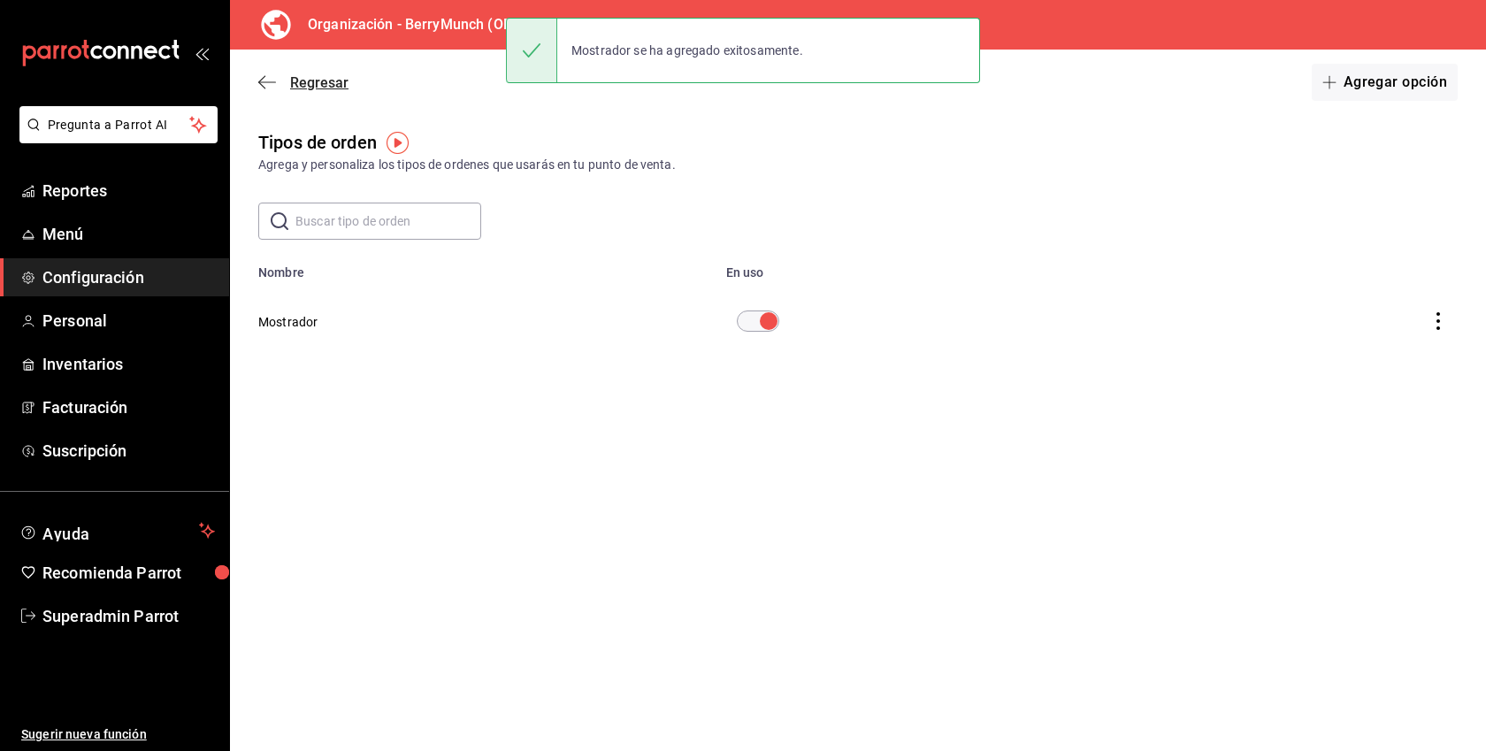
click at [323, 85] on span "Regresar" at bounding box center [319, 82] width 58 height 17
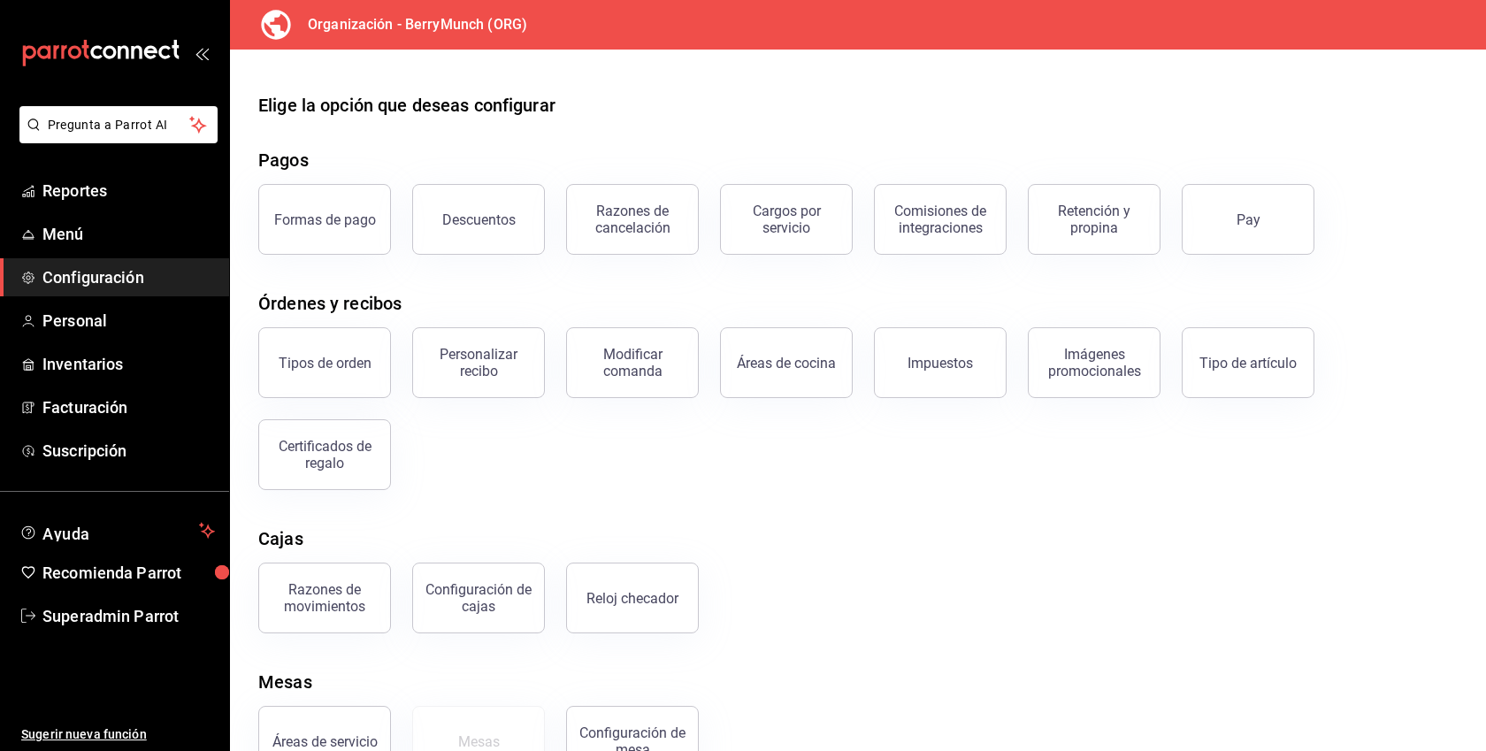
scroll to position [54, 0]
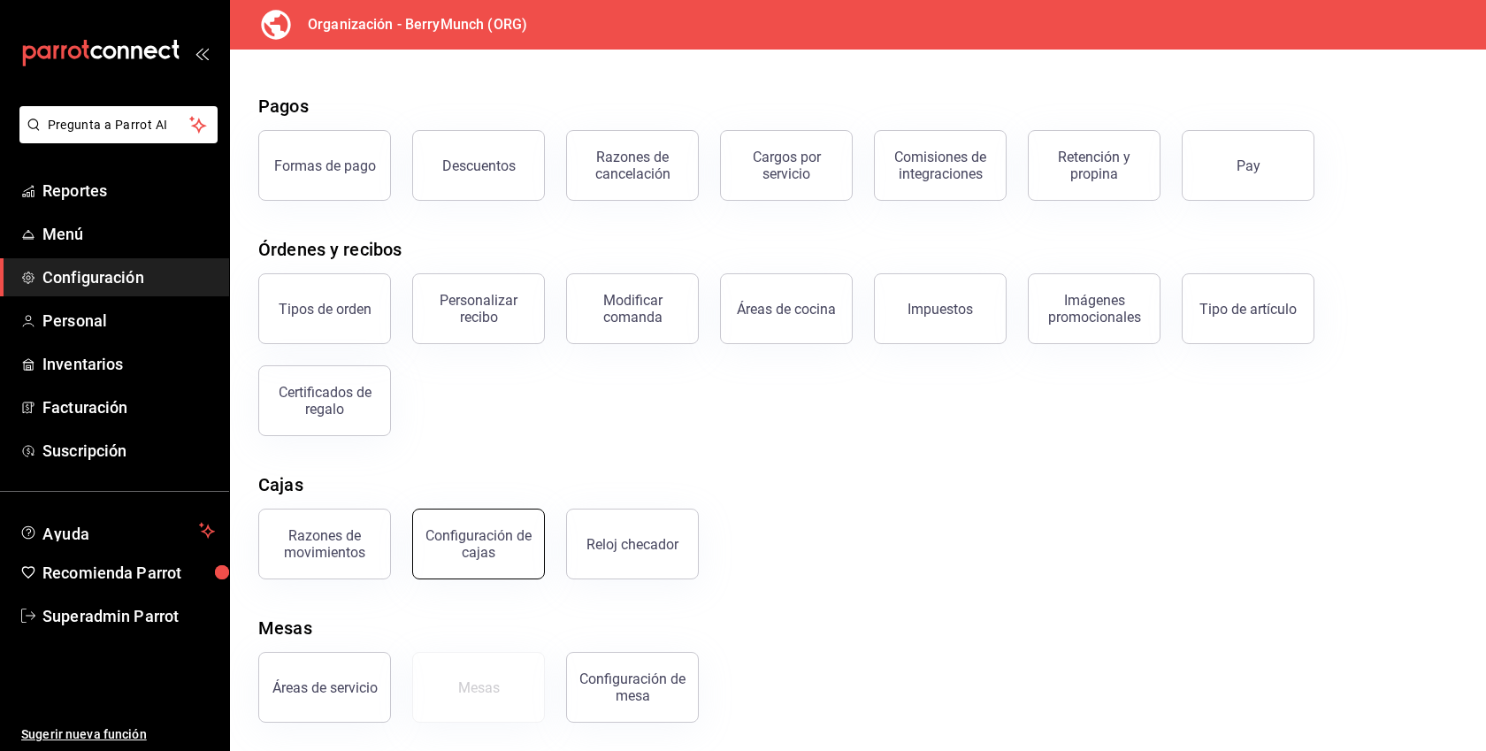
click at [516, 543] on div "Configuración de cajas" at bounding box center [479, 544] width 110 height 34
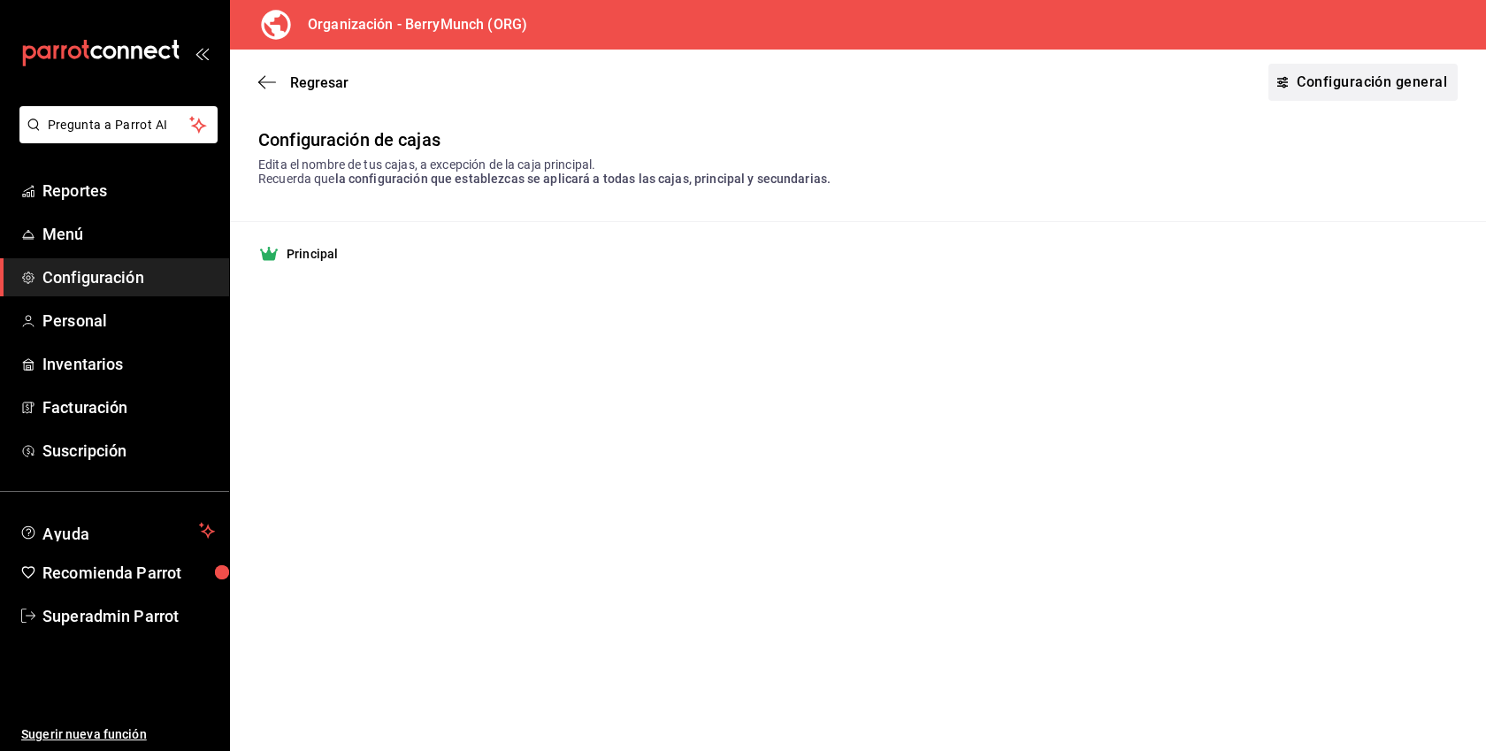
click at [1350, 80] on link "Configuración general" at bounding box center [1362, 82] width 189 height 37
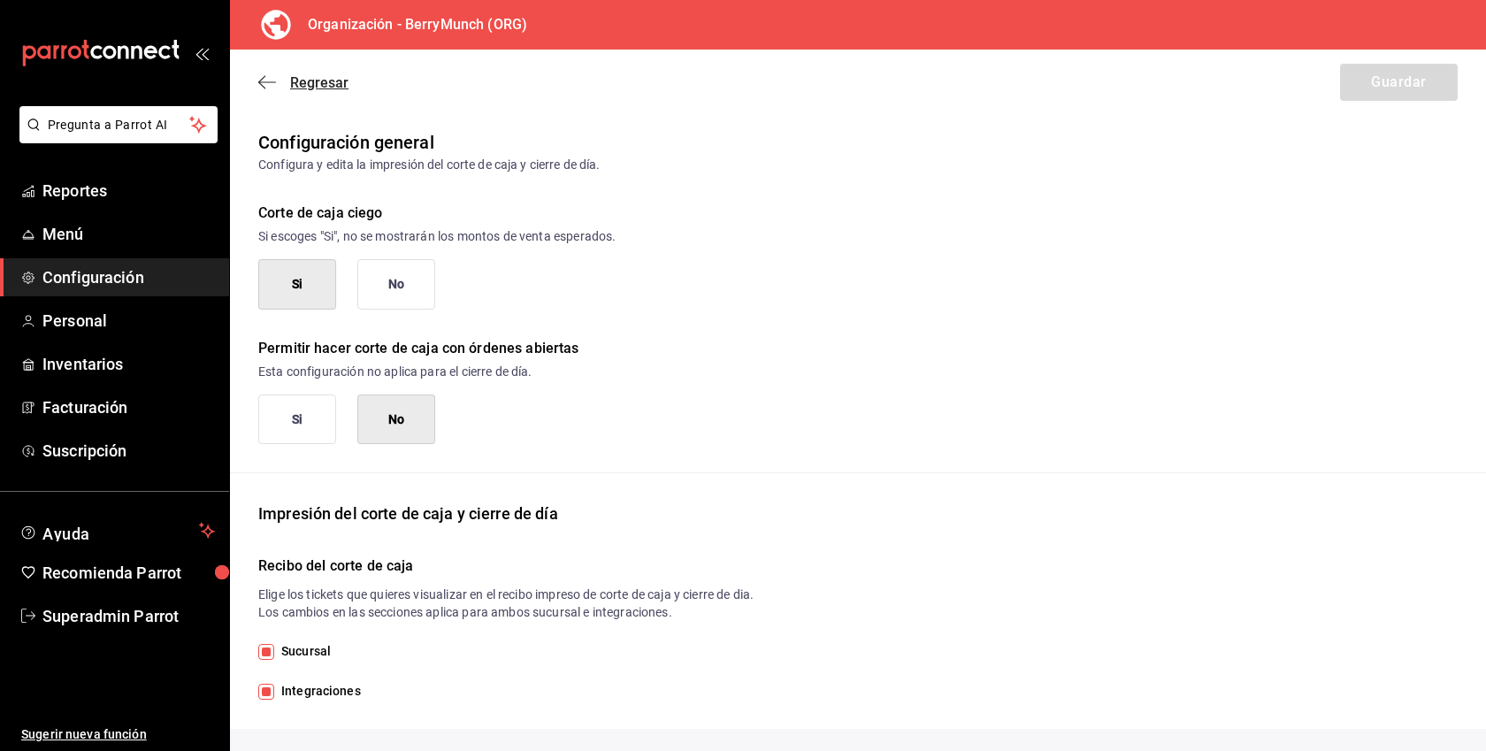
click at [321, 85] on span "Regresar" at bounding box center [319, 82] width 58 height 17
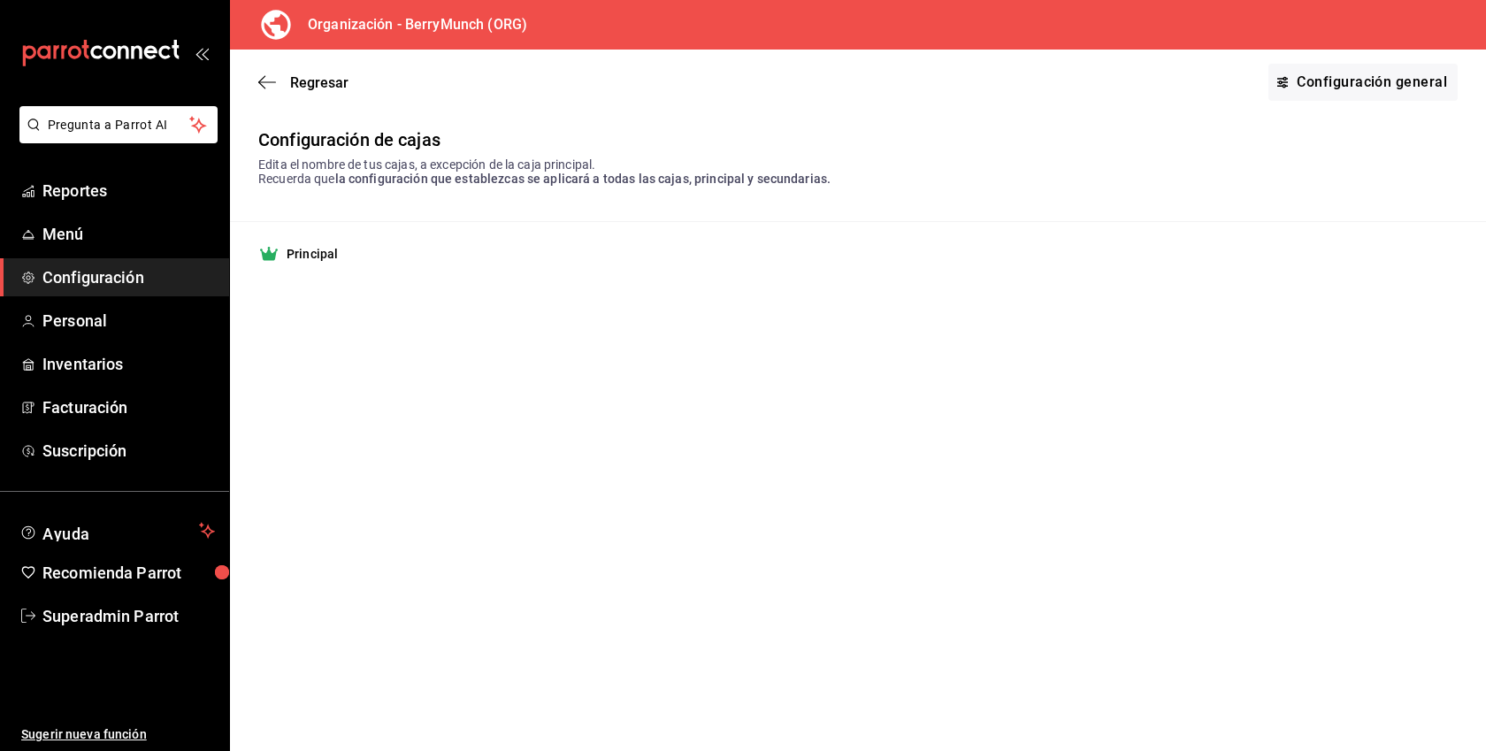
click at [115, 288] on span "Configuración" at bounding box center [128, 277] width 172 height 24
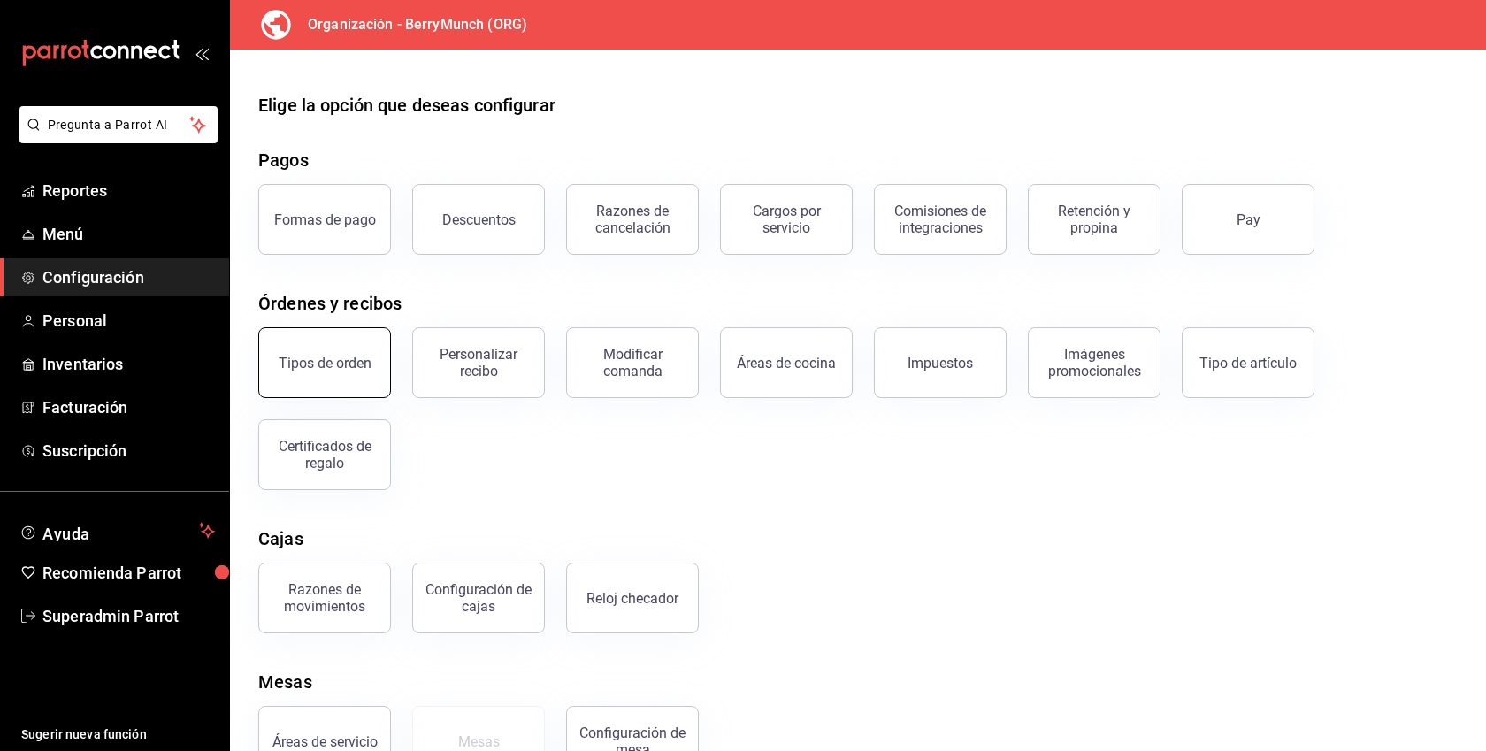
click at [331, 378] on button "Tipos de orden" at bounding box center [324, 362] width 133 height 71
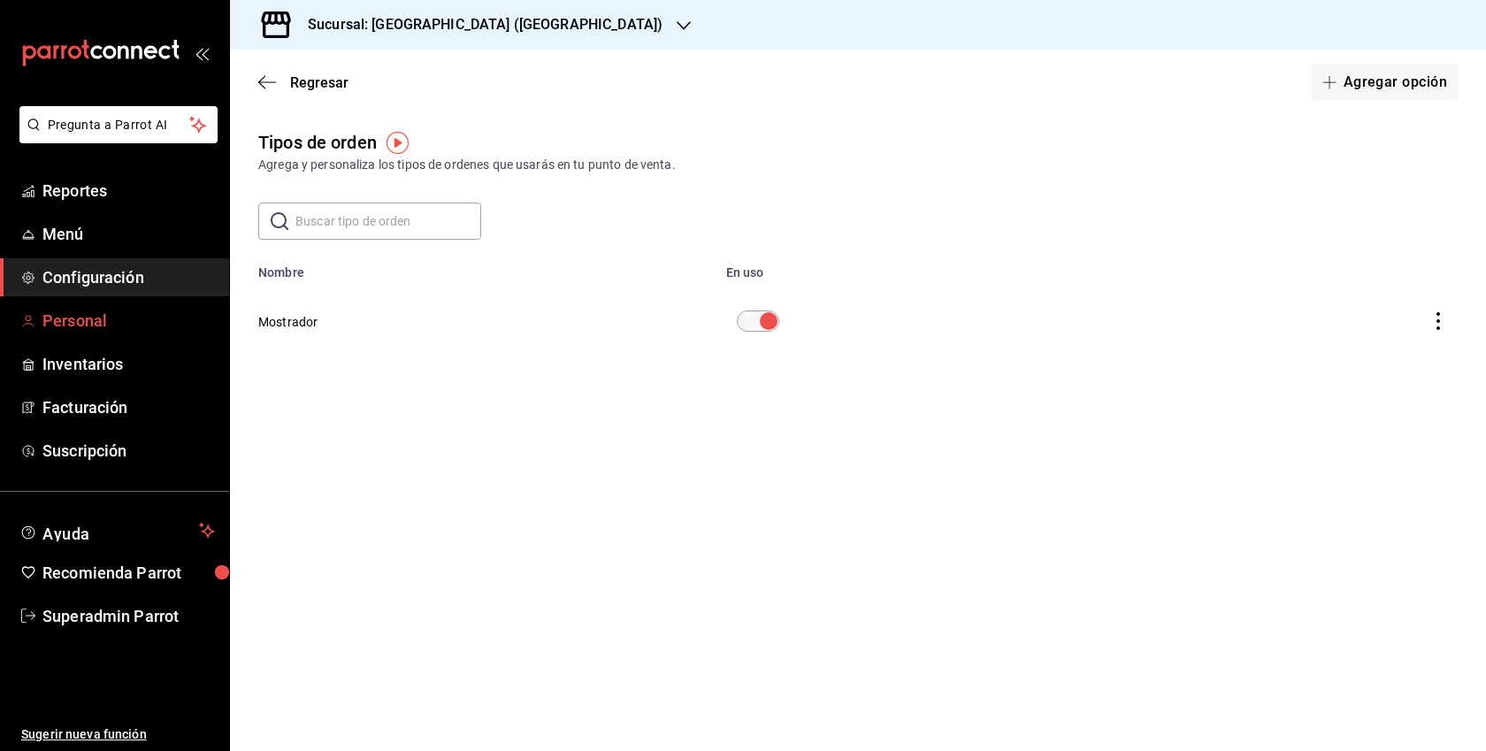
click at [89, 316] on span "Personal" at bounding box center [128, 321] width 172 height 24
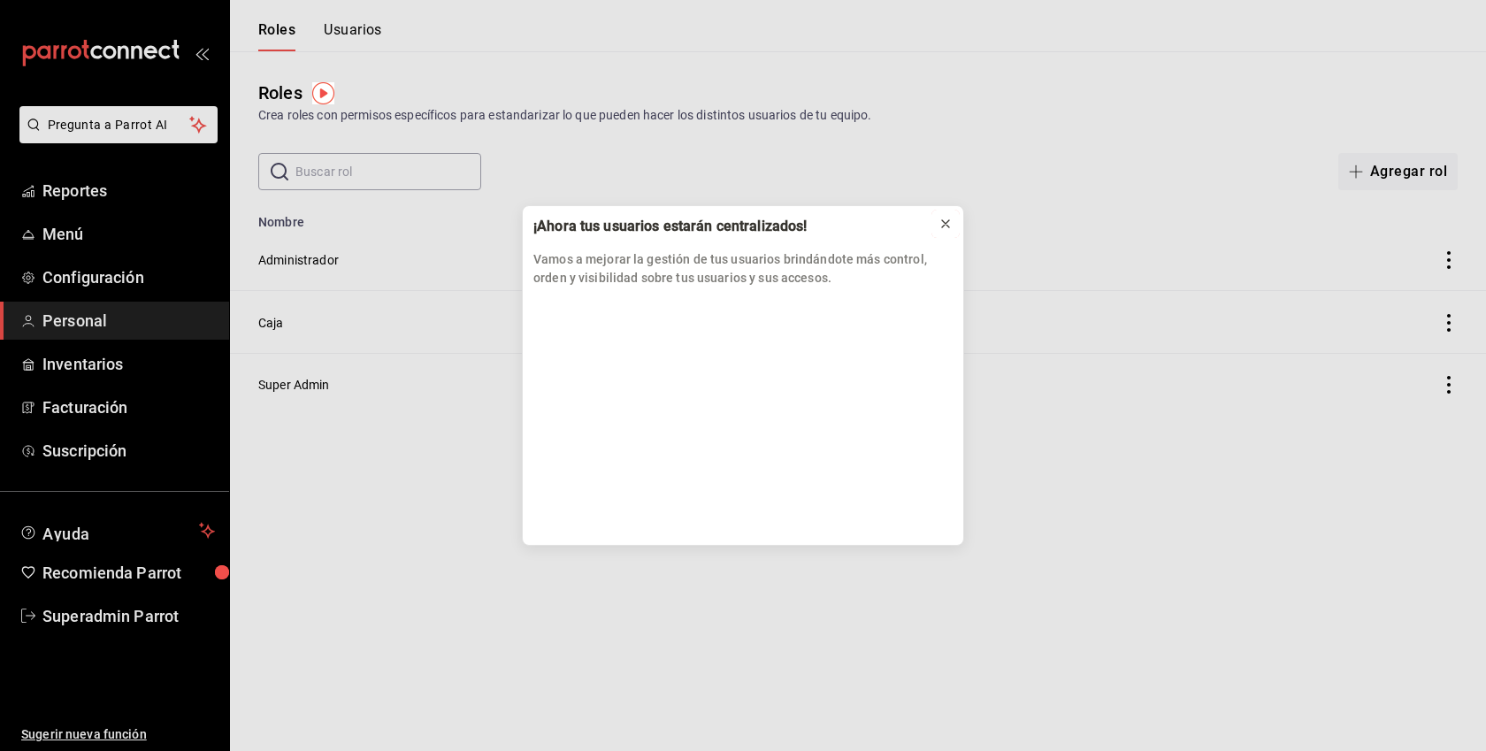
click at [950, 223] on icon at bounding box center [945, 224] width 14 height 14
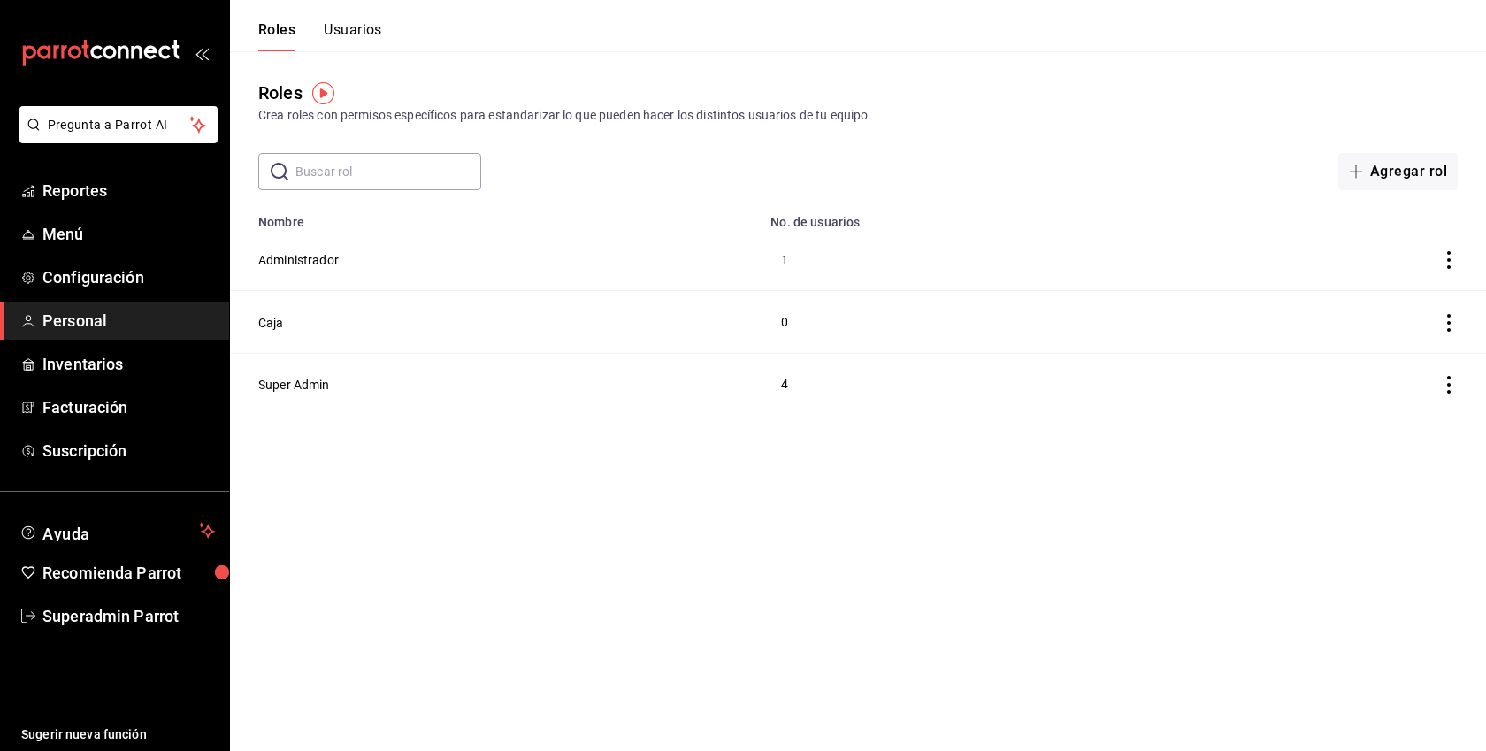
click at [1449, 322] on icon "actions" at bounding box center [1449, 323] width 4 height 18
click at [549, 499] on div at bounding box center [743, 375] width 1486 height 751
click at [369, 26] on button "Usuarios" at bounding box center [353, 36] width 58 height 30
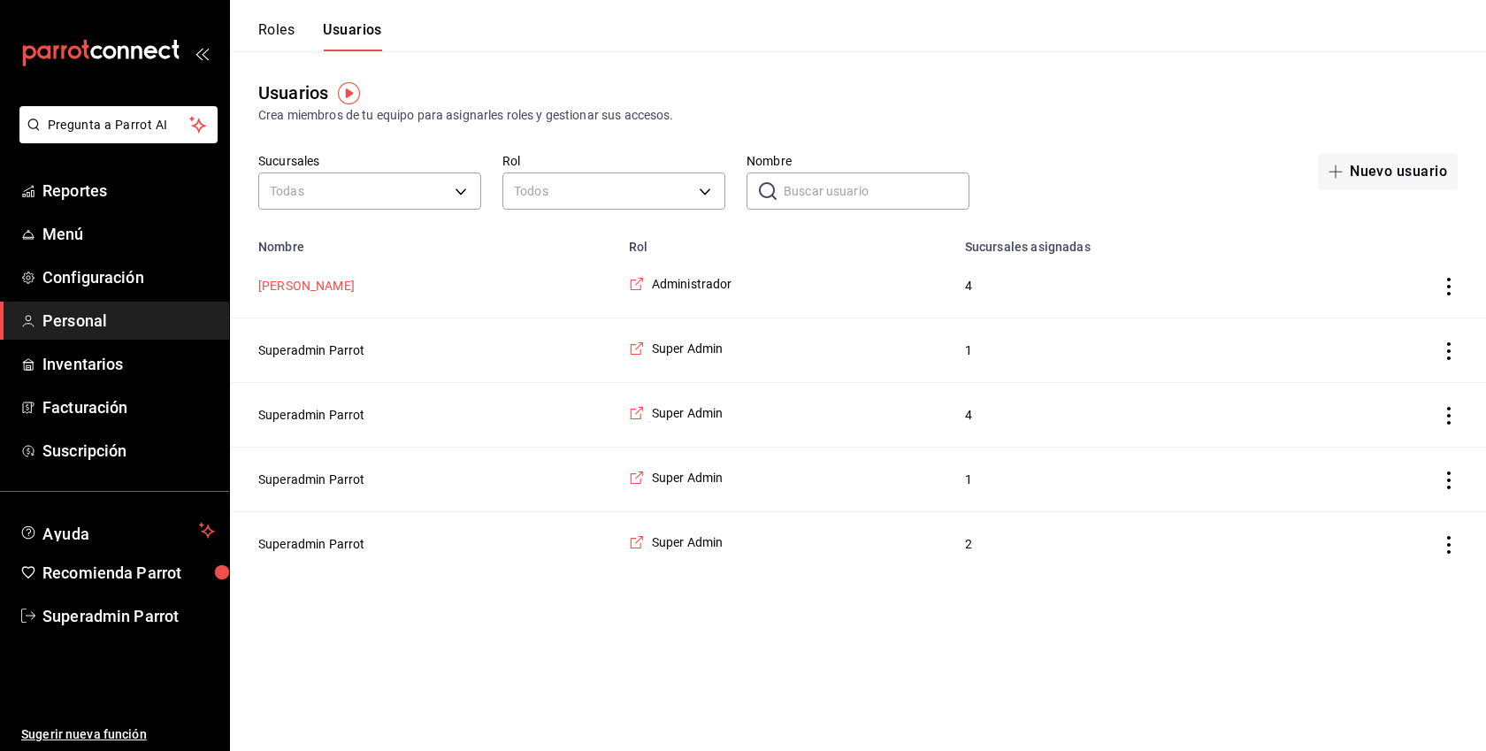
click at [309, 279] on button "Pedro Budib" at bounding box center [306, 286] width 96 height 18
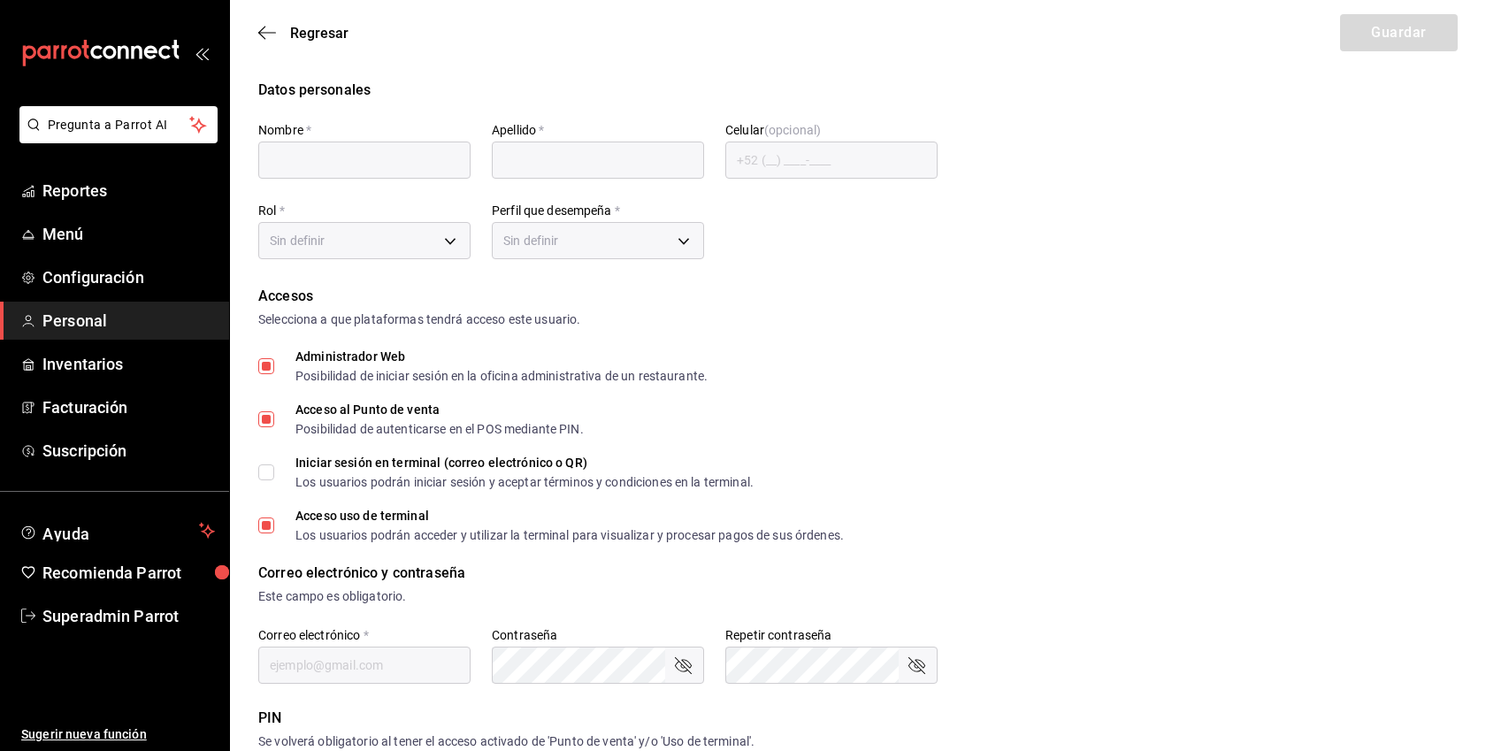
type input "Pedro"
type input "Budib"
checkbox input "true"
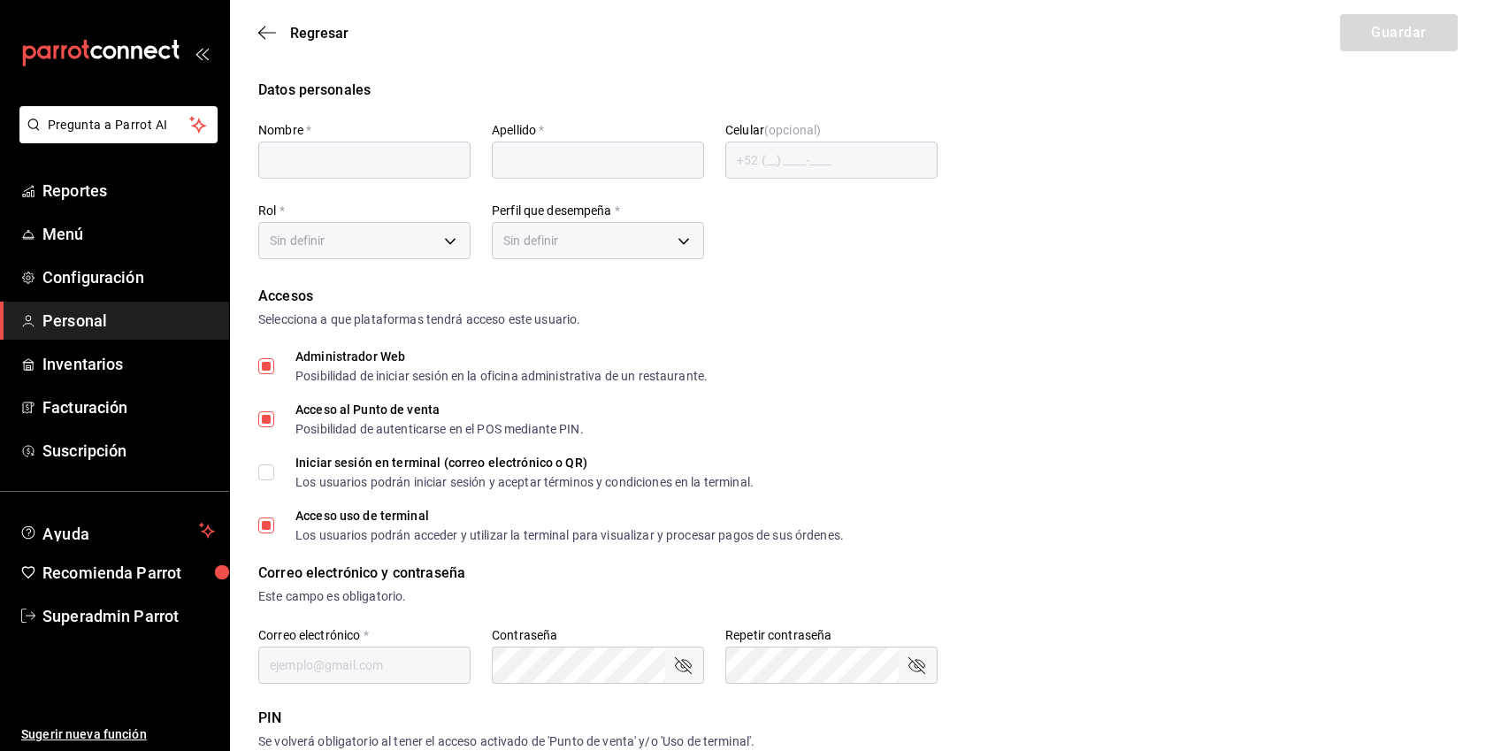
type input "berryymunch@gmail.com"
type input "1234"
checkbox input "true"
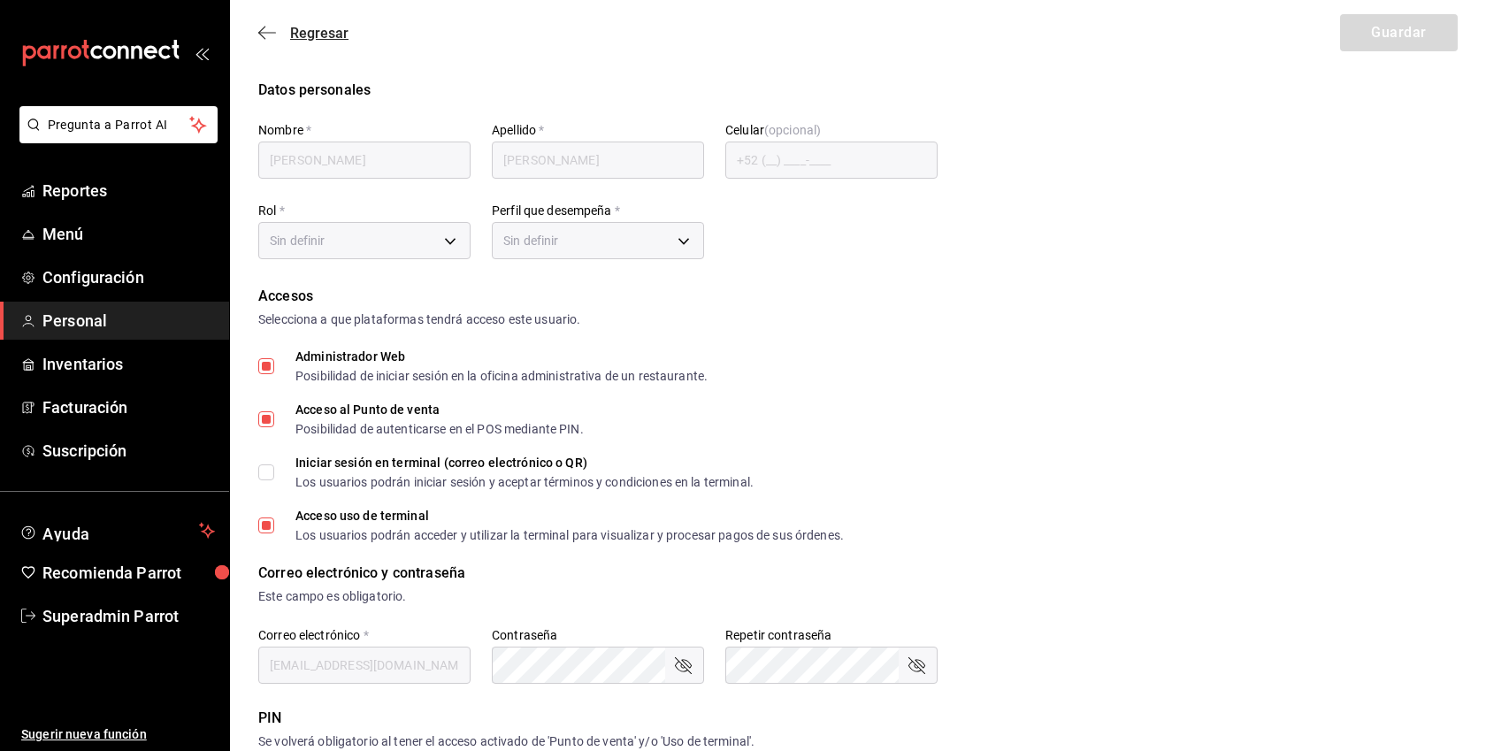
type input "697b6f1f-c74e-42b5-8630-eaff3ebf823d"
type input "ADMIN"
checkbox input "true"
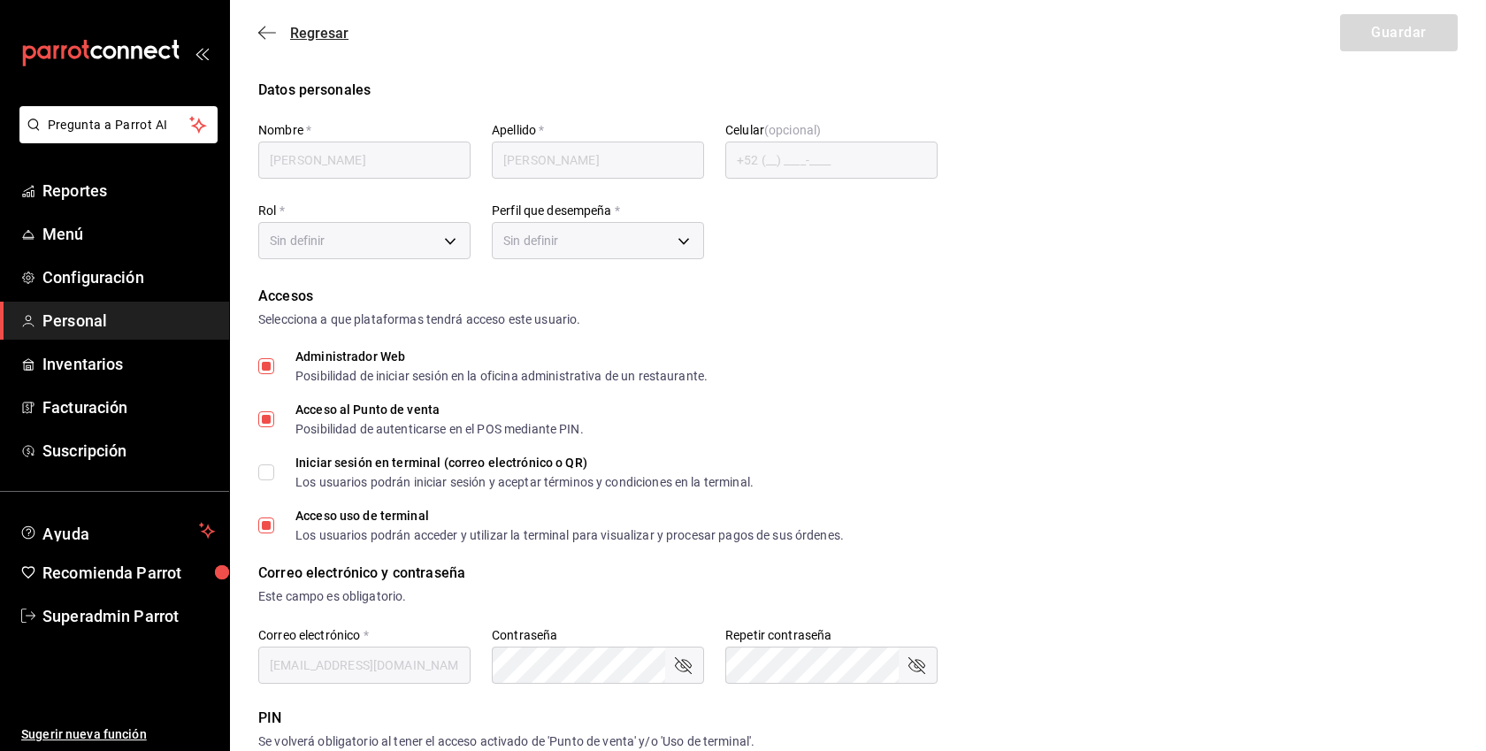
checkbox input "true"
click at [279, 22] on div "Regresar Guardar" at bounding box center [858, 32] width 1256 height 65
click at [265, 29] on icon "button" at bounding box center [267, 33] width 18 height 16
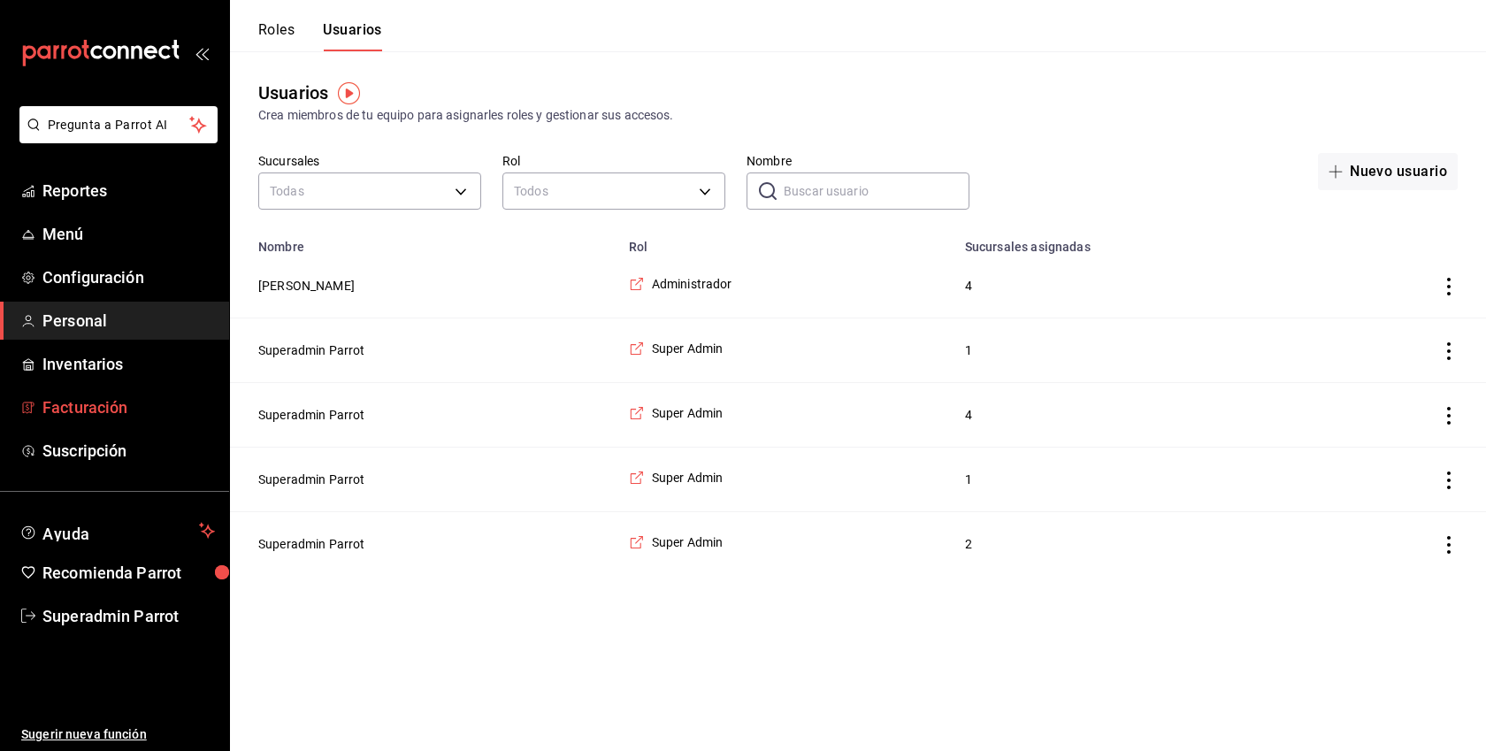
click at [113, 403] on span "Facturación" at bounding box center [128, 407] width 172 height 24
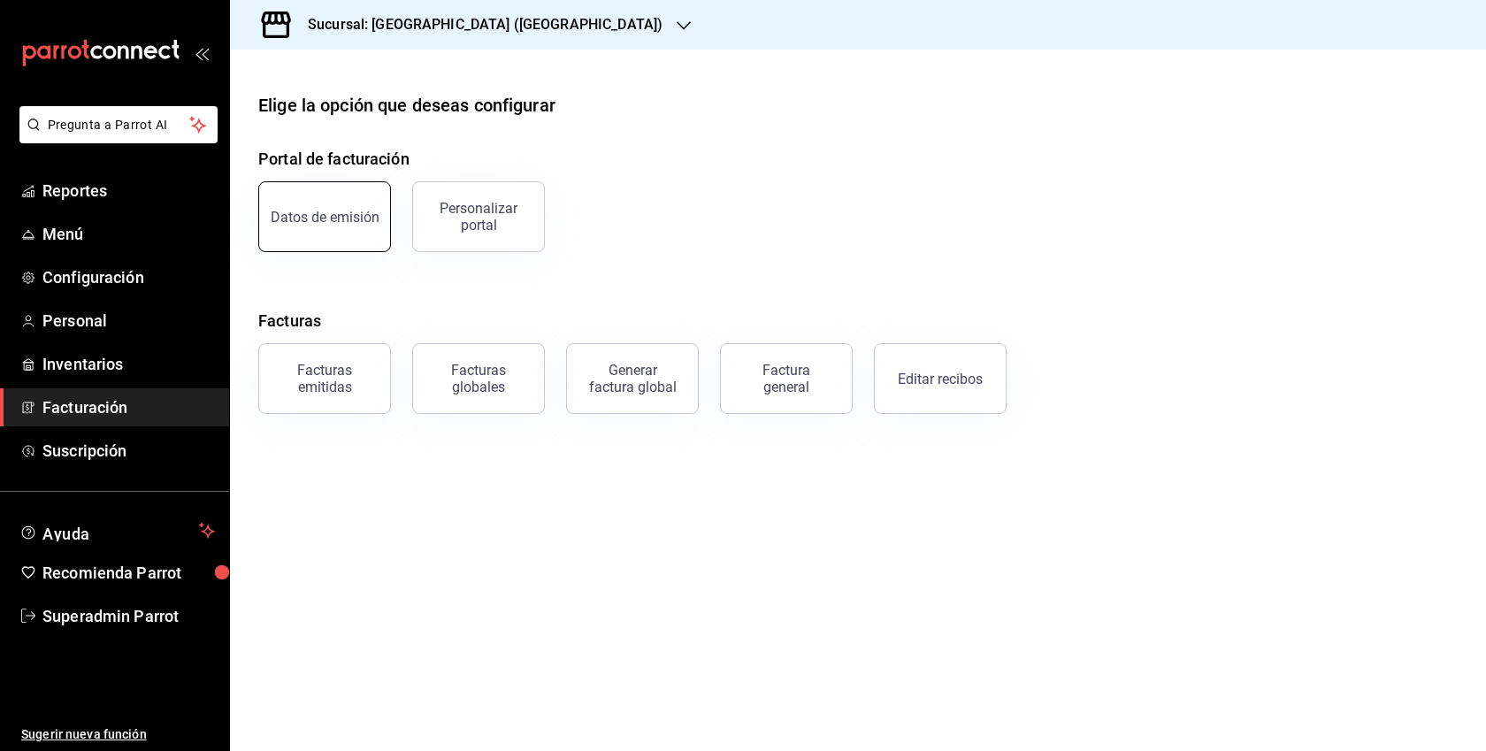
click at [328, 233] on button "Datos de emisión" at bounding box center [324, 216] width 133 height 71
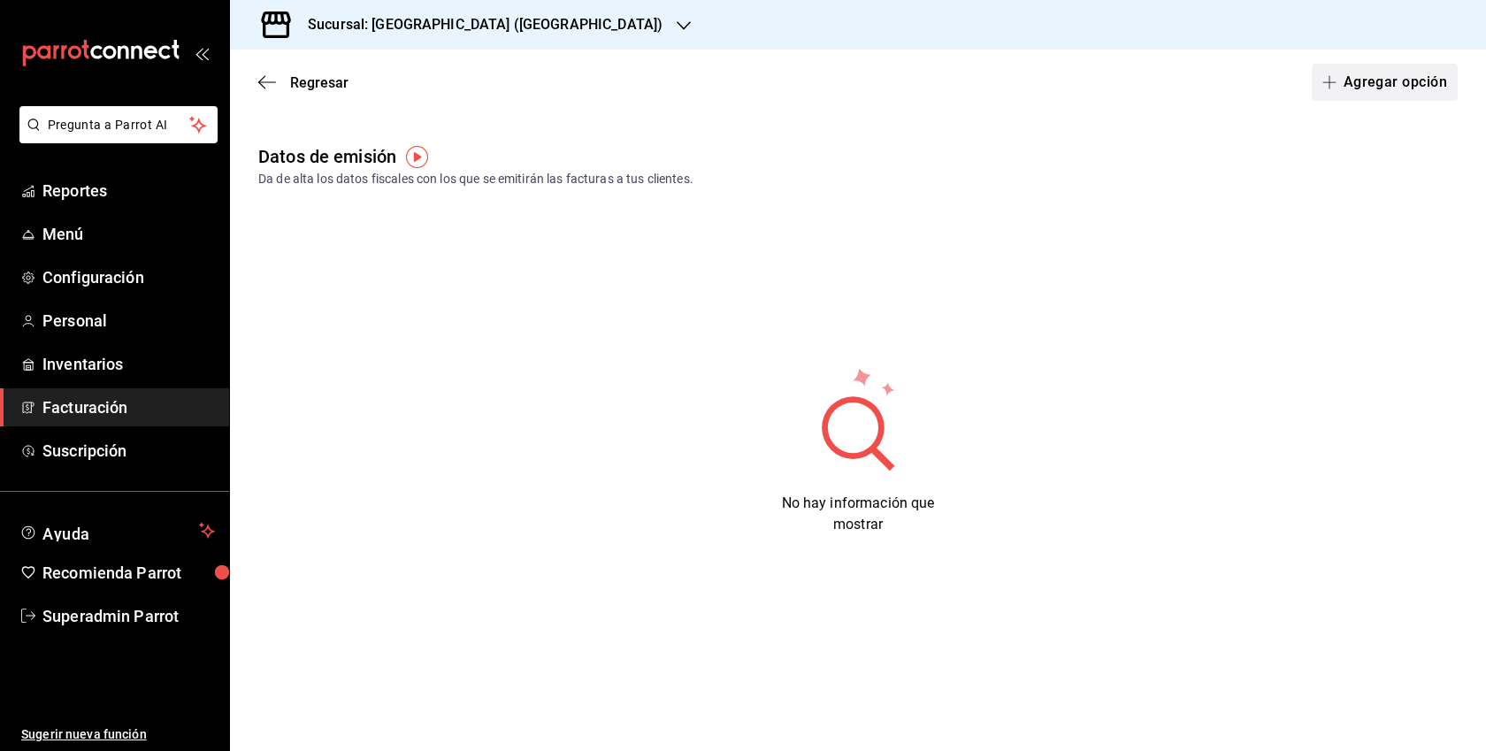
click at [1392, 77] on button "Agregar opción" at bounding box center [1385, 82] width 146 height 37
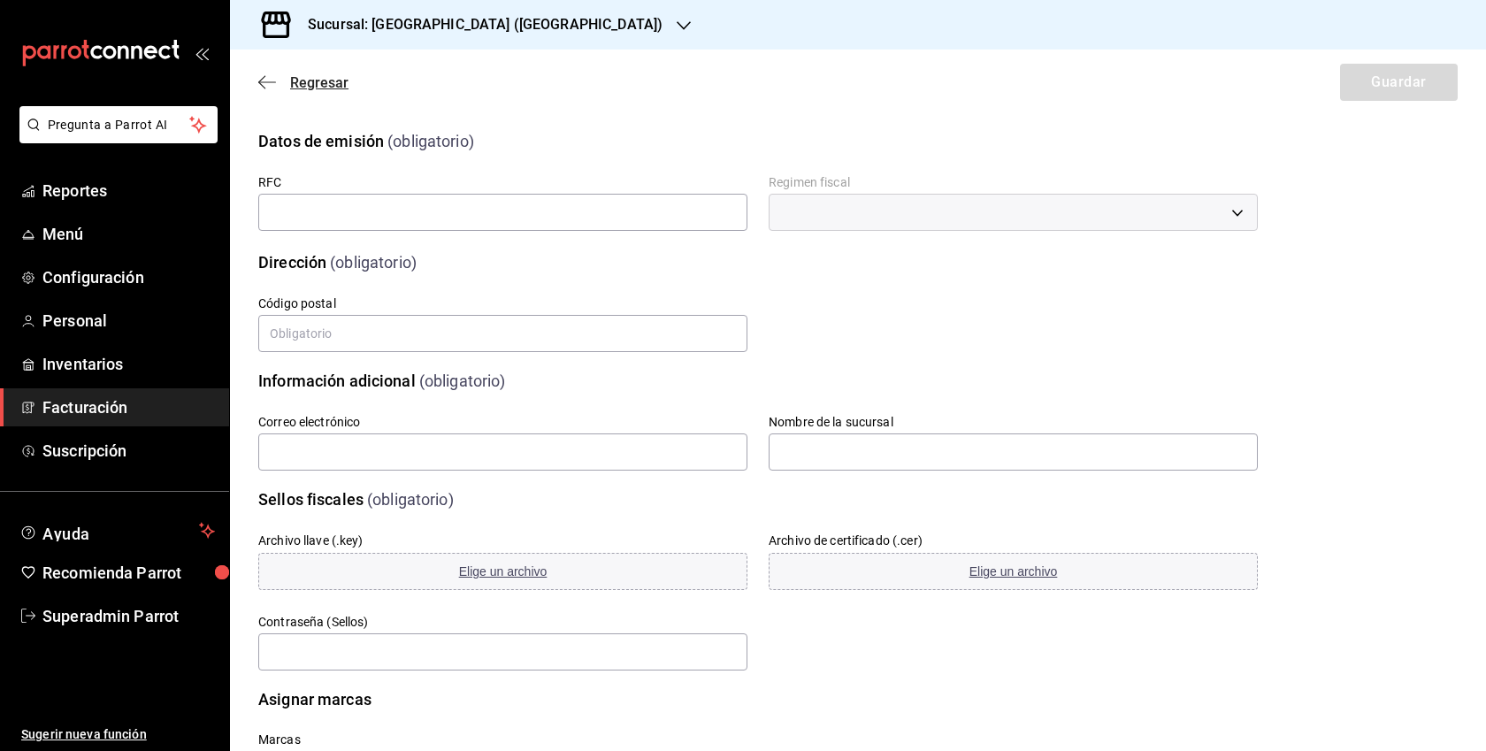
click at [316, 85] on span "Regresar" at bounding box center [319, 82] width 58 height 17
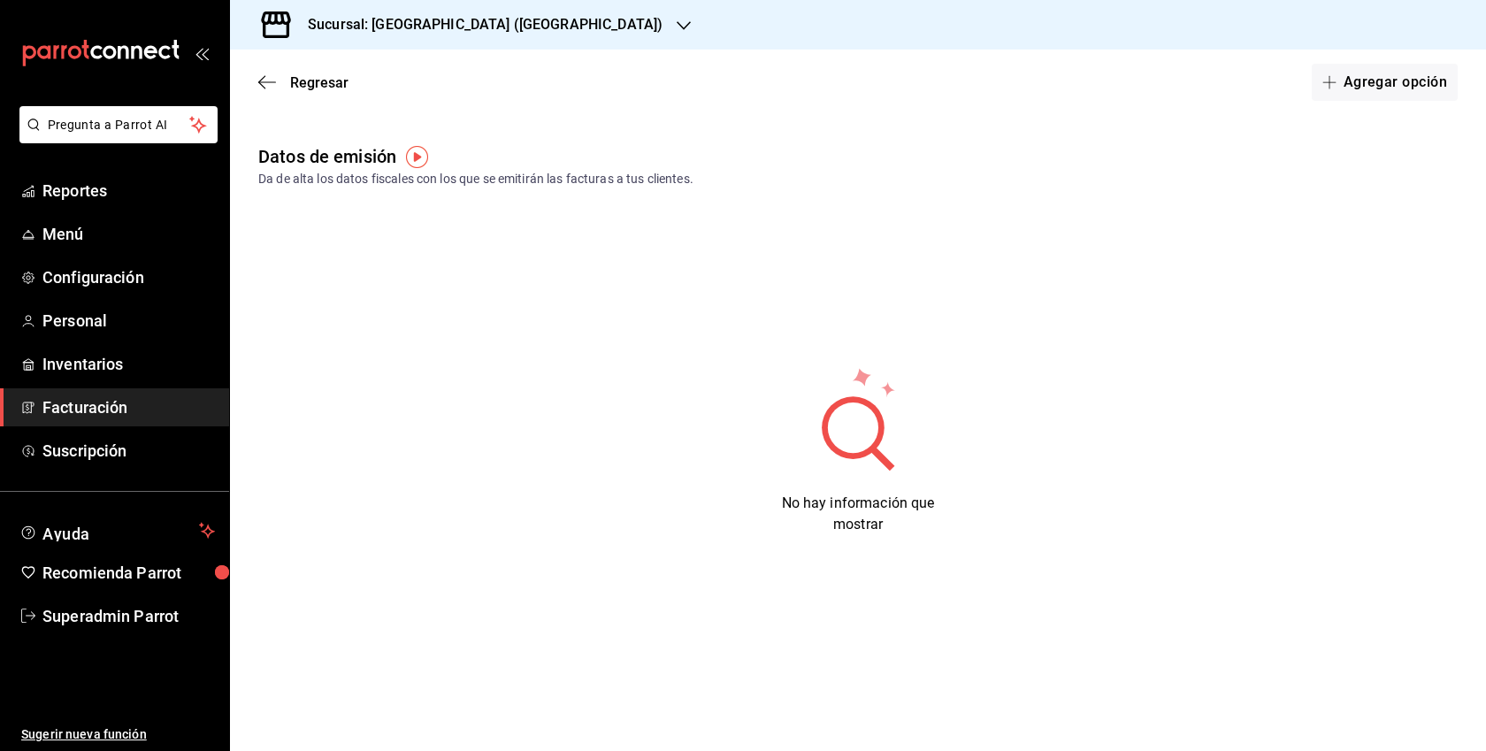
click at [142, 55] on icon "mailbox folders" at bounding box center [100, 53] width 159 height 27
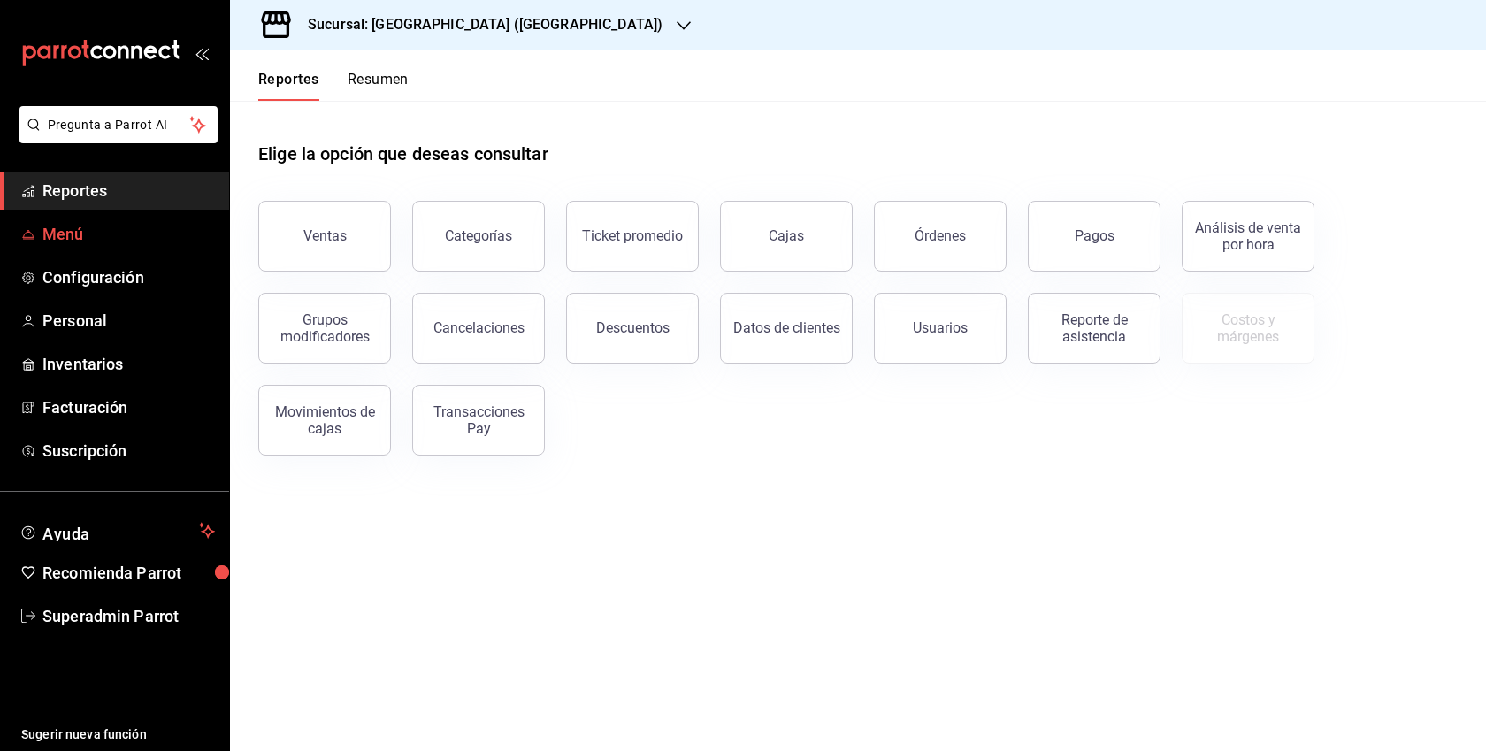
click at [83, 236] on span "Menú" at bounding box center [128, 234] width 172 height 24
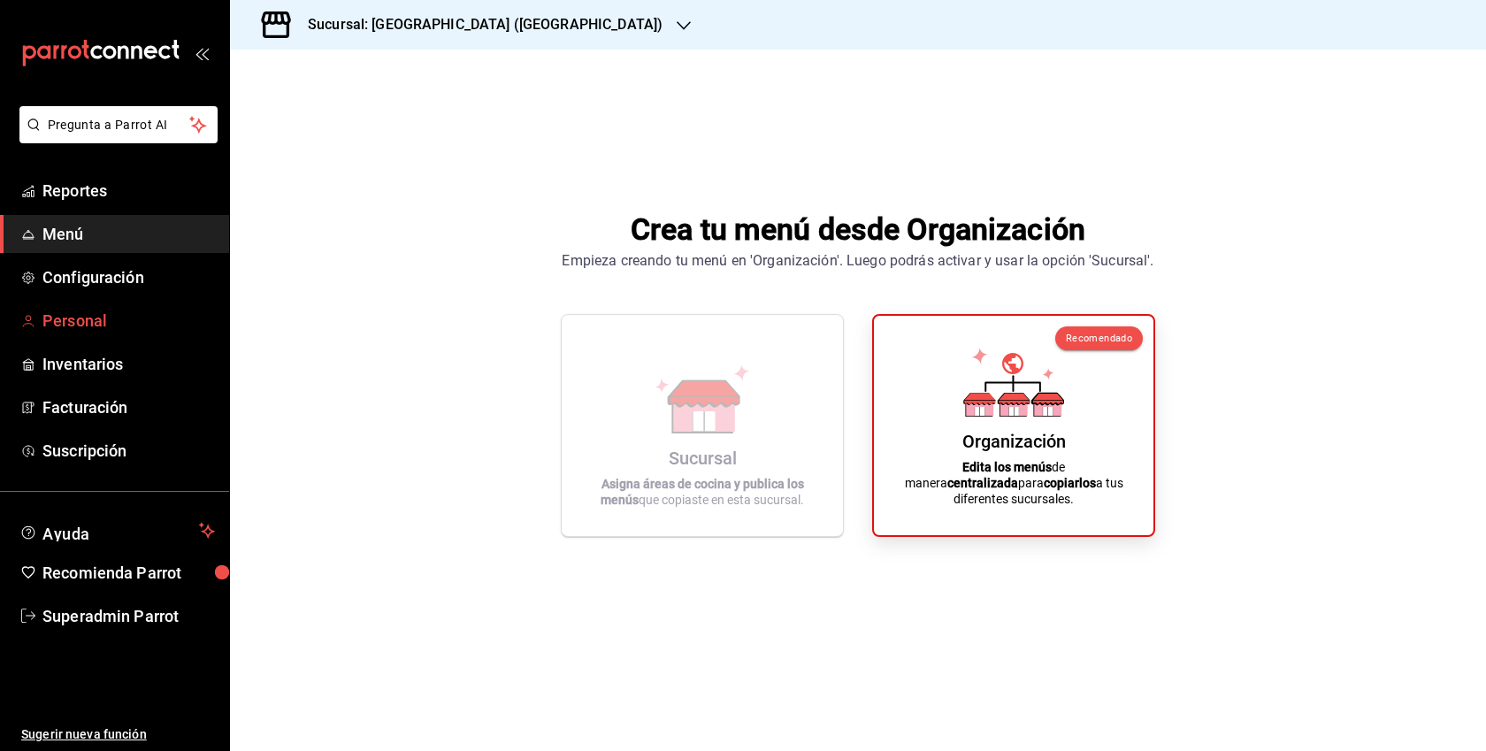
click at [59, 323] on span "Personal" at bounding box center [128, 321] width 172 height 24
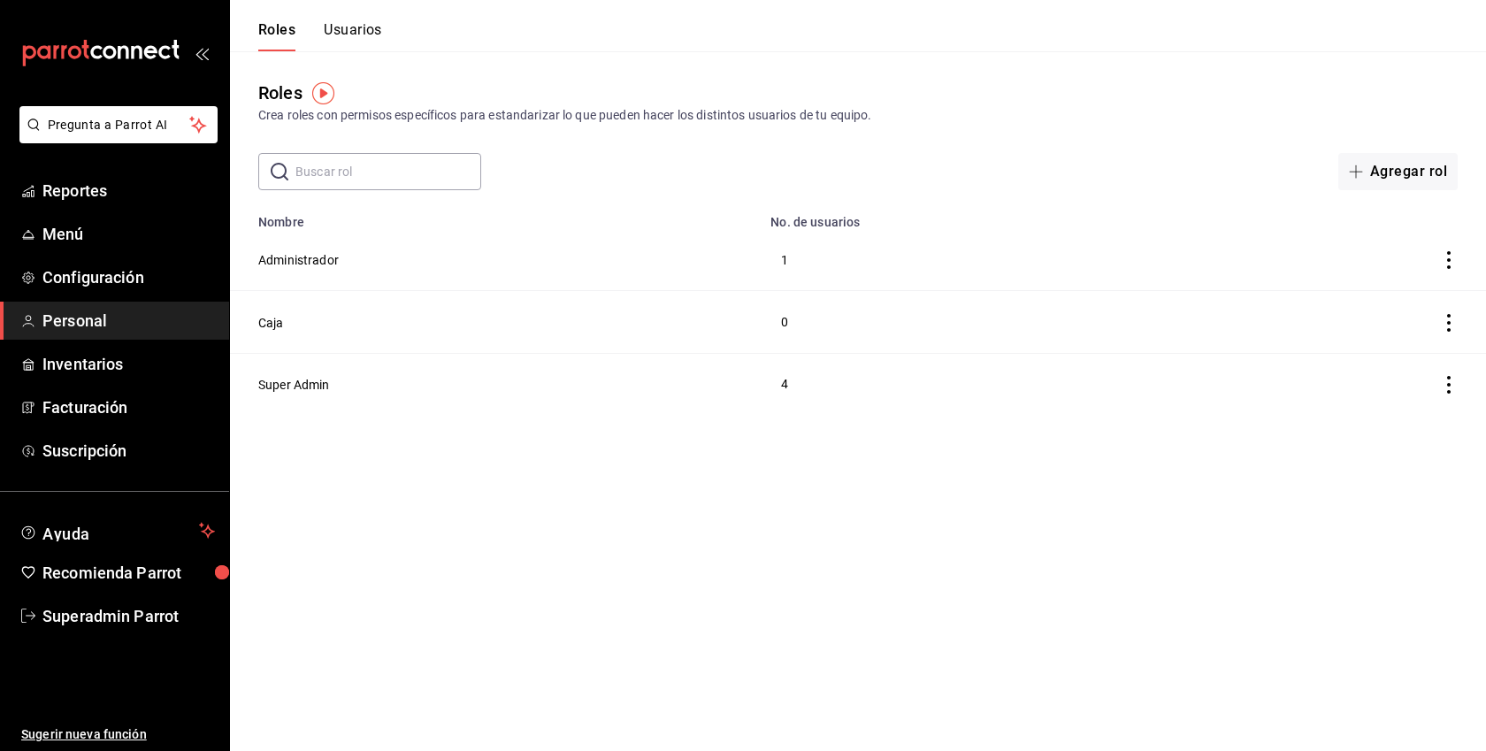
click at [372, 18] on div "Roles Usuarios" at bounding box center [306, 25] width 152 height 51
click at [372, 19] on div "Roles Usuarios" at bounding box center [306, 25] width 152 height 51
click at [363, 28] on button "Usuarios" at bounding box center [353, 36] width 58 height 30
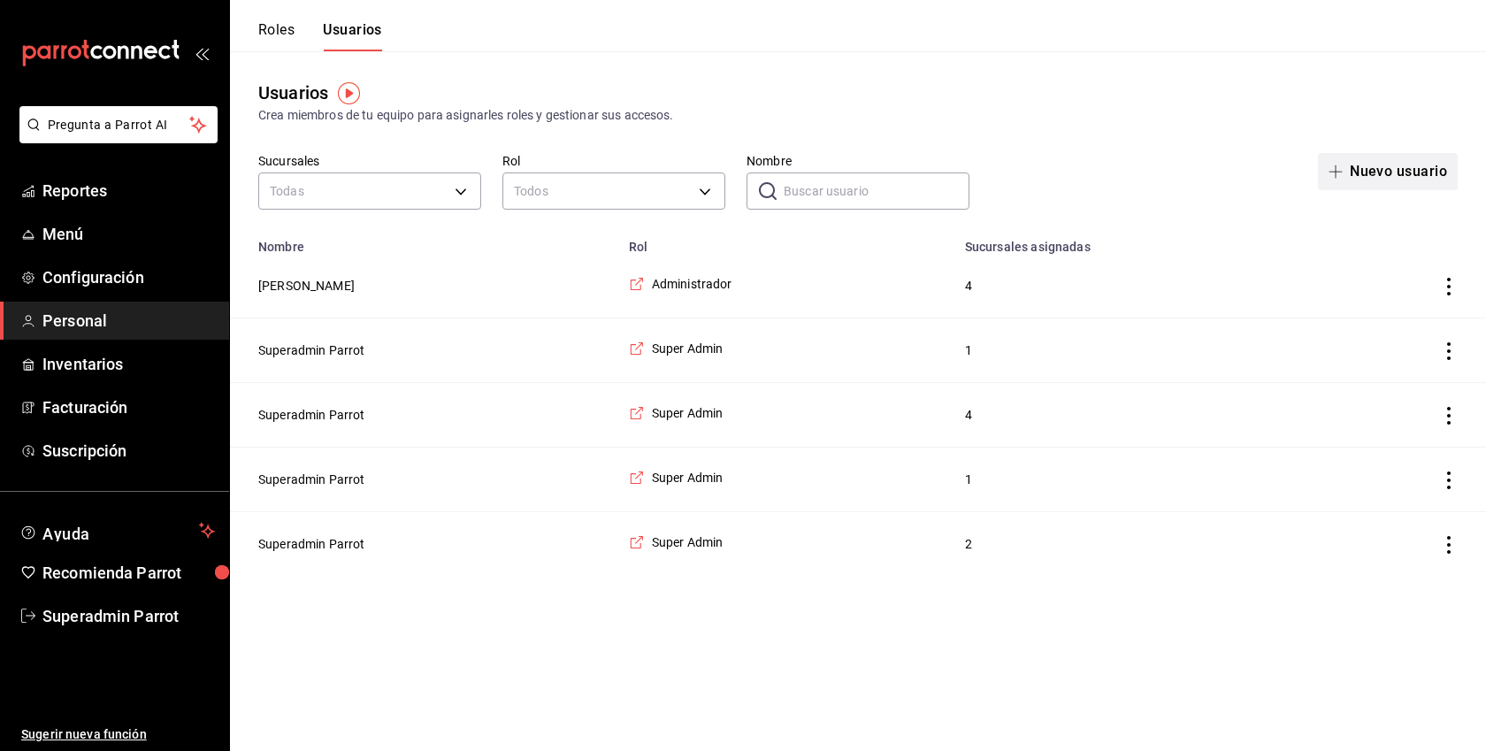
click at [1374, 171] on button "Nuevo usuario" at bounding box center [1388, 171] width 140 height 37
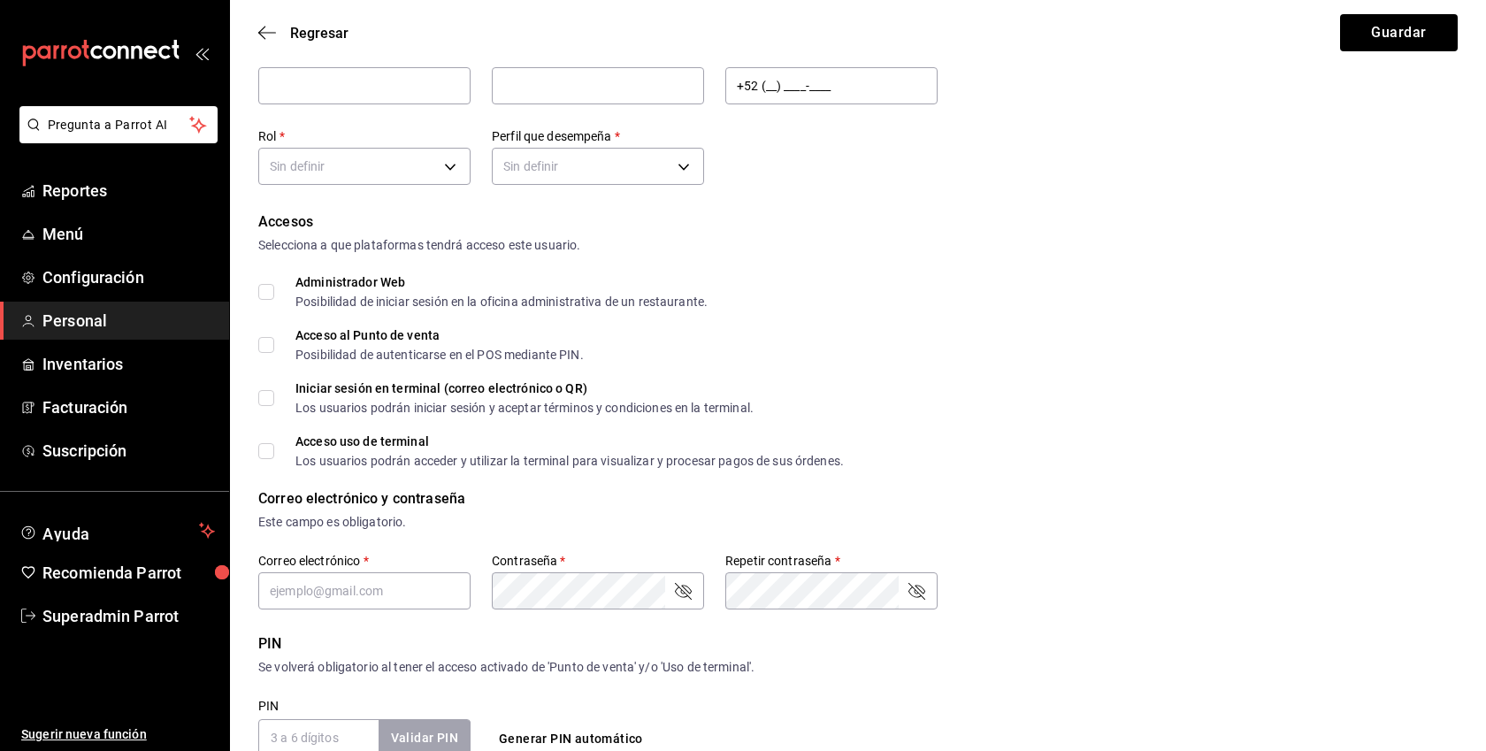
scroll to position [163, 0]
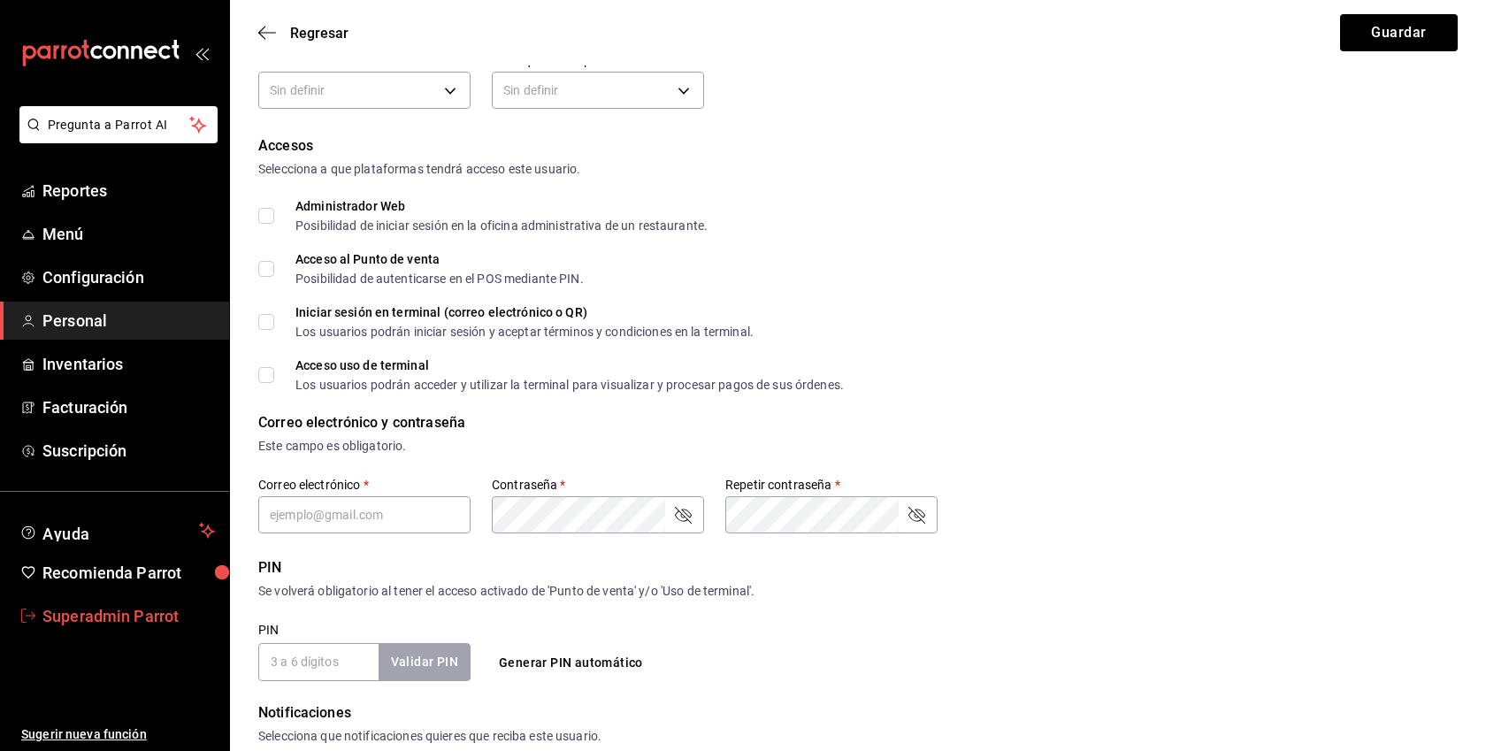
click at [150, 616] on span "Superadmin Parrot" at bounding box center [128, 616] width 172 height 24
